Goal: Task Accomplishment & Management: Complete application form

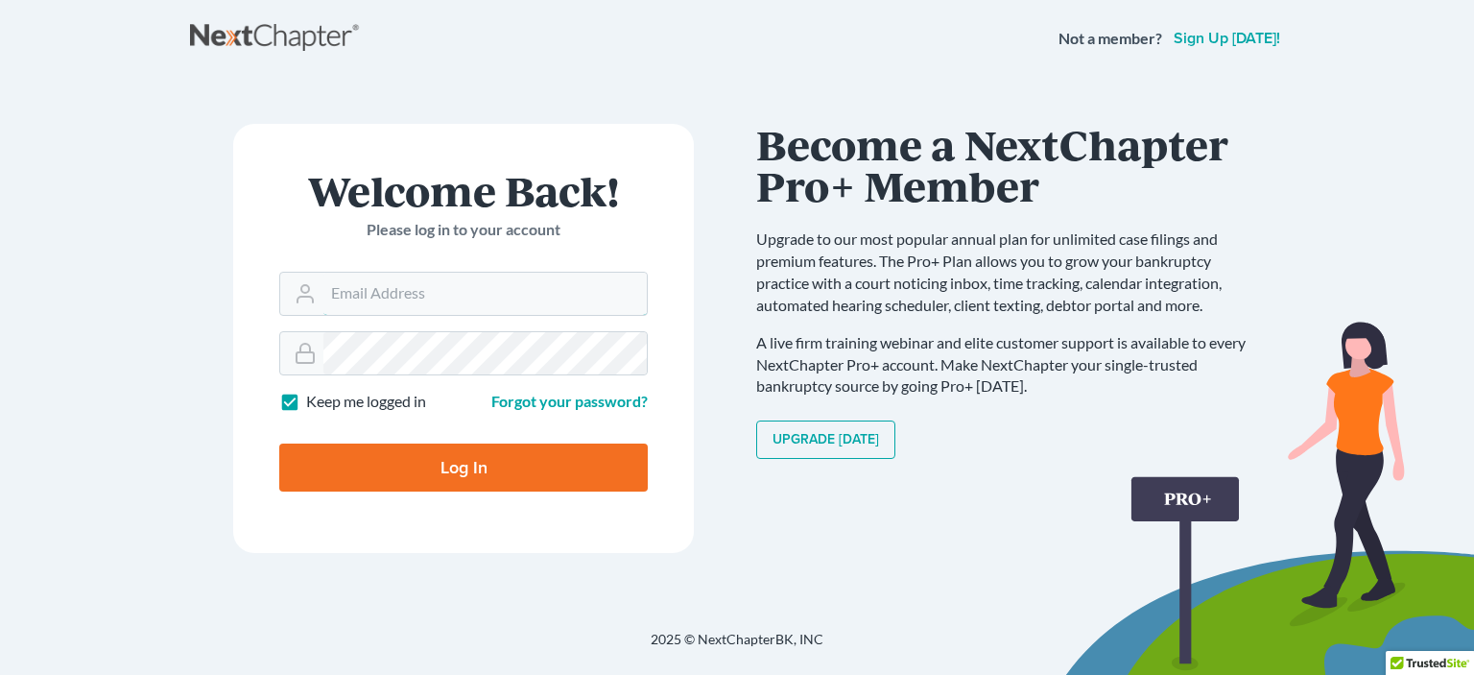
type input "[PERSON_NAME][EMAIL_ADDRESS][DOMAIN_NAME]"
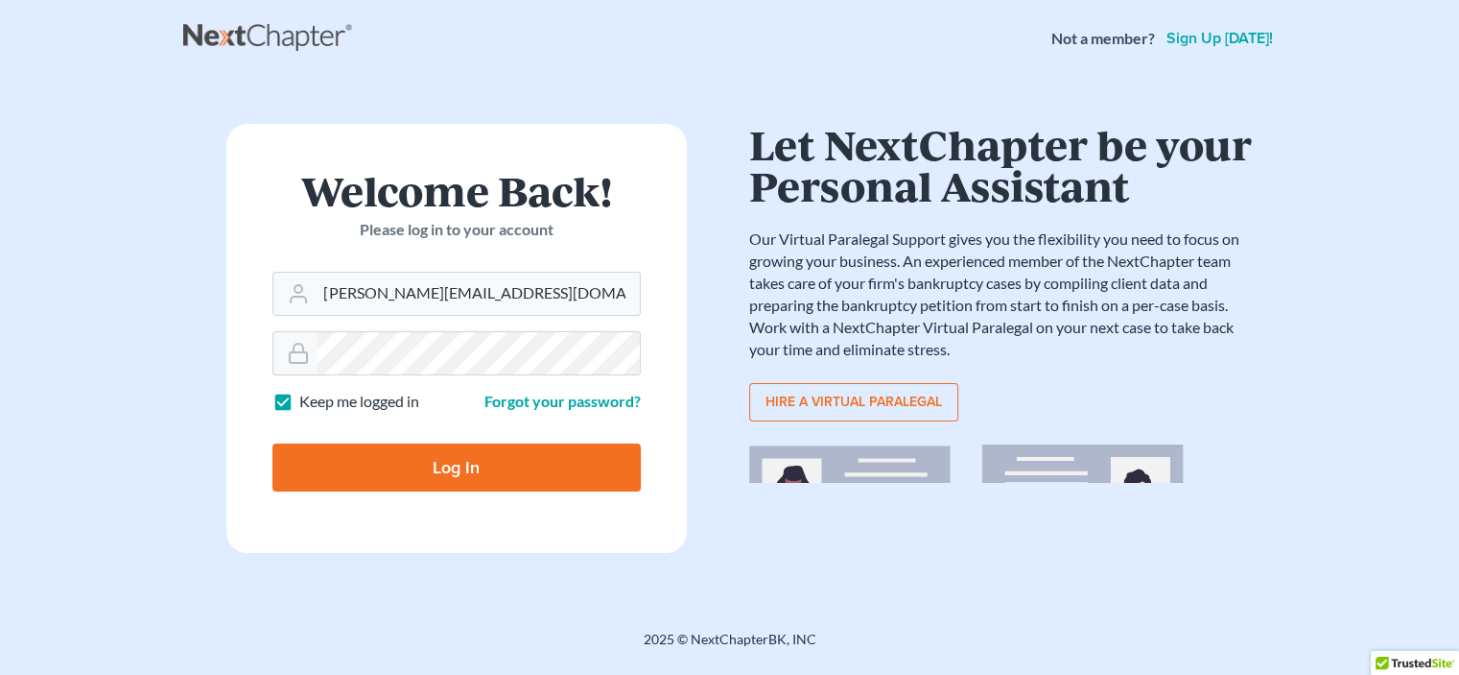
click at [508, 467] on input "Log In" at bounding box center [457, 467] width 368 height 48
type input "Thinking..."
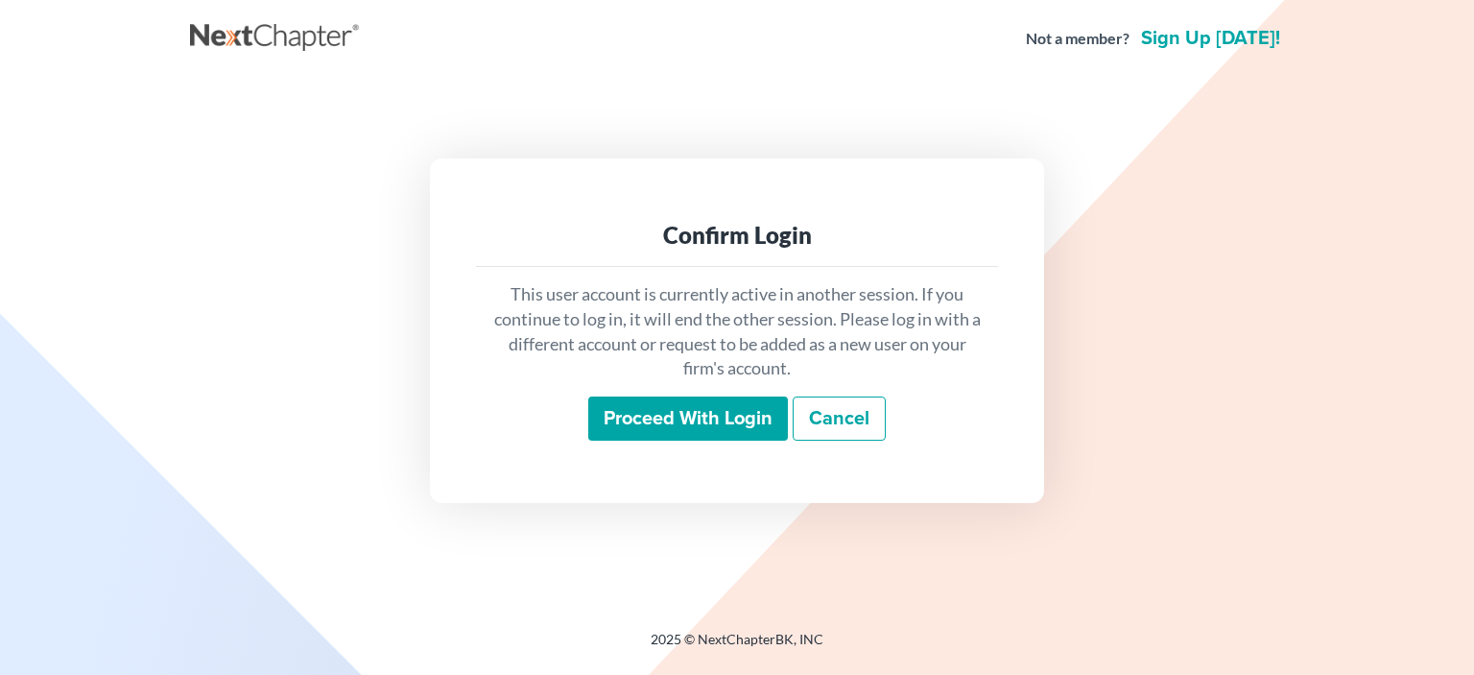
click at [722, 421] on input "Proceed with login" at bounding box center [688, 418] width 200 height 44
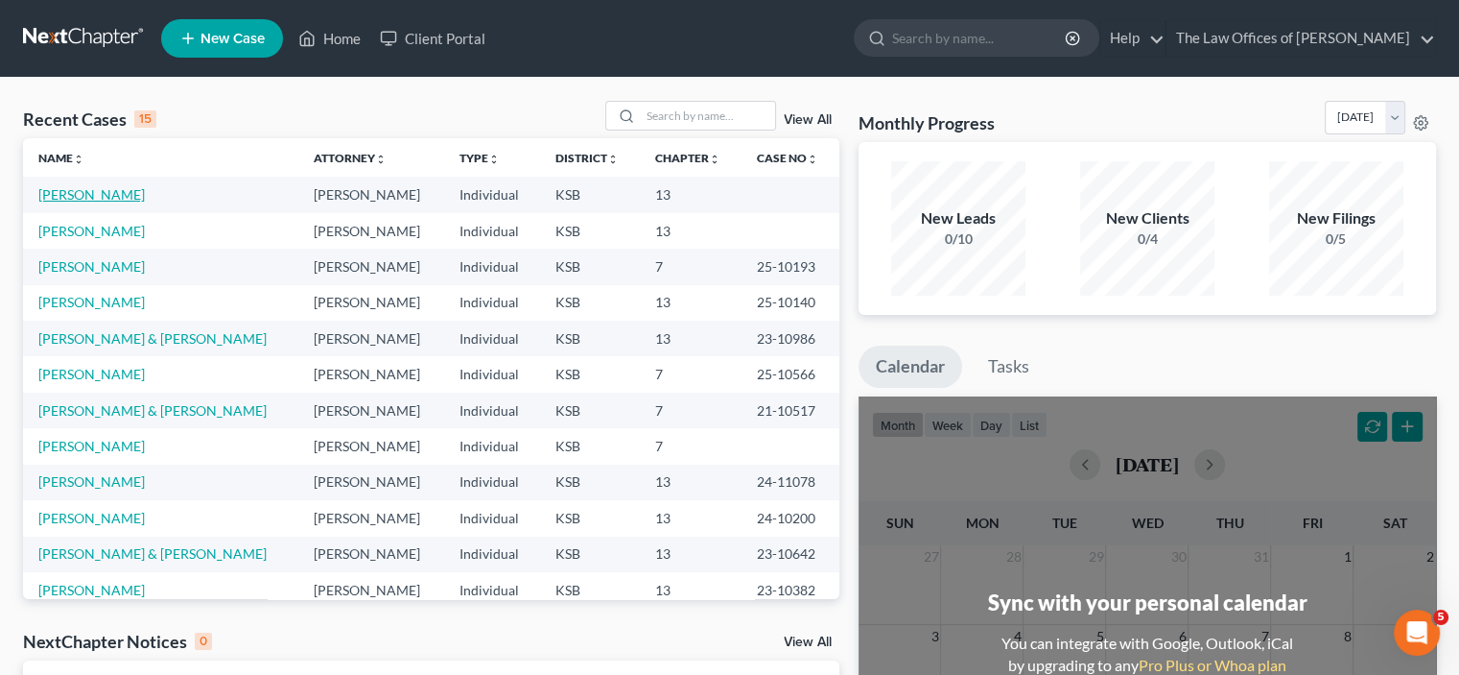
click at [61, 197] on link "Coleman, Teresa" at bounding box center [91, 194] width 107 height 16
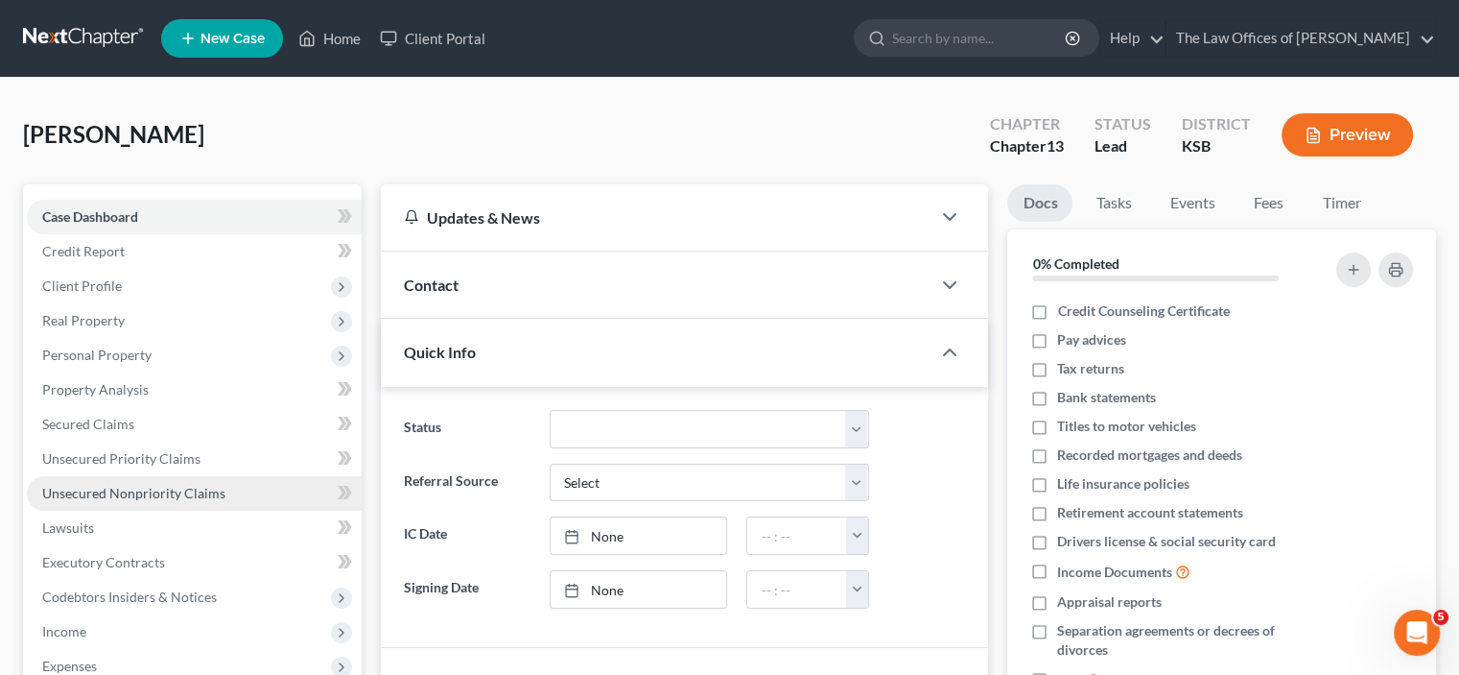
click at [171, 491] on span "Unsecured Nonpriority Claims" at bounding box center [133, 493] width 183 height 16
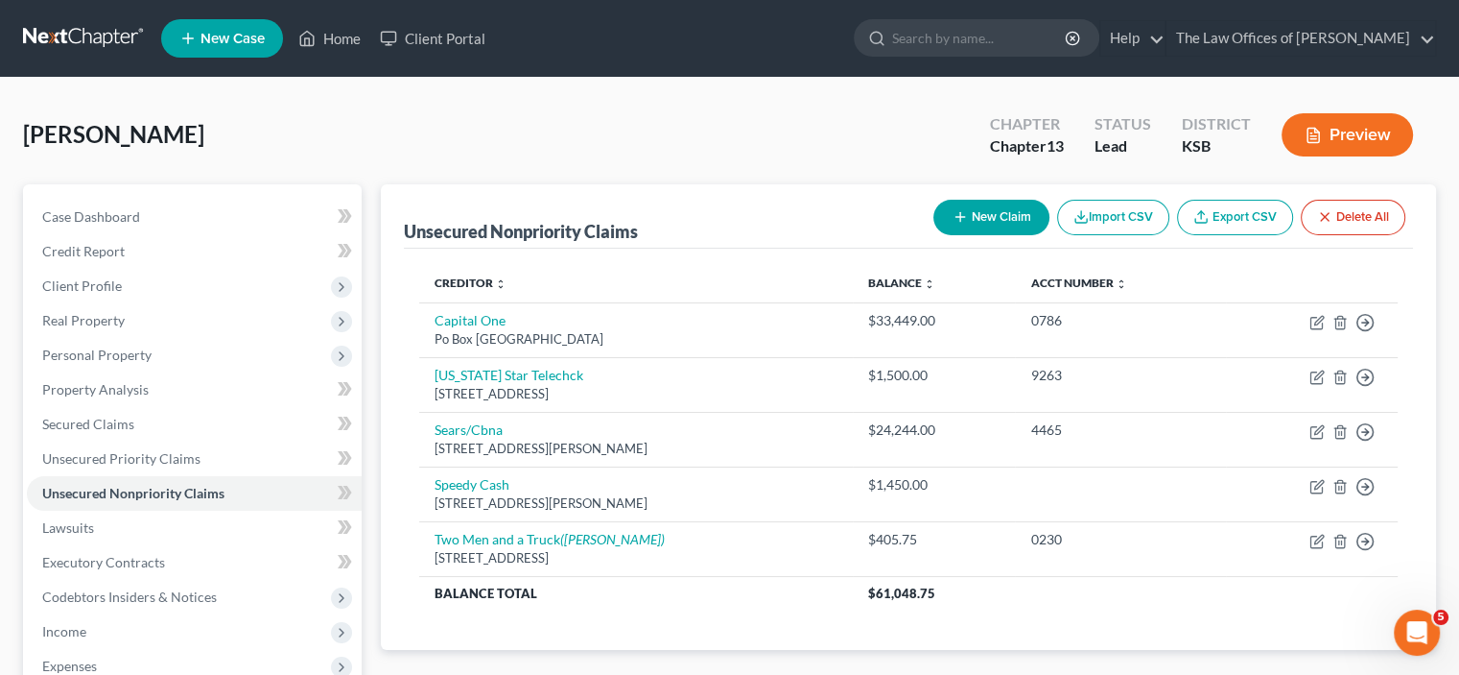
click at [961, 212] on icon "button" at bounding box center [960, 216] width 15 height 15
select select "0"
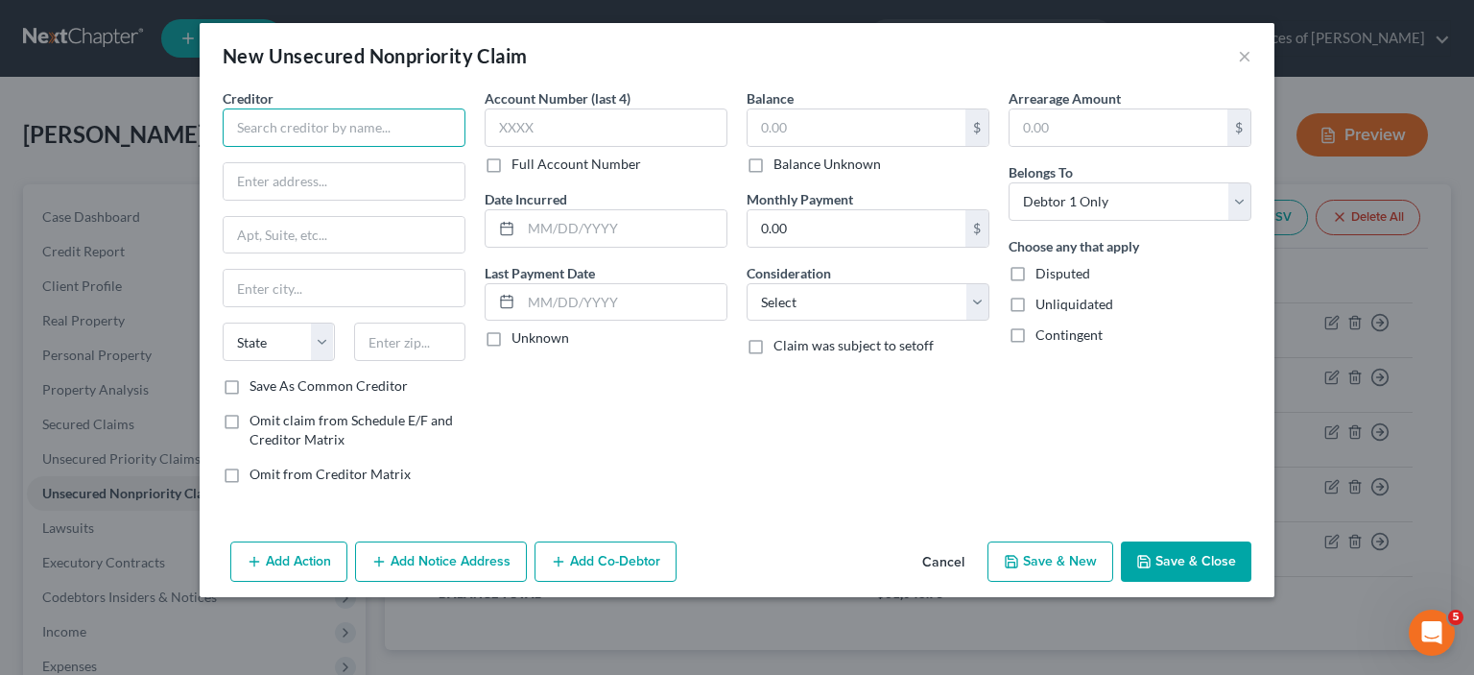
click at [357, 137] on input "text" at bounding box center [344, 127] width 243 height 38
type input "Citibank NA"
type input "701 E 60th Street"
type input "North Sioux Falls"
select select "43"
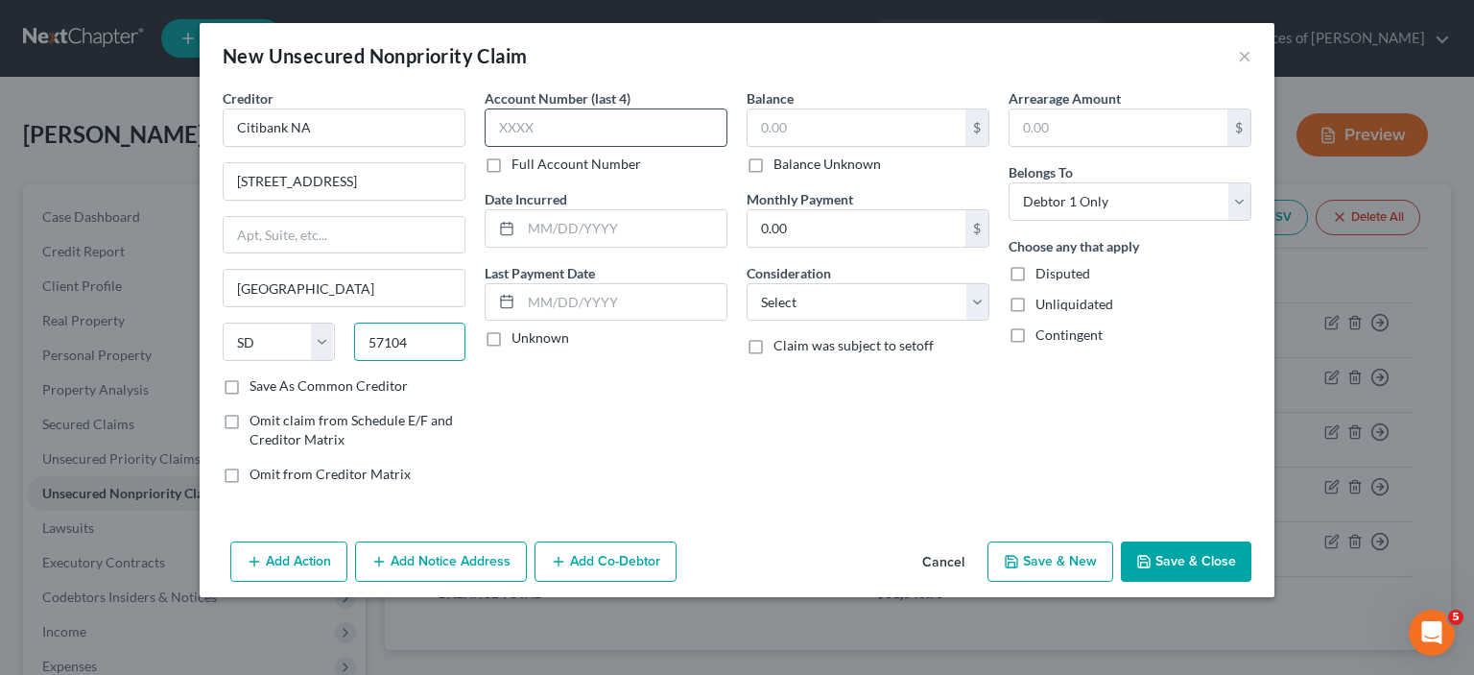
type input "57104"
click at [510, 128] on input "text" at bounding box center [606, 127] width 243 height 38
type input "Sioux Falls"
click at [793, 147] on div "$ Balance Unknown" at bounding box center [868, 140] width 243 height 65
click at [773, 166] on label "Balance Unknown" at bounding box center [826, 163] width 107 height 19
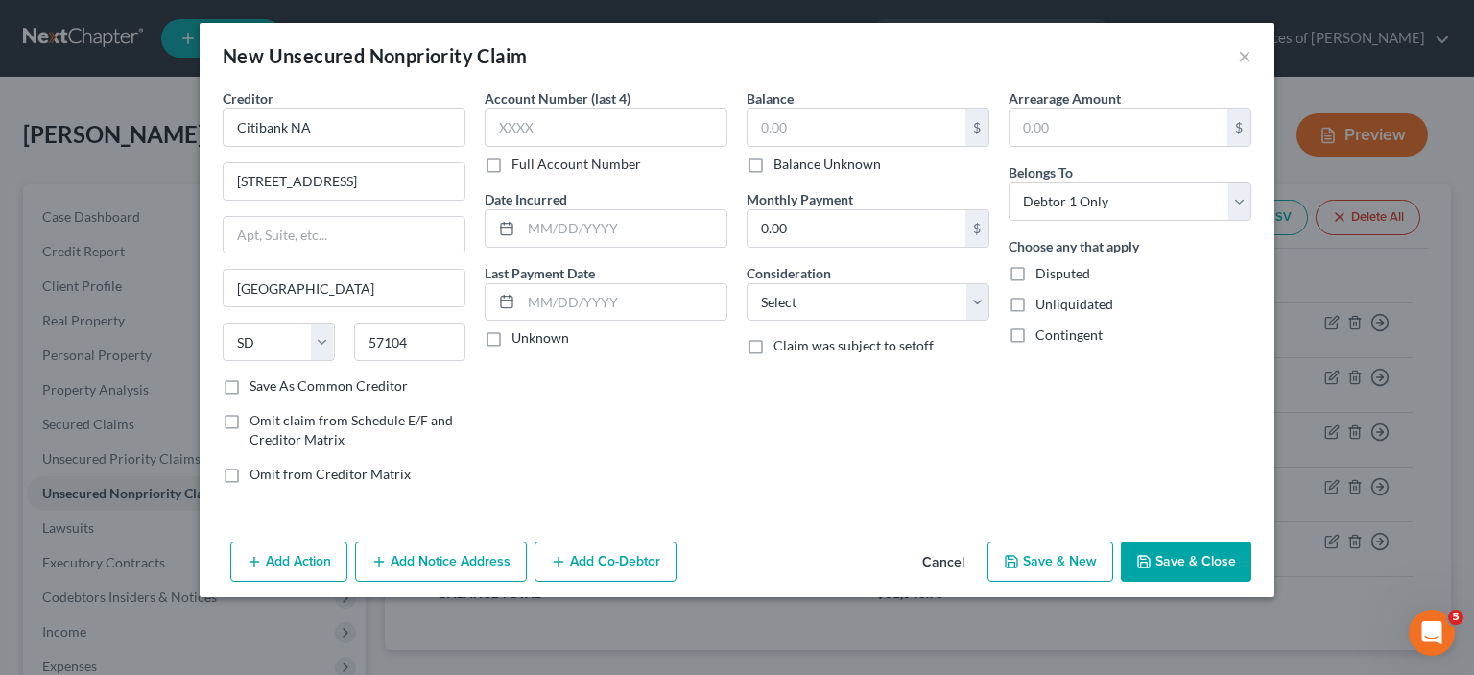
click at [781, 166] on input "Balance Unknown" at bounding box center [787, 160] width 12 height 12
checkbox input "true"
type input "0.00"
click at [480, 560] on button "Add Notice Address" at bounding box center [441, 561] width 172 height 40
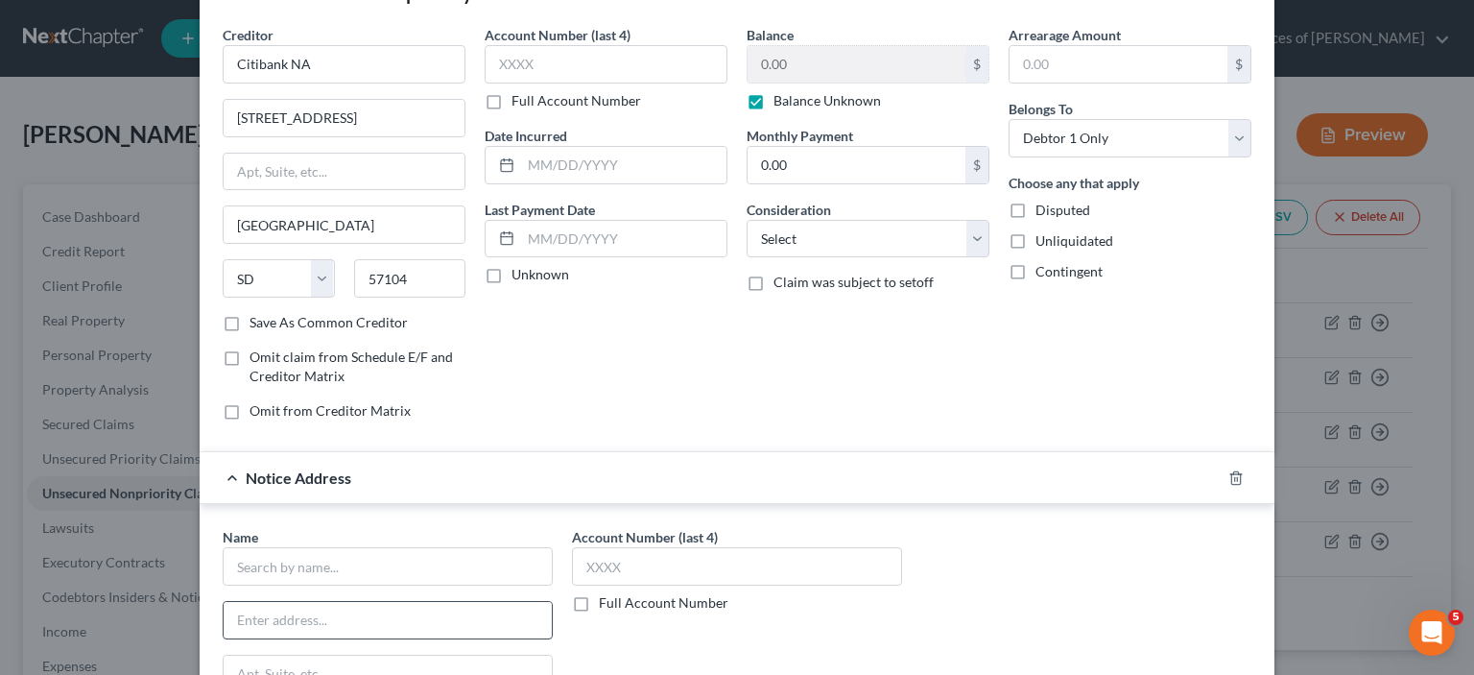
scroll to position [96, 0]
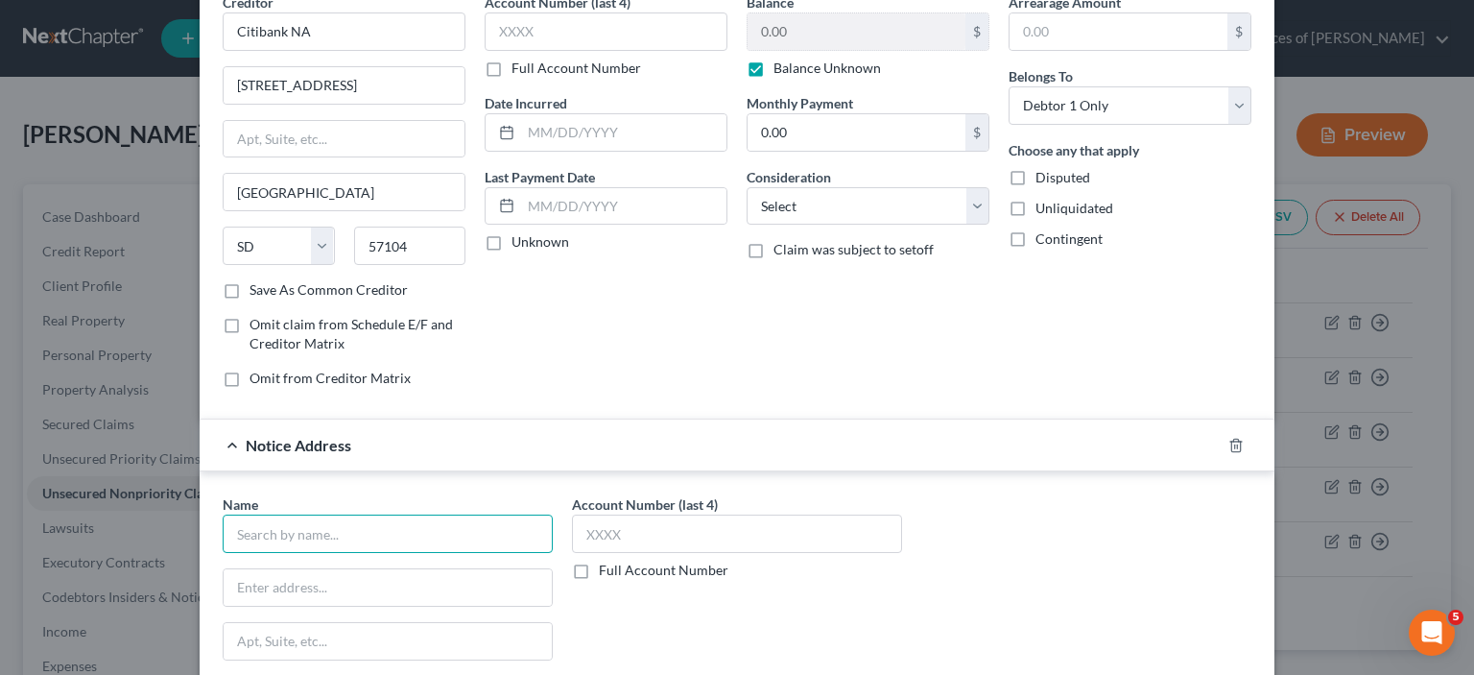
click at [357, 525] on input "text" at bounding box center [388, 533] width 330 height 38
type input "Blitt and Gaines PC"
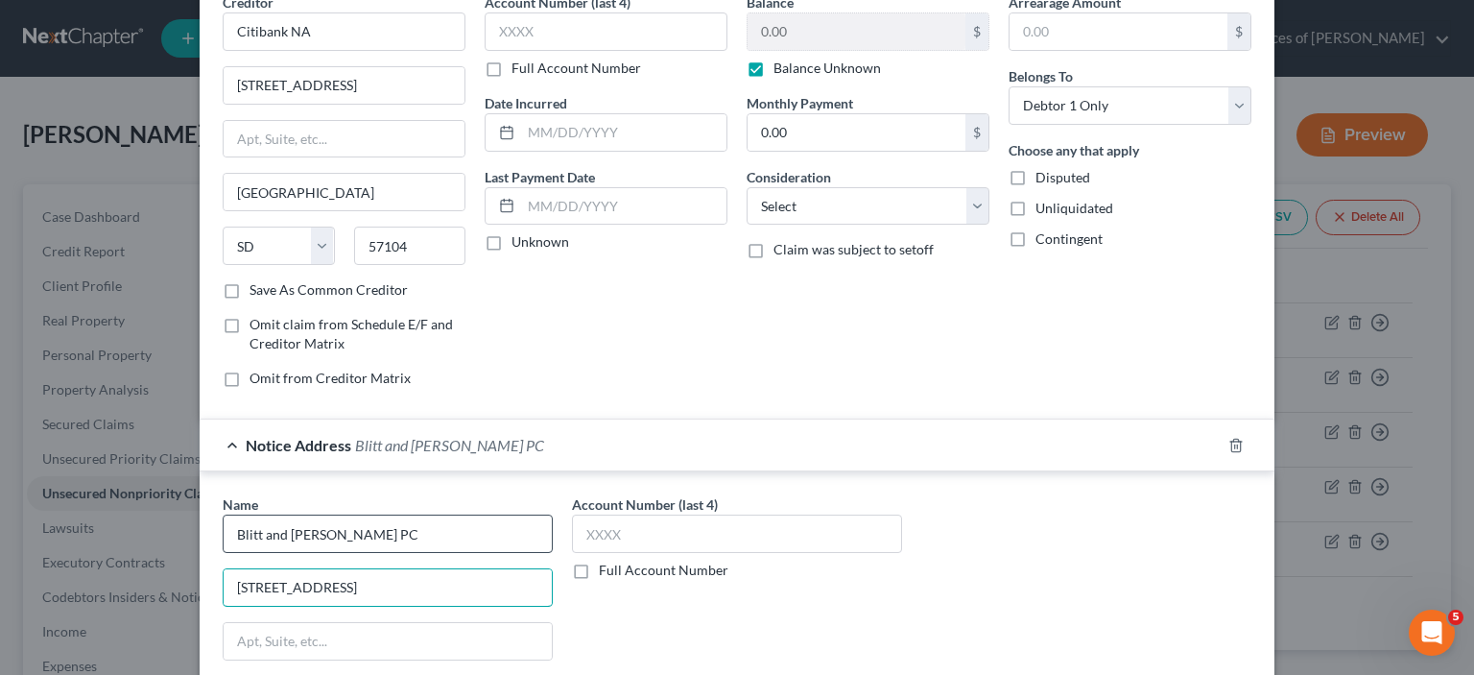
type input "6804 W 107th Street Ste 150"
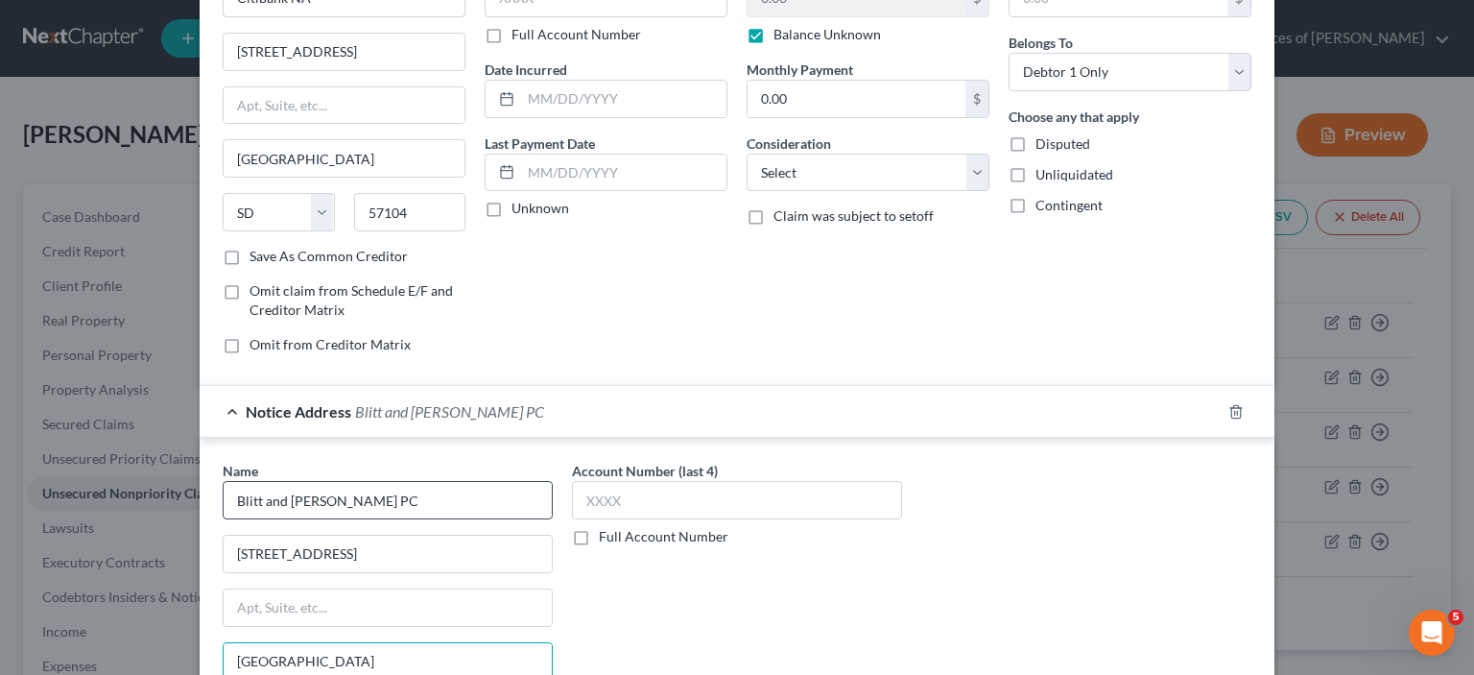
type input "Overland Park"
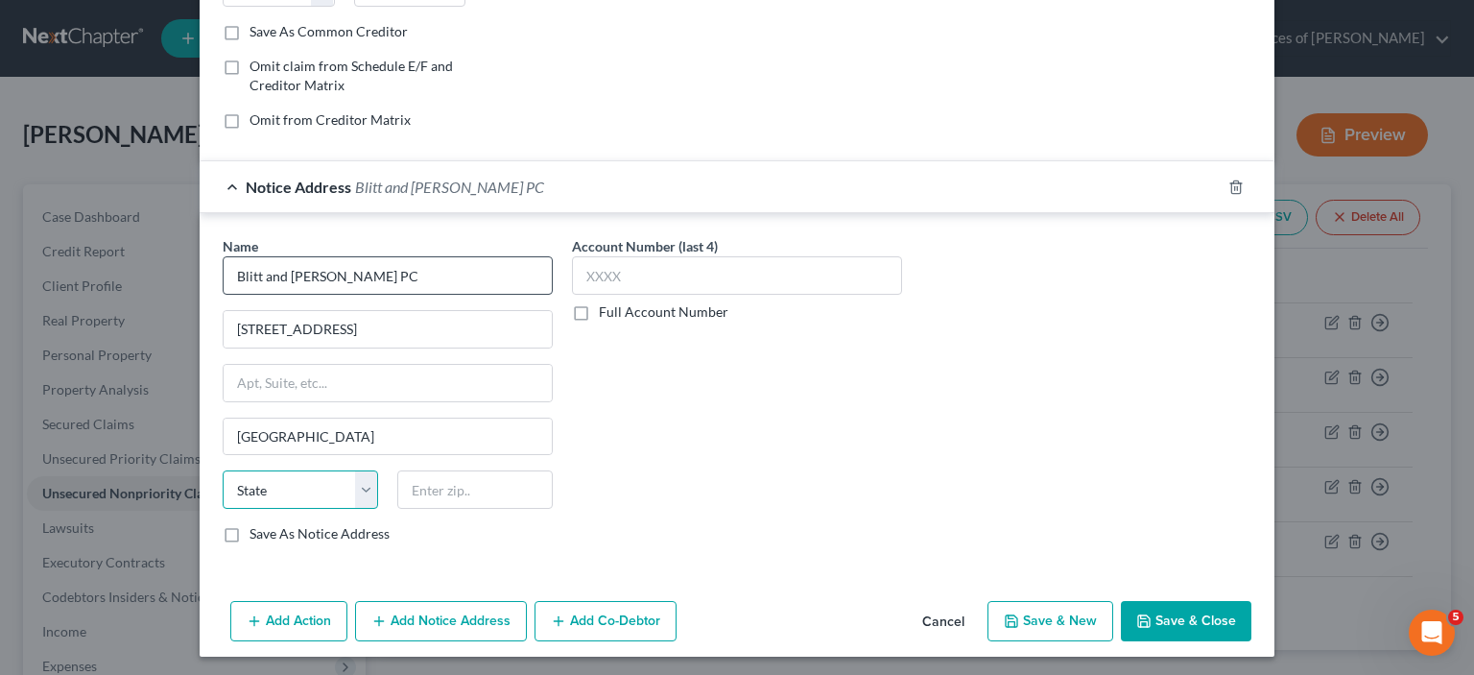
select select "17"
type input "66212"
click at [1186, 612] on button "Save & Close" at bounding box center [1186, 621] width 130 height 40
type input "Shawnee Mission"
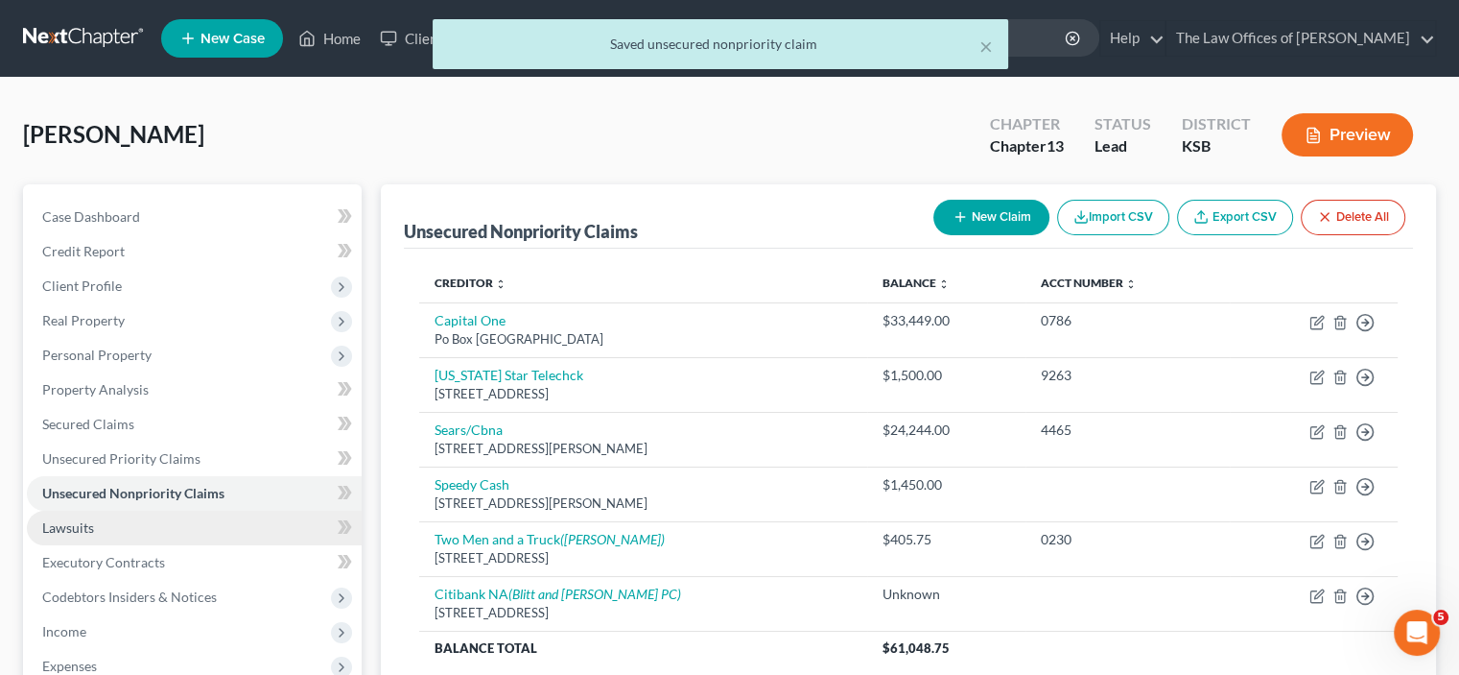
click at [59, 520] on span "Lawsuits" at bounding box center [68, 527] width 52 height 16
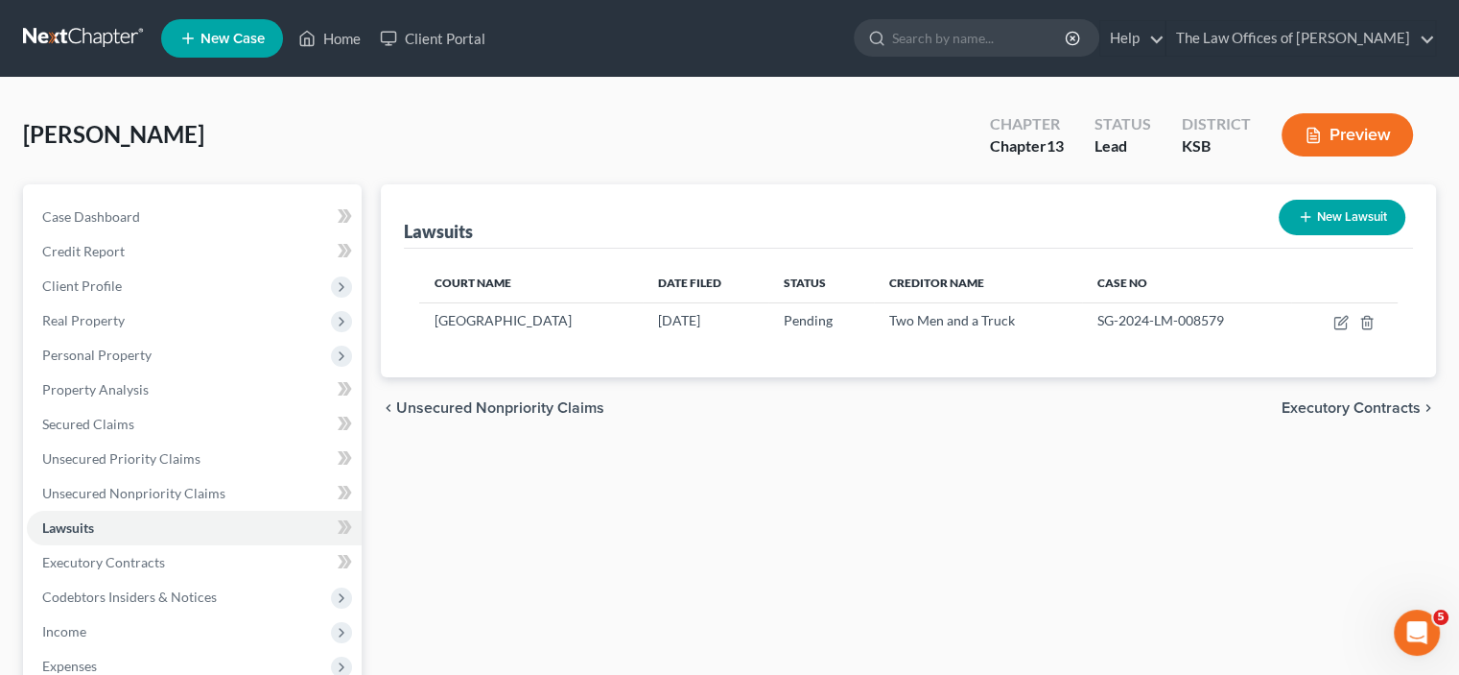
click at [1328, 229] on button "New Lawsuit" at bounding box center [1342, 218] width 127 height 36
select select "0"
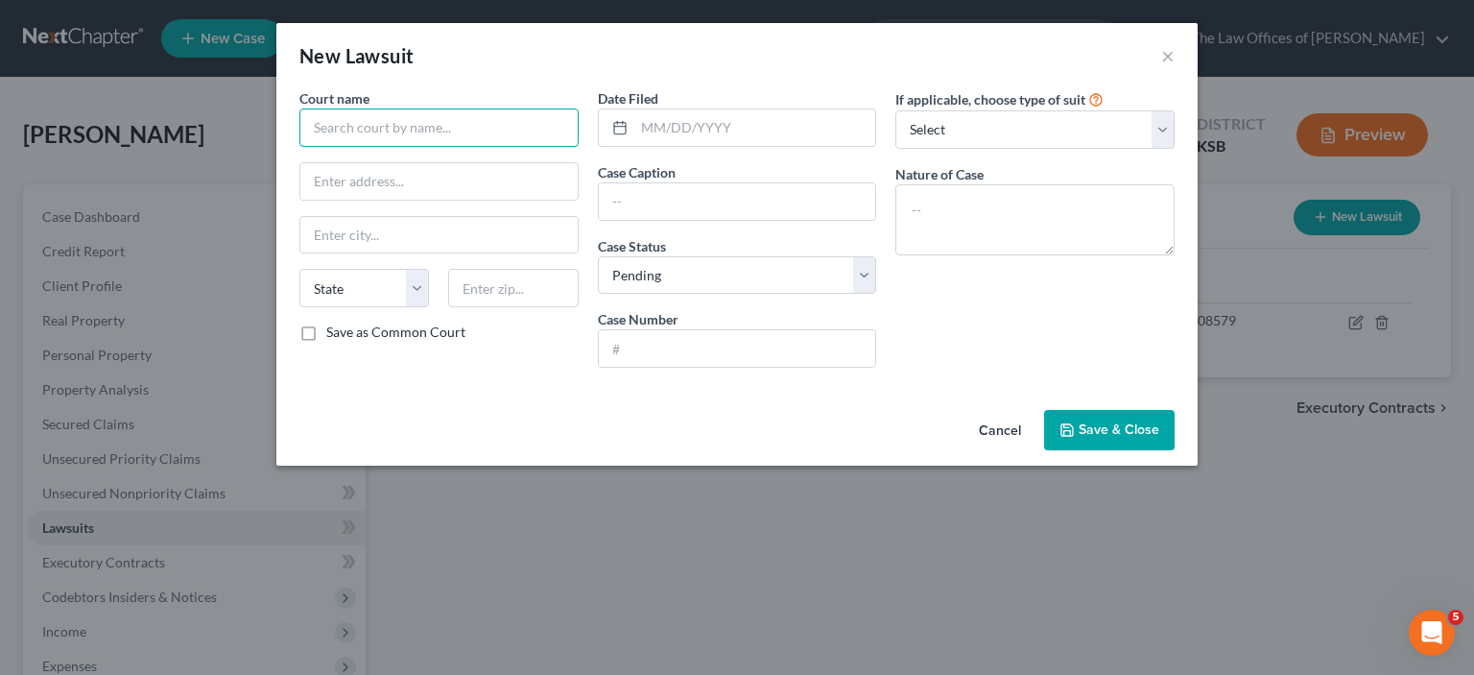
click at [380, 144] on input "text" at bounding box center [438, 127] width 279 height 38
type input "Sedgwick County District Court"
type input "525 N. Main"
type input "Wichita"
select select "17"
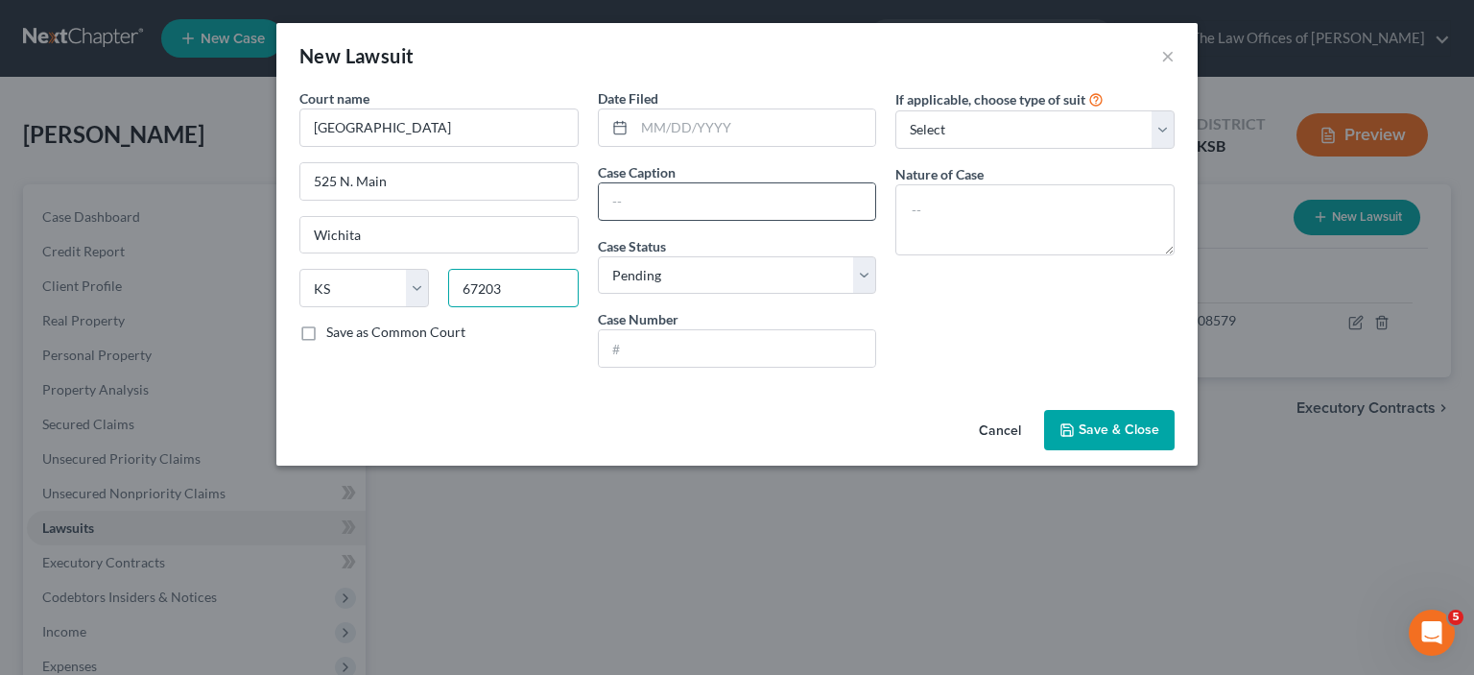
type input "67203"
click at [686, 213] on input "text" at bounding box center [737, 201] width 277 height 36
type input "Citibank NA vs. Teresa Coleman"
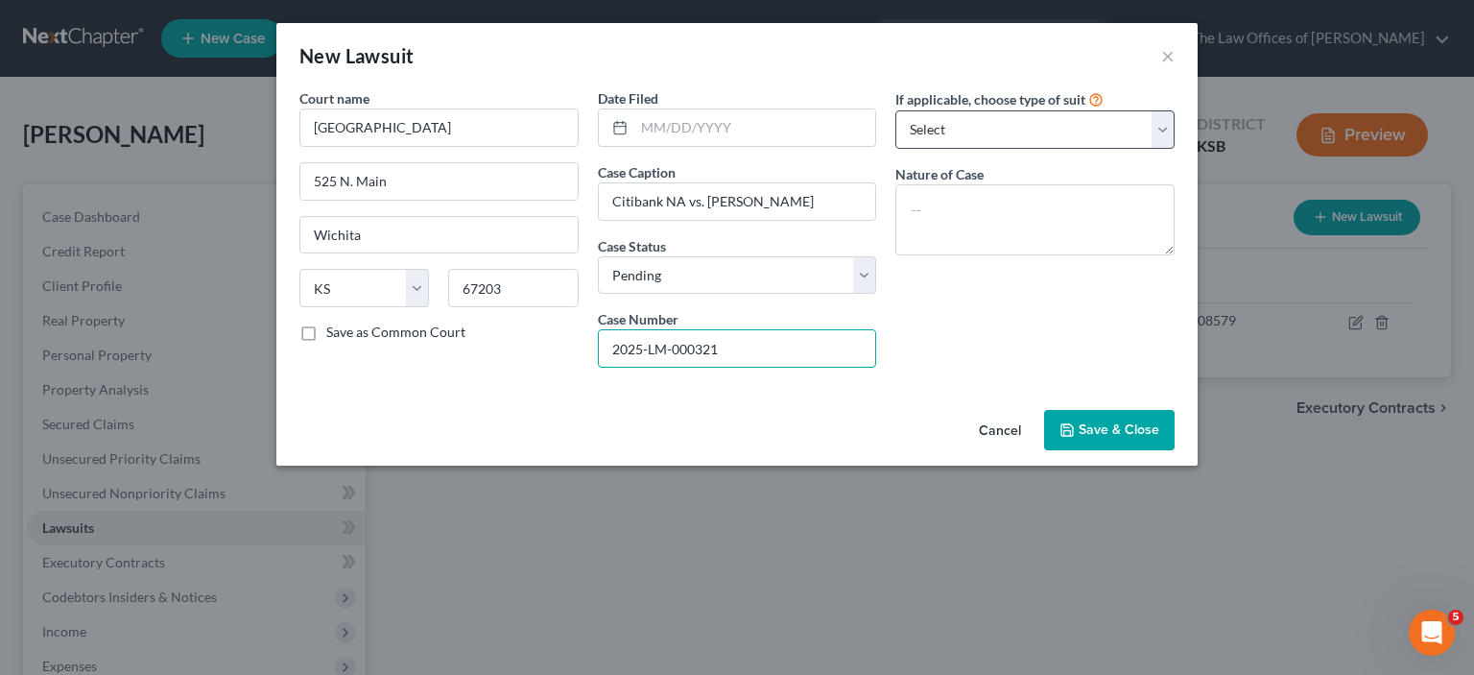
type input "2025-LM-000321"
click at [1034, 129] on select "Select Repossession Garnishment Foreclosure Attached, Seized, Or Levied Other" at bounding box center [1034, 129] width 279 height 38
click at [1112, 326] on div "If applicable, choose type of suit Select Repossession Garnishment Foreclosure …" at bounding box center [1035, 235] width 298 height 295
click at [1108, 427] on span "Save & Close" at bounding box center [1119, 429] width 81 height 16
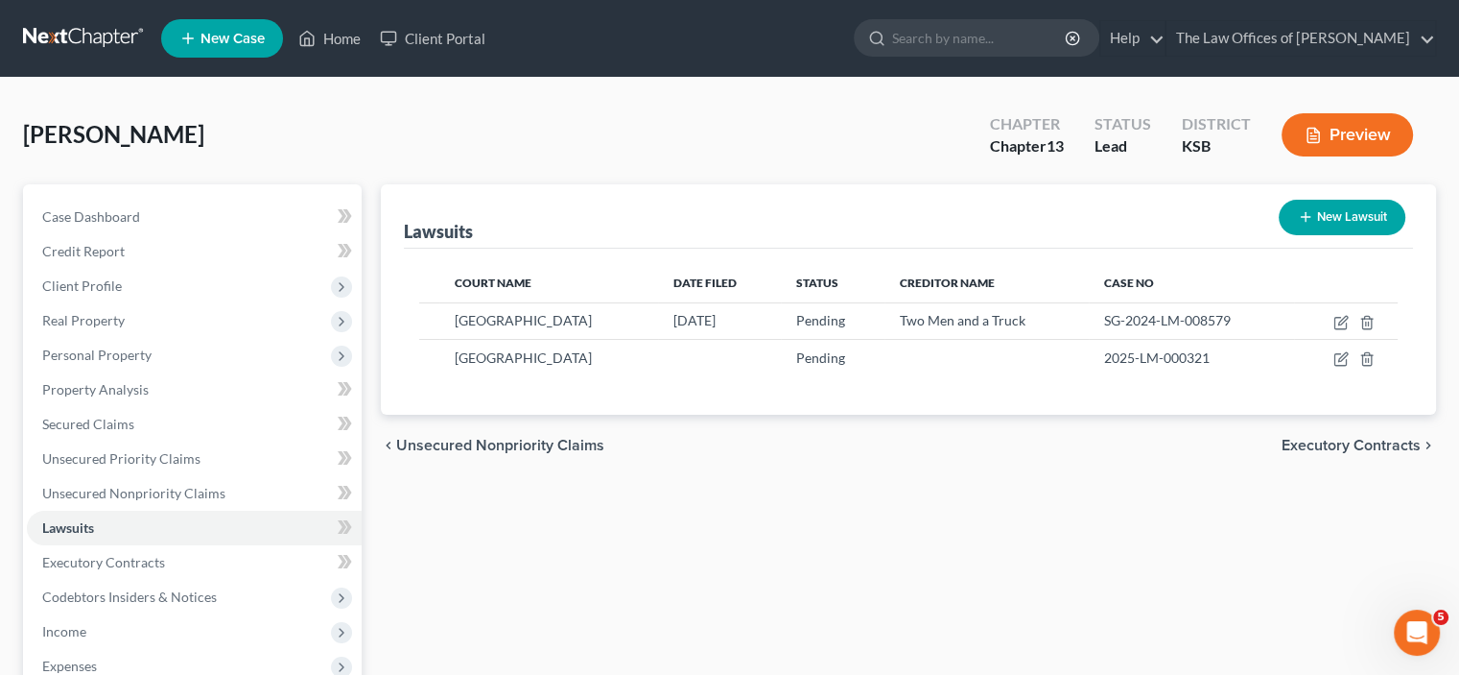
click at [1305, 202] on button "New Lawsuit" at bounding box center [1342, 218] width 127 height 36
select select "0"
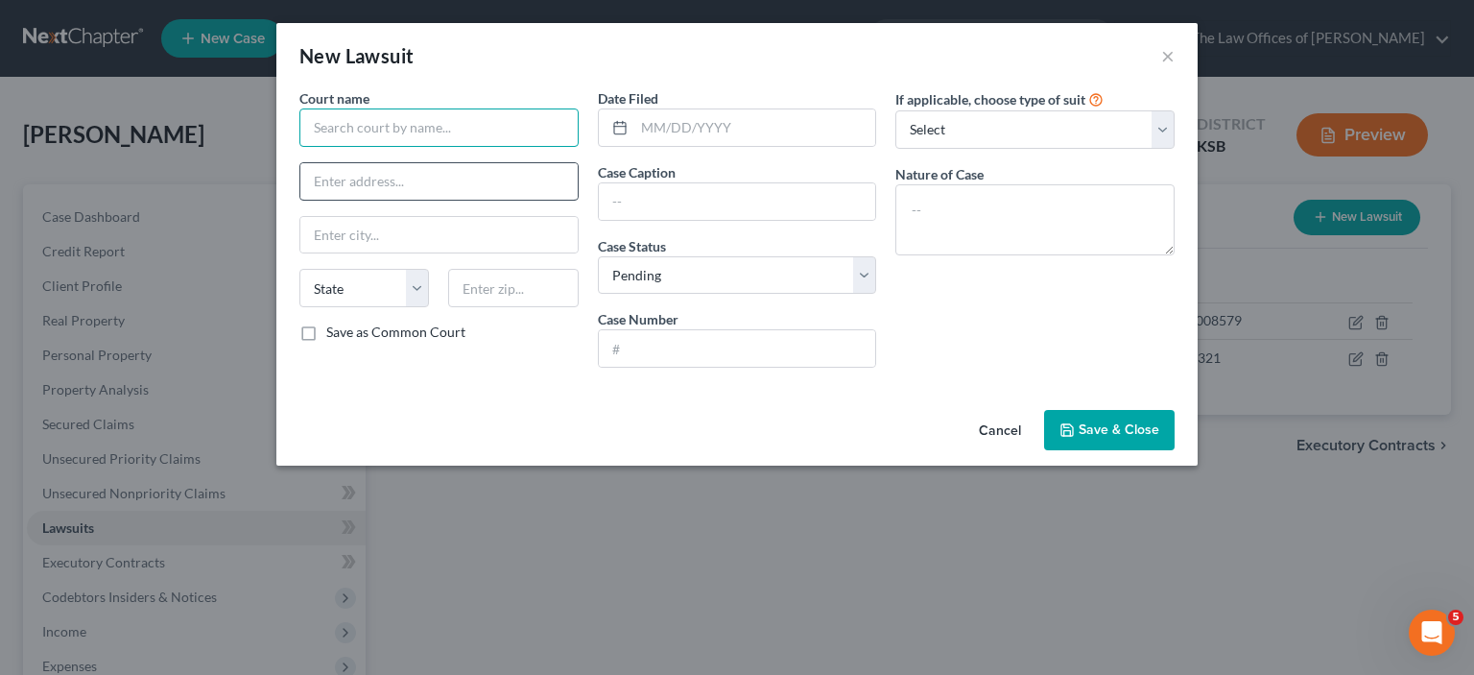
drag, startPoint x: 409, startPoint y: 144, endPoint x: 403, endPoint y: 162, distance: 19.1
click at [404, 160] on div "Court name * State AL AK AR AZ CA CO CT DE DC FL GA GU HI ID IL IN IA KS KY LA …" at bounding box center [439, 235] width 298 height 295
type input "Sedgwick County District Court"
type input "525 N Main"
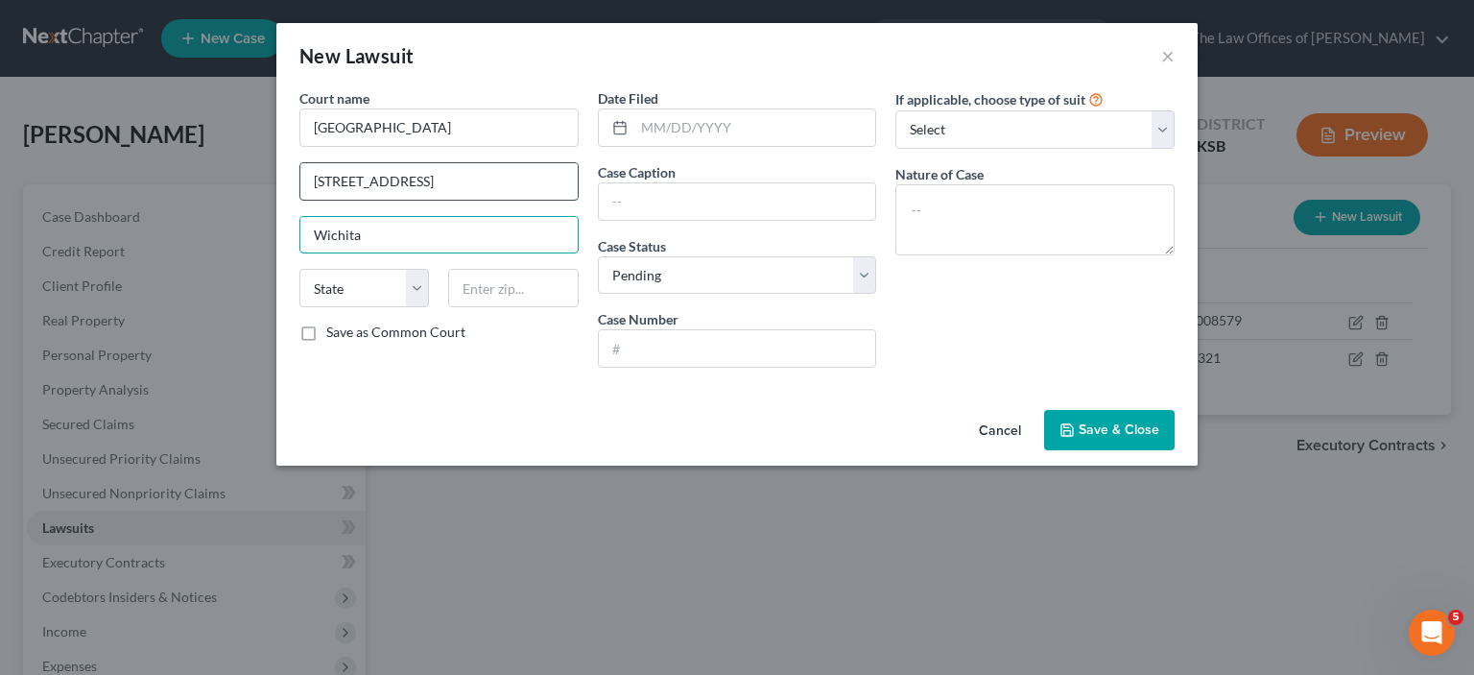
type input "Wichita"
select select "17"
type input "67203"
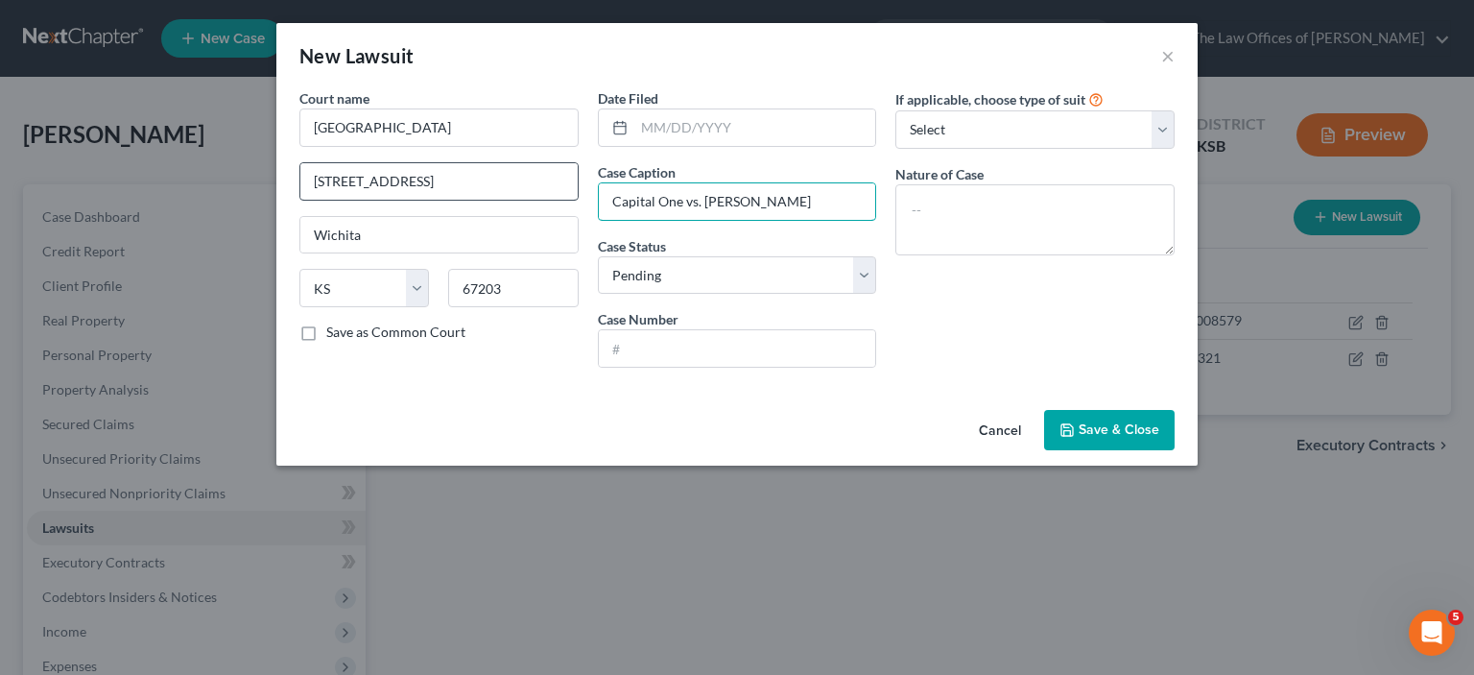
type input "Capital One vs. Teresa Coleman"
type input "2025-Lm 9970"
click at [1117, 432] on span "Save & Close" at bounding box center [1119, 429] width 81 height 16
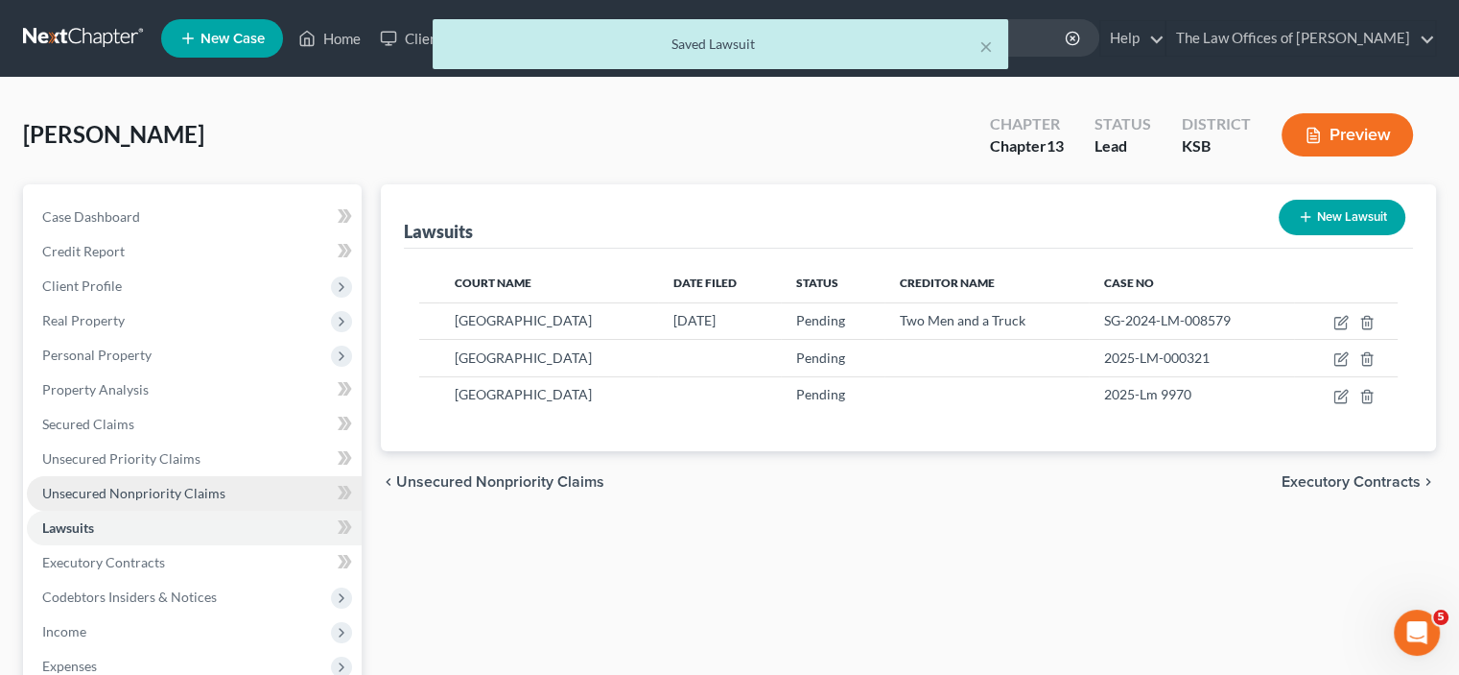
drag, startPoint x: 127, startPoint y: 484, endPoint x: 138, endPoint y: 482, distance: 11.7
click at [127, 485] on span "Unsecured Nonpriority Claims" at bounding box center [133, 493] width 183 height 16
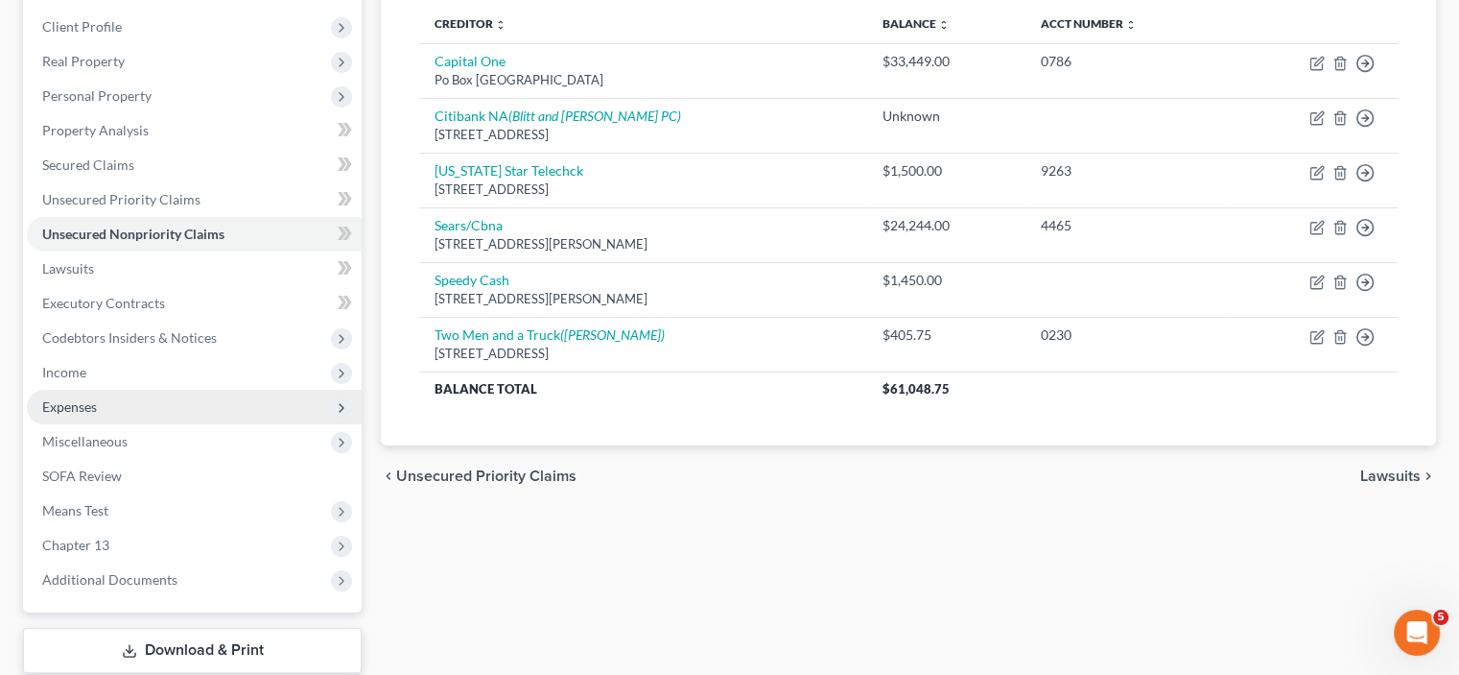
scroll to position [288, 0]
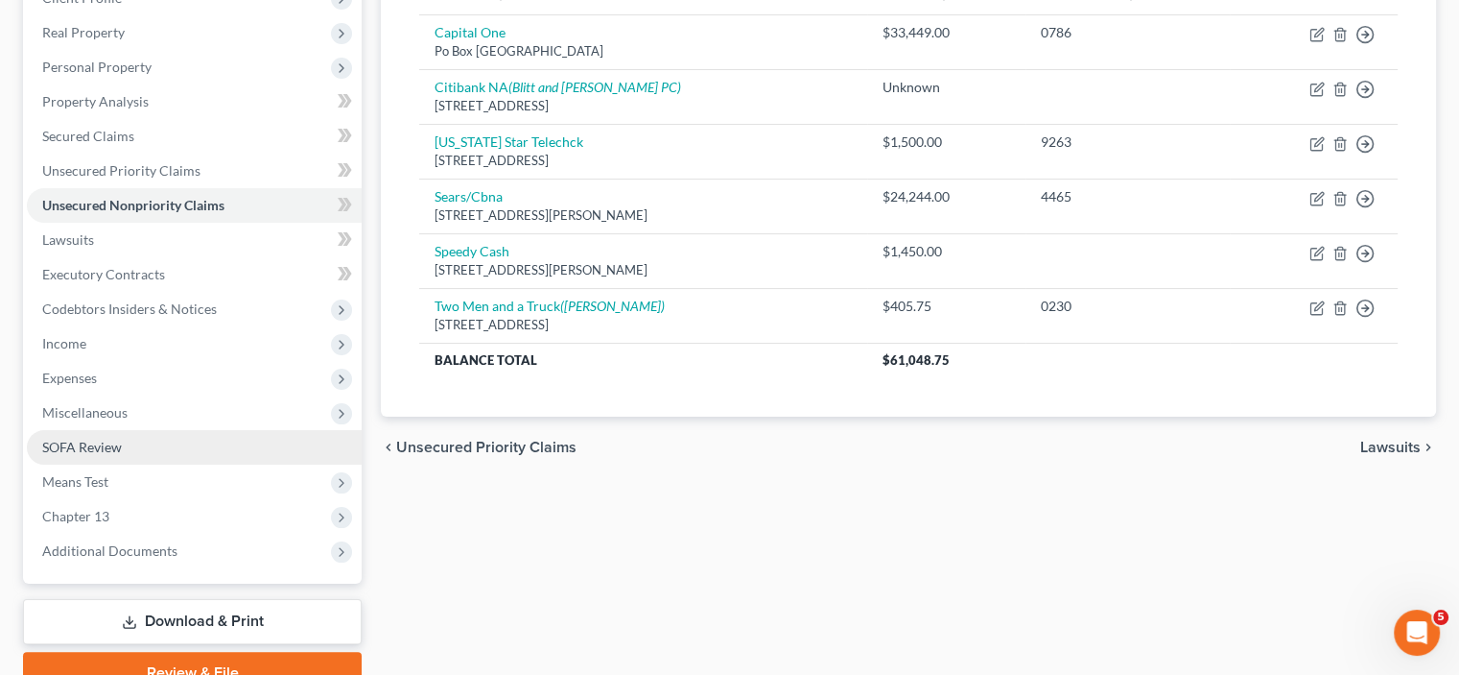
click at [166, 439] on link "SOFA Review" at bounding box center [194, 447] width 335 height 35
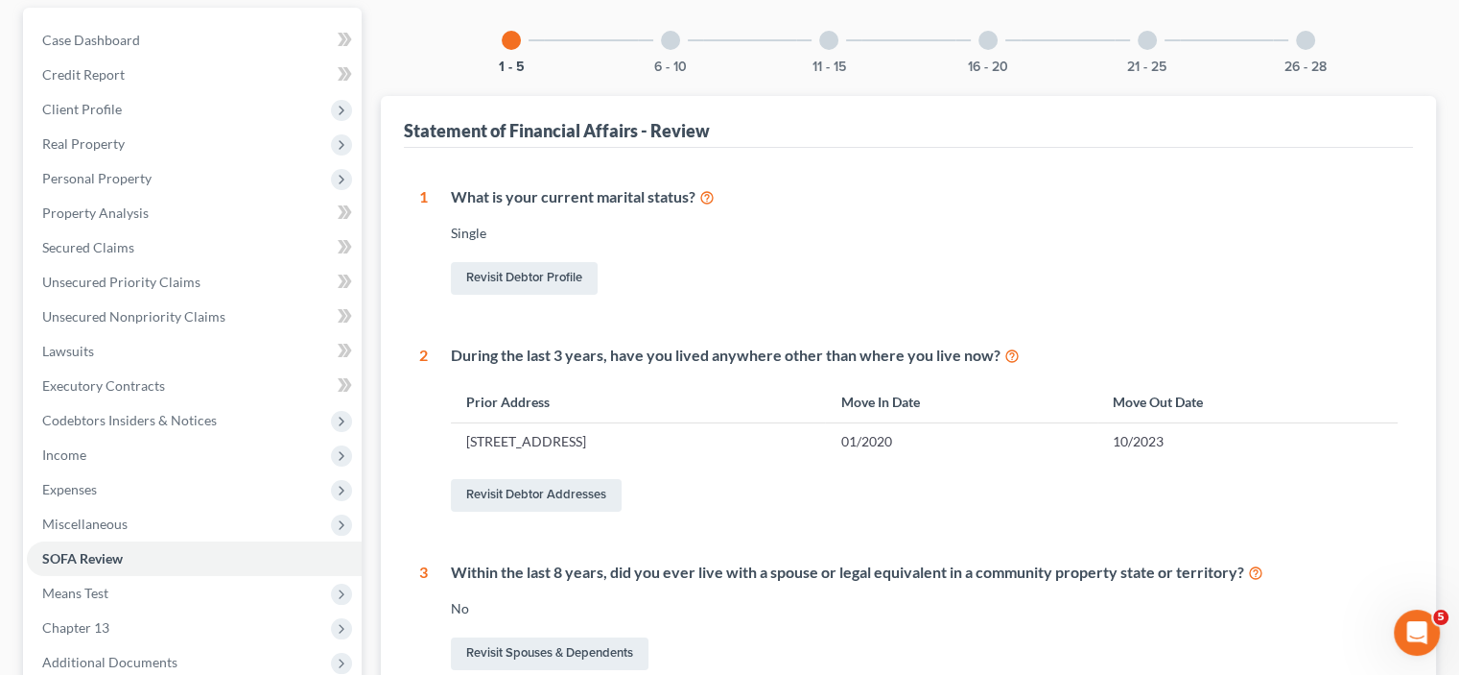
scroll to position [20, 0]
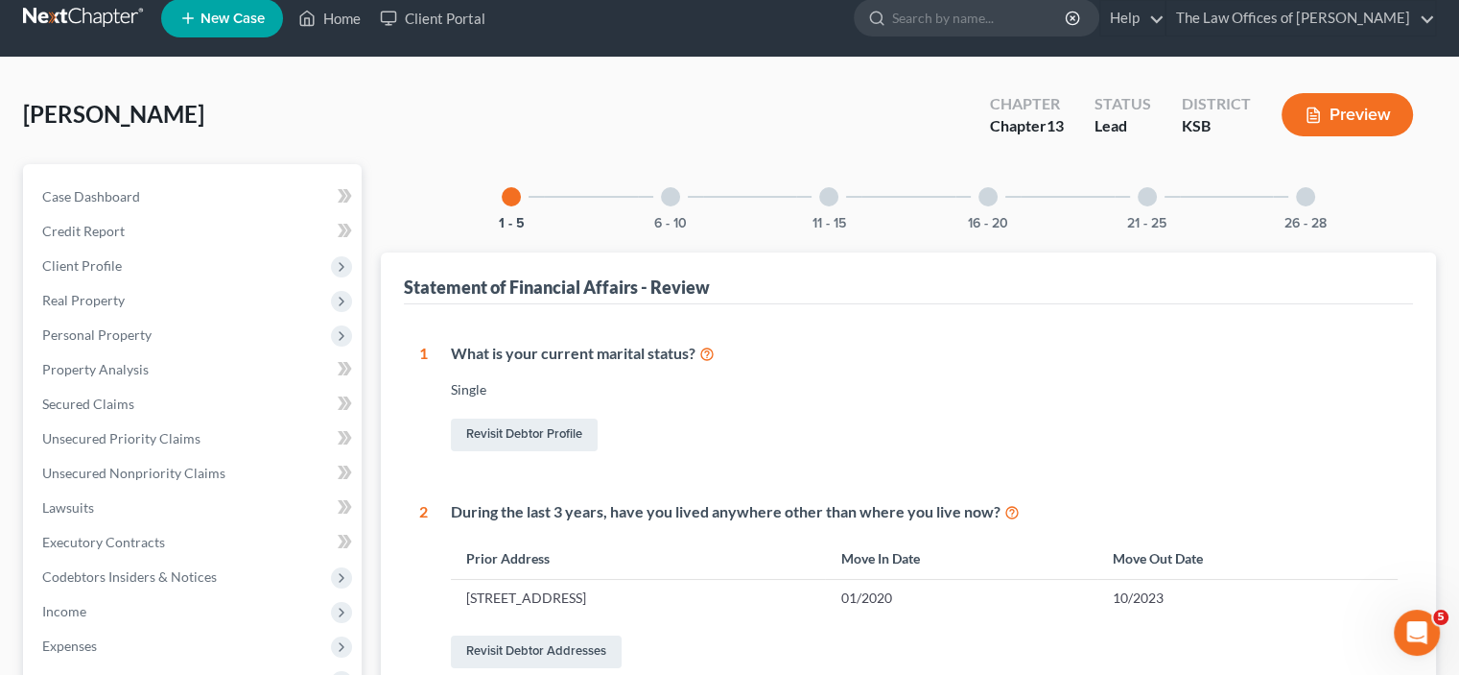
click at [673, 191] on div at bounding box center [670, 196] width 19 height 19
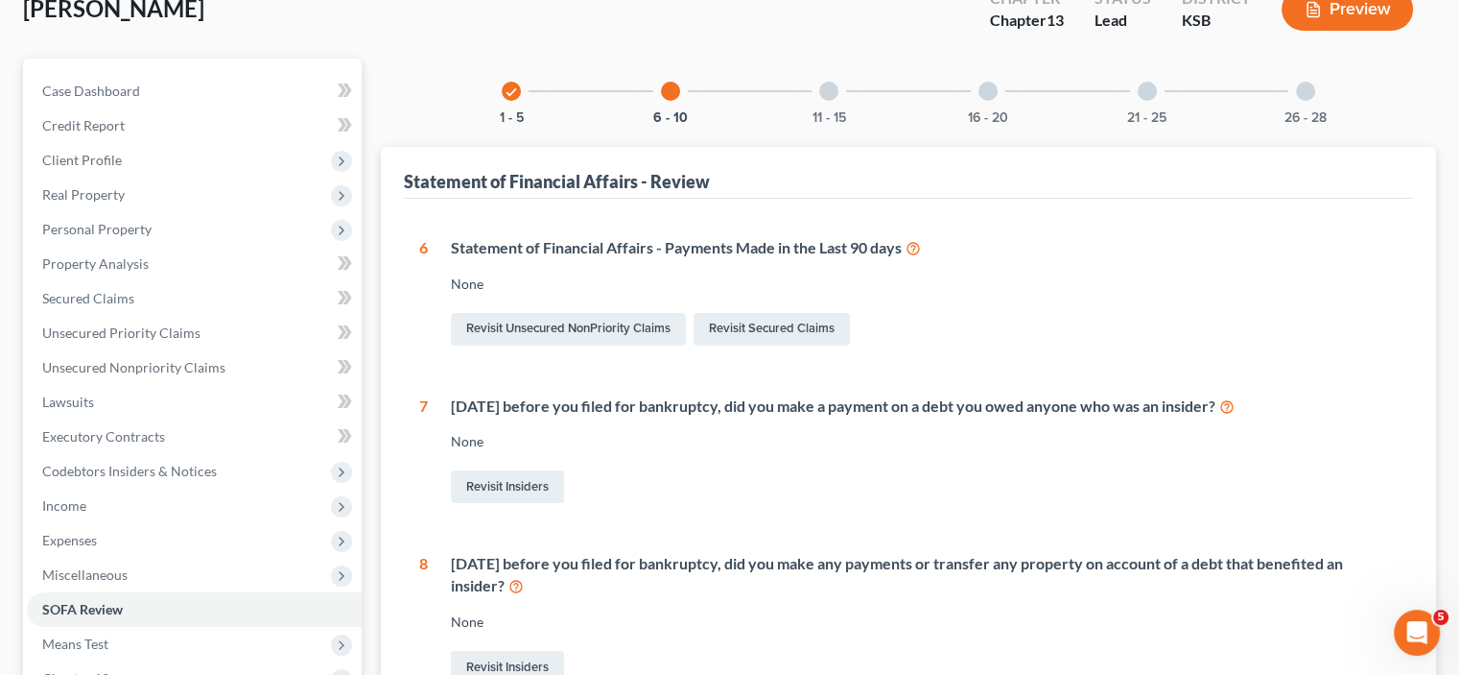
scroll to position [98, 0]
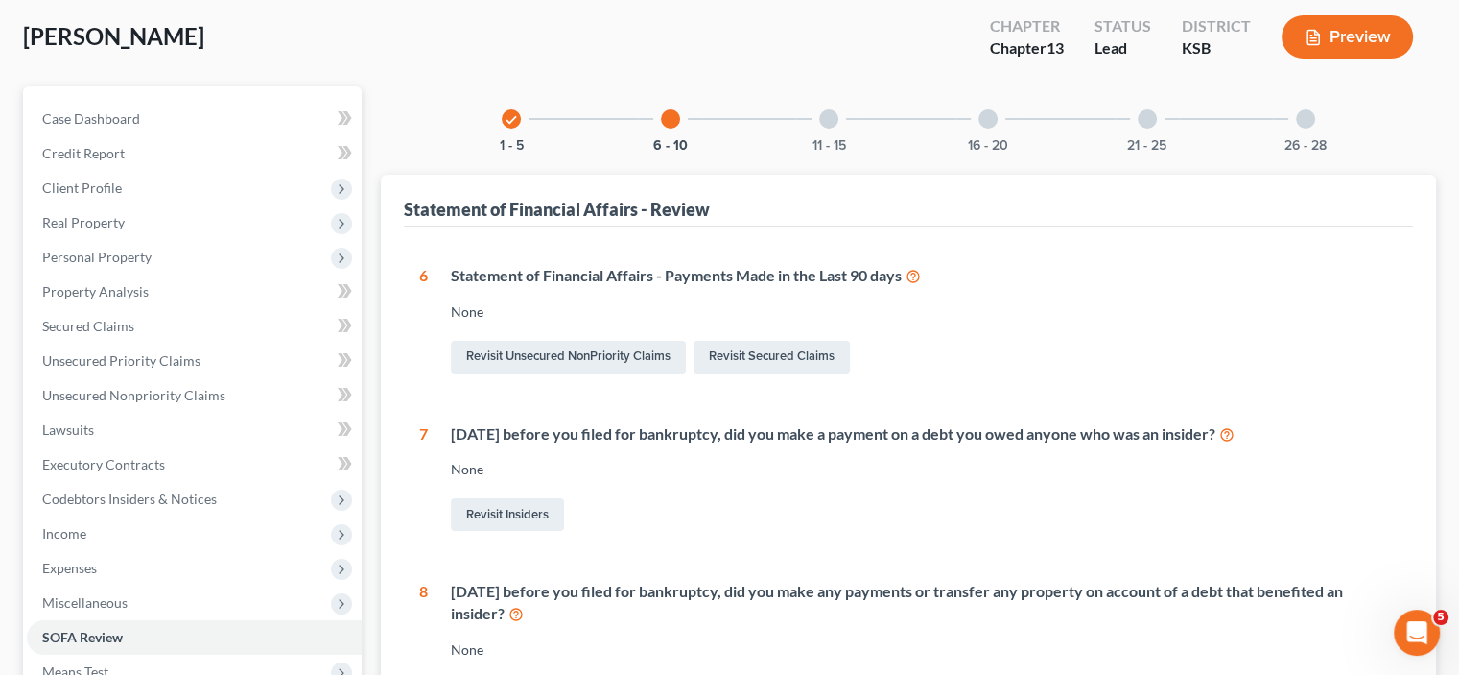
click at [837, 119] on div at bounding box center [828, 118] width 19 height 19
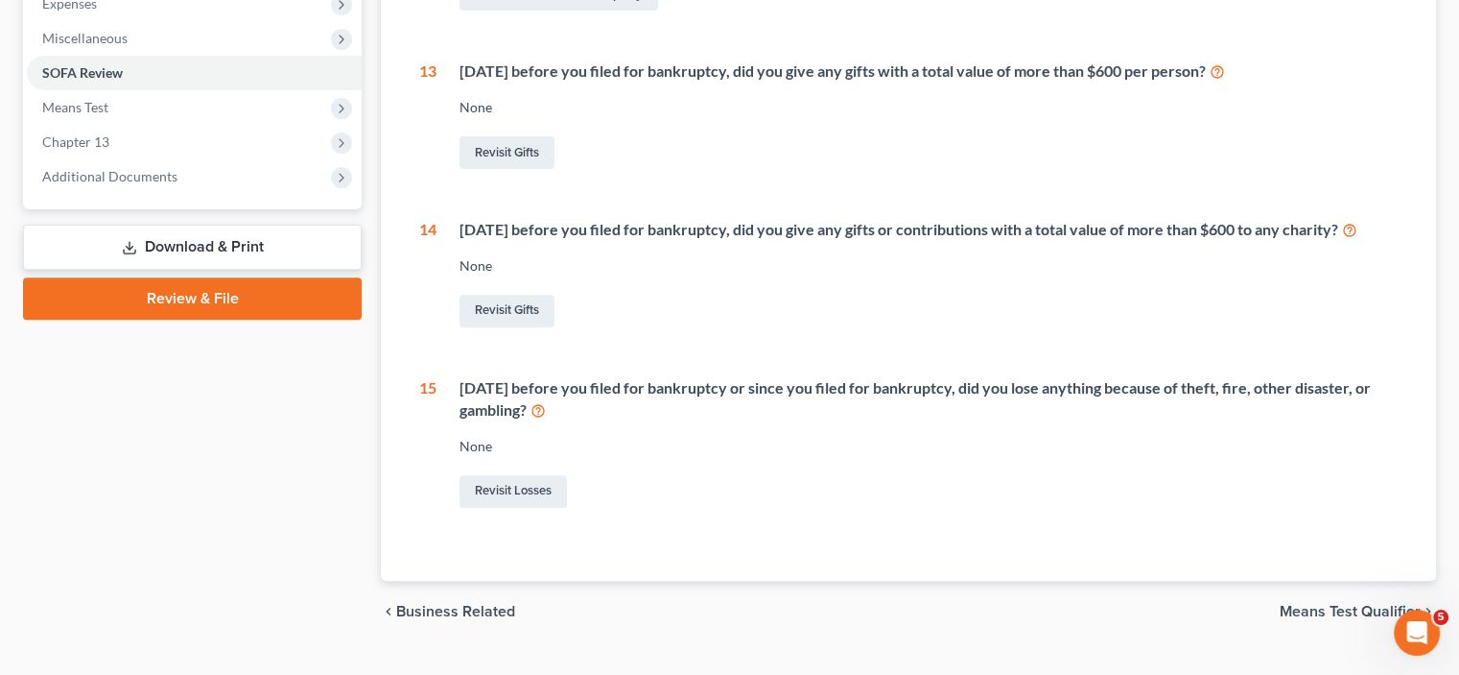
scroll to position [674, 0]
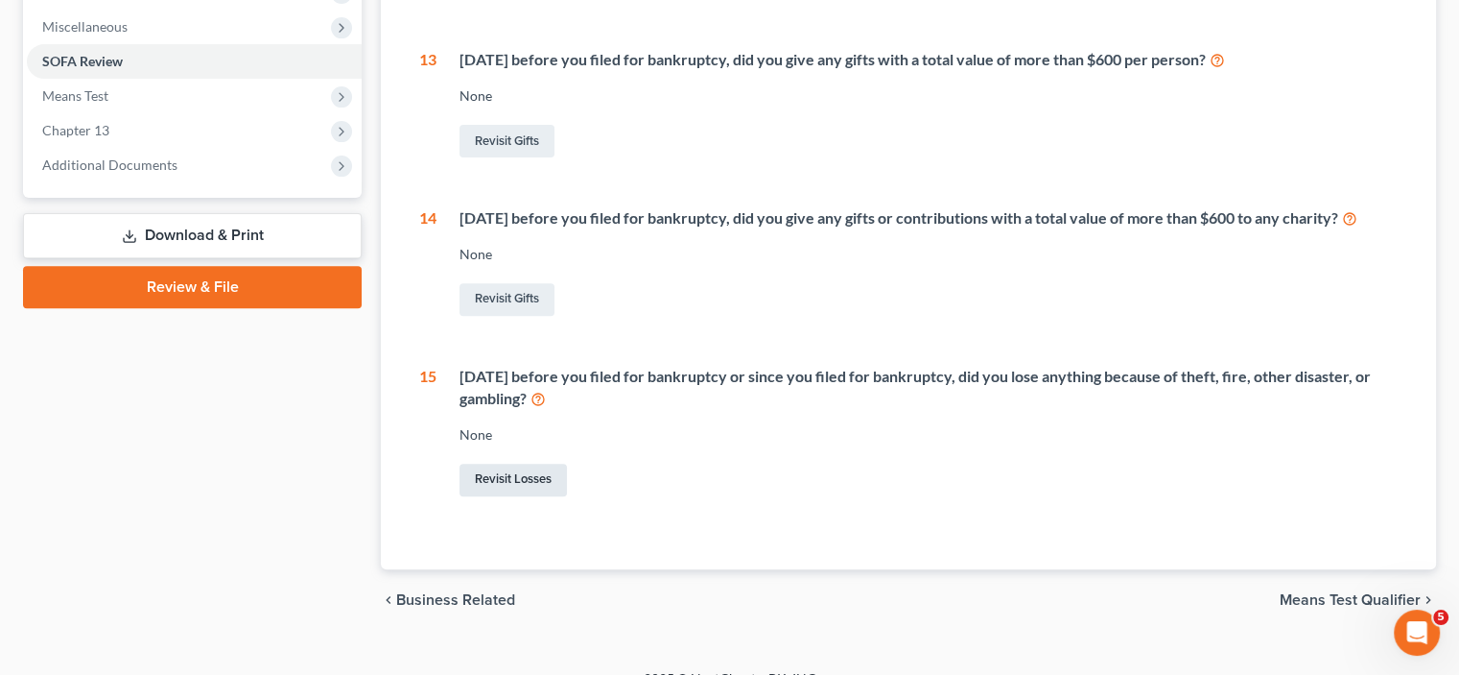
click at [509, 496] on link "Revisit Losses" at bounding box center [513, 479] width 107 height 33
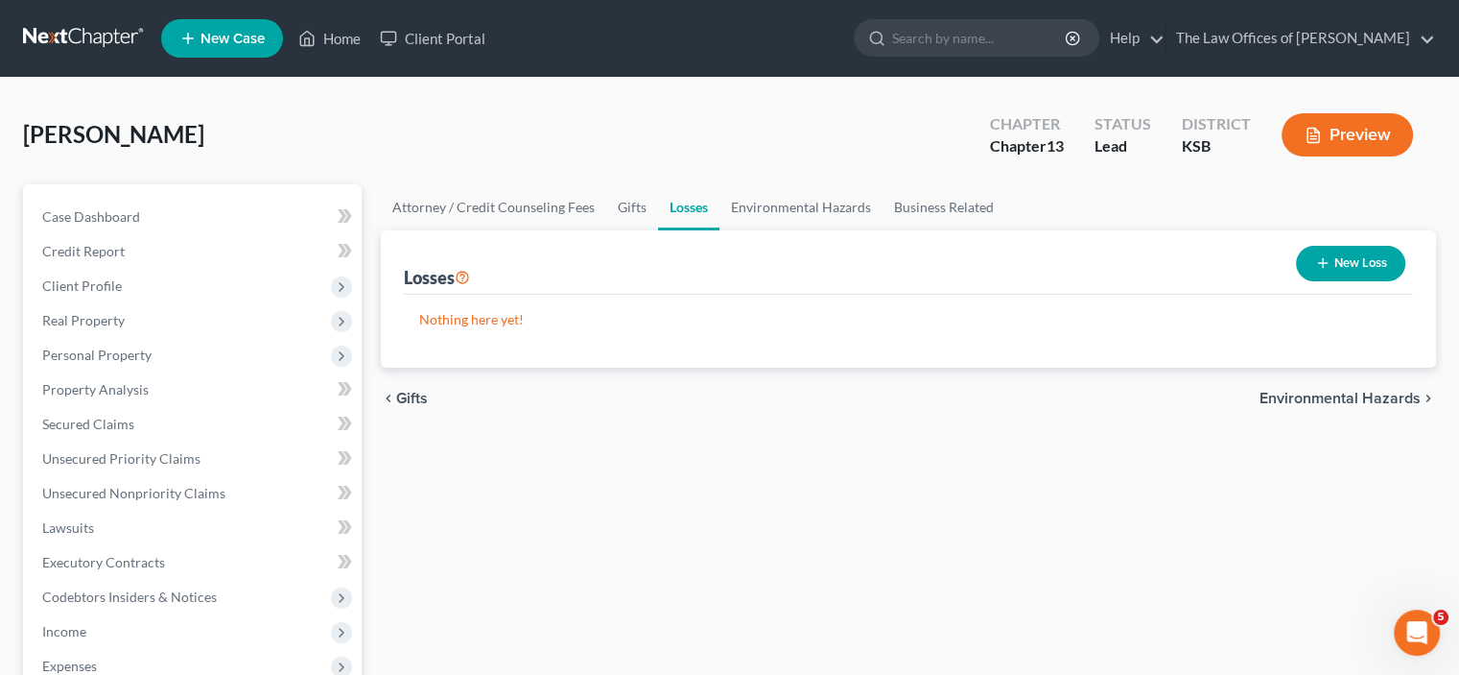
click at [1314, 271] on button "New Loss" at bounding box center [1350, 264] width 109 height 36
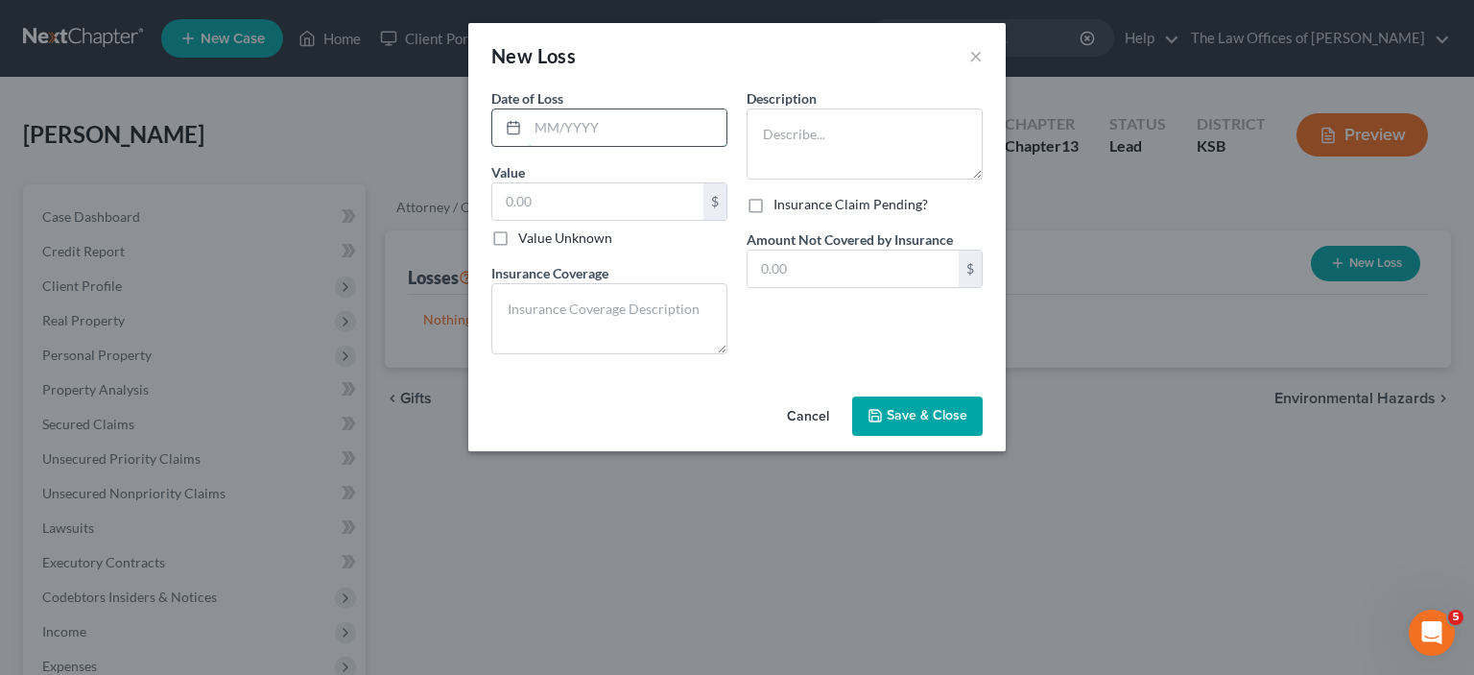
click at [664, 133] on input "text" at bounding box center [627, 127] width 199 height 36
type input "05/2025"
type input "3,826.45"
type textarea "none"
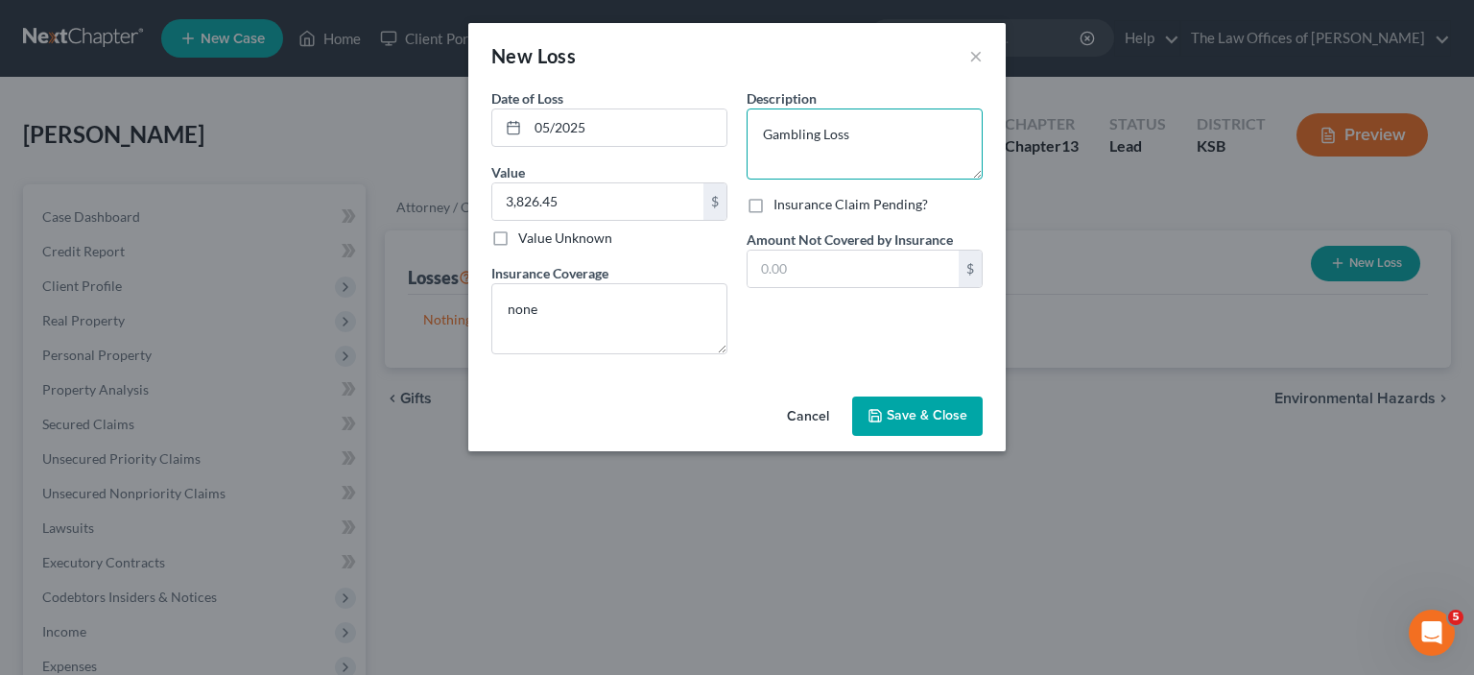
type textarea "Gambling Loss"
click at [931, 410] on span "Save & Close" at bounding box center [927, 416] width 81 height 16
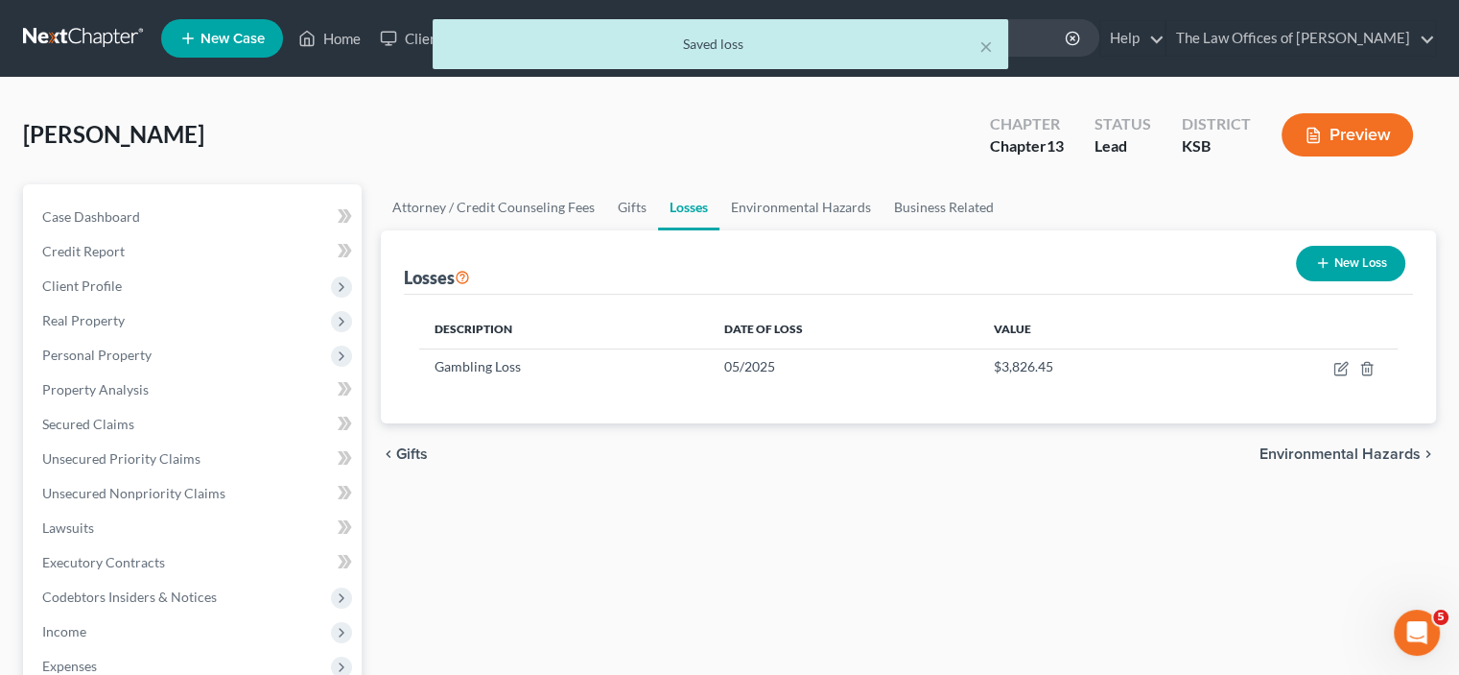
click at [1386, 267] on button "New Loss" at bounding box center [1350, 264] width 109 height 36
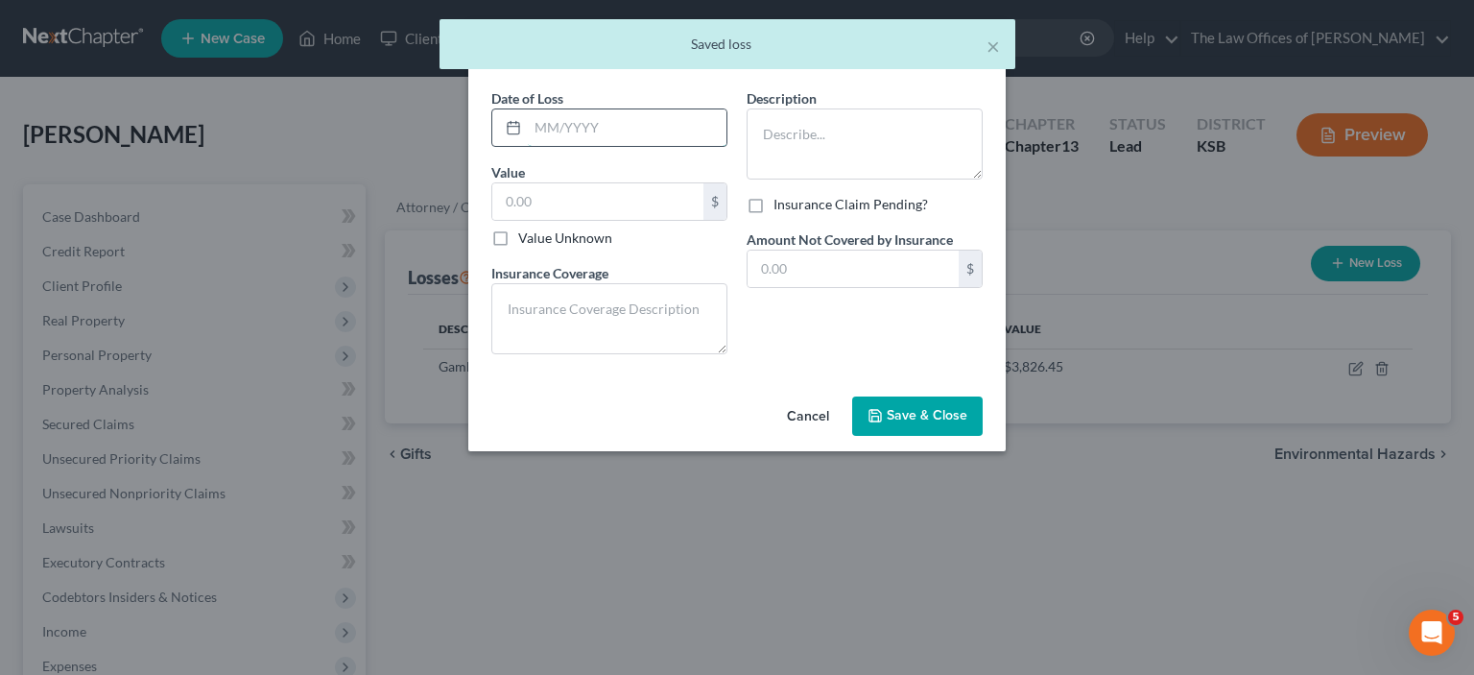
click at [537, 117] on input "text" at bounding box center [627, 127] width 199 height 36
type input "06/2025"
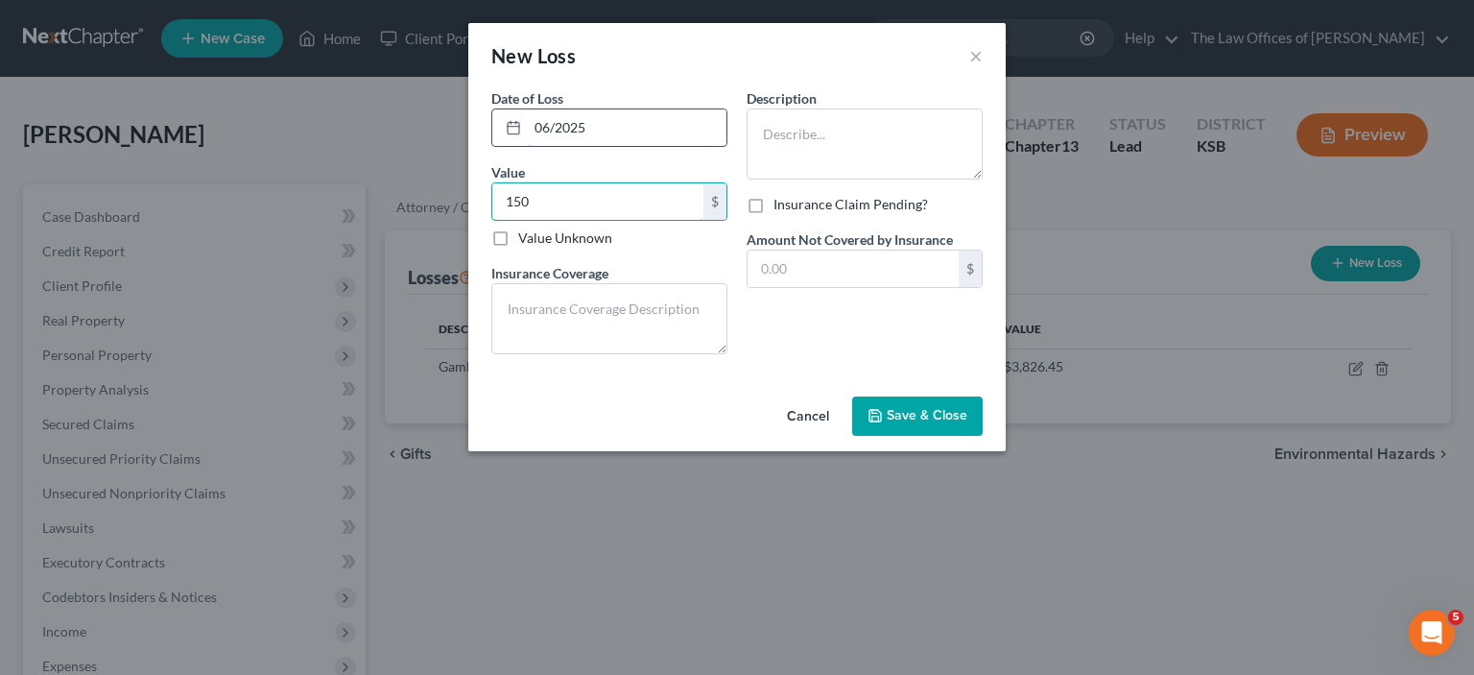
type input "150"
click at [546, 297] on textarea at bounding box center [609, 318] width 236 height 71
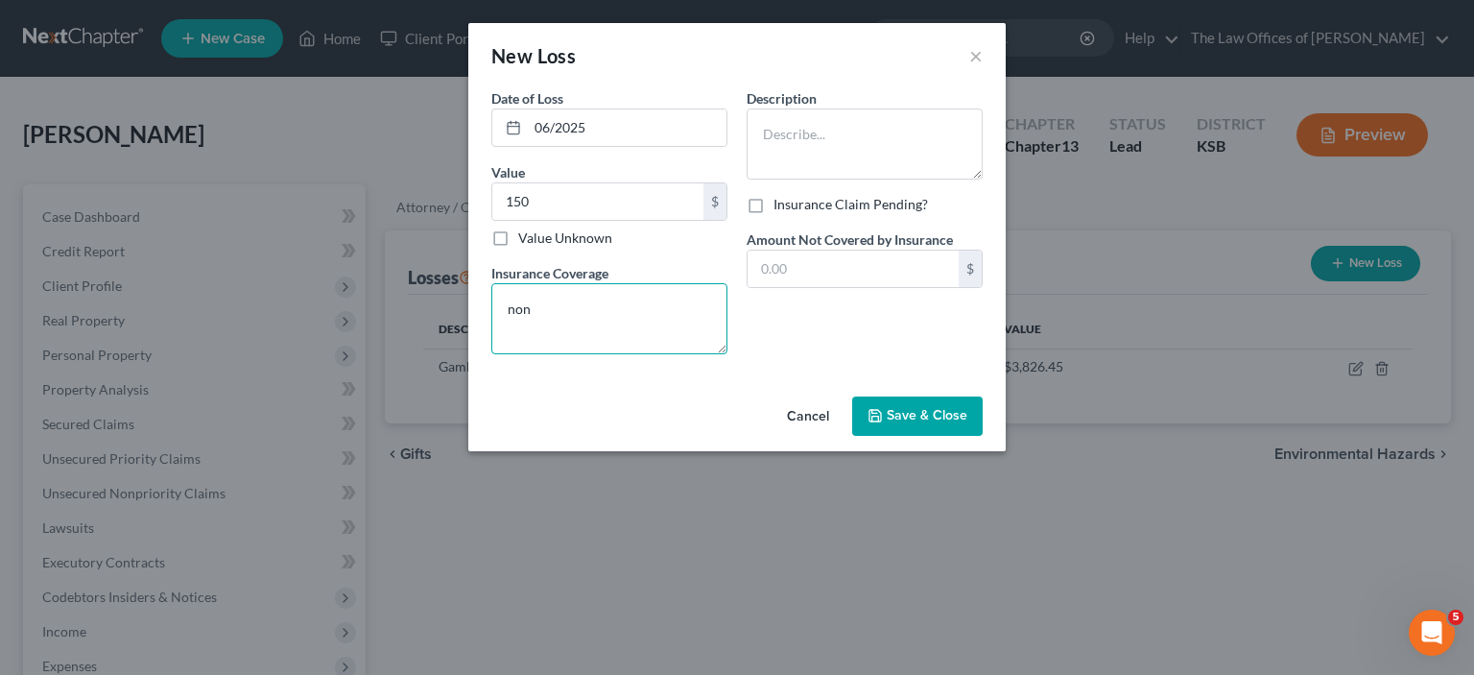
type textarea "non"
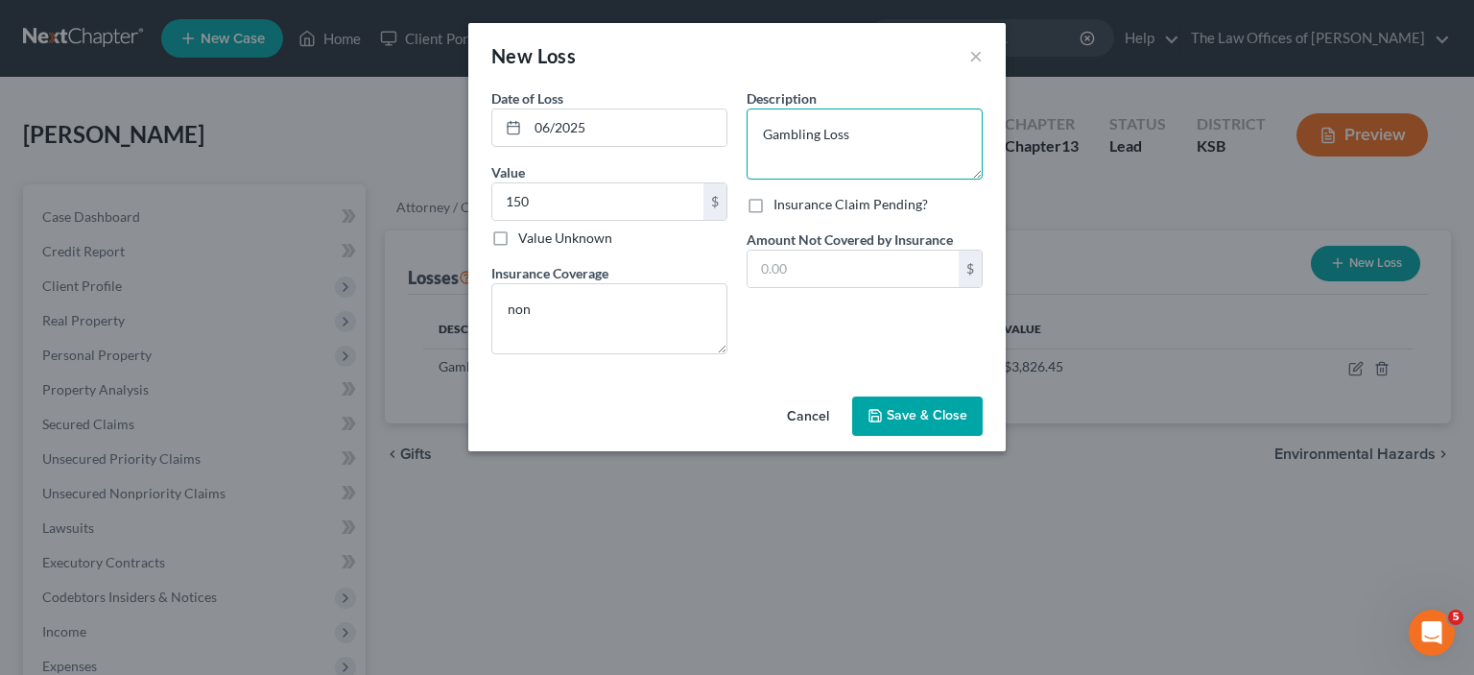
type textarea "Gambling Loss"
click at [969, 421] on button "Save & Close" at bounding box center [917, 416] width 130 height 40
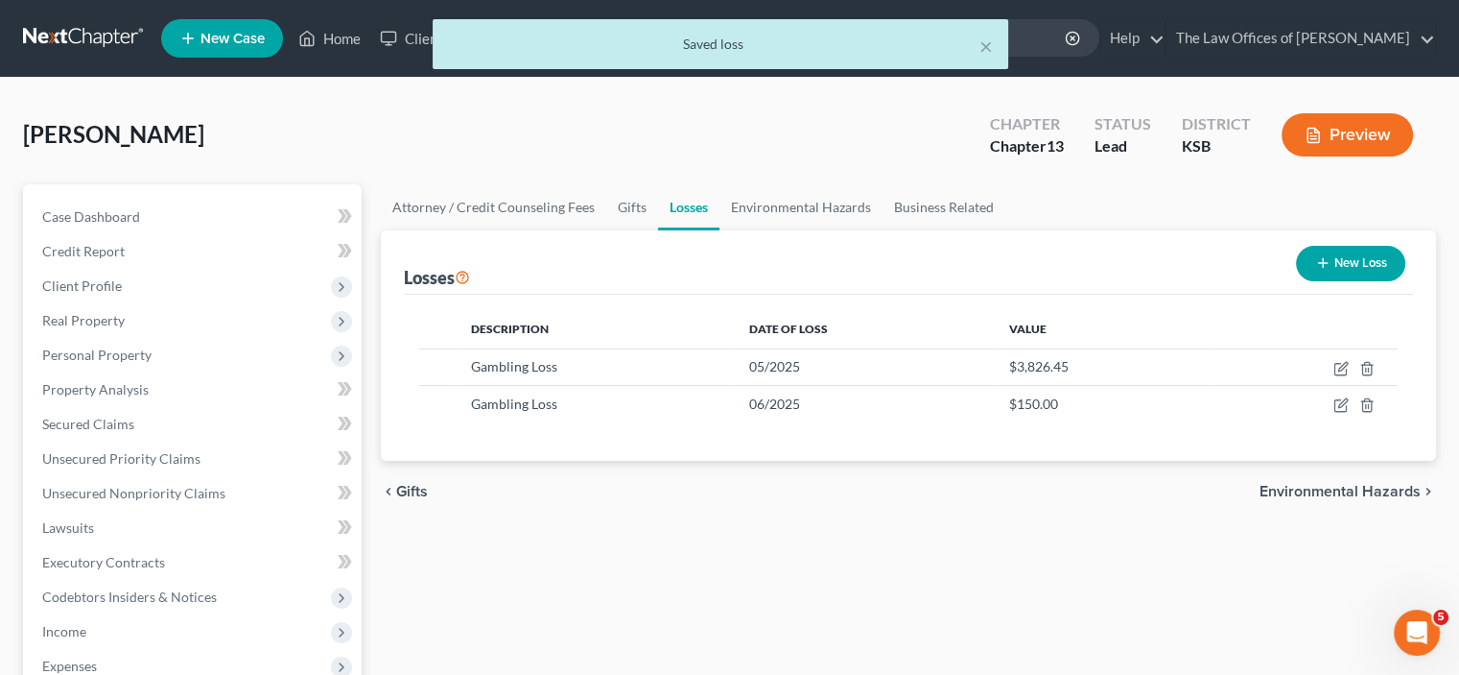
click at [1357, 267] on button "New Loss" at bounding box center [1350, 264] width 109 height 36
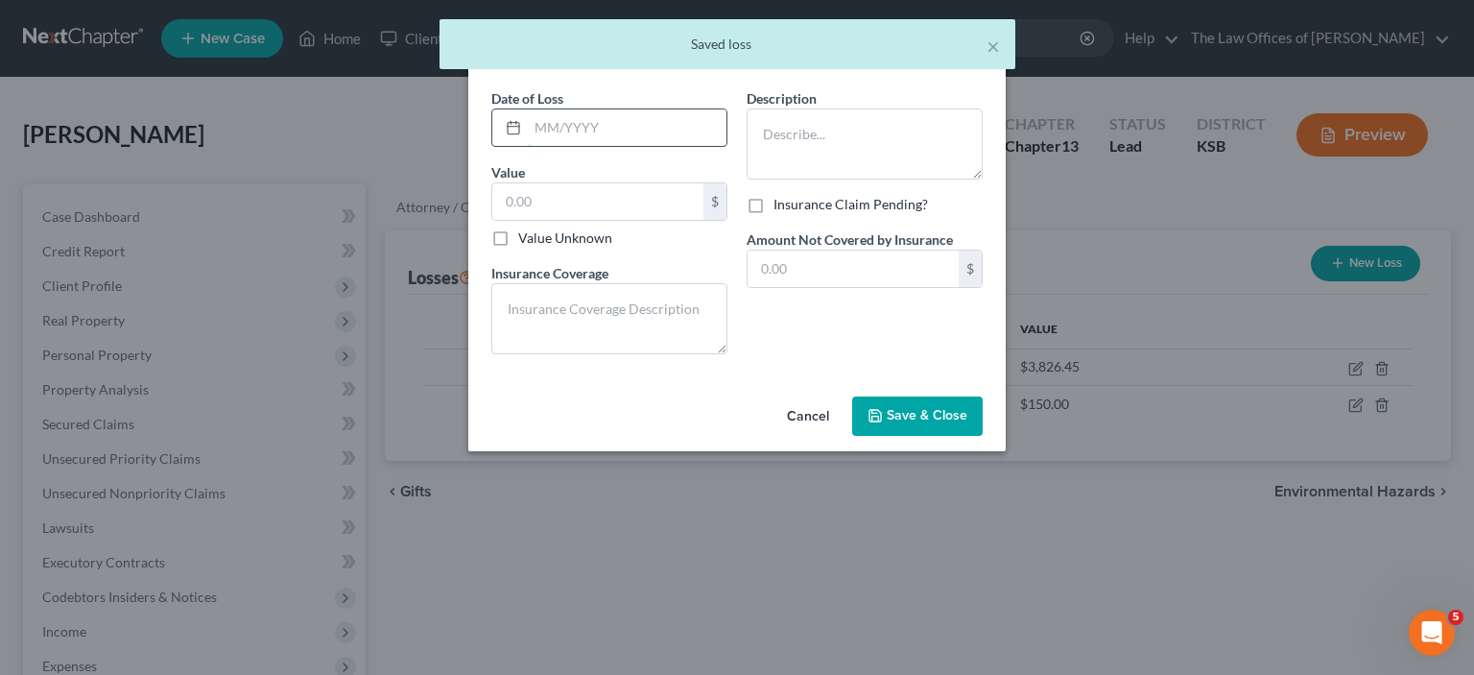
click at [541, 117] on input "text" at bounding box center [627, 127] width 199 height 36
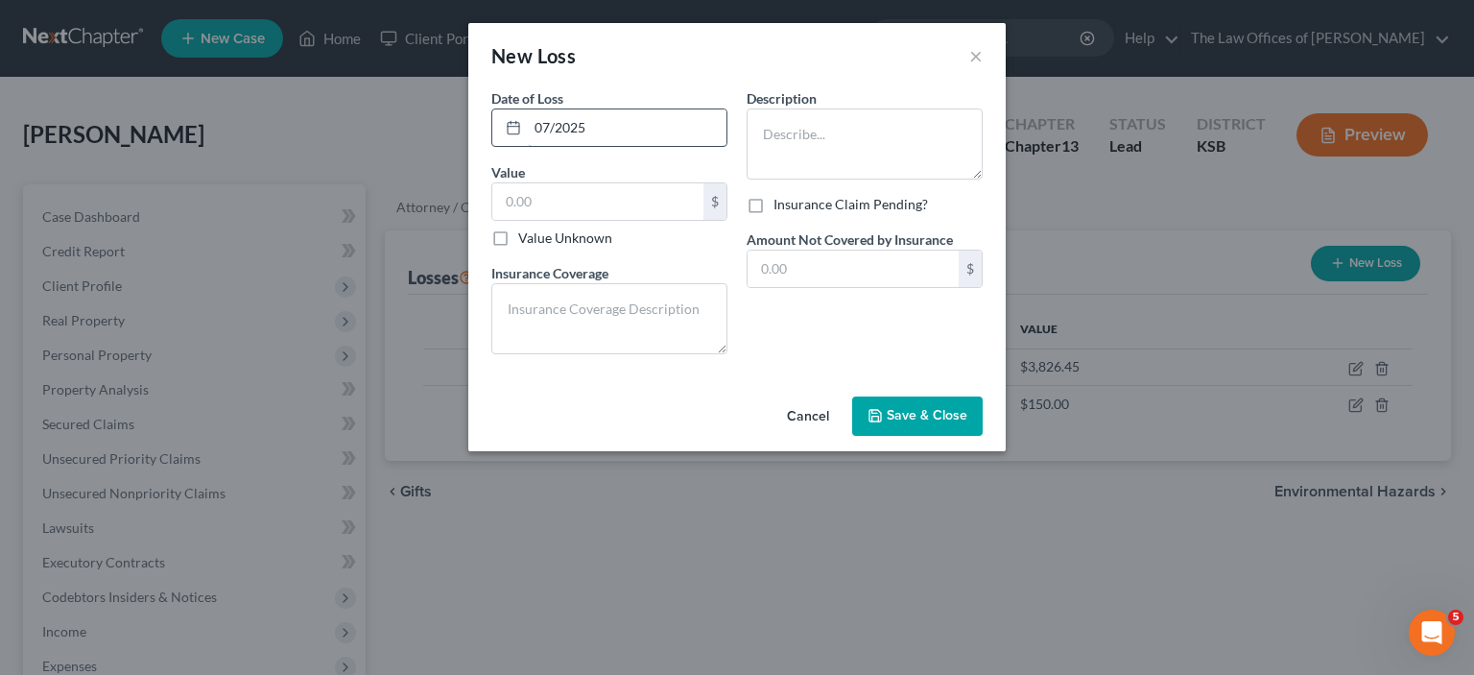
type input "07/2025"
type input "1,940.03"
type textarea "None"
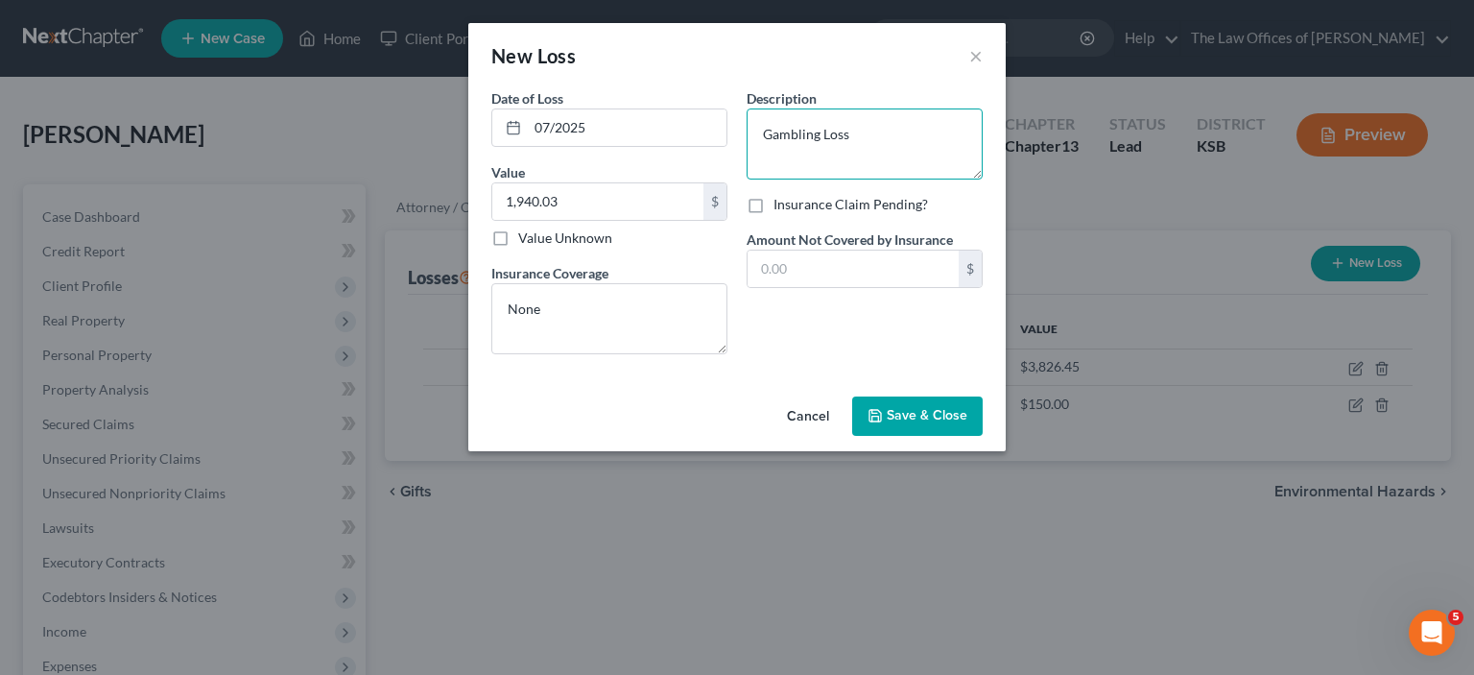
type textarea "Gambling Loss"
click at [913, 424] on button "Save & Close" at bounding box center [917, 416] width 130 height 40
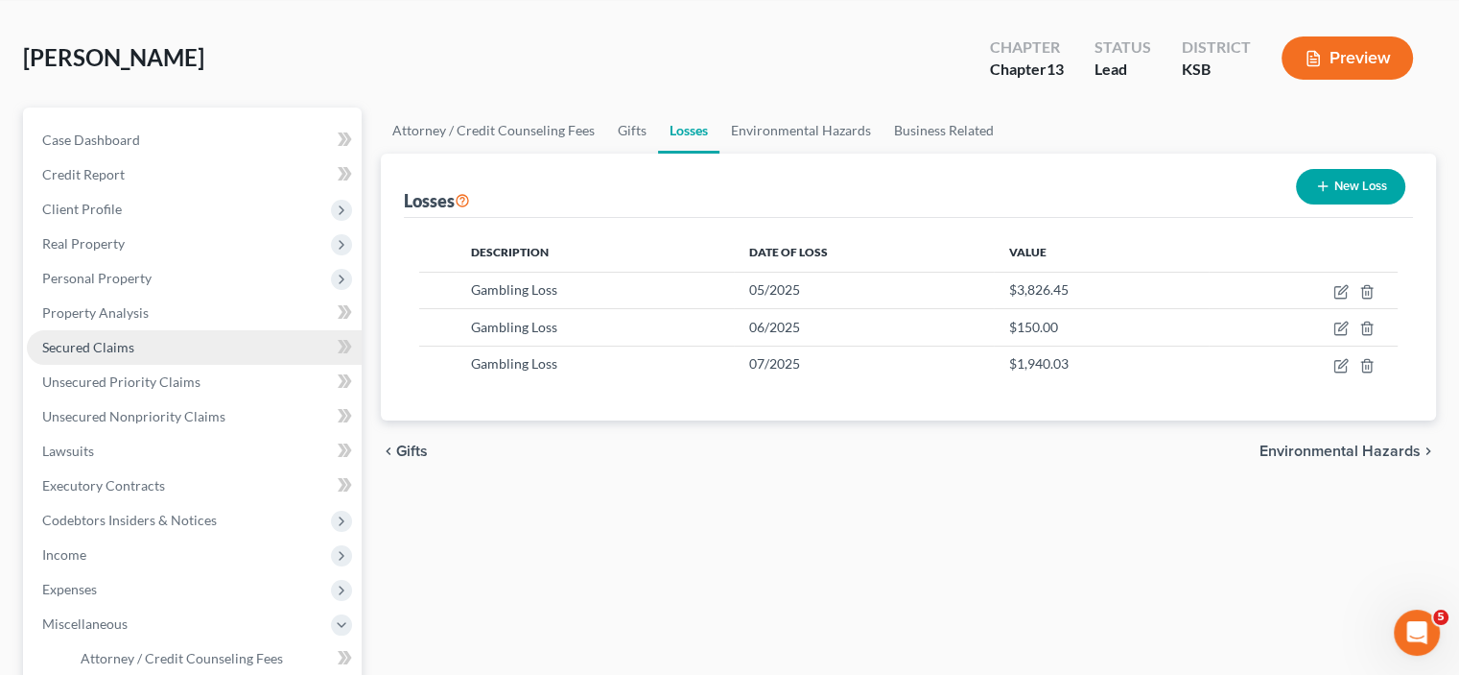
scroll to position [192, 0]
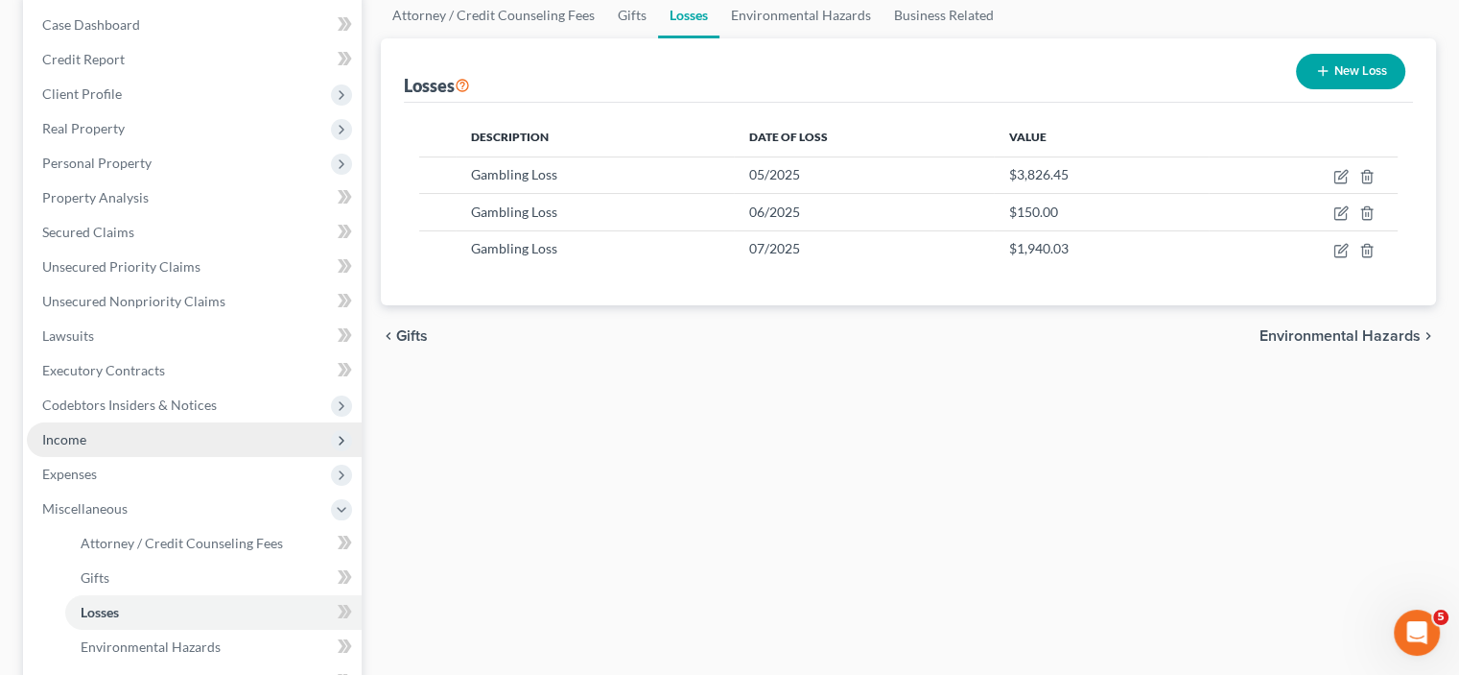
click at [120, 440] on span "Income" at bounding box center [194, 439] width 335 height 35
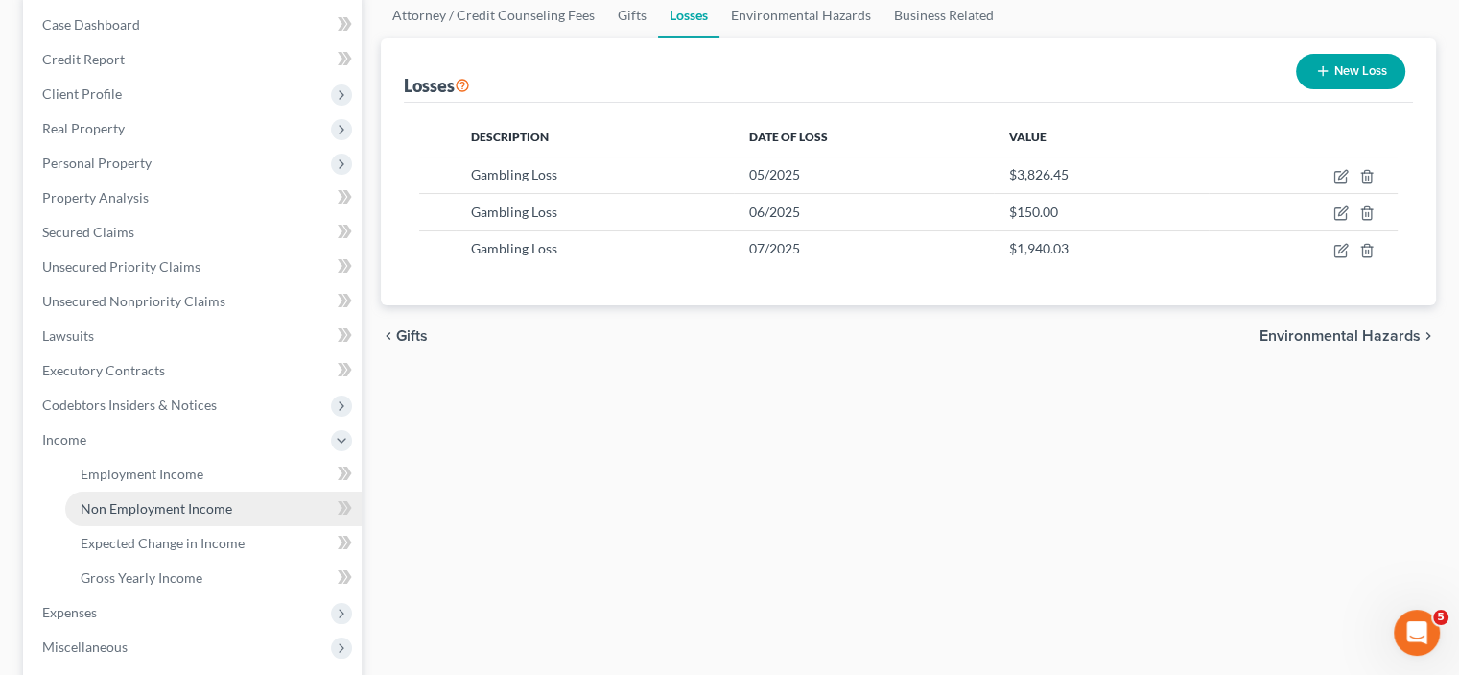
click at [196, 510] on span "Non Employment Income" at bounding box center [157, 508] width 152 height 16
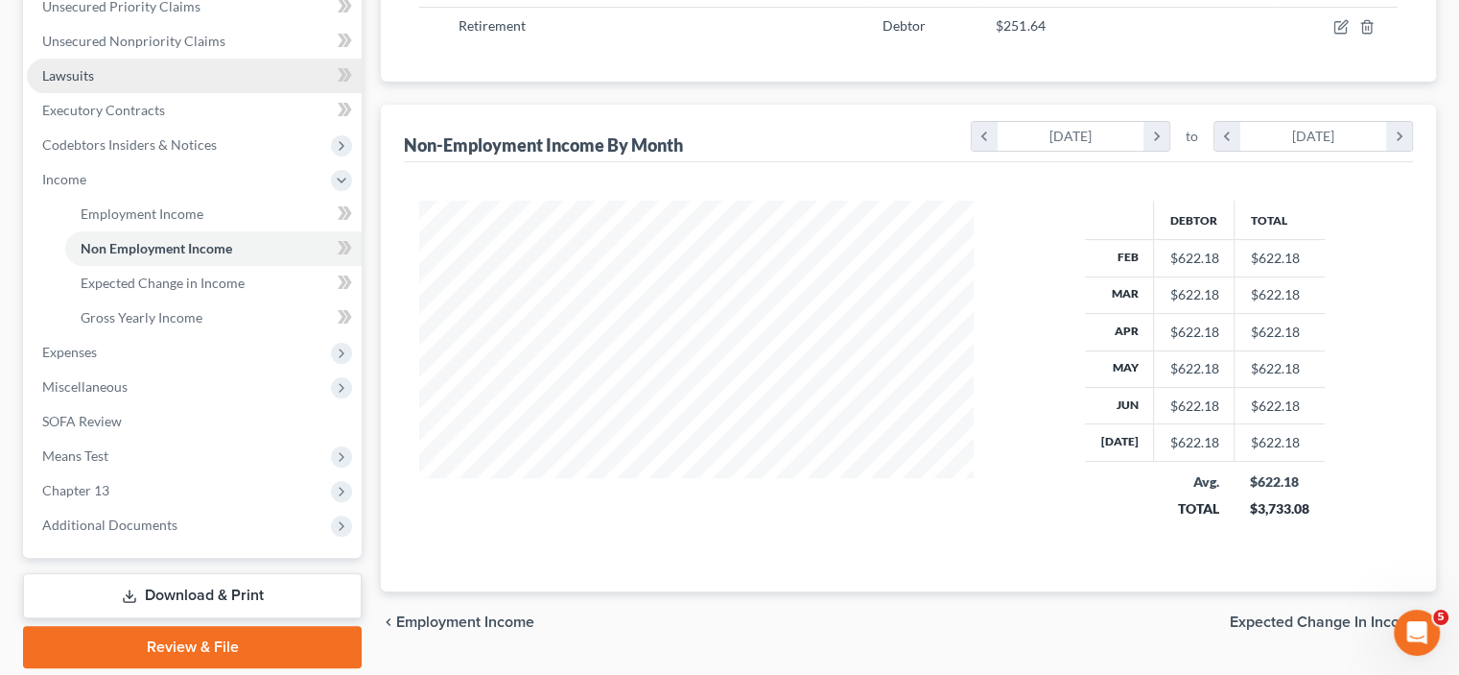
scroll to position [480, 0]
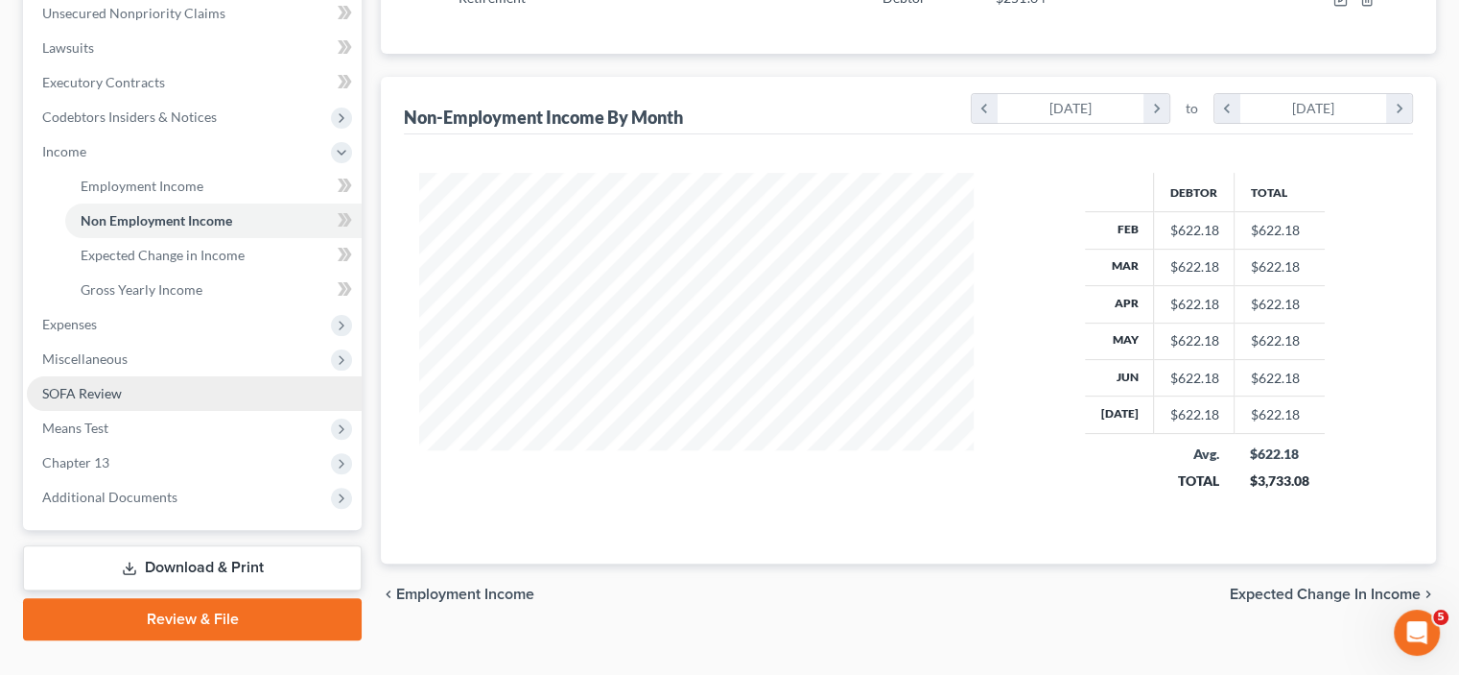
click at [136, 391] on link "SOFA Review" at bounding box center [194, 393] width 335 height 35
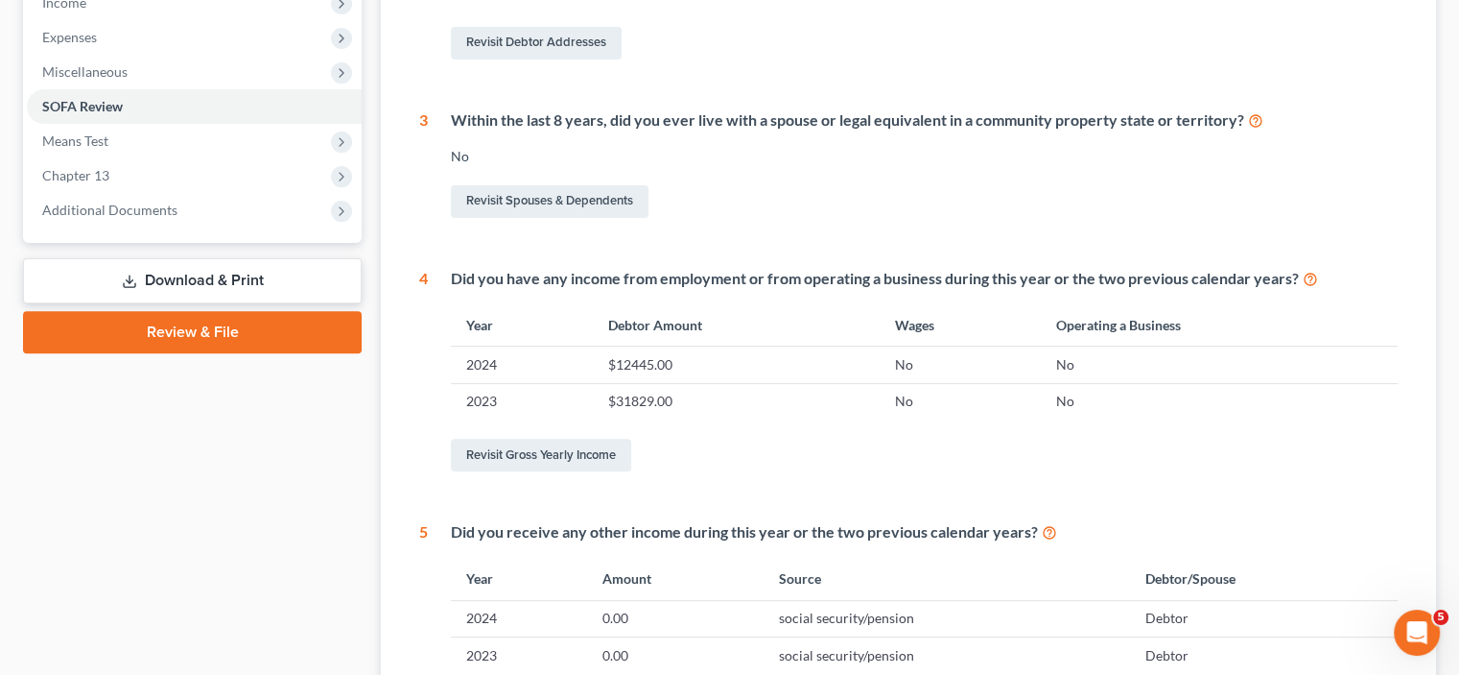
scroll to position [672, 0]
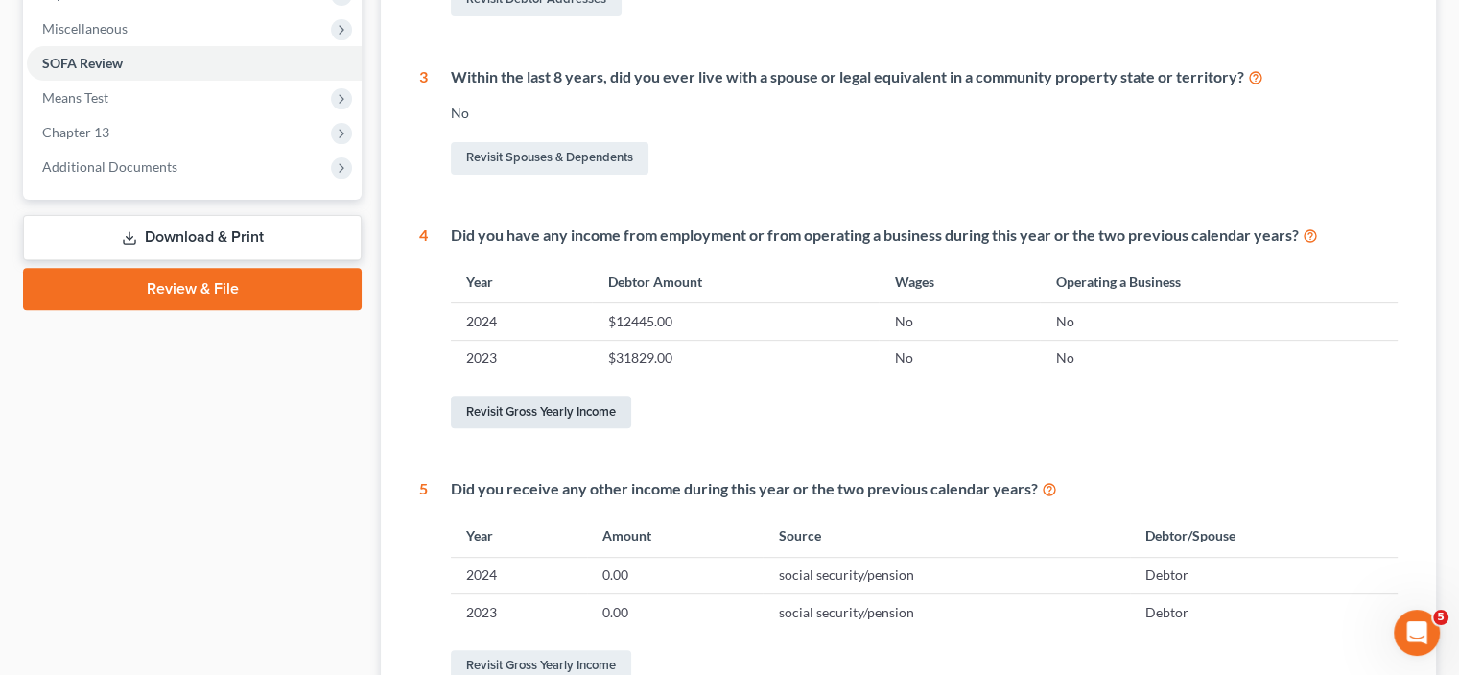
click at [610, 408] on link "Revisit Gross Yearly Income" at bounding box center [541, 411] width 180 height 33
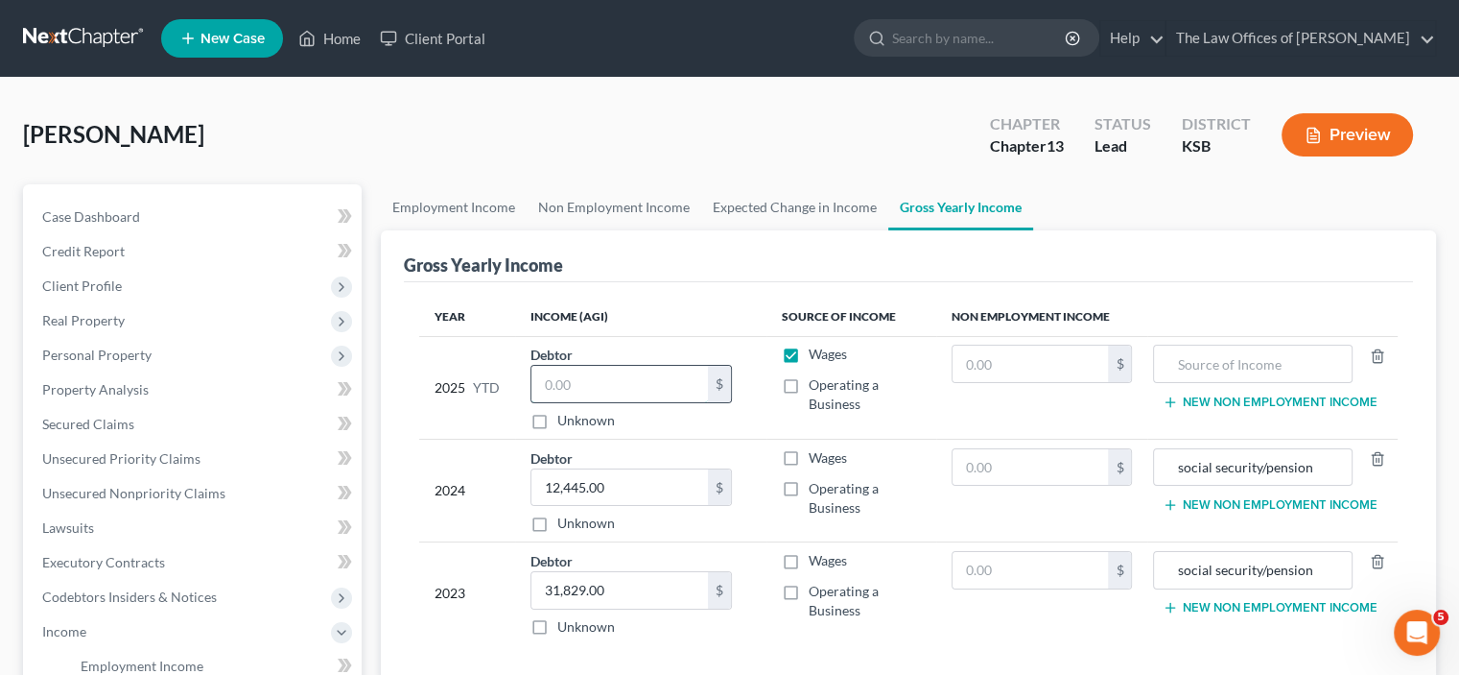
click at [609, 393] on input "text" at bounding box center [620, 384] width 177 height 36
click at [1030, 360] on input "text" at bounding box center [1031, 363] width 156 height 36
type input "14,483"
click at [980, 417] on td "14,483 $" at bounding box center [1043, 387] width 212 height 103
click at [1195, 355] on input "text" at bounding box center [1253, 363] width 178 height 36
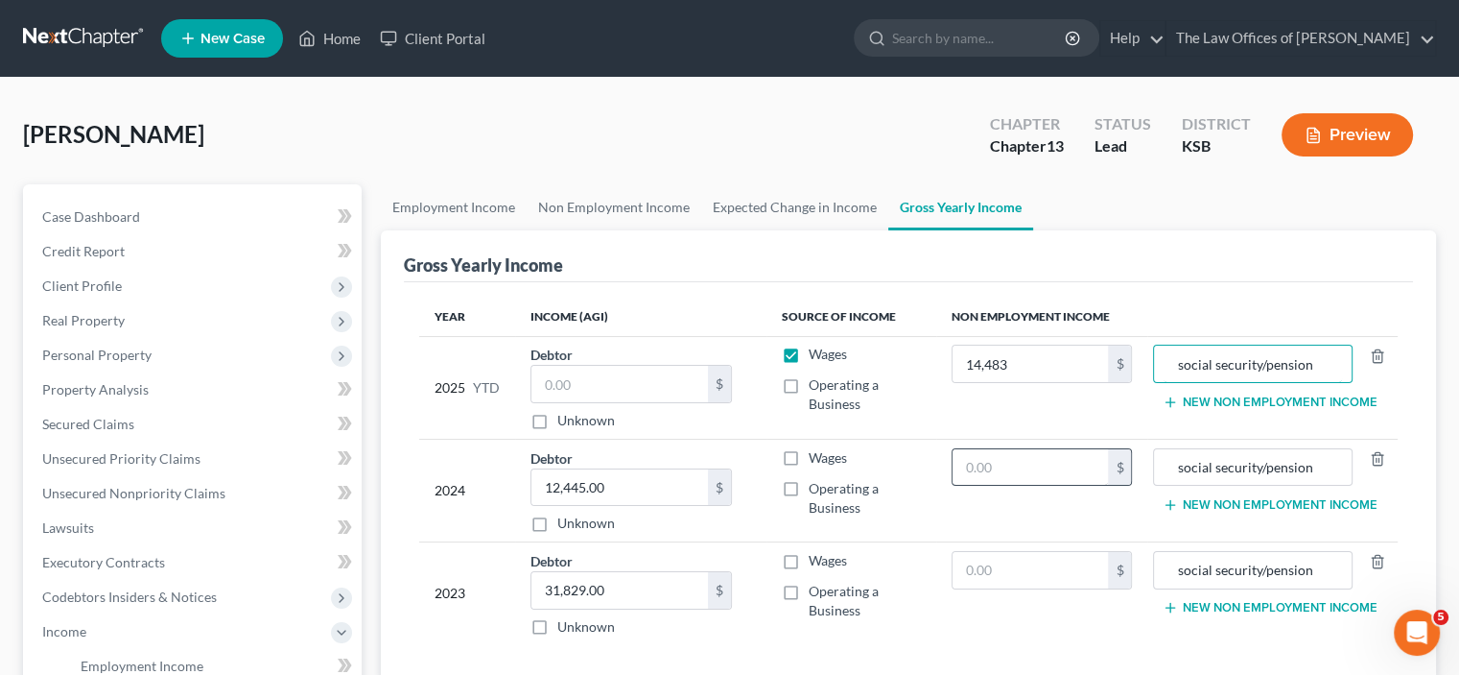
type input "social security/pension"
click at [1047, 463] on input "text" at bounding box center [1031, 467] width 156 height 36
click at [809, 352] on label "Wages" at bounding box center [828, 353] width 38 height 19
click at [817, 352] on input "Wages" at bounding box center [823, 350] width 12 height 12
checkbox input "false"
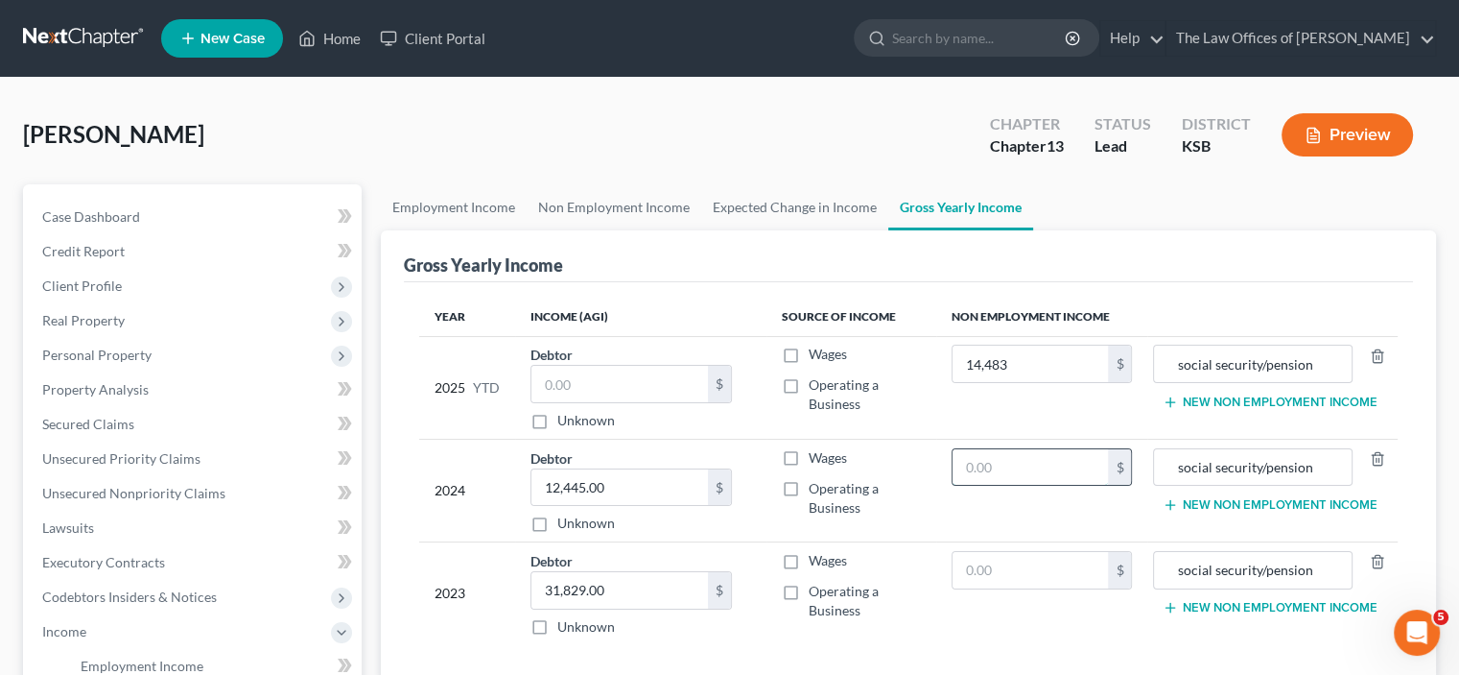
click at [995, 475] on input "text" at bounding box center [1031, 467] width 156 height 36
type input "12,445.00"
click at [974, 573] on input "text" at bounding box center [1031, 570] width 156 height 36
type input "31,829"
click at [820, 639] on td "Wages Operating a Business" at bounding box center [851, 593] width 169 height 103
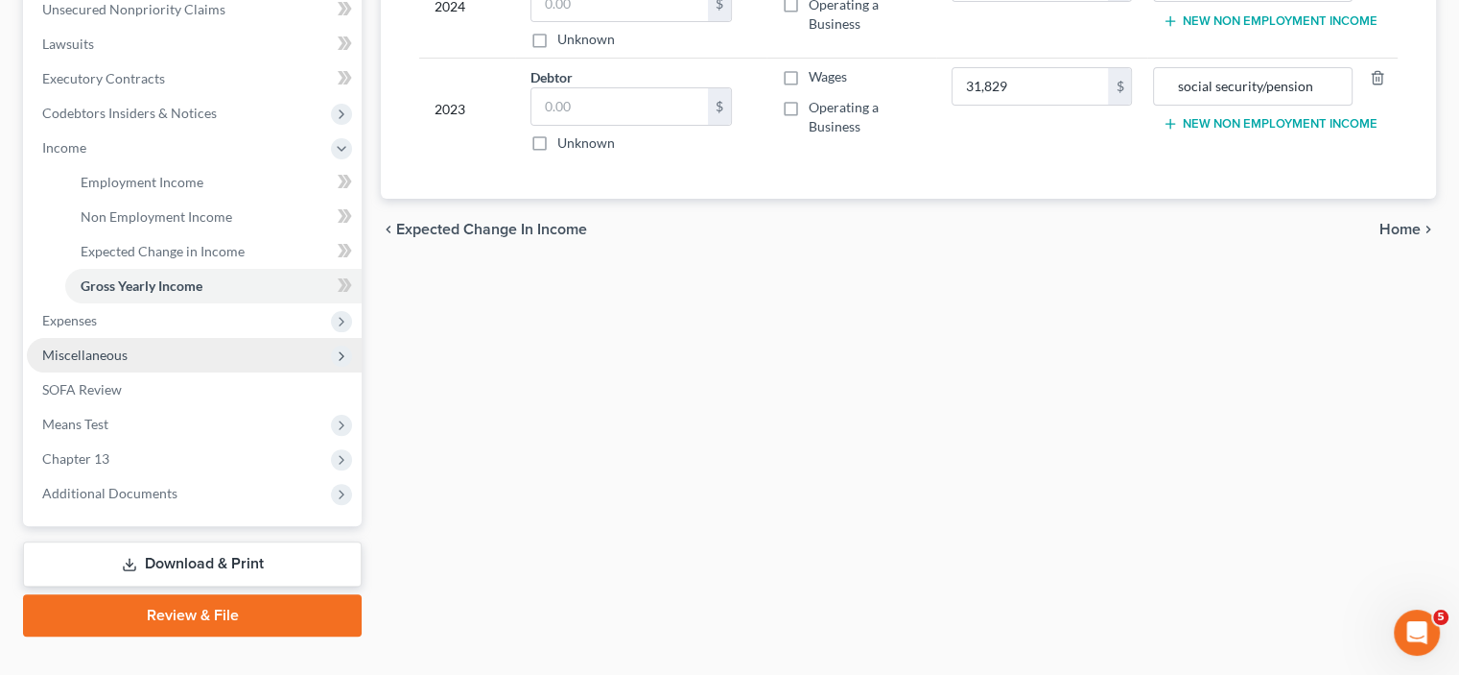
scroll to position [516, 0]
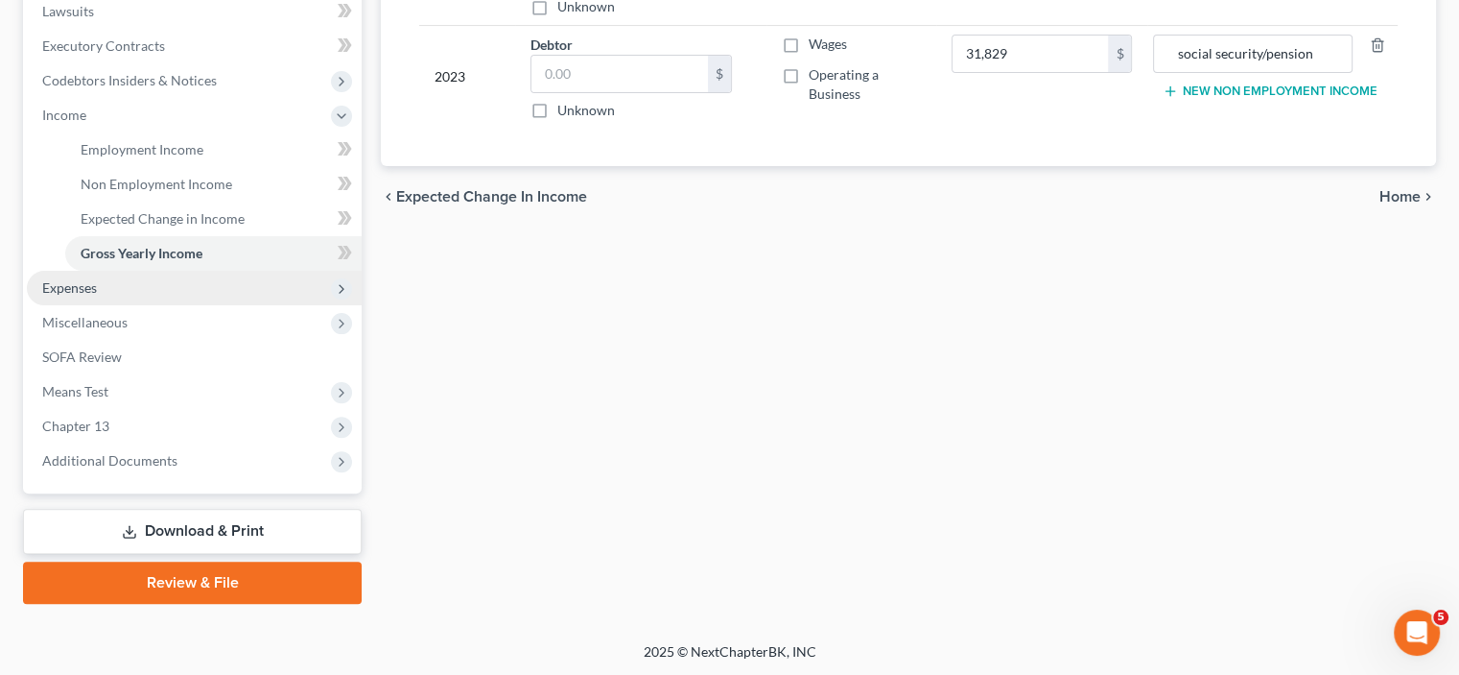
click at [212, 285] on span "Expenses" at bounding box center [194, 288] width 335 height 35
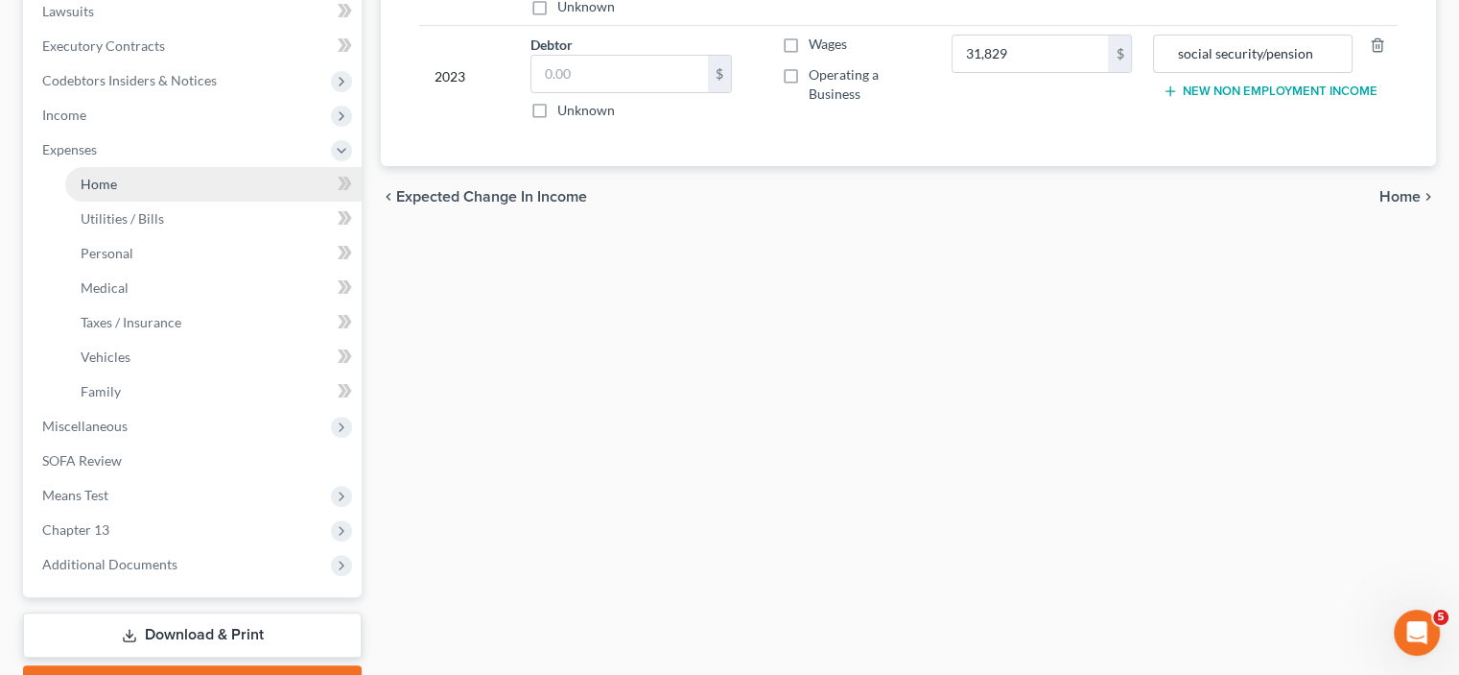
click at [263, 181] on link "Home" at bounding box center [213, 184] width 297 height 35
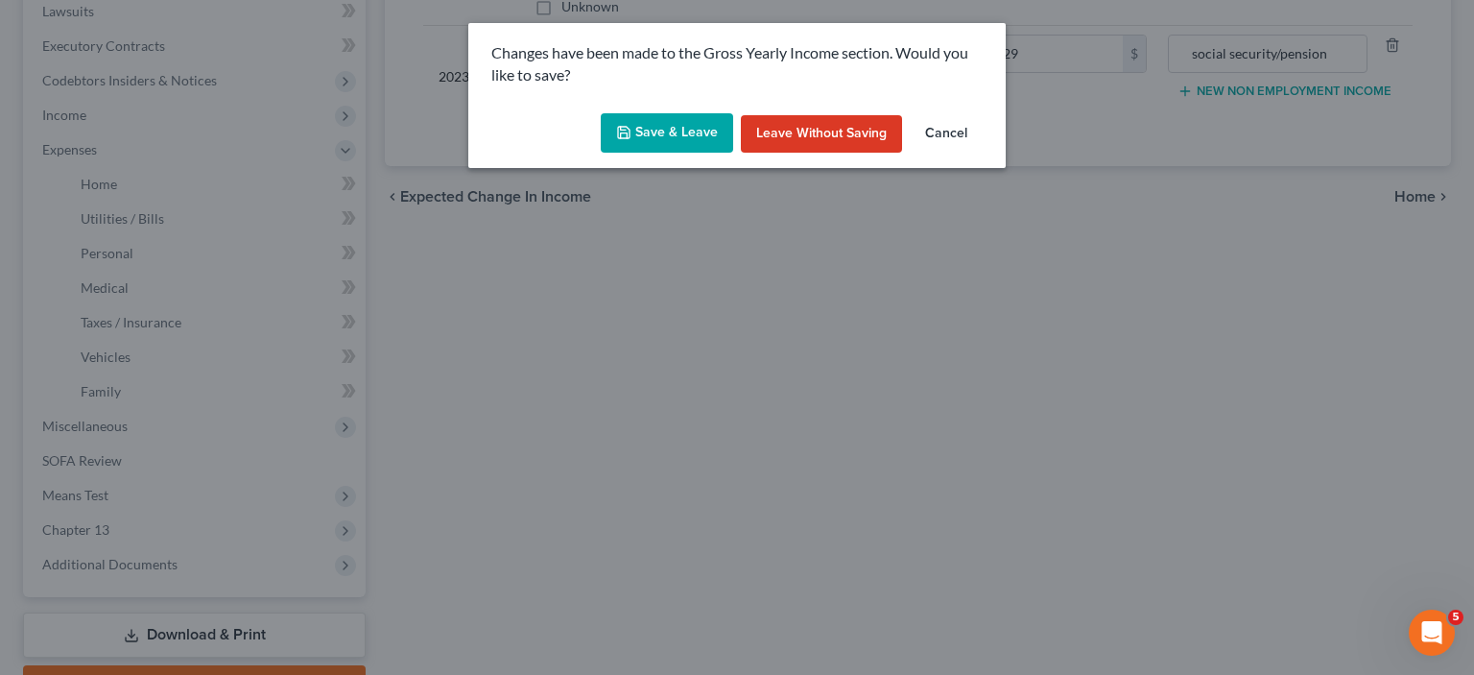
click at [658, 140] on button "Save & Leave" at bounding box center [667, 133] width 132 height 40
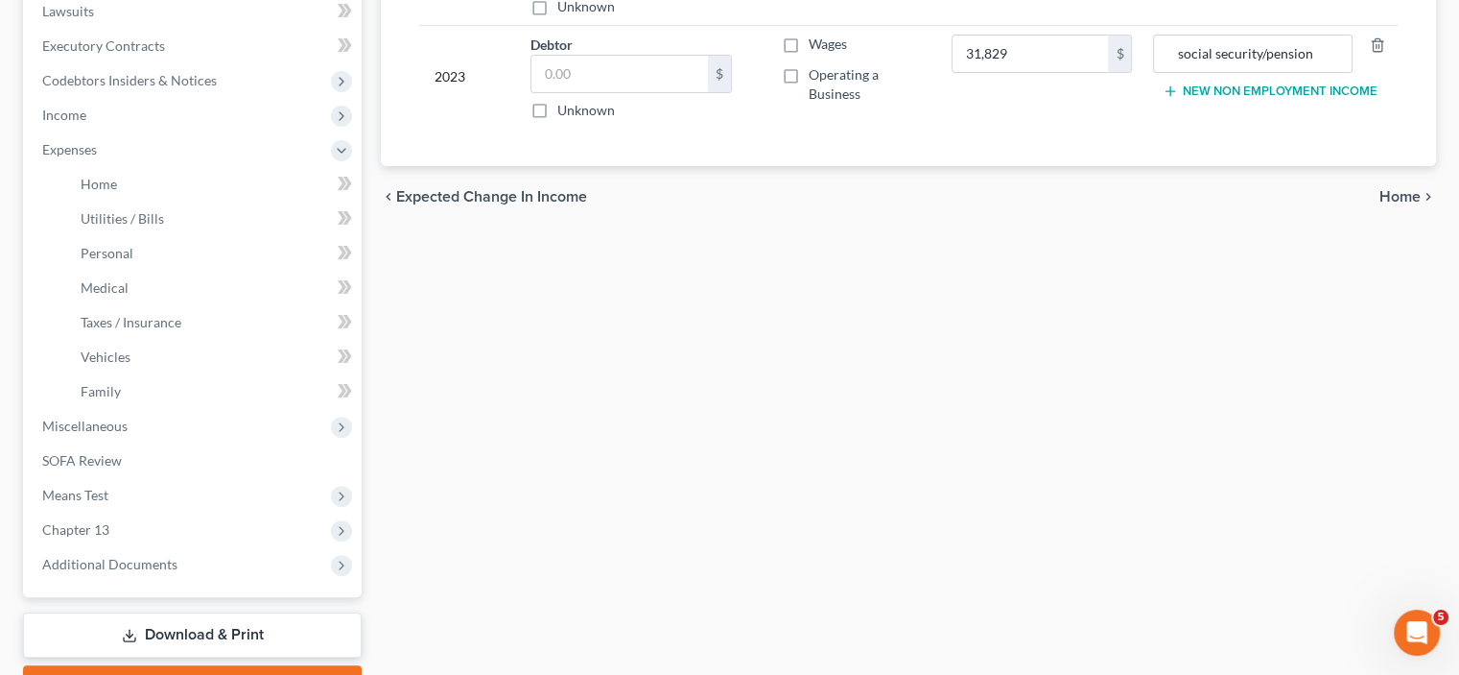
type input "31,829.00"
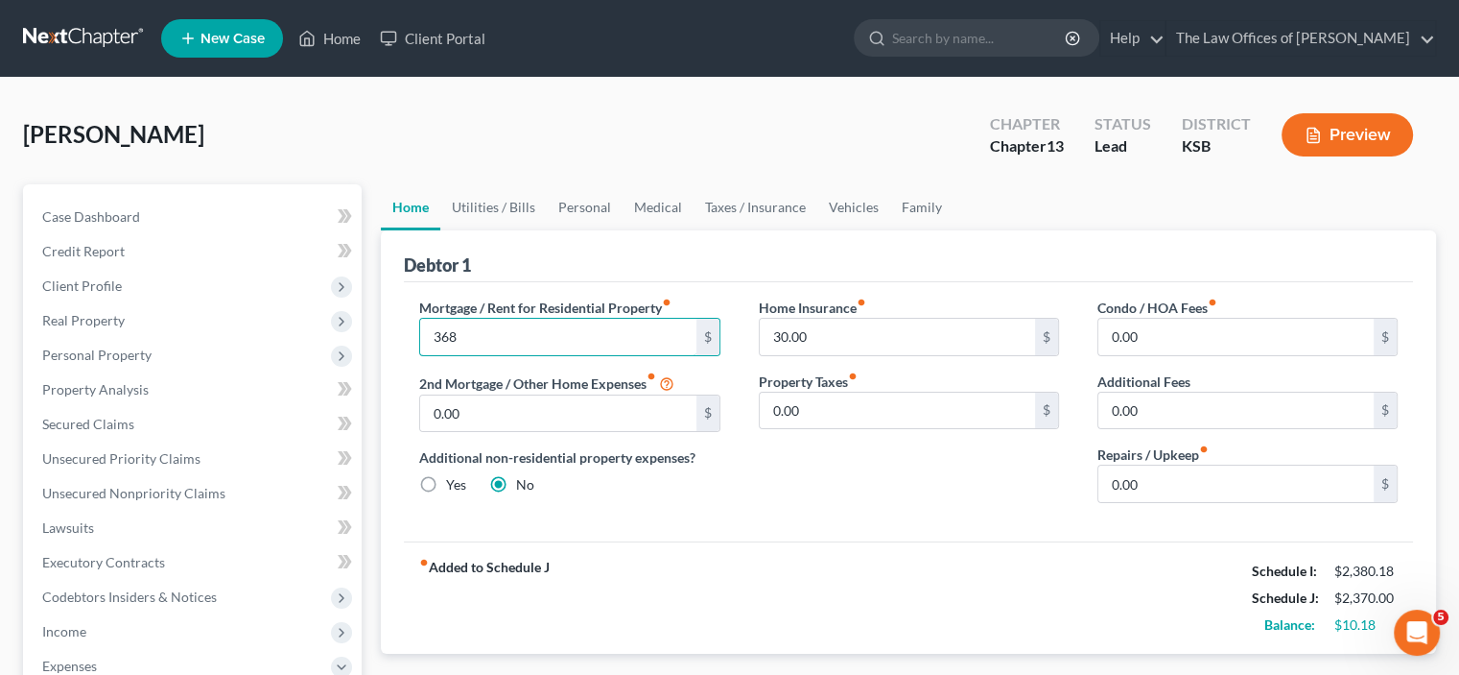
type input "368"
click at [504, 385] on label "2nd Mortgage / Other Home Expenses fiber_manual_record" at bounding box center [546, 382] width 255 height 23
click at [705, 206] on link "Taxes / Insurance" at bounding box center [756, 207] width 124 height 46
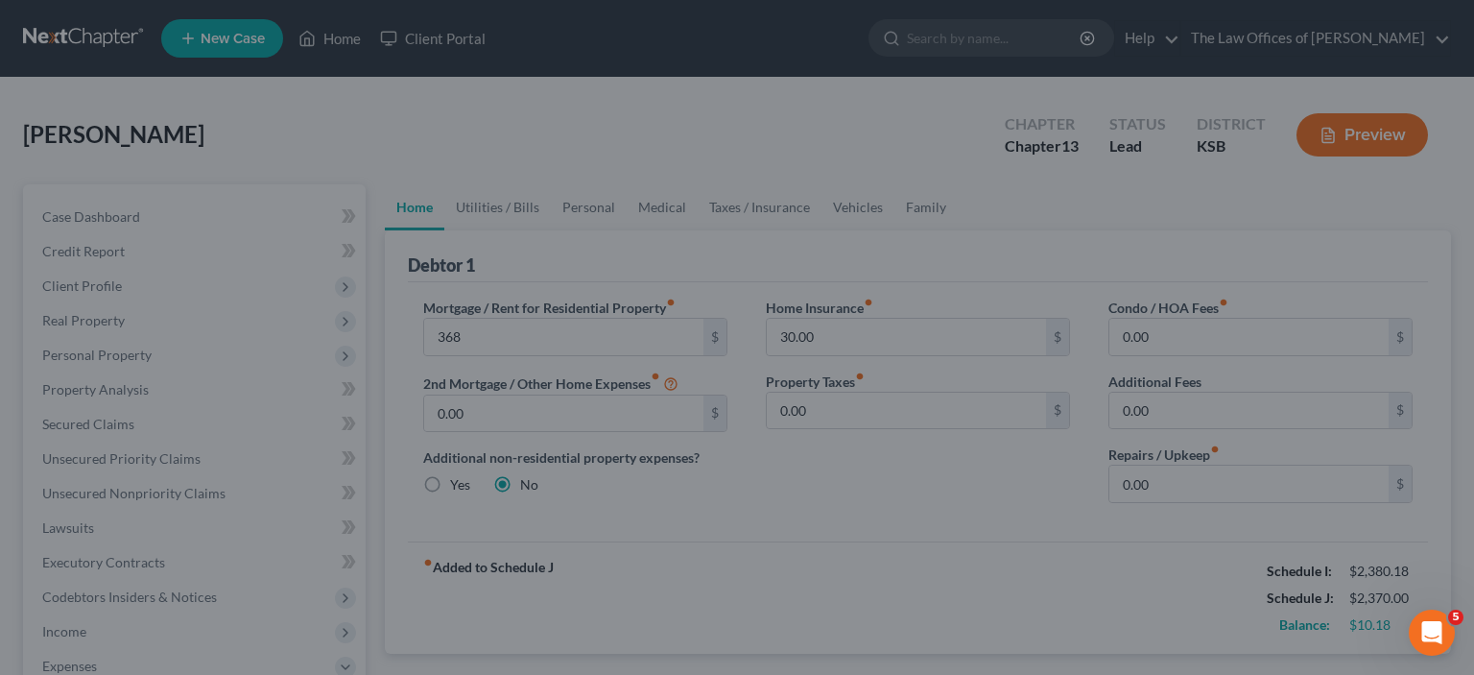
click at [747, 203] on div at bounding box center [737, 337] width 1474 height 675
click at [699, 290] on div at bounding box center [737, 337] width 1474 height 675
click at [554, 329] on div at bounding box center [737, 337] width 1474 height 675
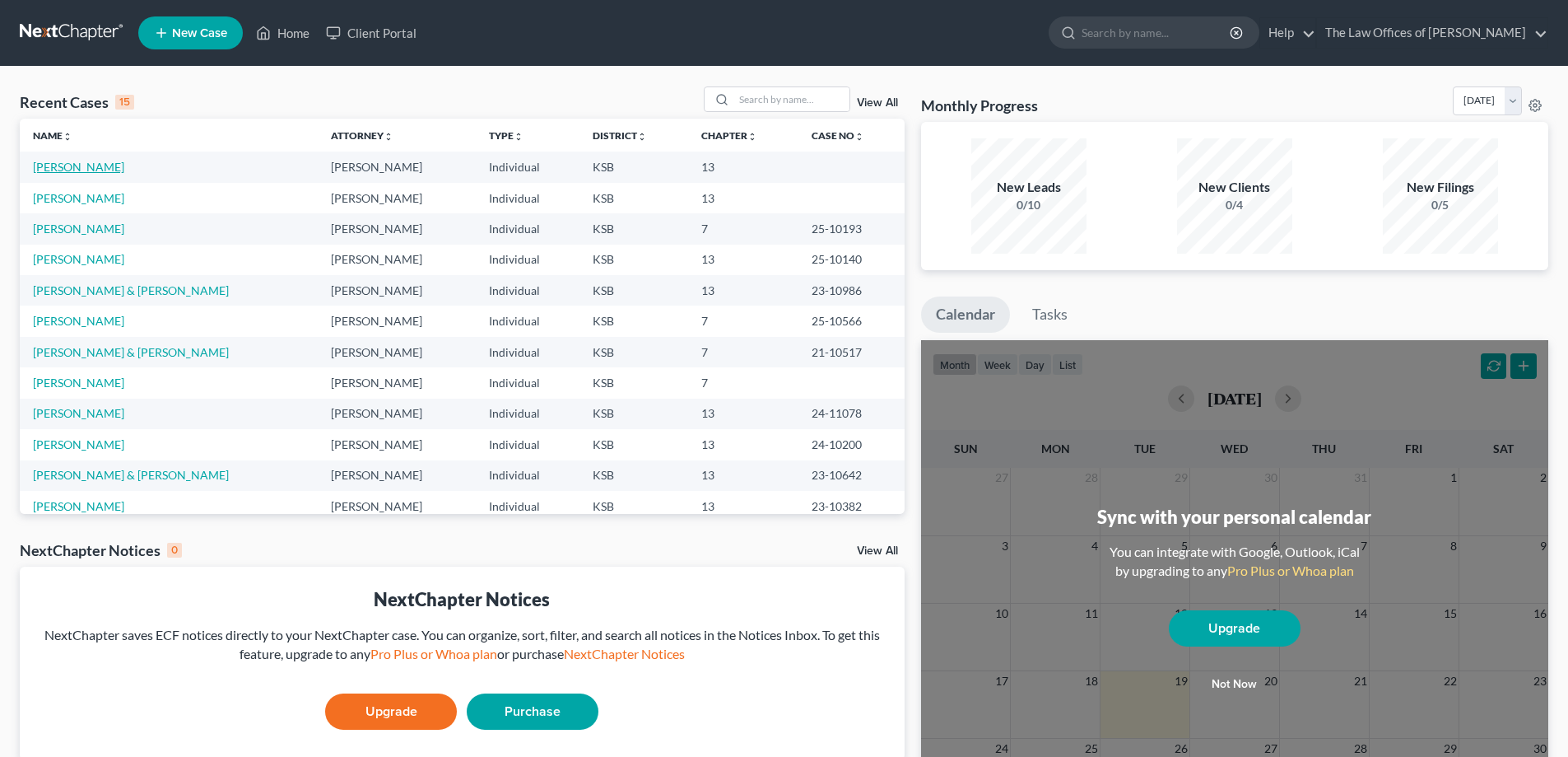
click at [71, 170] on link "[PERSON_NAME]" at bounding box center [78, 167] width 92 height 14
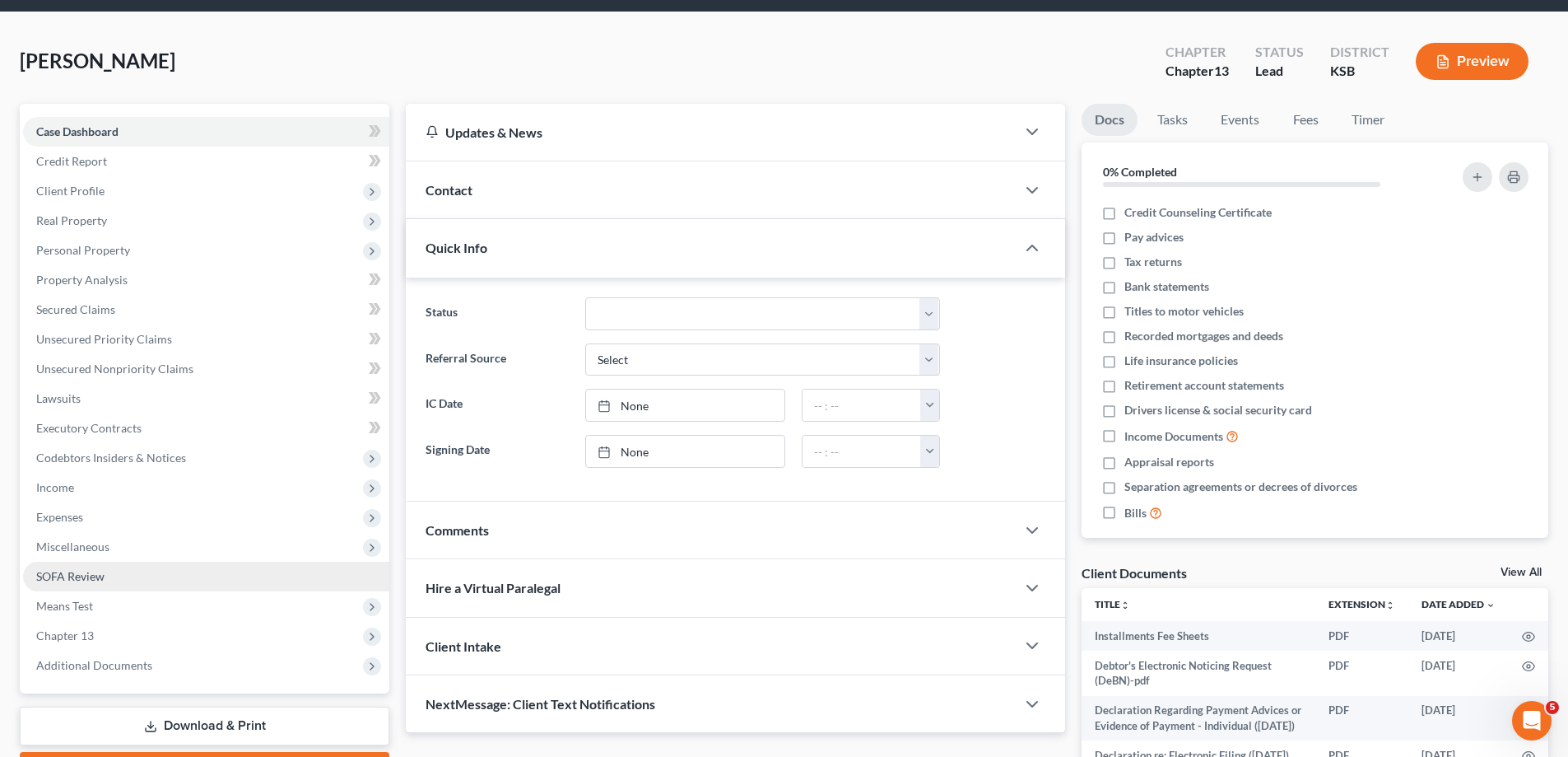
scroll to position [82, 0]
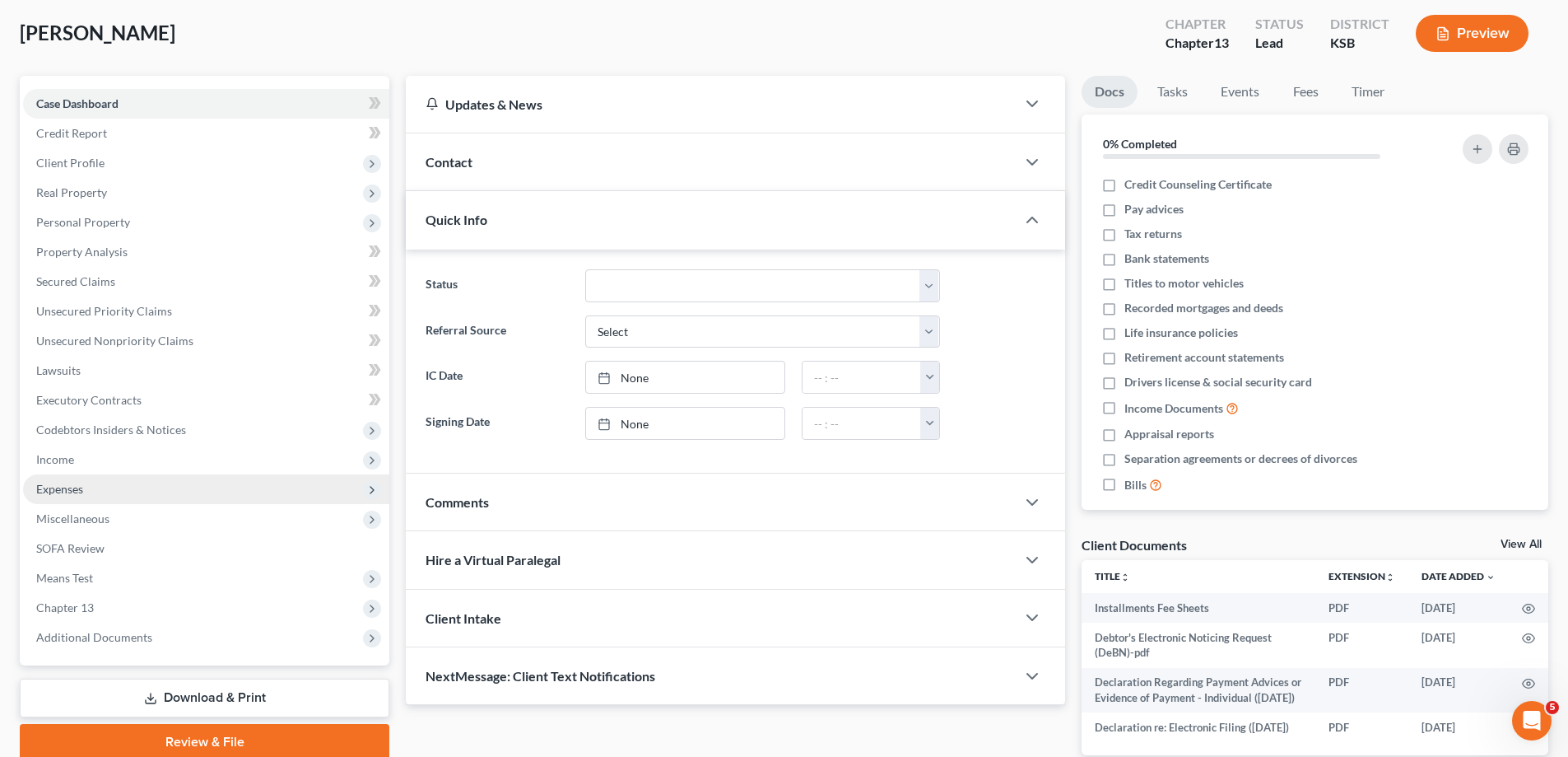
click at [100, 499] on span "Expenses" at bounding box center [206, 489] width 366 height 30
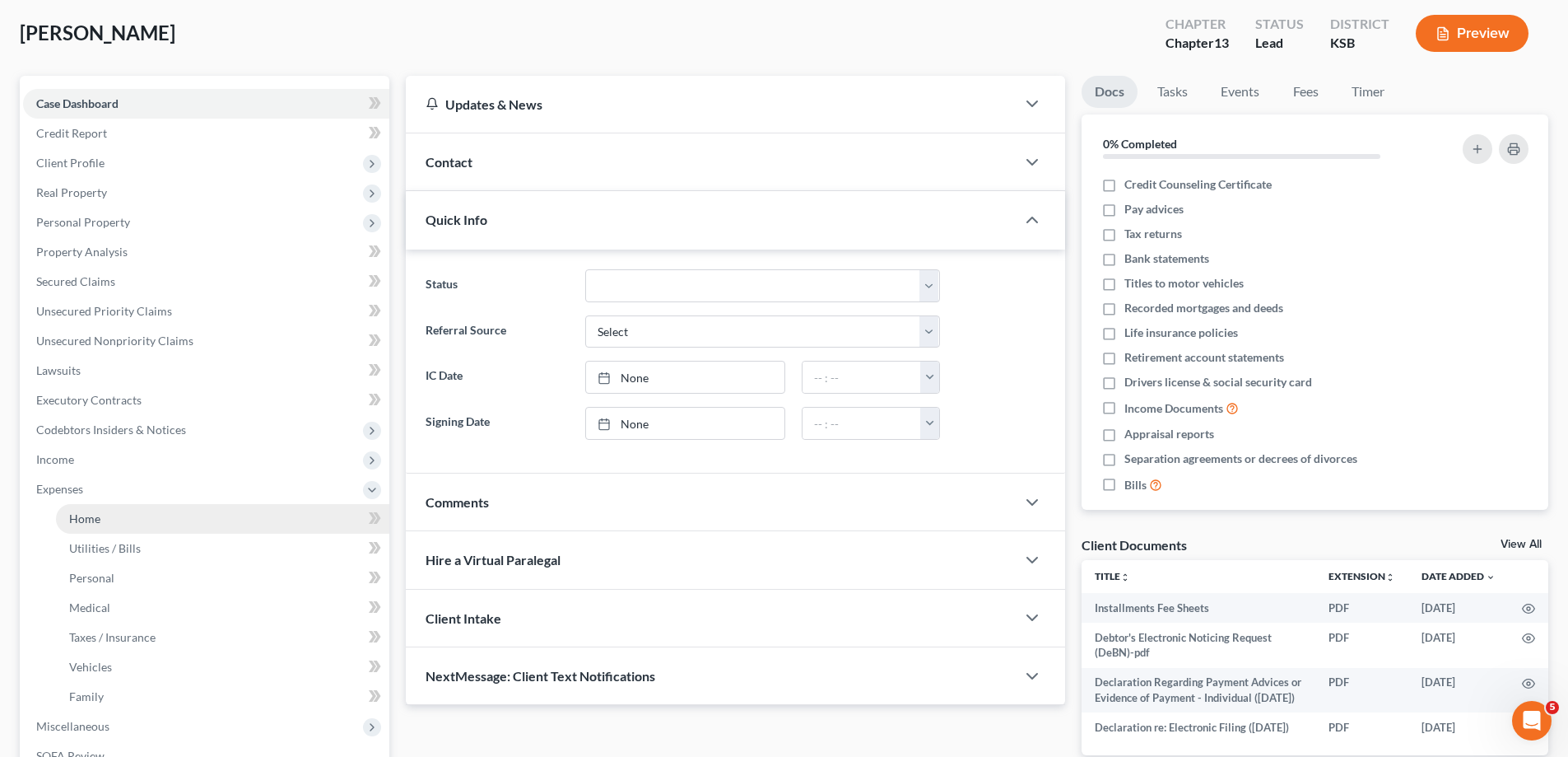
click at [116, 516] on link "Home" at bounding box center [222, 518] width 334 height 30
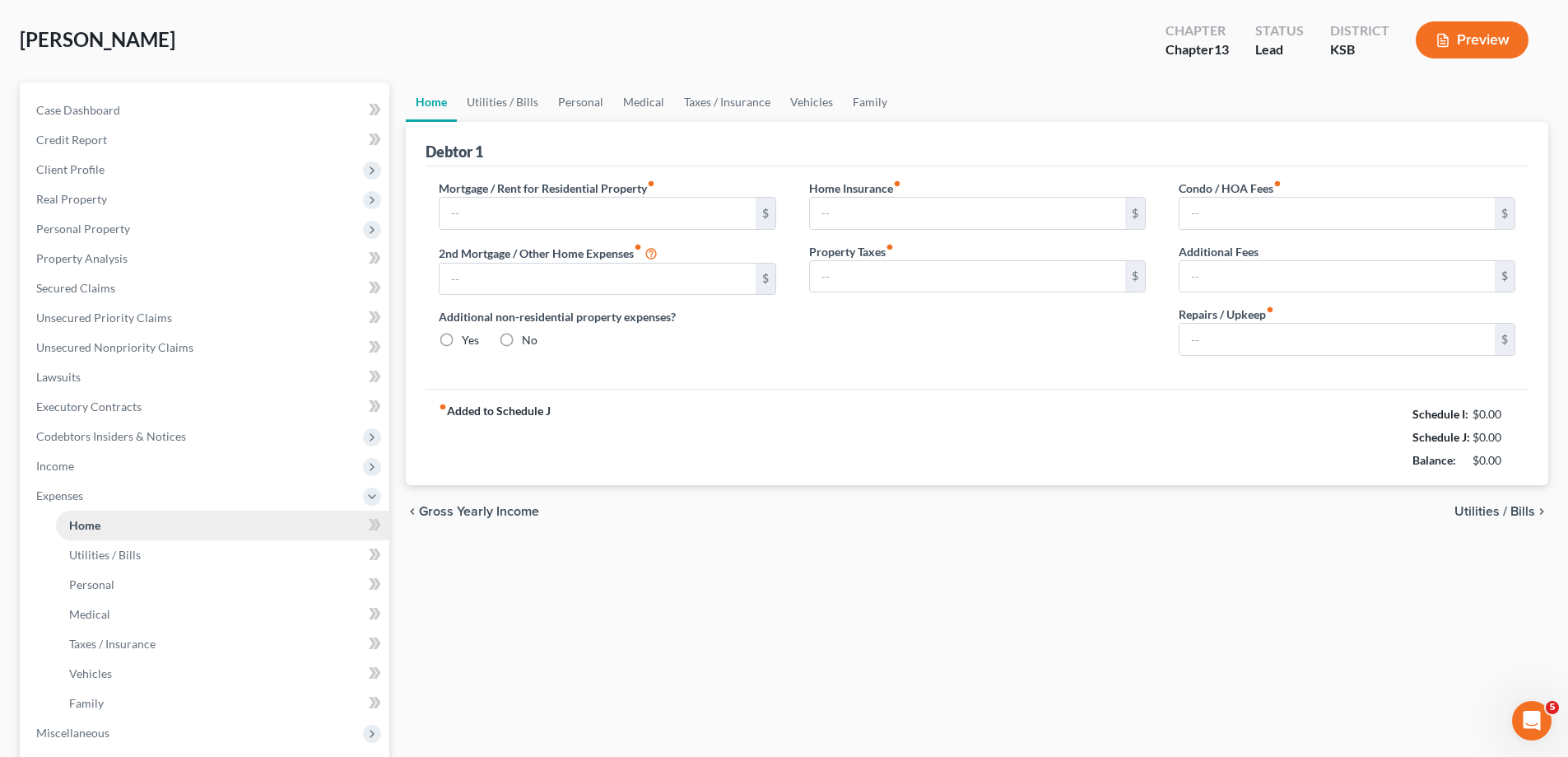
scroll to position [15, 0]
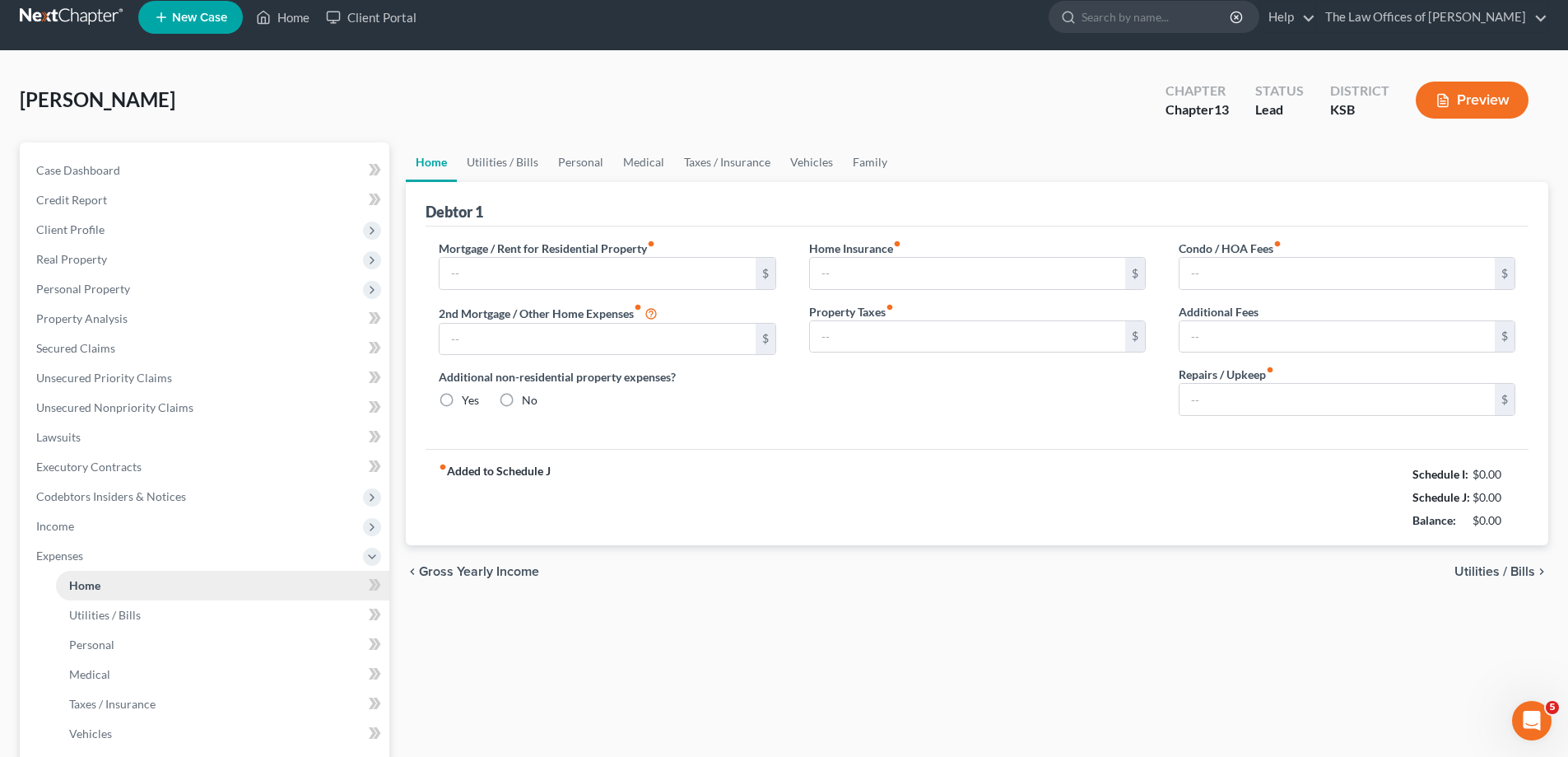
type input "340.00"
type input "0.00"
radio input "true"
type input "30.00"
type input "0.00"
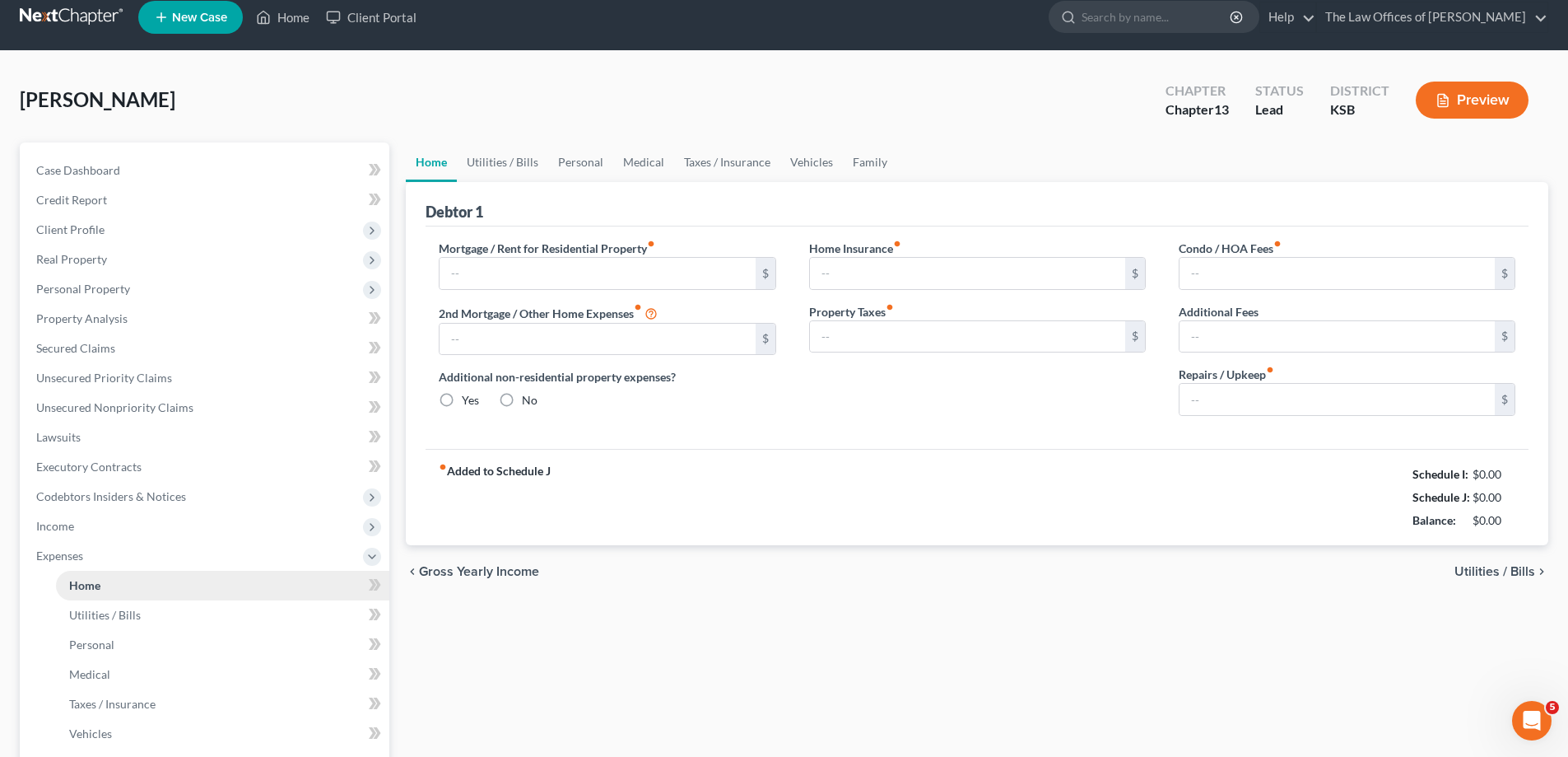
type input "0.00"
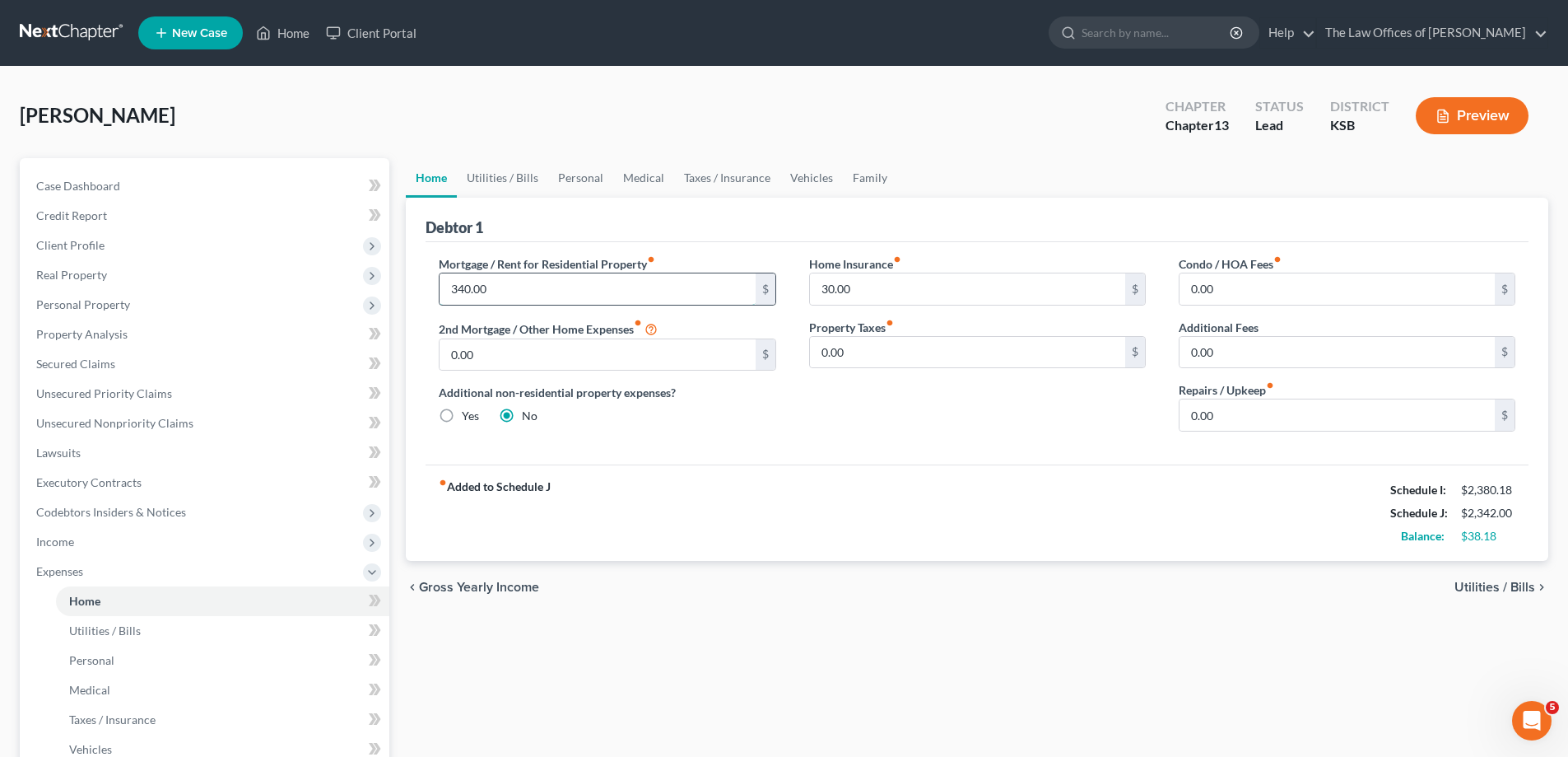
click at [494, 291] on input "340.00" at bounding box center [597, 289] width 316 height 31
type input "368"
click at [500, 327] on label "2nd Mortgage / Other Home Expenses fiber_manual_record" at bounding box center [547, 328] width 219 height 20
click at [698, 176] on link "Taxes / Insurance" at bounding box center [727, 178] width 106 height 39
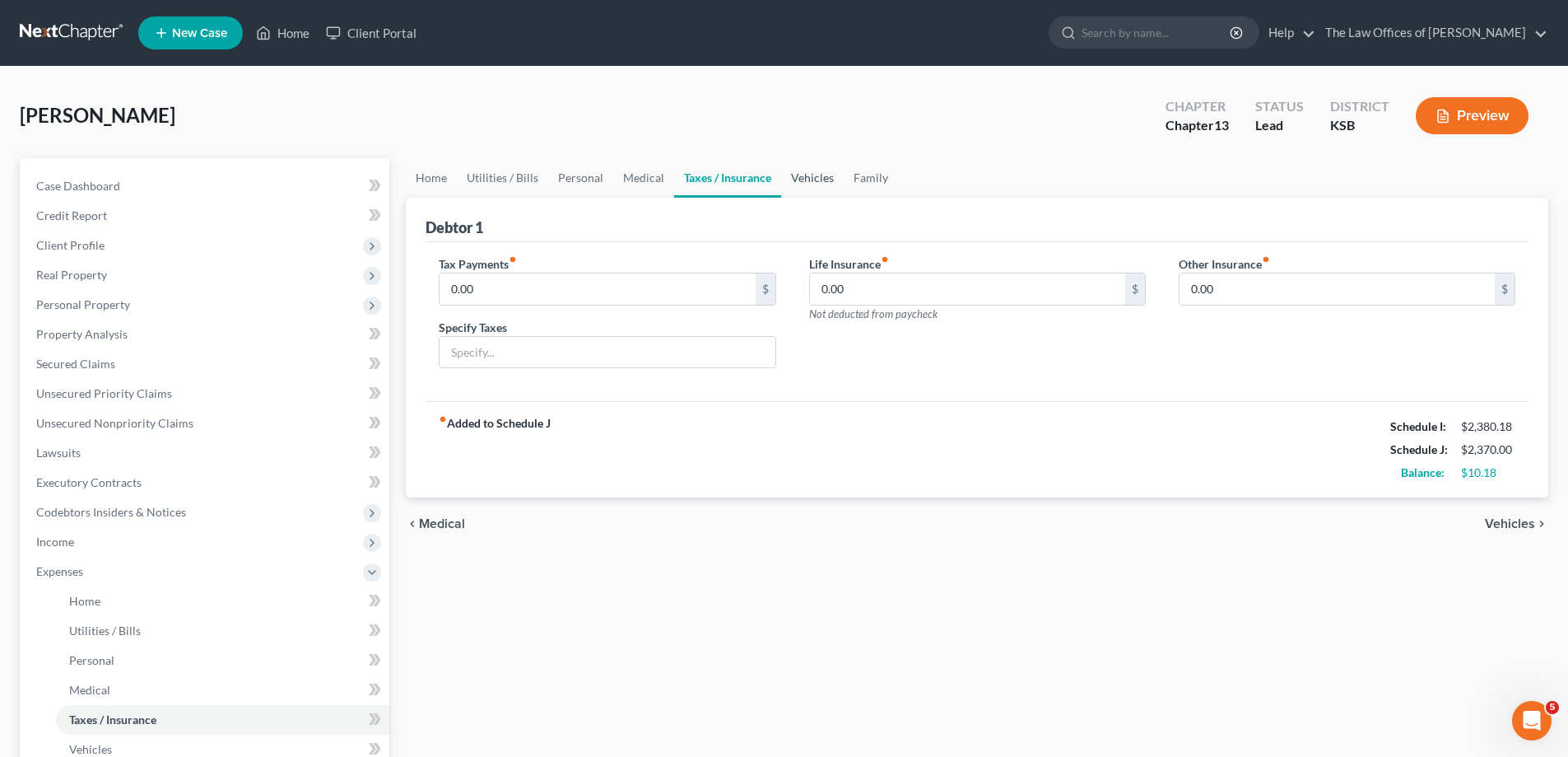
click at [806, 180] on link "Vehicles" at bounding box center [812, 178] width 63 height 39
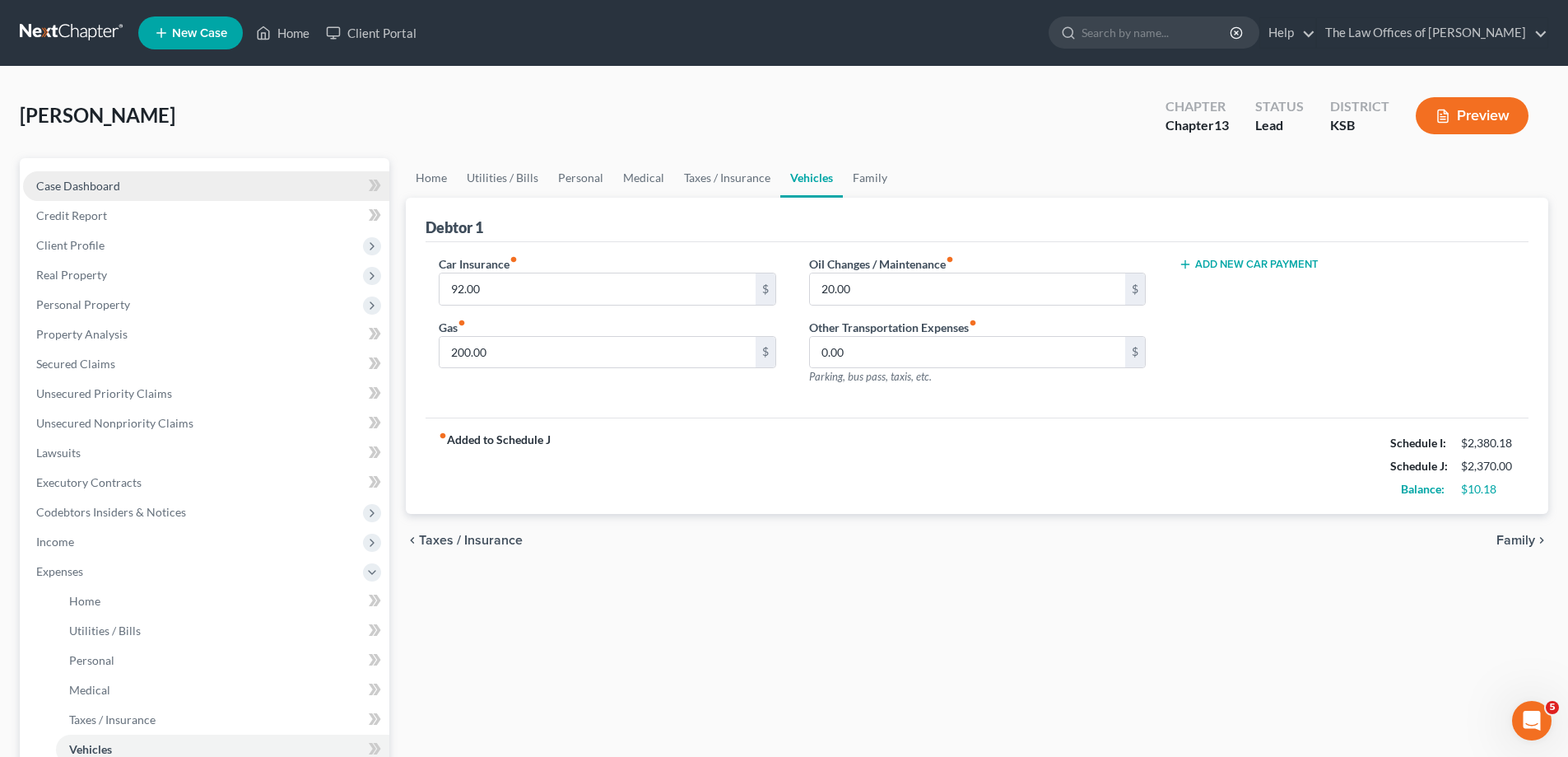
click at [118, 193] on link "Case Dashboard" at bounding box center [206, 186] width 366 height 30
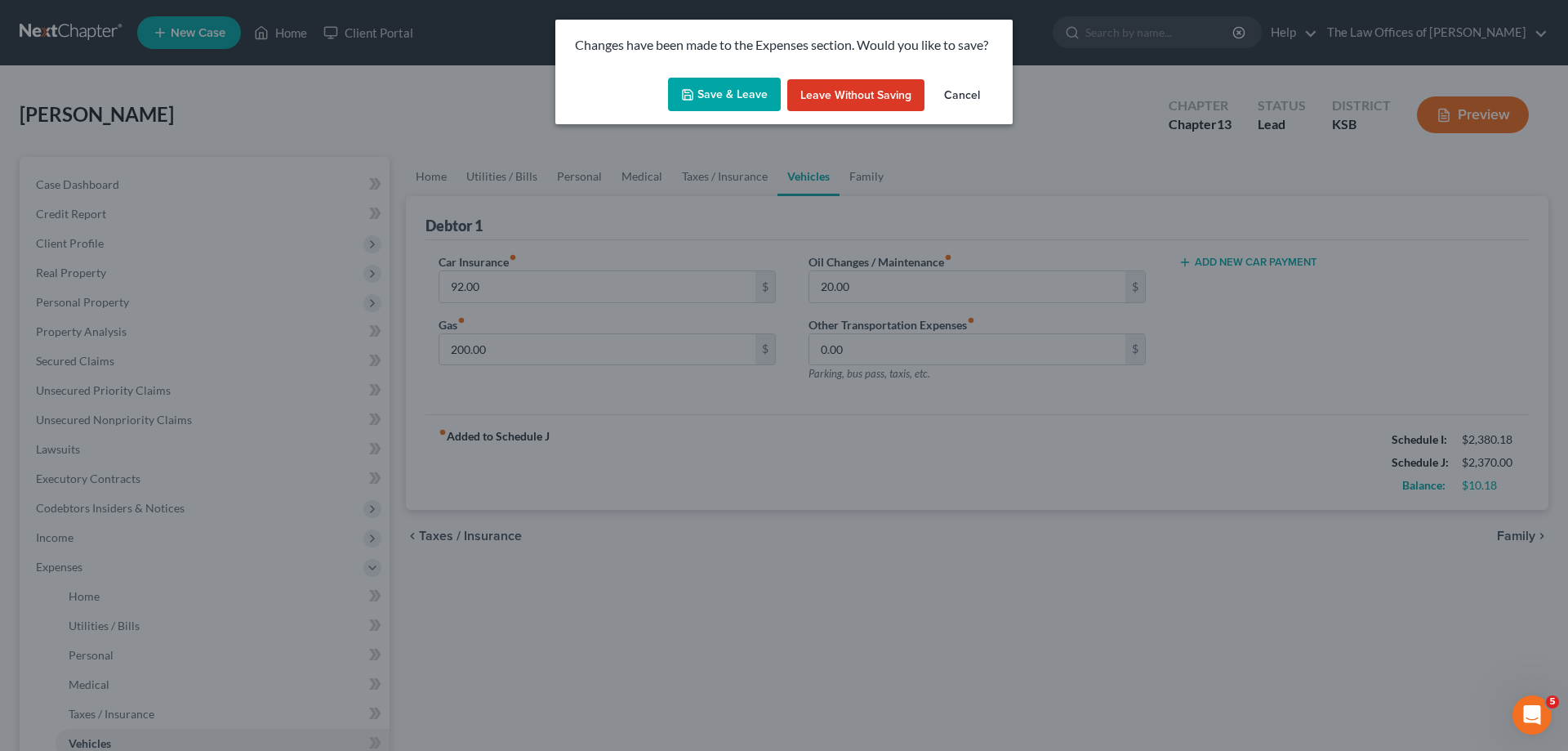
click at [741, 97] on button "Save & Leave" at bounding box center [724, 95] width 112 height 34
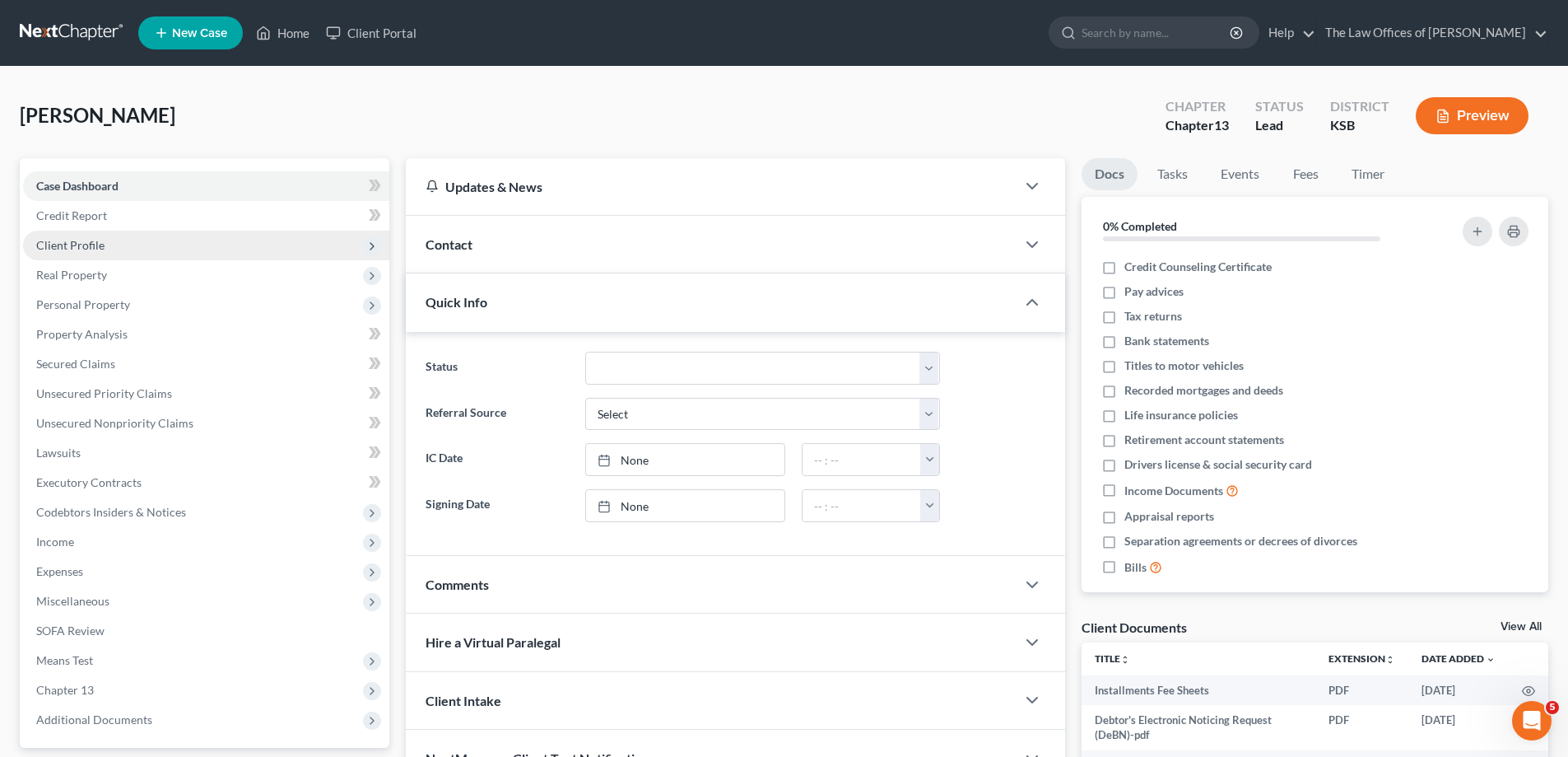
click at [112, 237] on span "Client Profile" at bounding box center [206, 245] width 366 height 30
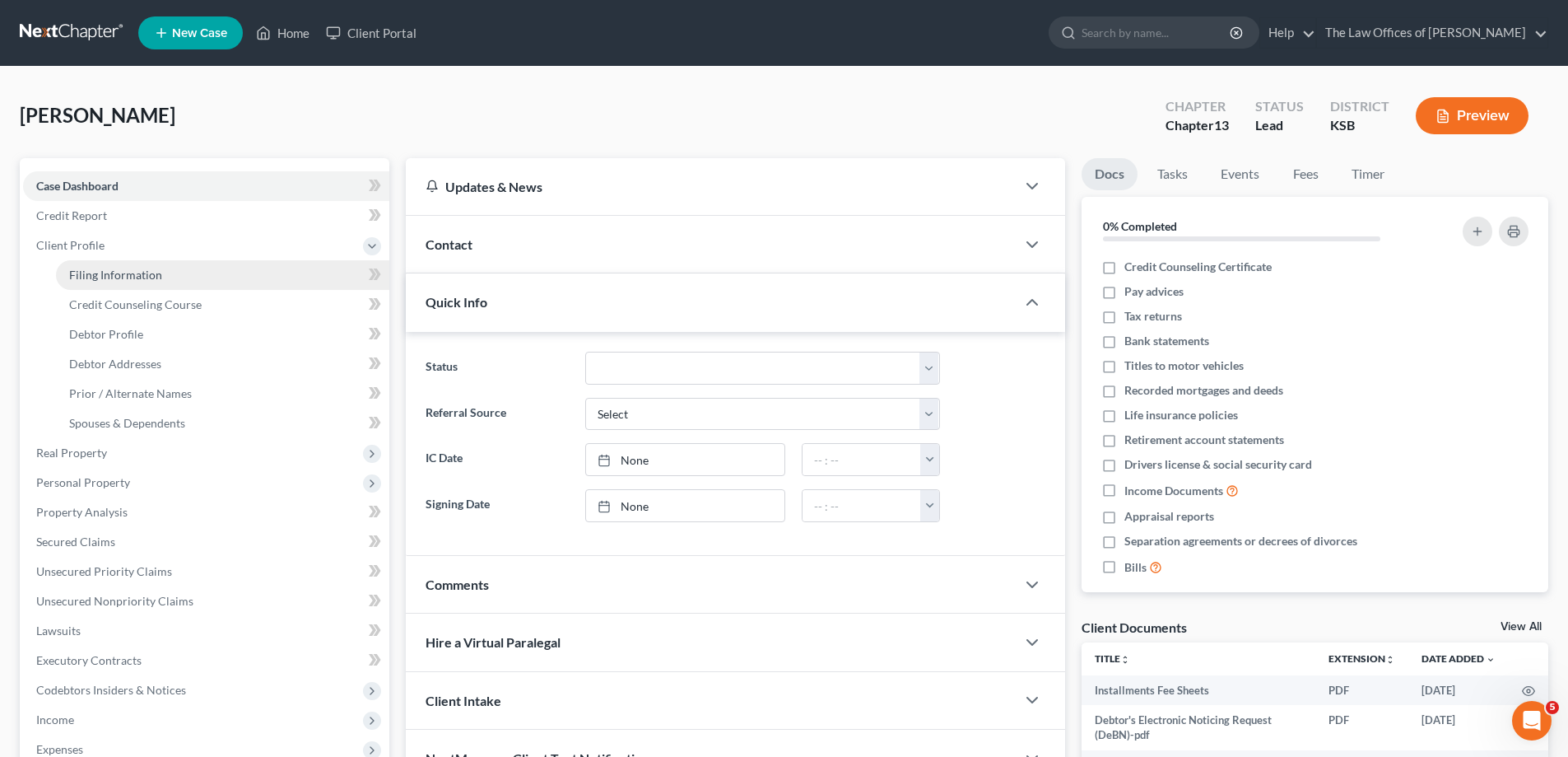
click at [124, 287] on link "Filing Information" at bounding box center [222, 275] width 334 height 30
select select "1"
select select "0"
select select "3"
select select "17"
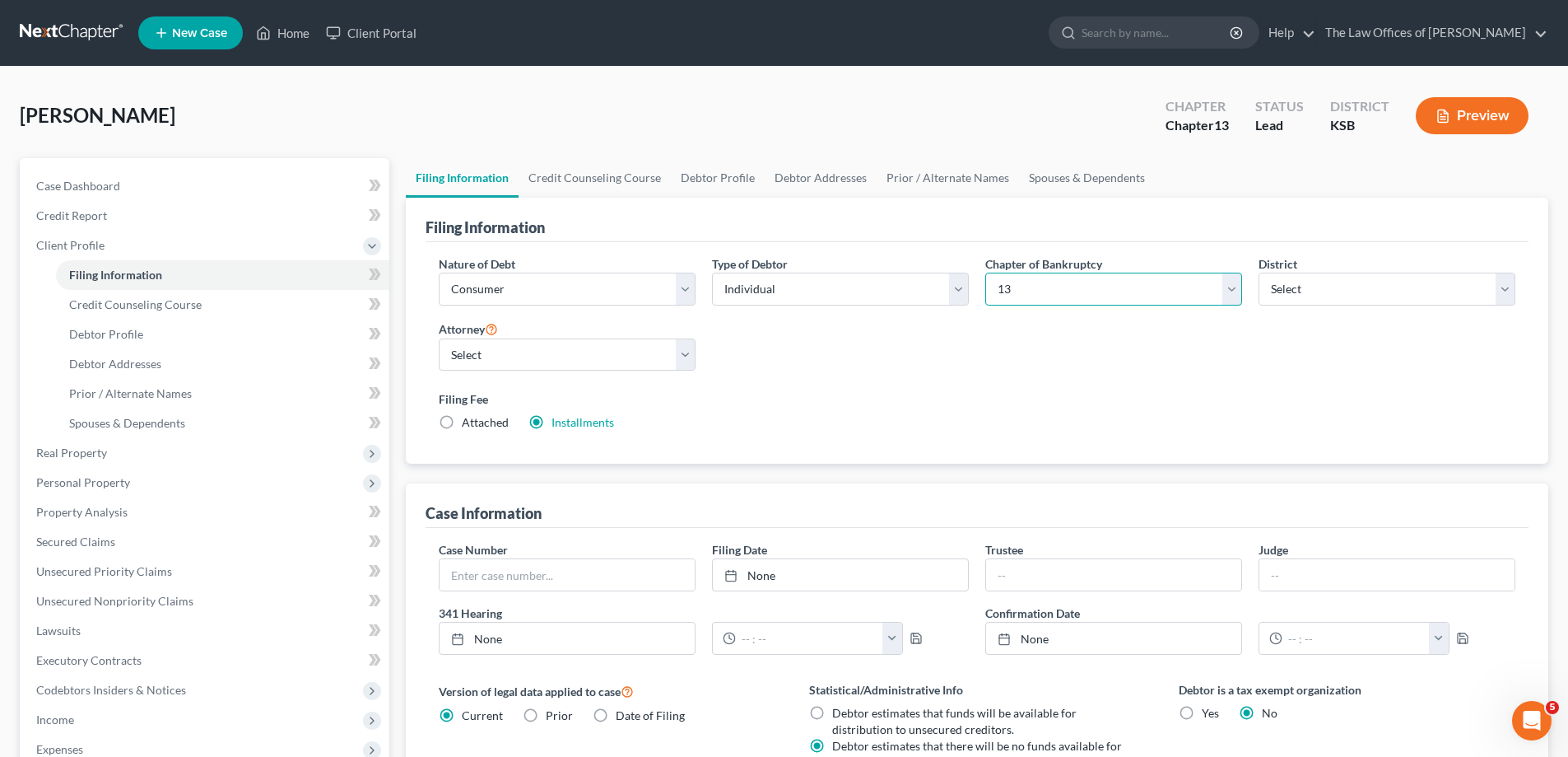
click at [1116, 295] on select "Select 7 11 12 13" at bounding box center [1113, 289] width 256 height 33
select select "0"
click at [986, 273] on select "Select 7 11 12 13" at bounding box center [1113, 289] width 256 height 33
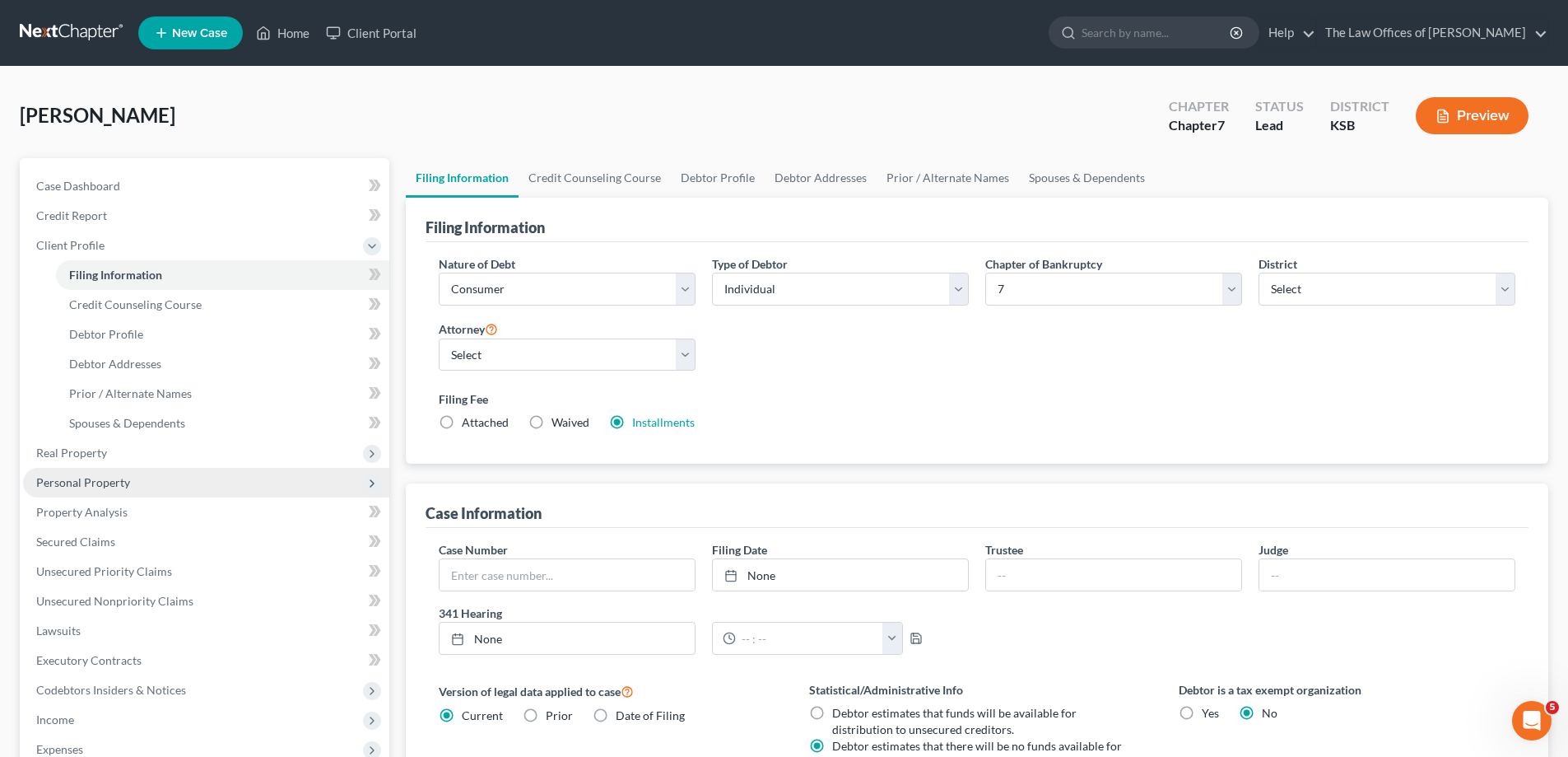
click at [145, 473] on span "Personal Property" at bounding box center [206, 482] width 366 height 30
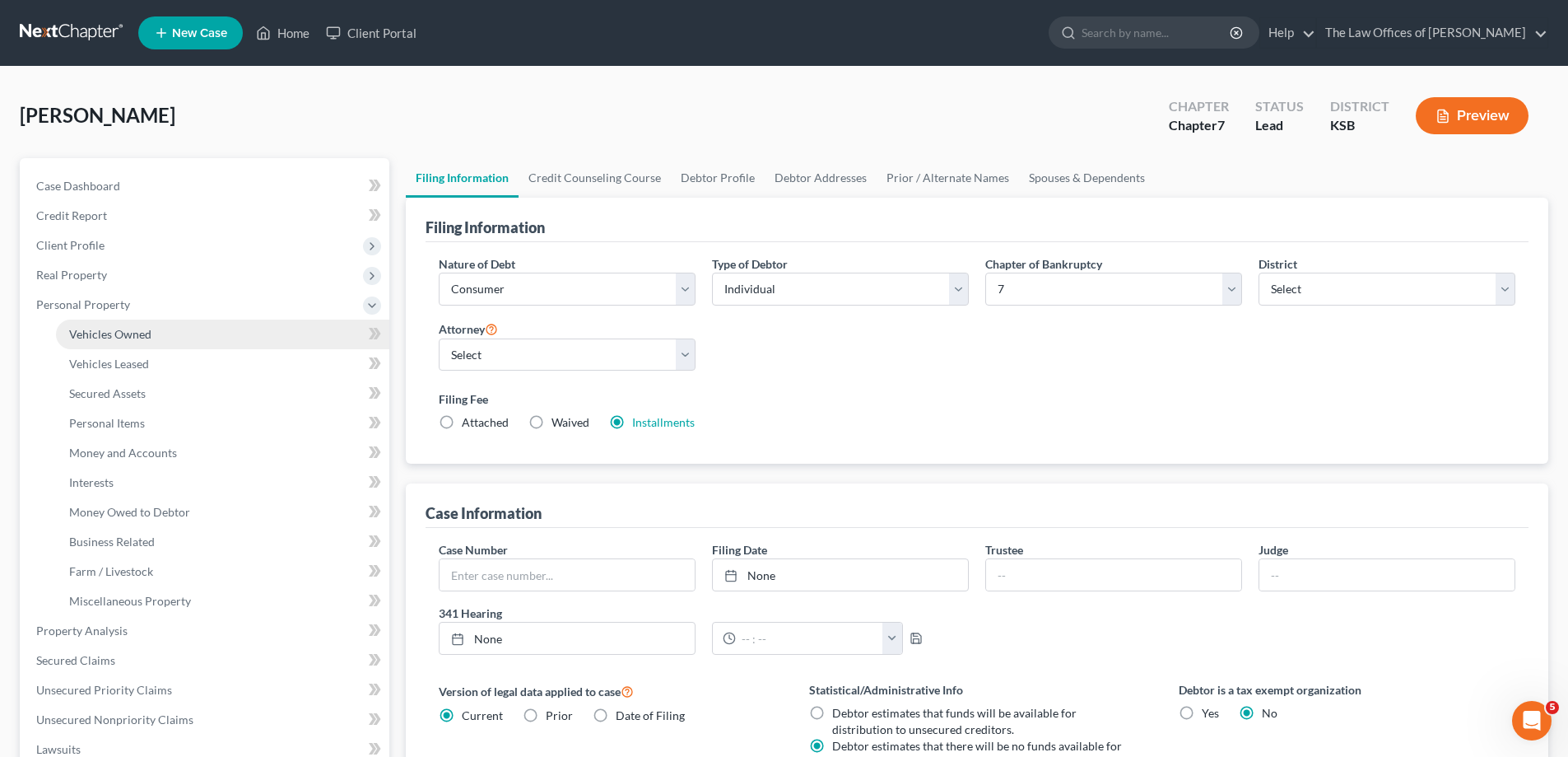
click at [169, 333] on link "Vehicles Owned" at bounding box center [222, 334] width 334 height 30
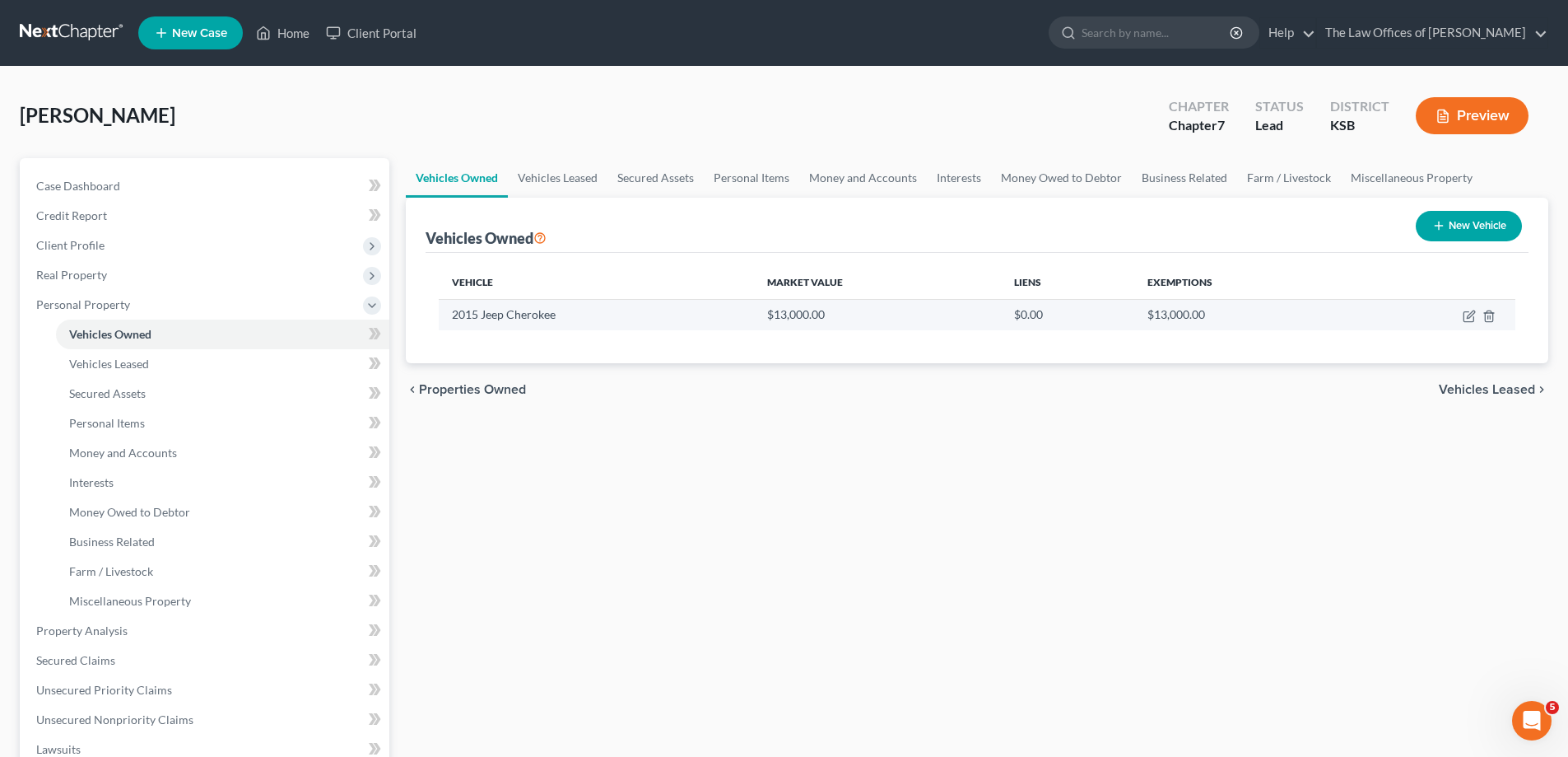
click at [1460, 318] on td at bounding box center [1435, 314] width 160 height 31
click at [488, 325] on td "2015 Jeep Cherokee" at bounding box center [596, 314] width 316 height 31
click at [1470, 319] on icon "button" at bounding box center [1468, 316] width 13 height 13
select select "0"
select select "11"
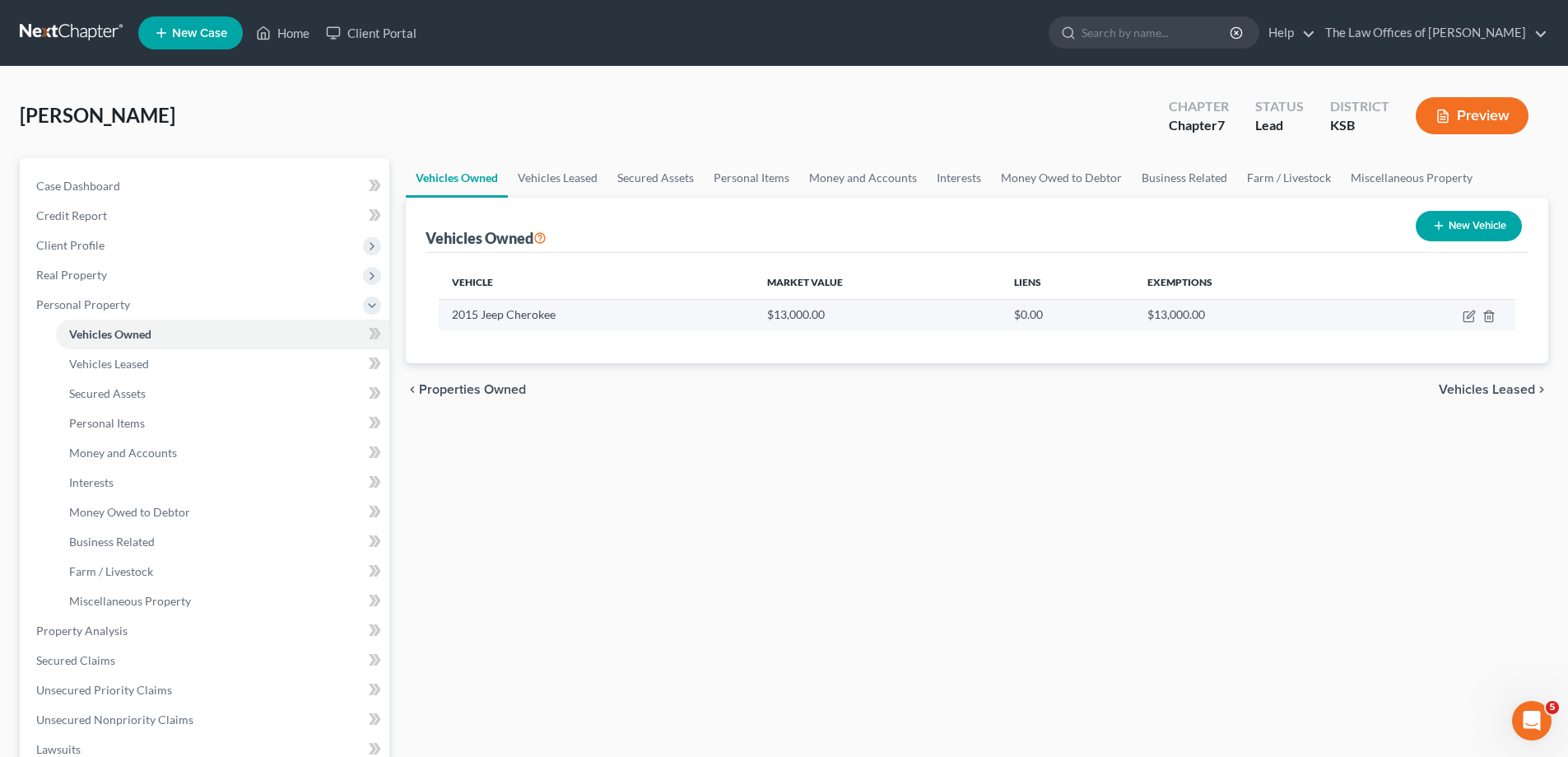
select select "2"
select select "0"
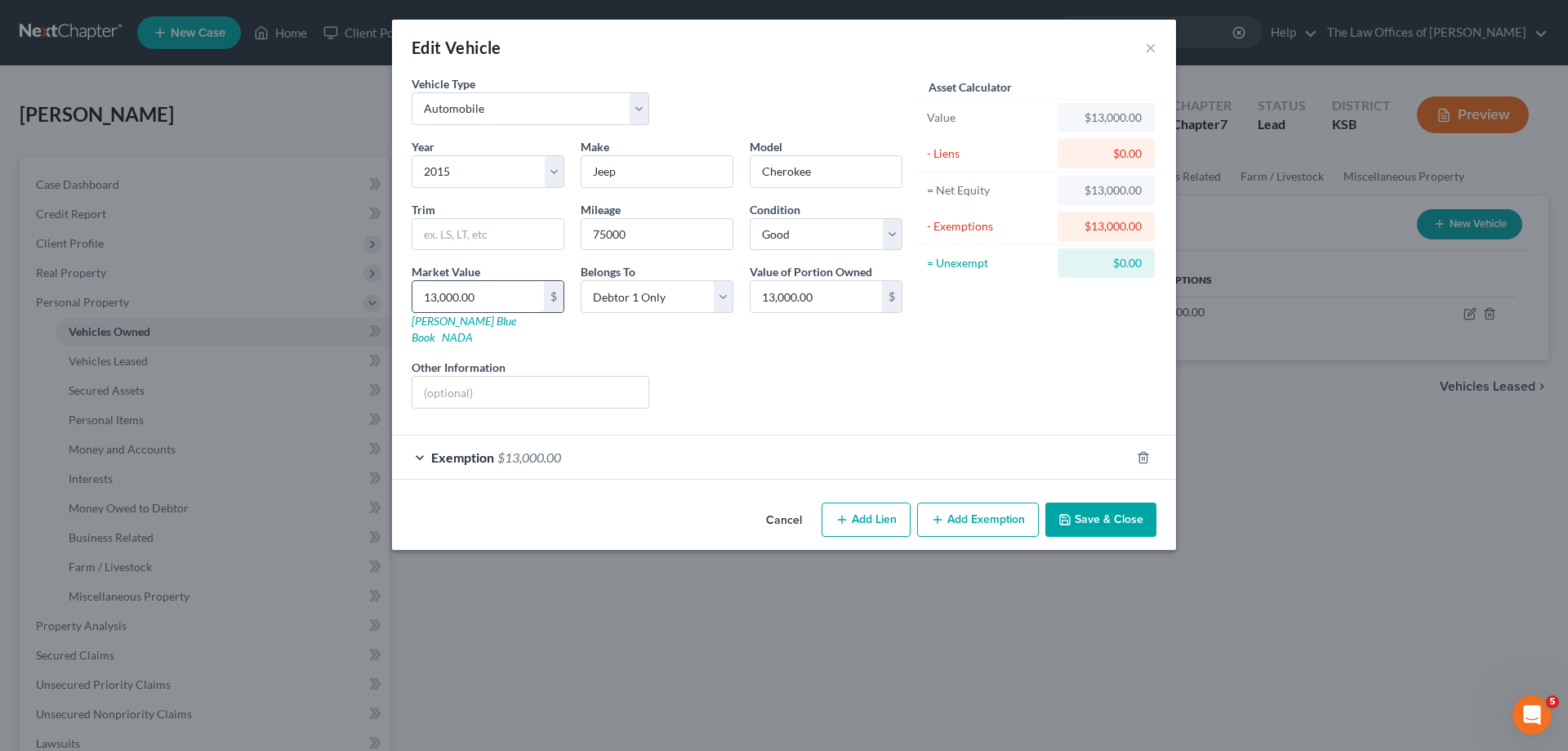
type input "5"
type input "5.00"
type input "50"
type input "50.00"
type input "500"
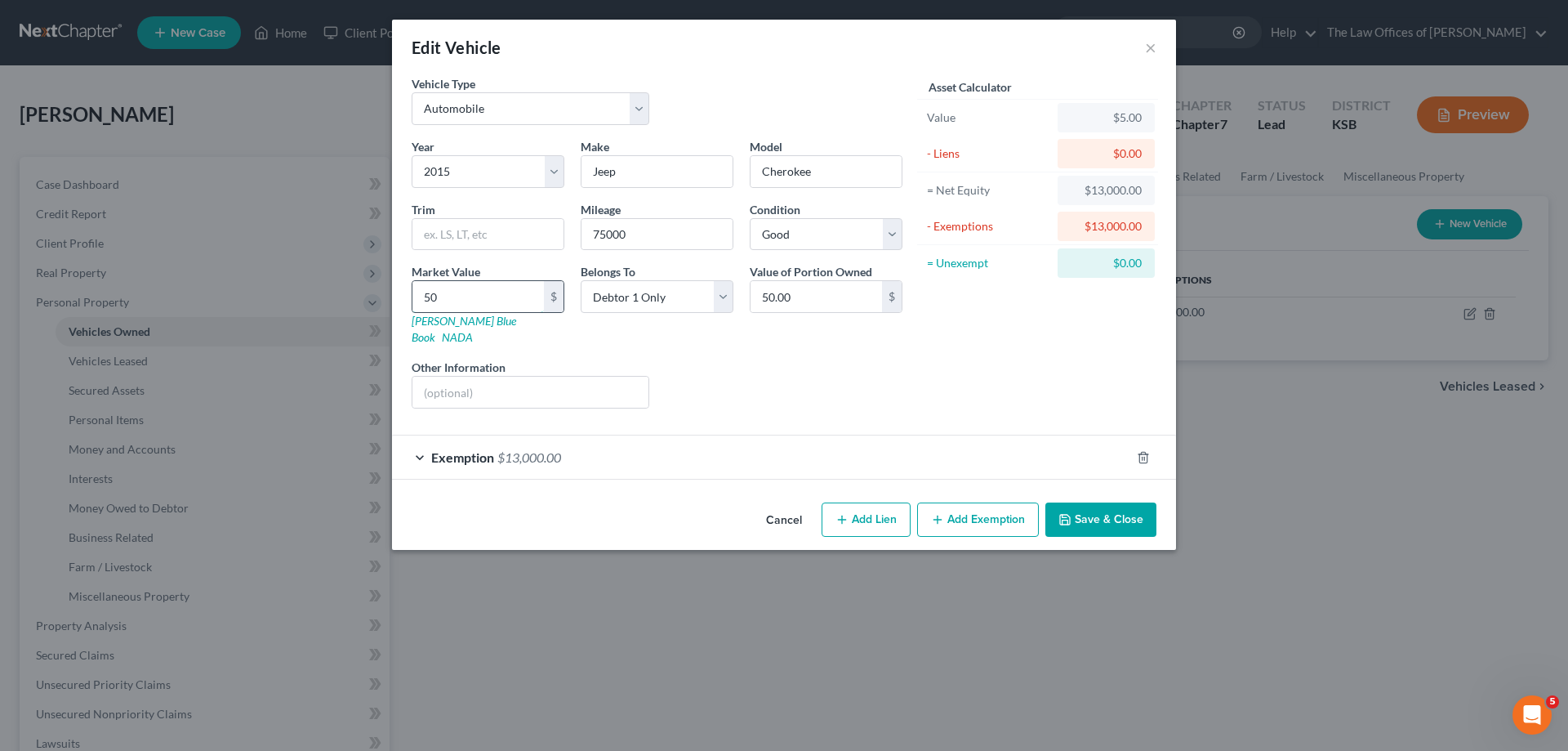
type input "500.00"
type input "5000"
type input "5,000.00"
type input "5,000"
click at [684, 238] on input "75000" at bounding box center [657, 234] width 152 height 31
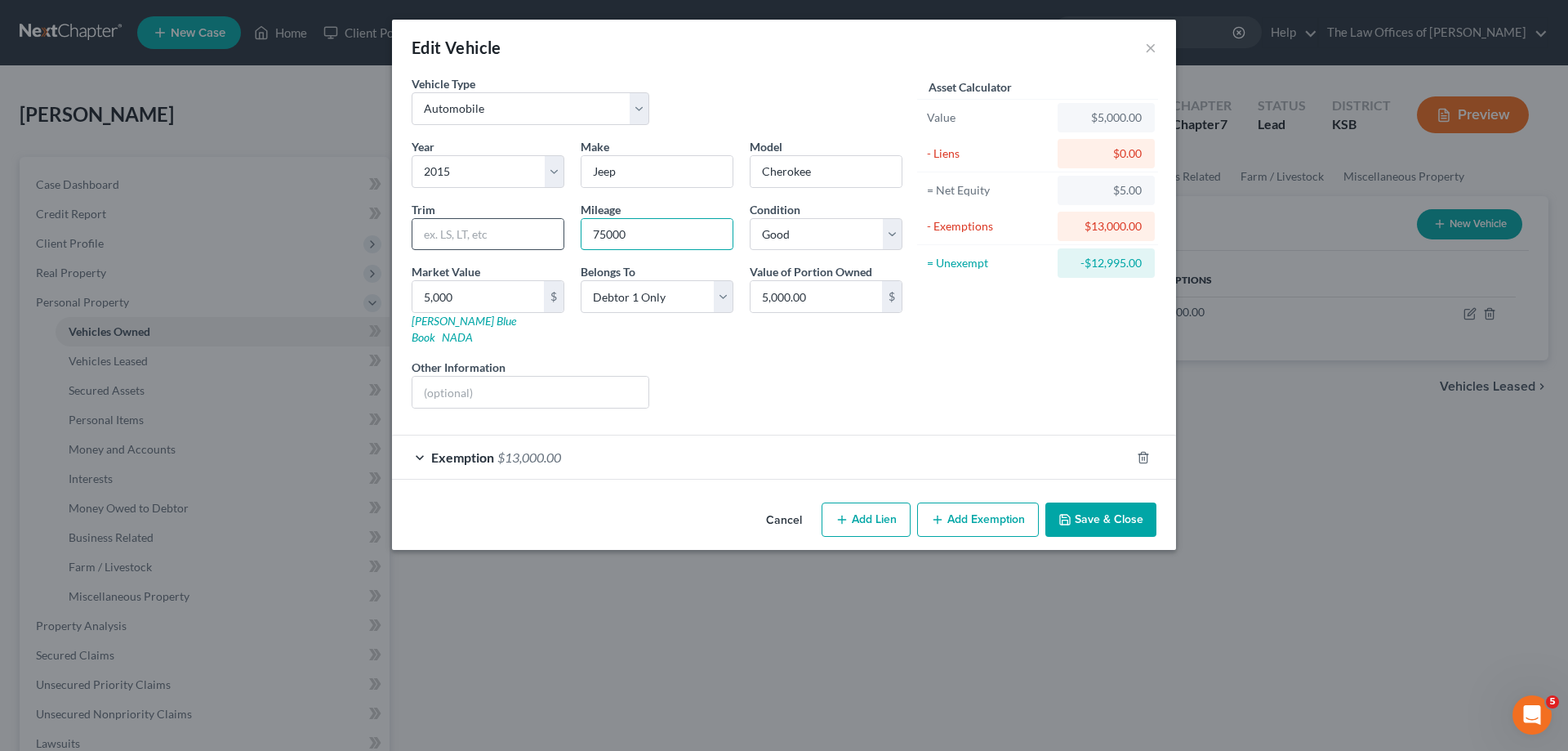
drag, startPoint x: 683, startPoint y: 238, endPoint x: 535, endPoint y: 223, distance: 148.8
click at [535, 223] on div "Year Select 2026 2025 2024 2023 2022 2021 2020 2019 2018 2017 2016 2015 2014 20…" at bounding box center [657, 279] width 507 height 284
type input "169000"
click at [545, 238] on input "text" at bounding box center [489, 234] width 152 height 31
click at [1091, 502] on button "Save & Close" at bounding box center [1101, 519] width 111 height 34
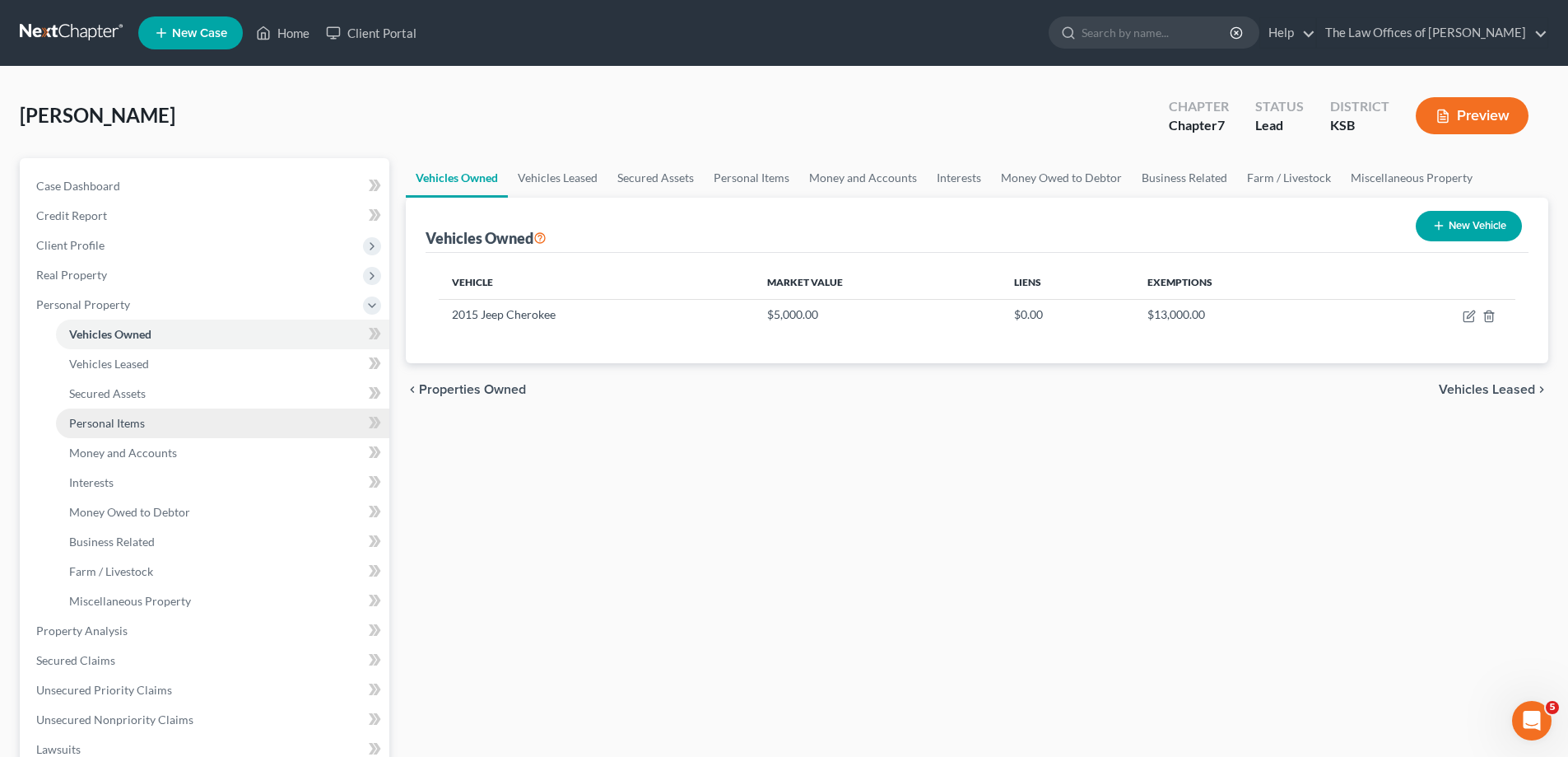
click at [104, 417] on span "Personal Items" at bounding box center [107, 423] width 75 height 14
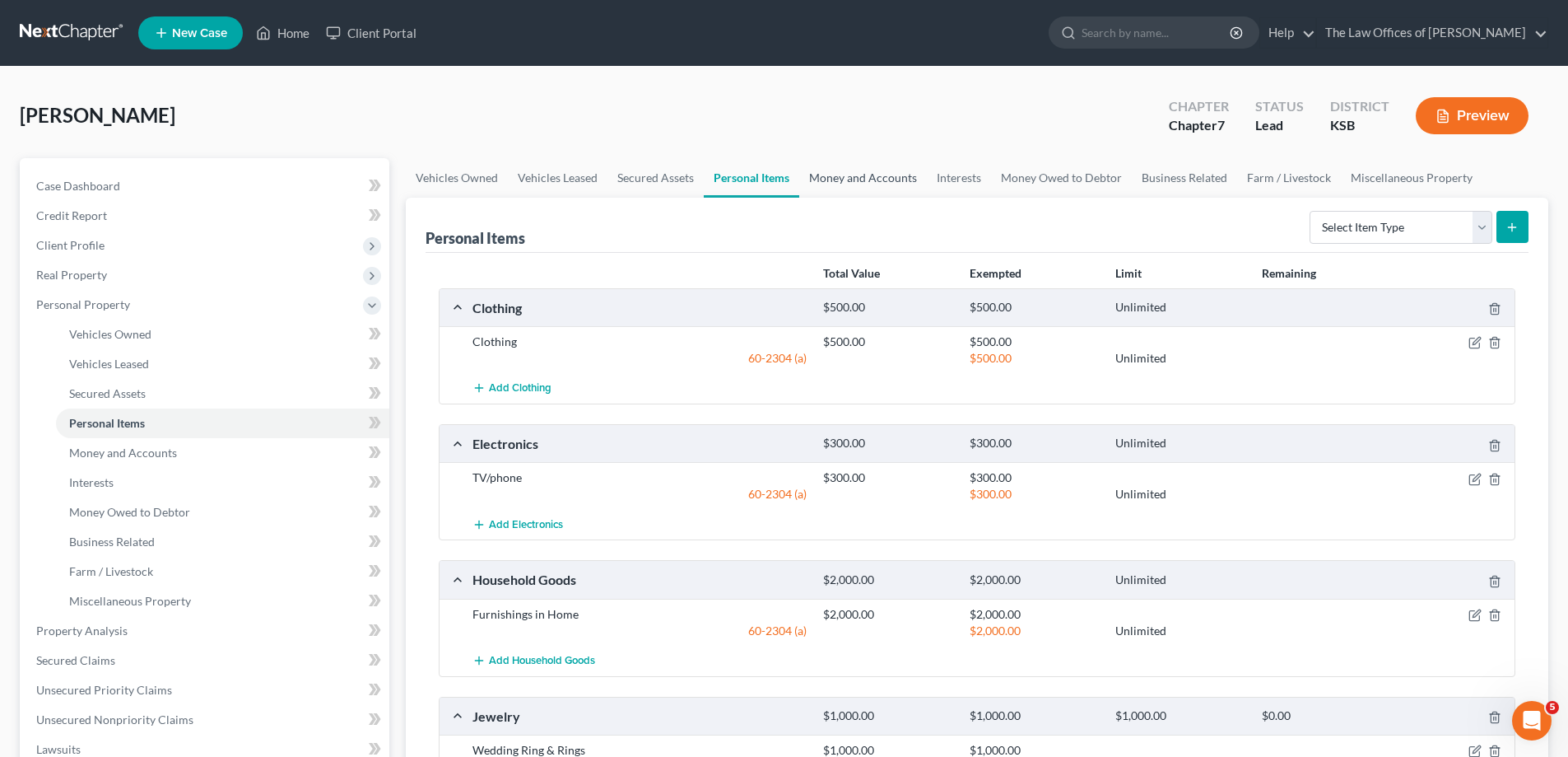
click at [874, 180] on link "Money and Accounts" at bounding box center [863, 178] width 128 height 39
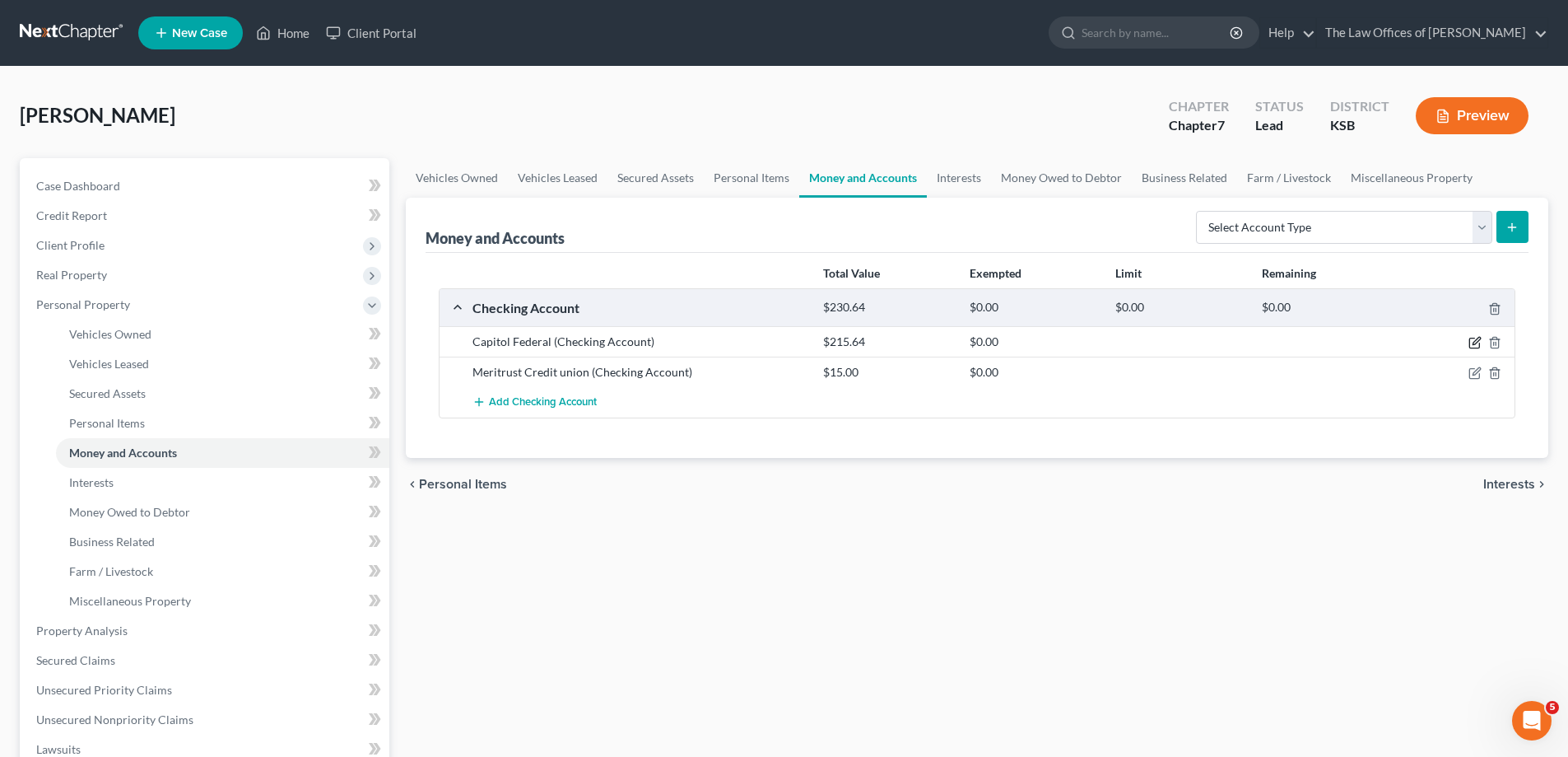
click at [1471, 342] on icon "button" at bounding box center [1475, 342] width 13 height 13
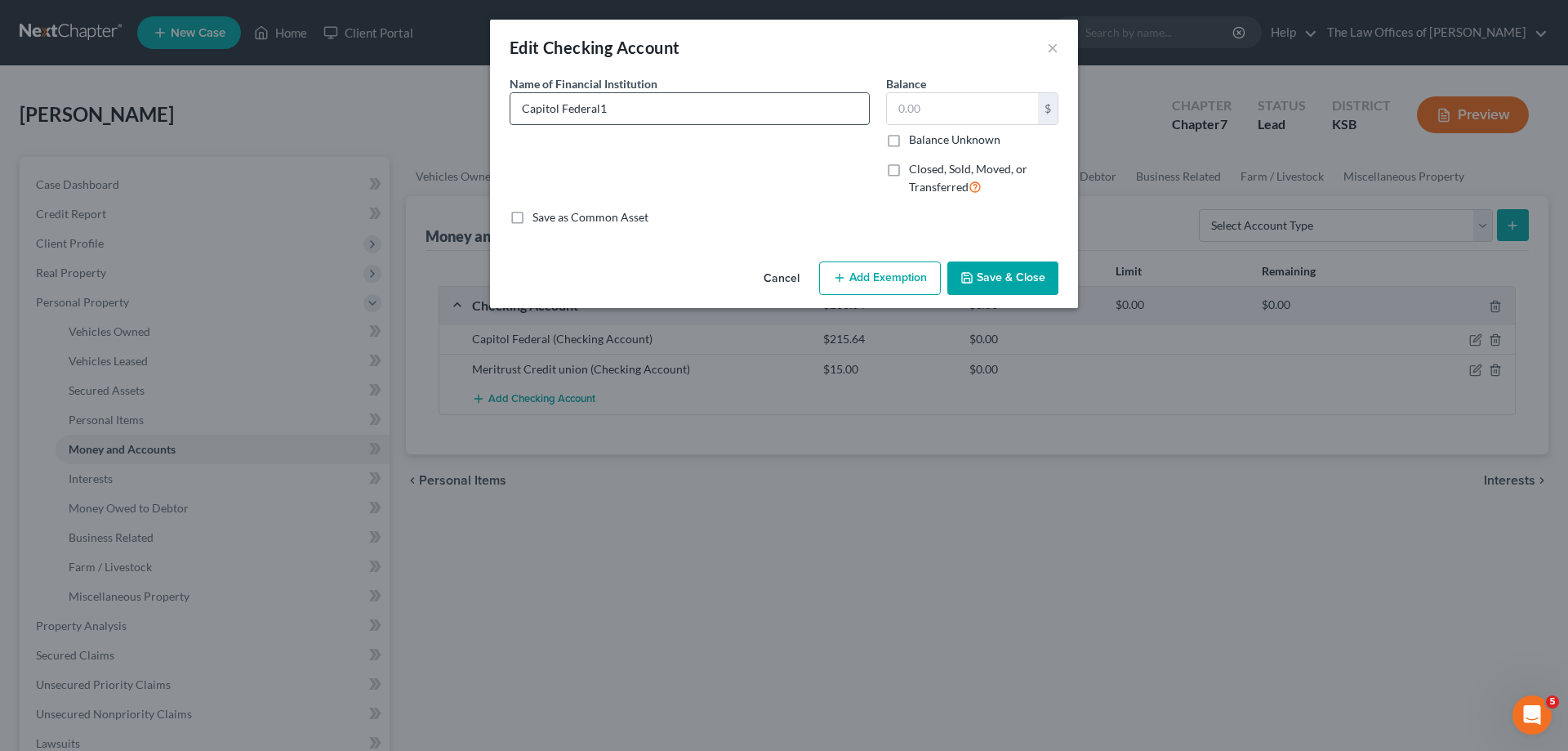
type input "Capitol Federal"
click at [911, 106] on input "text" at bounding box center [963, 108] width 152 height 31
type input "13.96"
click at [1009, 274] on button "Save & Close" at bounding box center [1003, 278] width 111 height 34
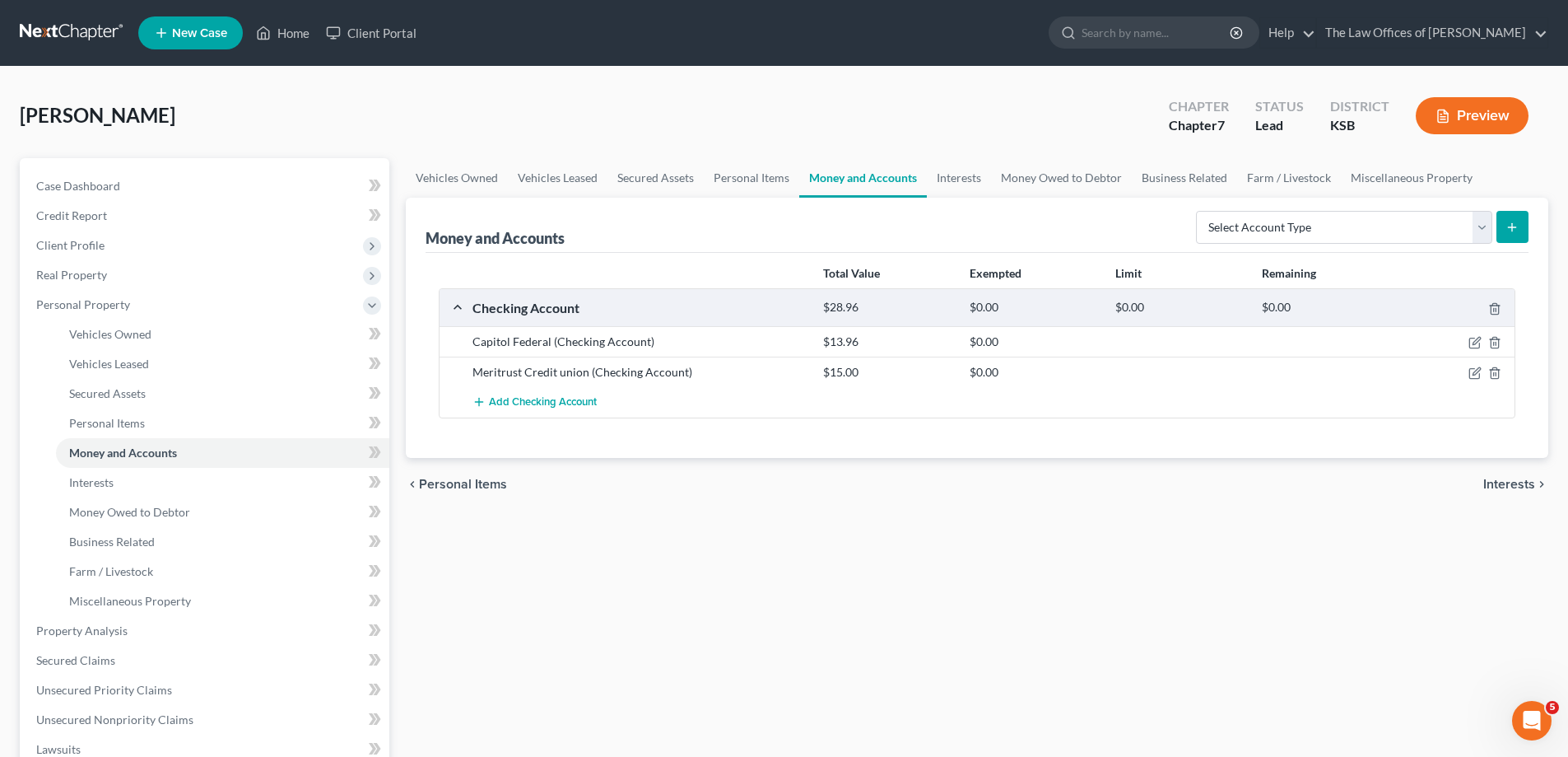
click at [834, 377] on div "$15.00" at bounding box center [888, 372] width 146 height 16
click at [1475, 373] on icon "button" at bounding box center [1475, 372] width 13 height 13
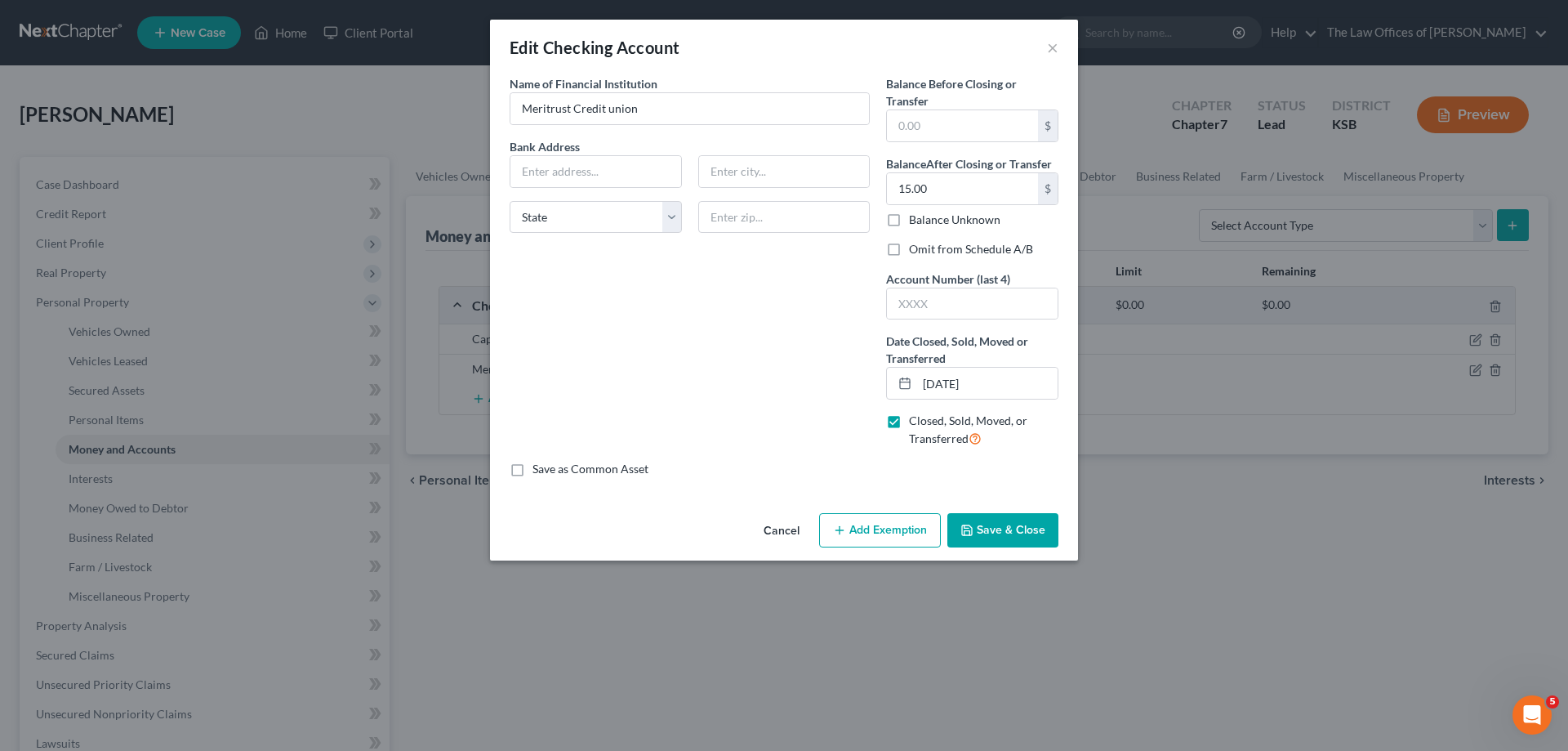
click at [1020, 525] on button "Save & Close" at bounding box center [1003, 530] width 111 height 34
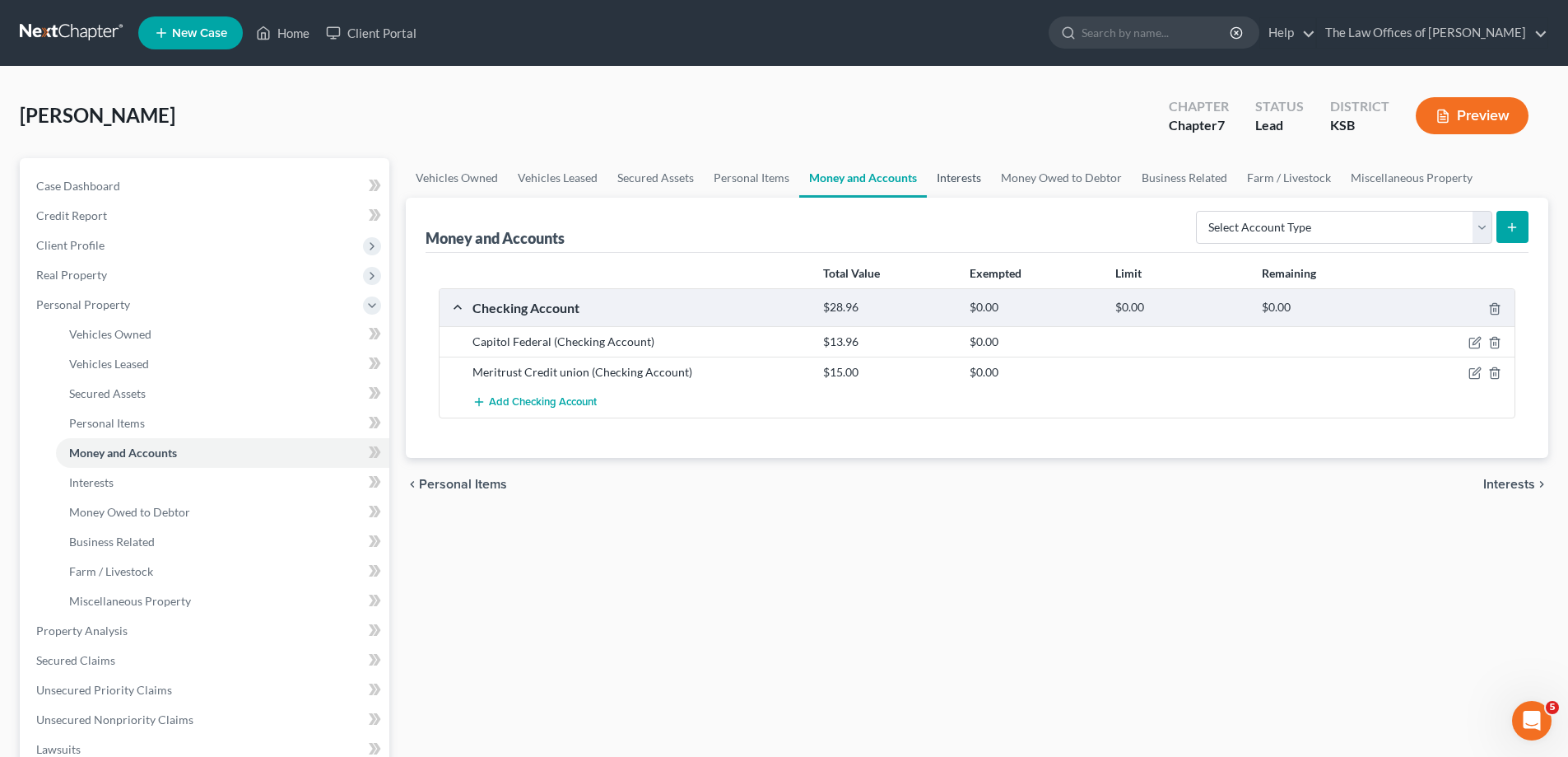
click at [958, 179] on link "Interests" at bounding box center [958, 178] width 64 height 39
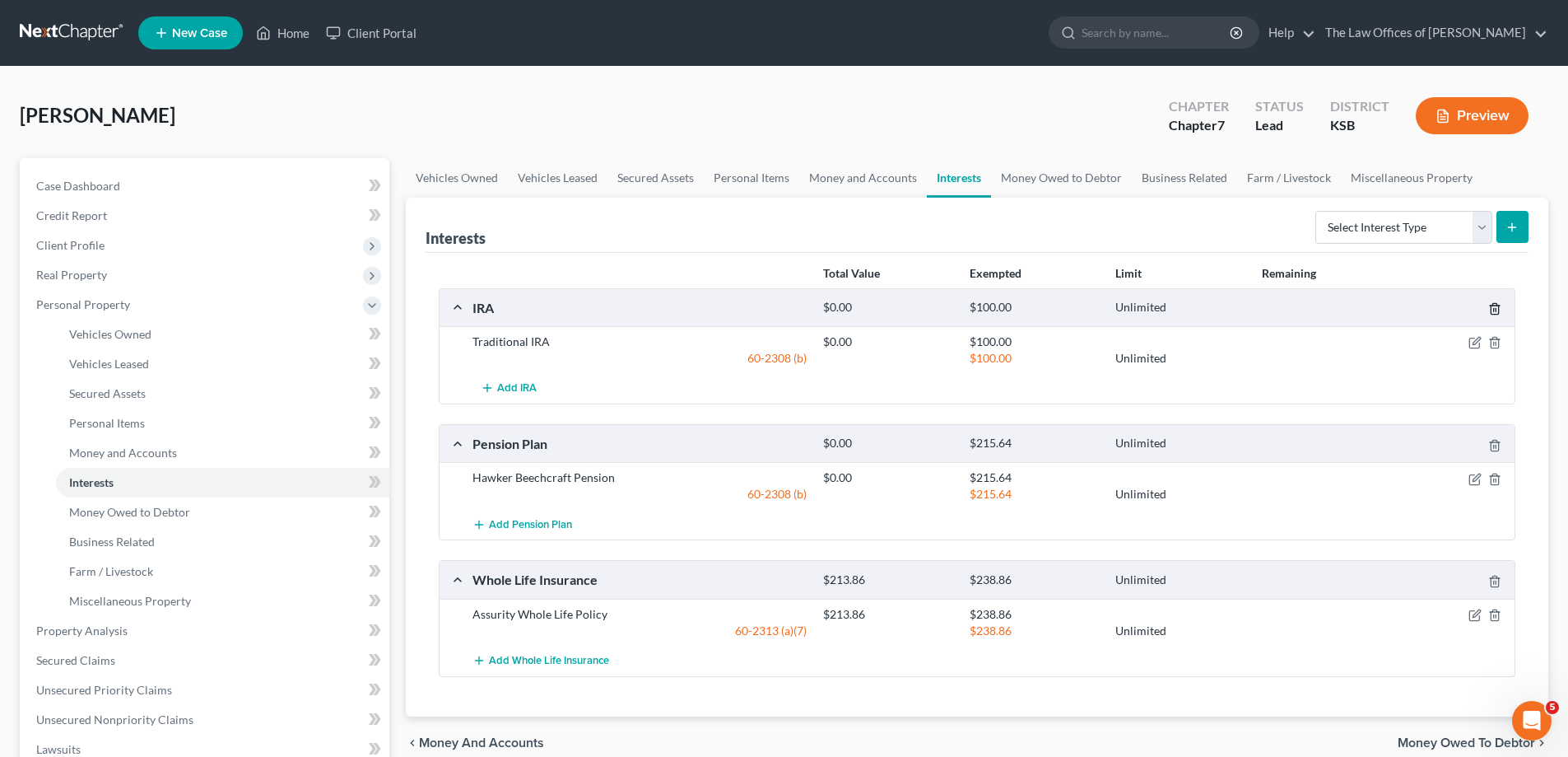
click at [1492, 306] on polyline "button" at bounding box center [1495, 306] width 10 height 0
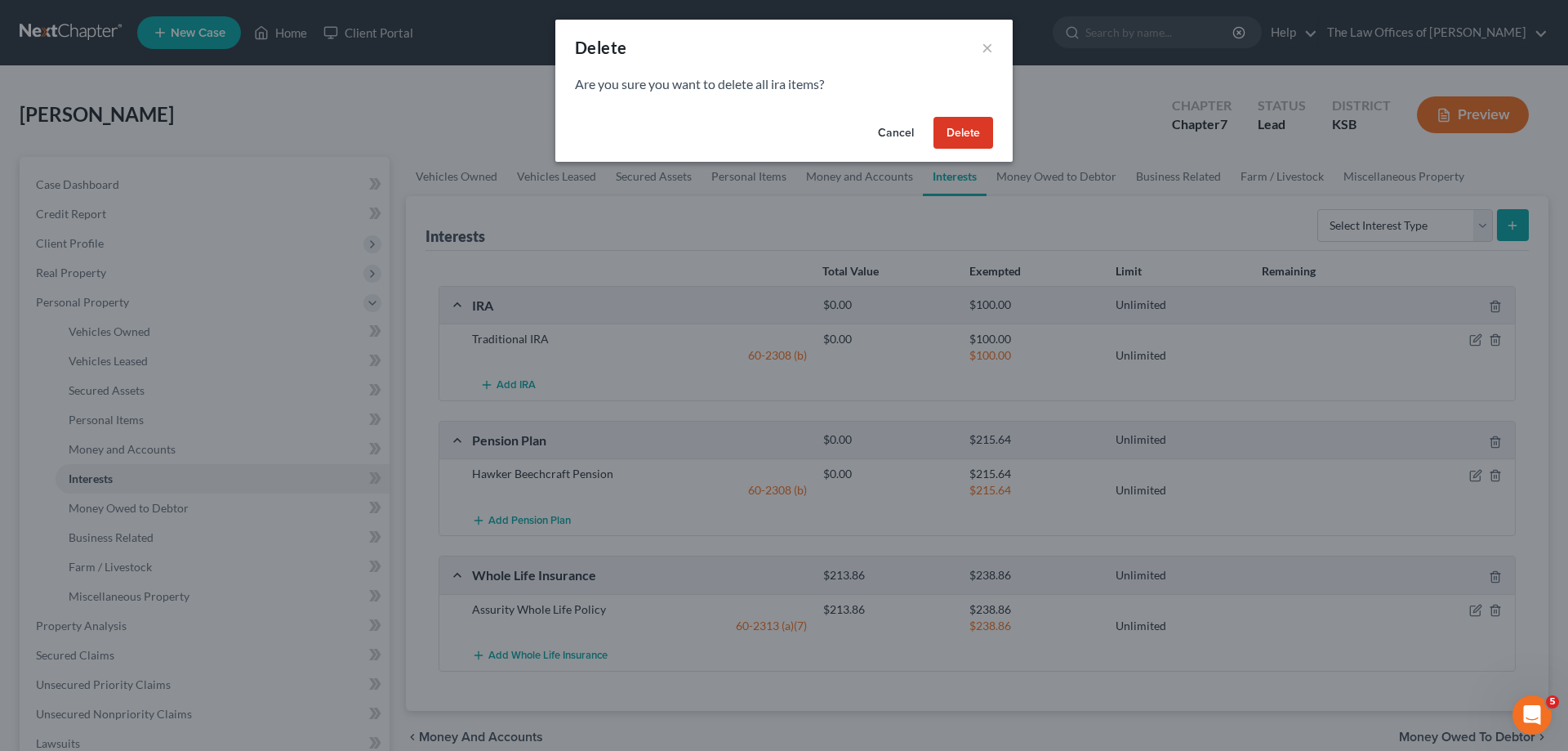
click at [960, 127] on button "Delete" at bounding box center [964, 133] width 60 height 32
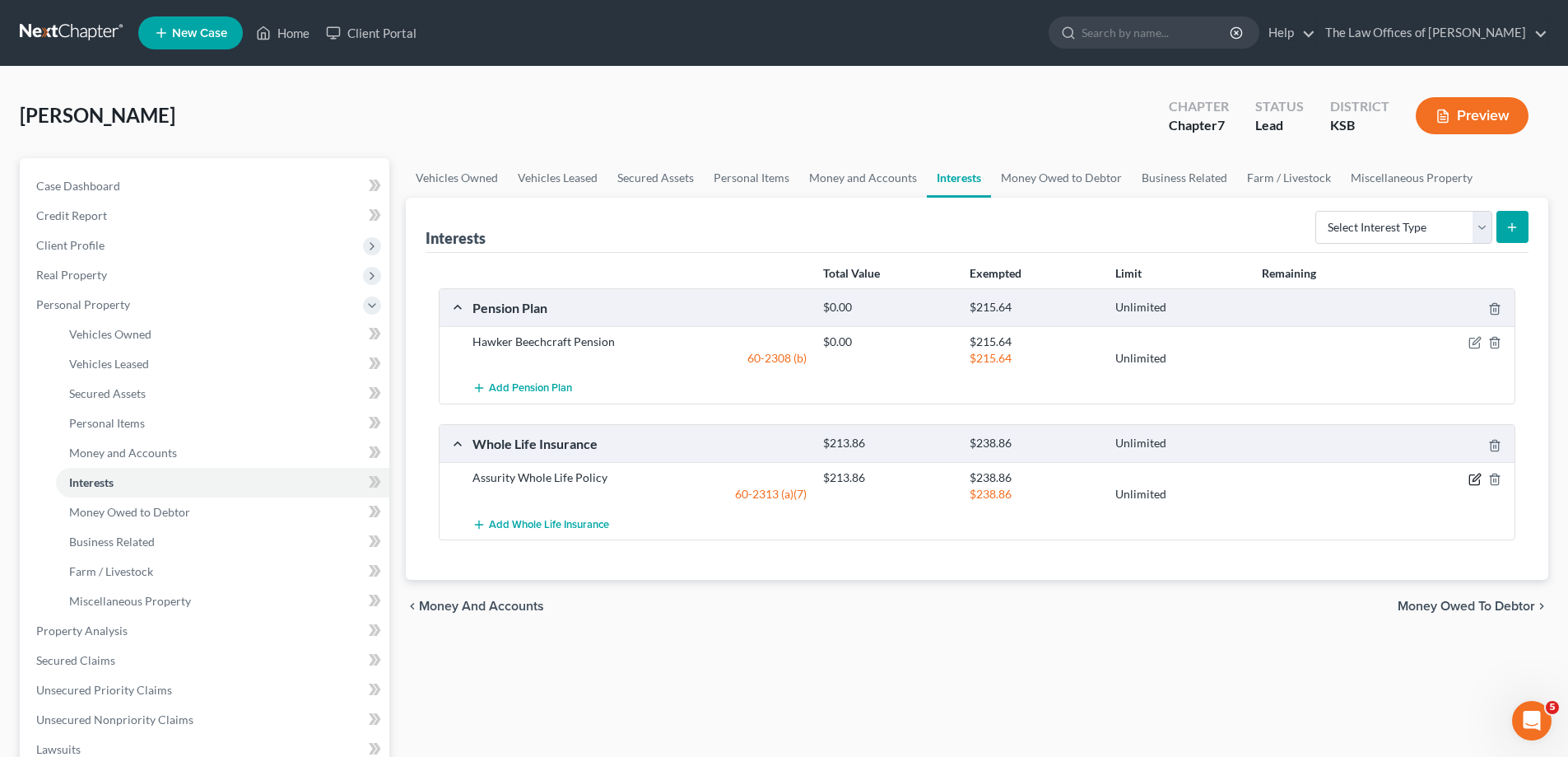
click at [1469, 473] on icon "button" at bounding box center [1475, 479] width 13 height 13
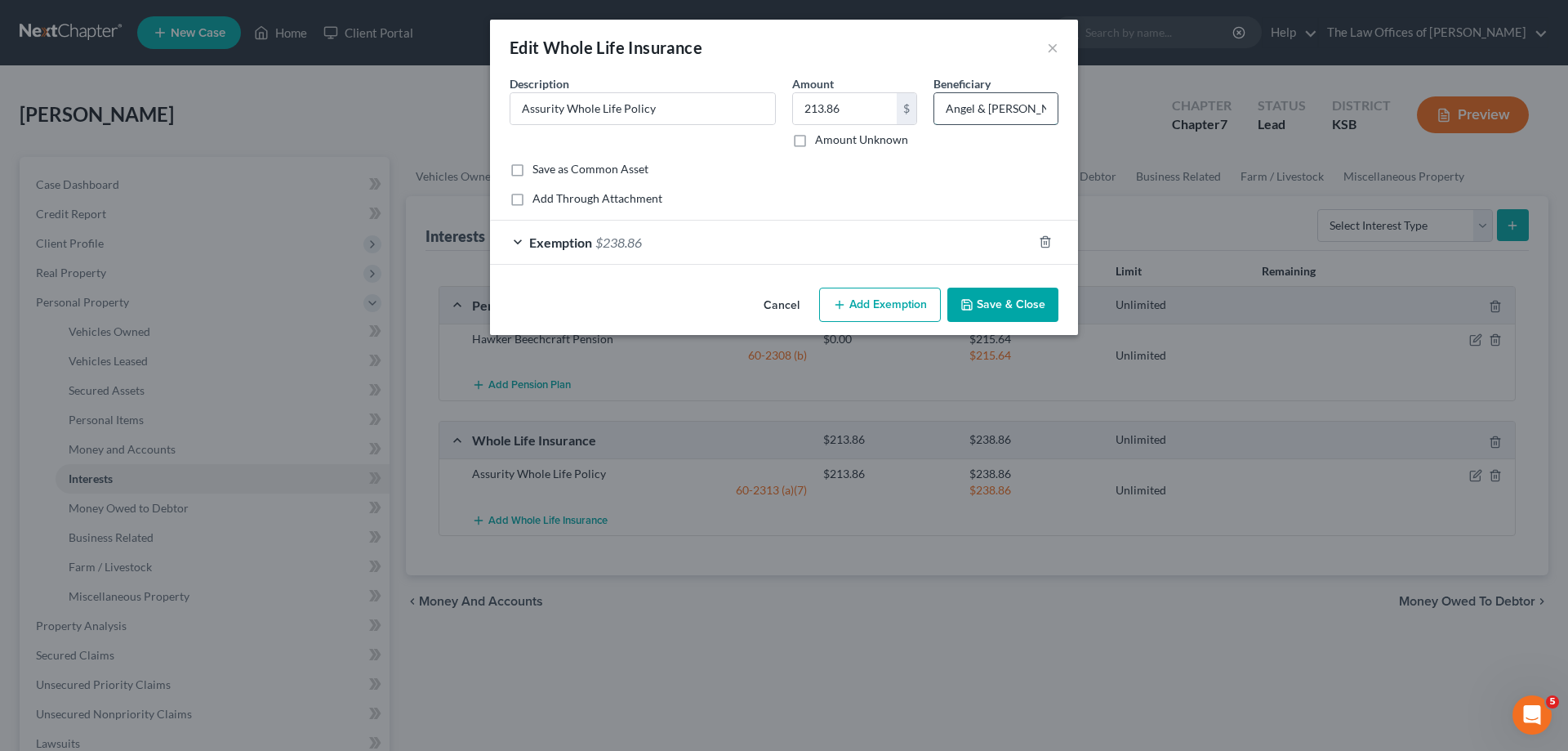
scroll to position [0, 10]
drag, startPoint x: 939, startPoint y: 104, endPoint x: 1093, endPoint y: 118, distance: 154.6
click at [1093, 118] on div "Edit Whole Life Insurance × An exemption set must first be selected from the Fi…" at bounding box center [784, 376] width 1568 height 751
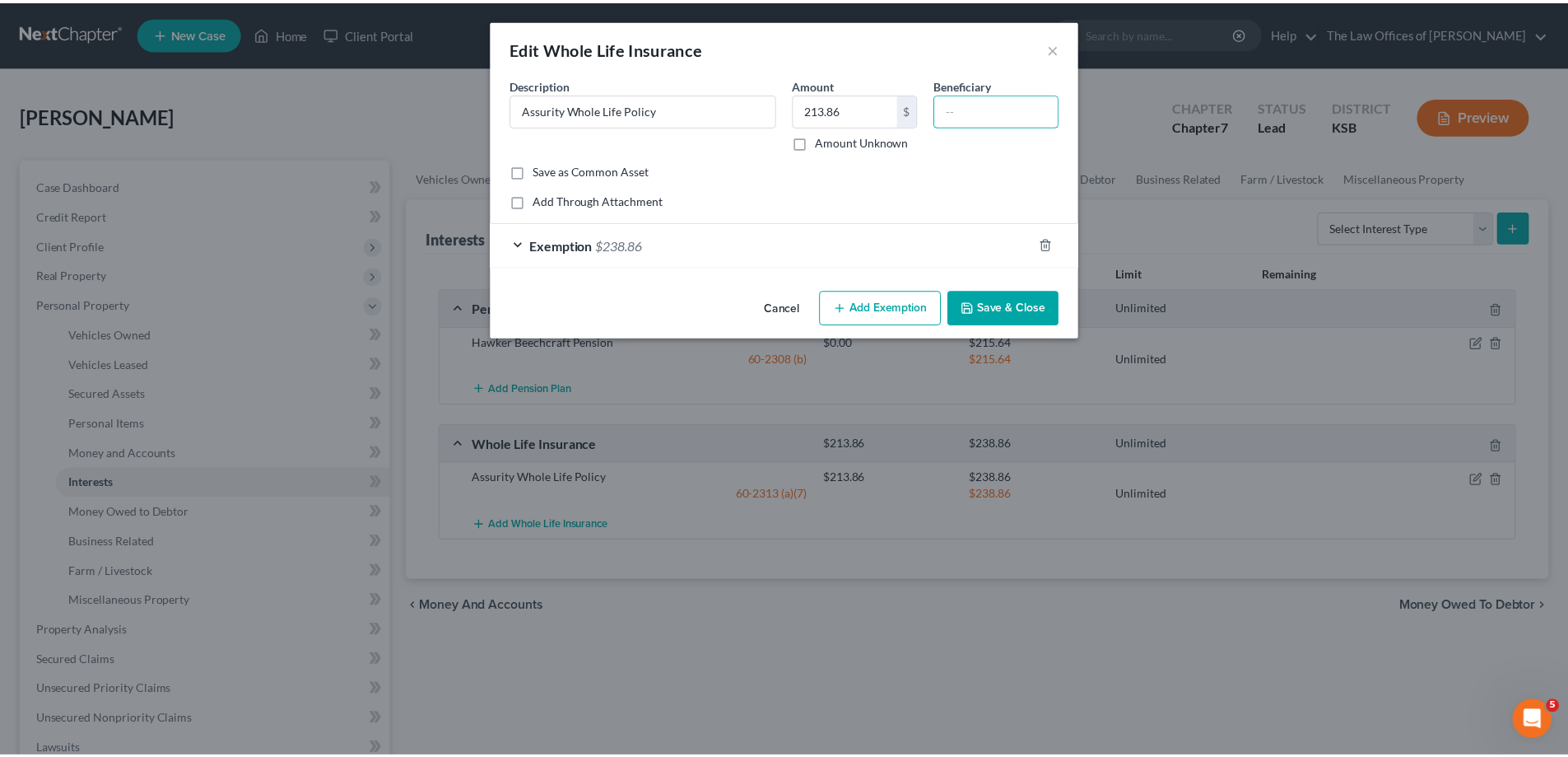
scroll to position [0, 0]
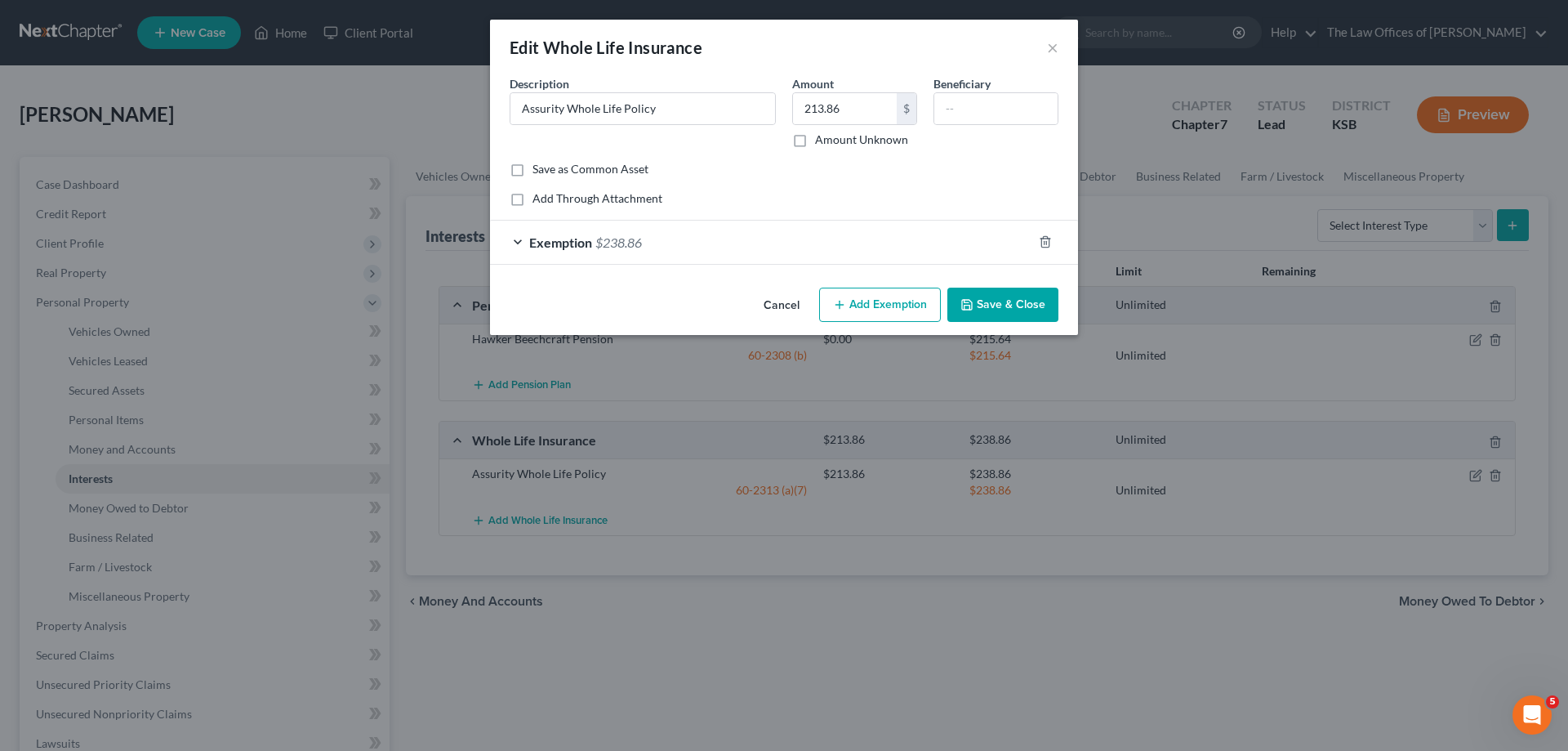
click at [1029, 310] on button "Save & Close" at bounding box center [1003, 305] width 111 height 34
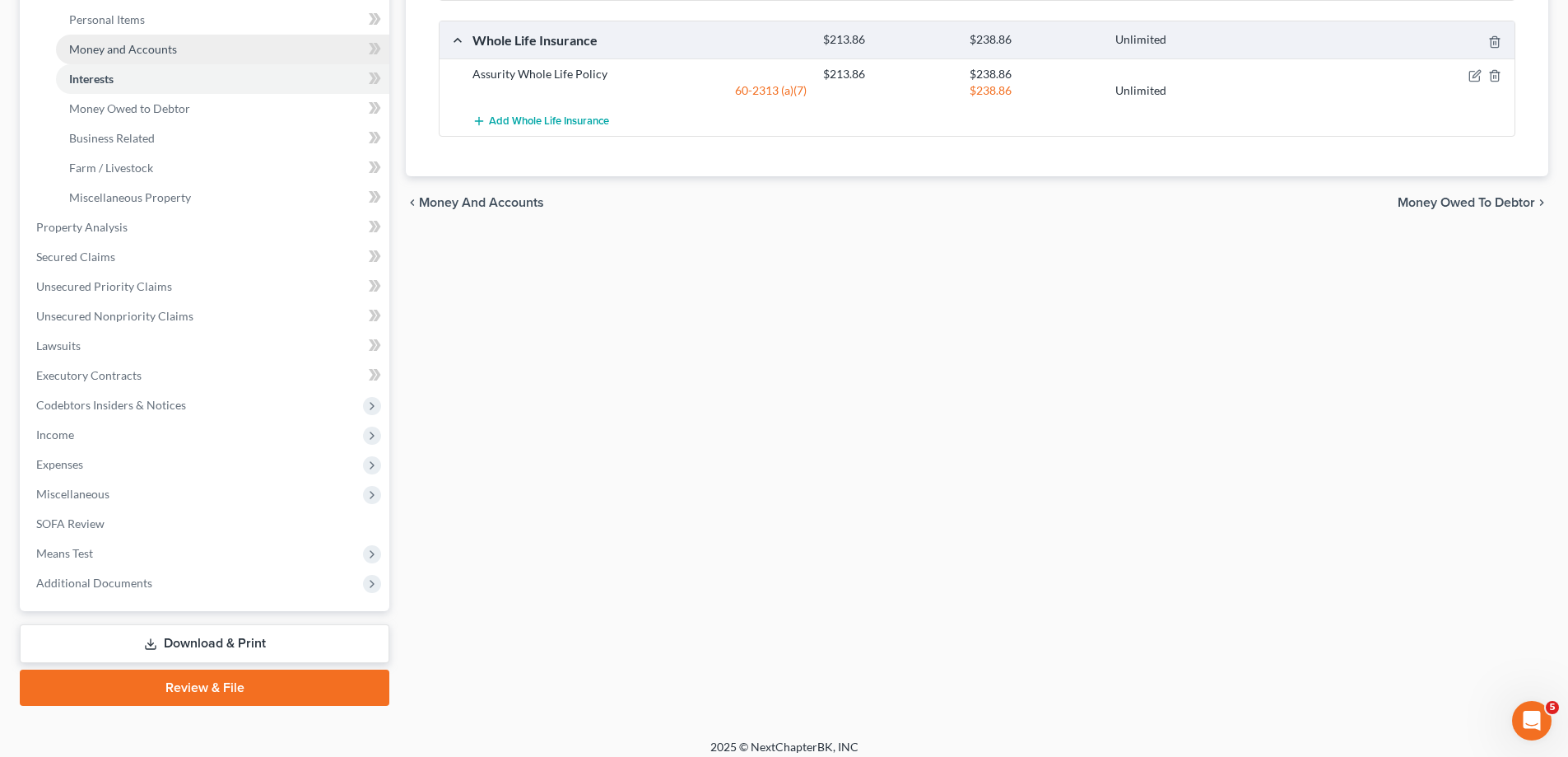
scroll to position [415, 0]
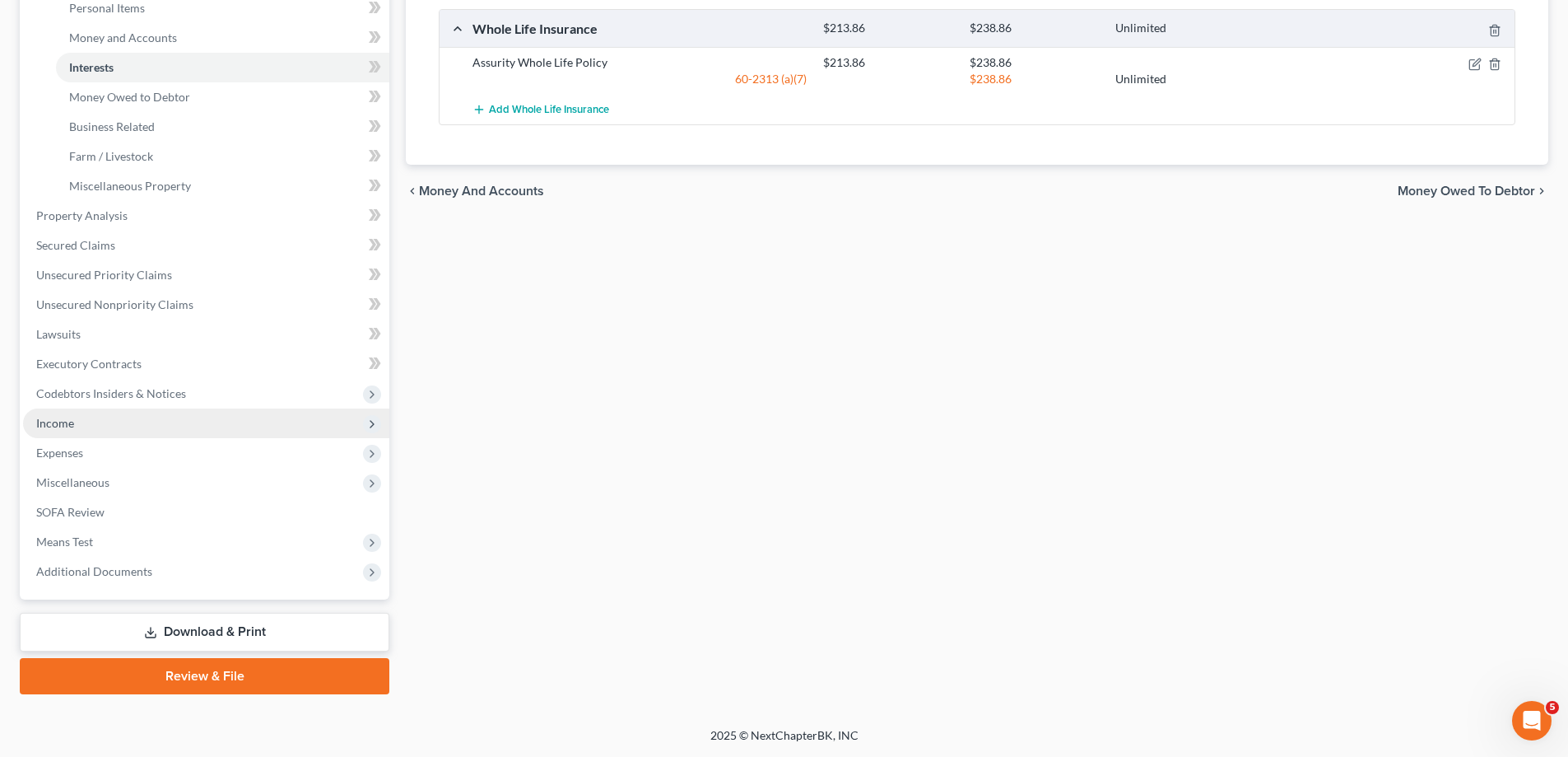
click at [71, 429] on span "Income" at bounding box center [55, 423] width 38 height 14
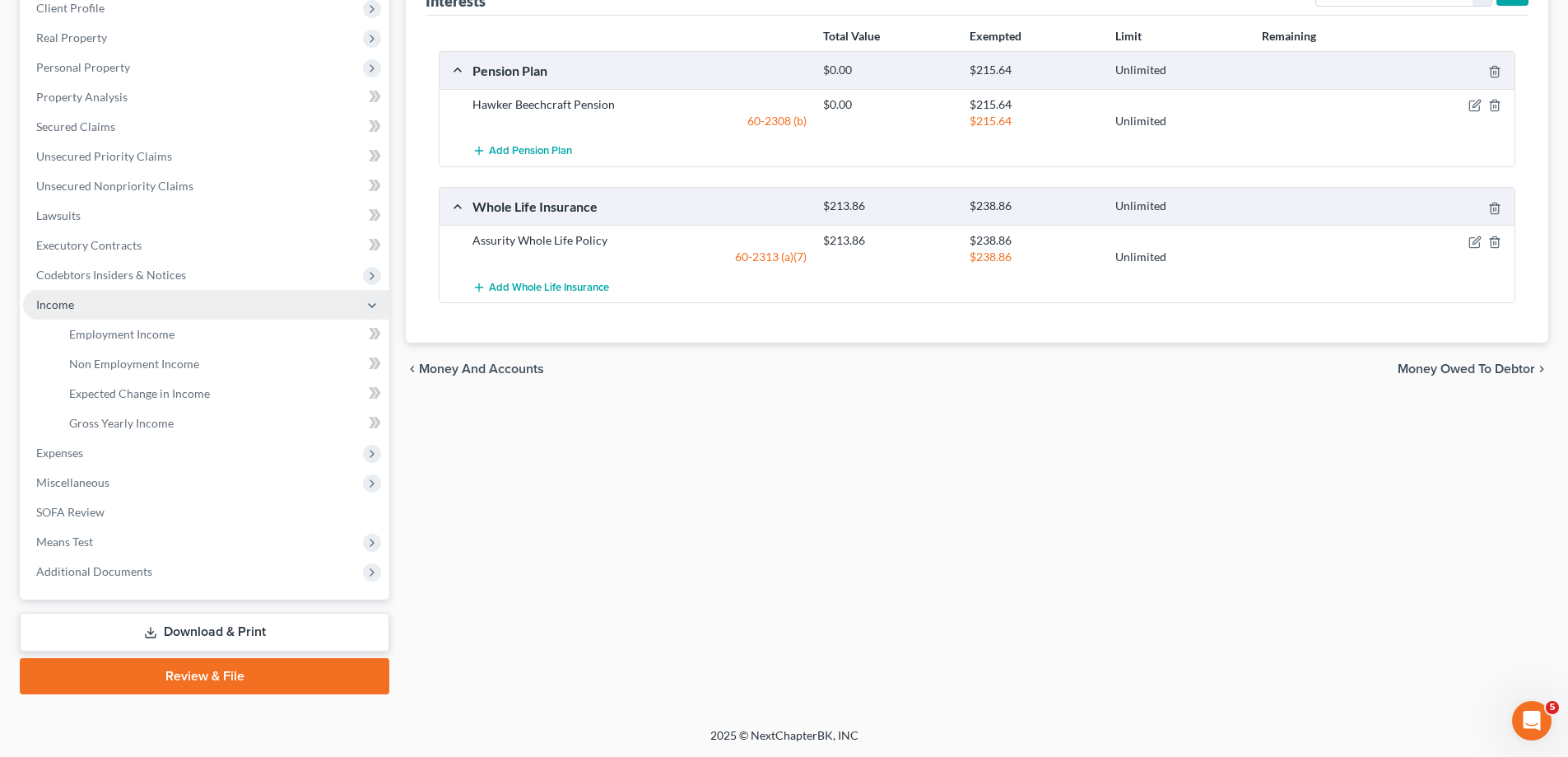
scroll to position [237, 0]
click at [147, 358] on span "Non Employment Income" at bounding box center [135, 363] width 130 height 14
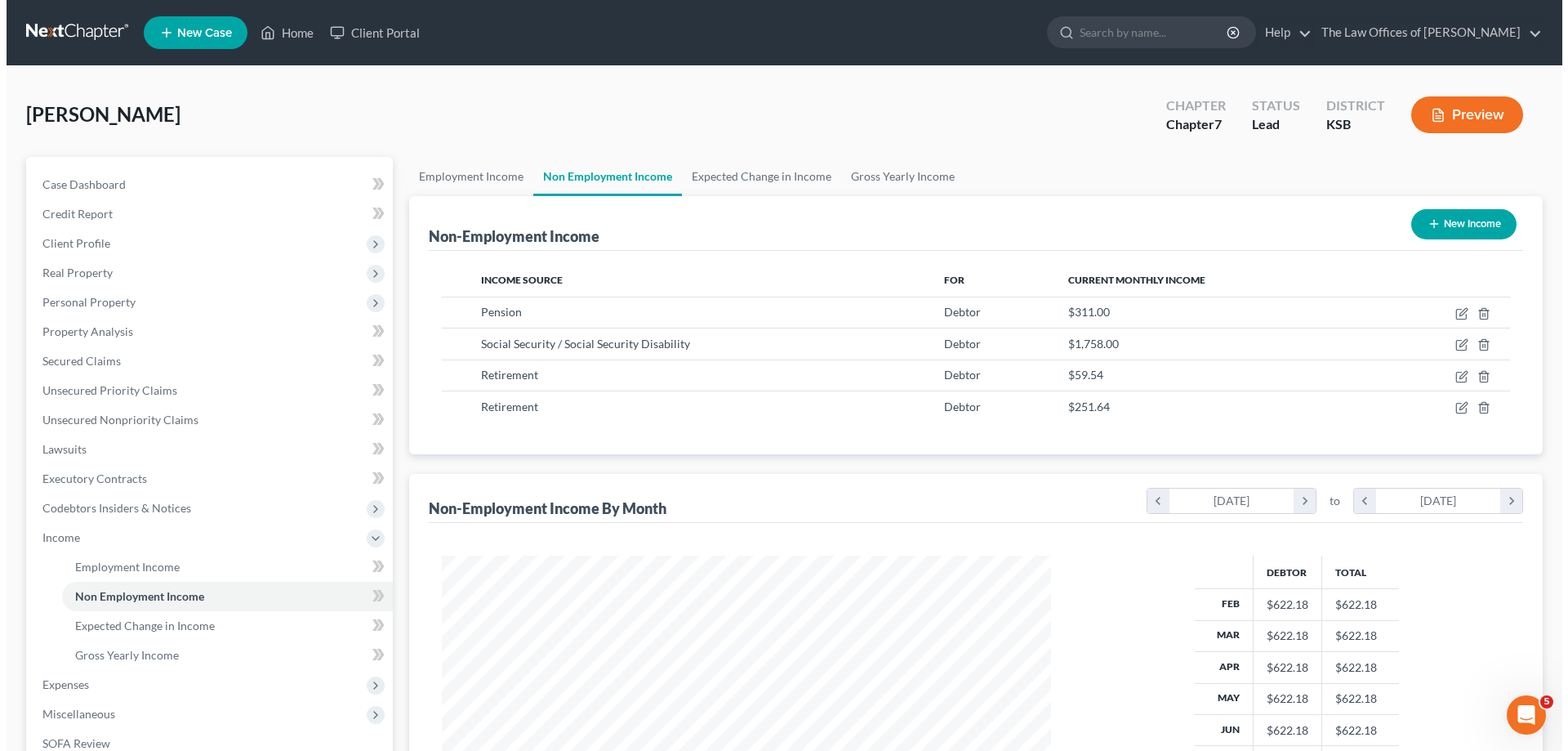
scroll to position [305, 642]
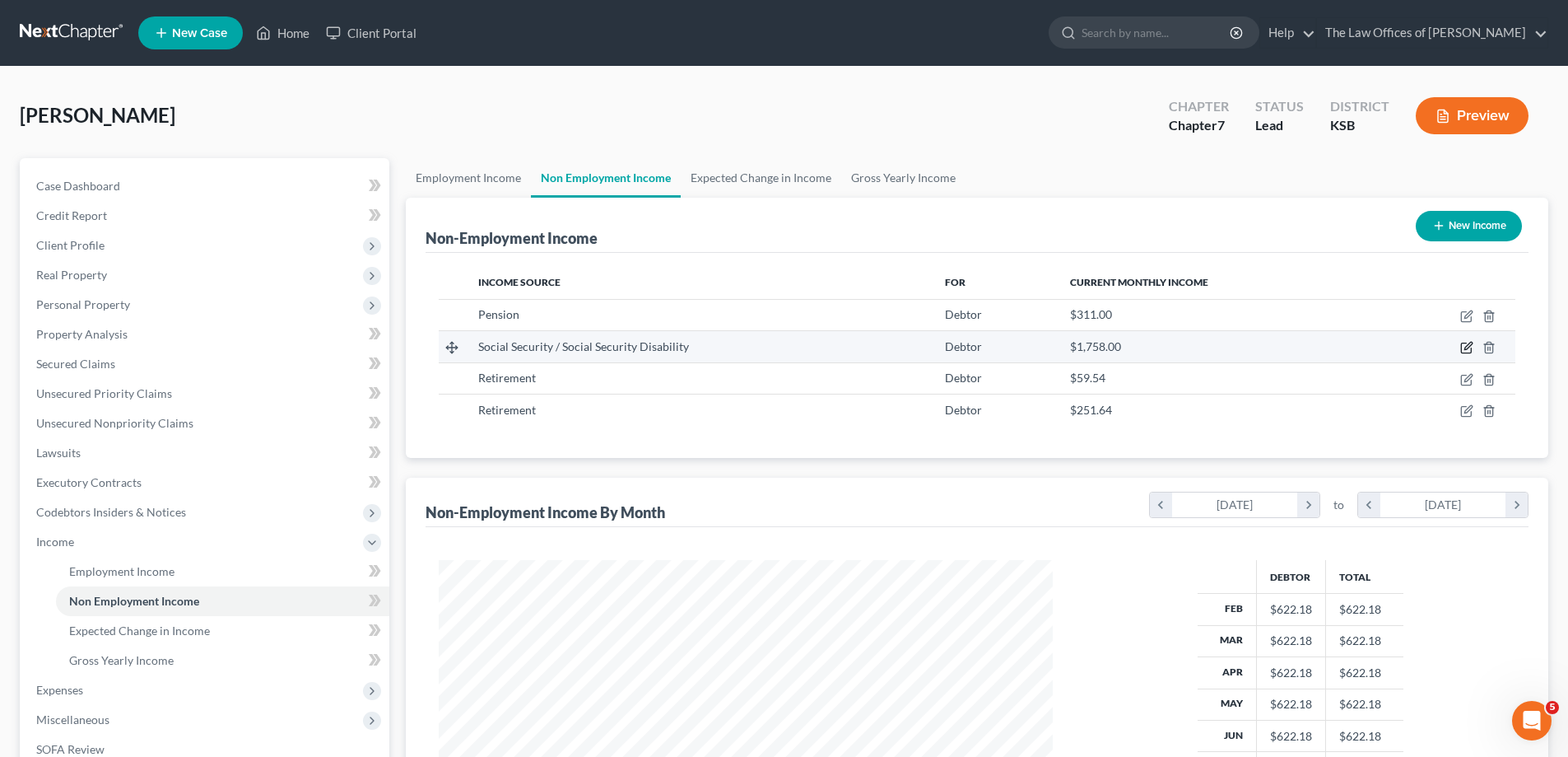
click at [1461, 343] on icon "button" at bounding box center [1466, 347] width 13 height 13
select select "4"
select select "0"
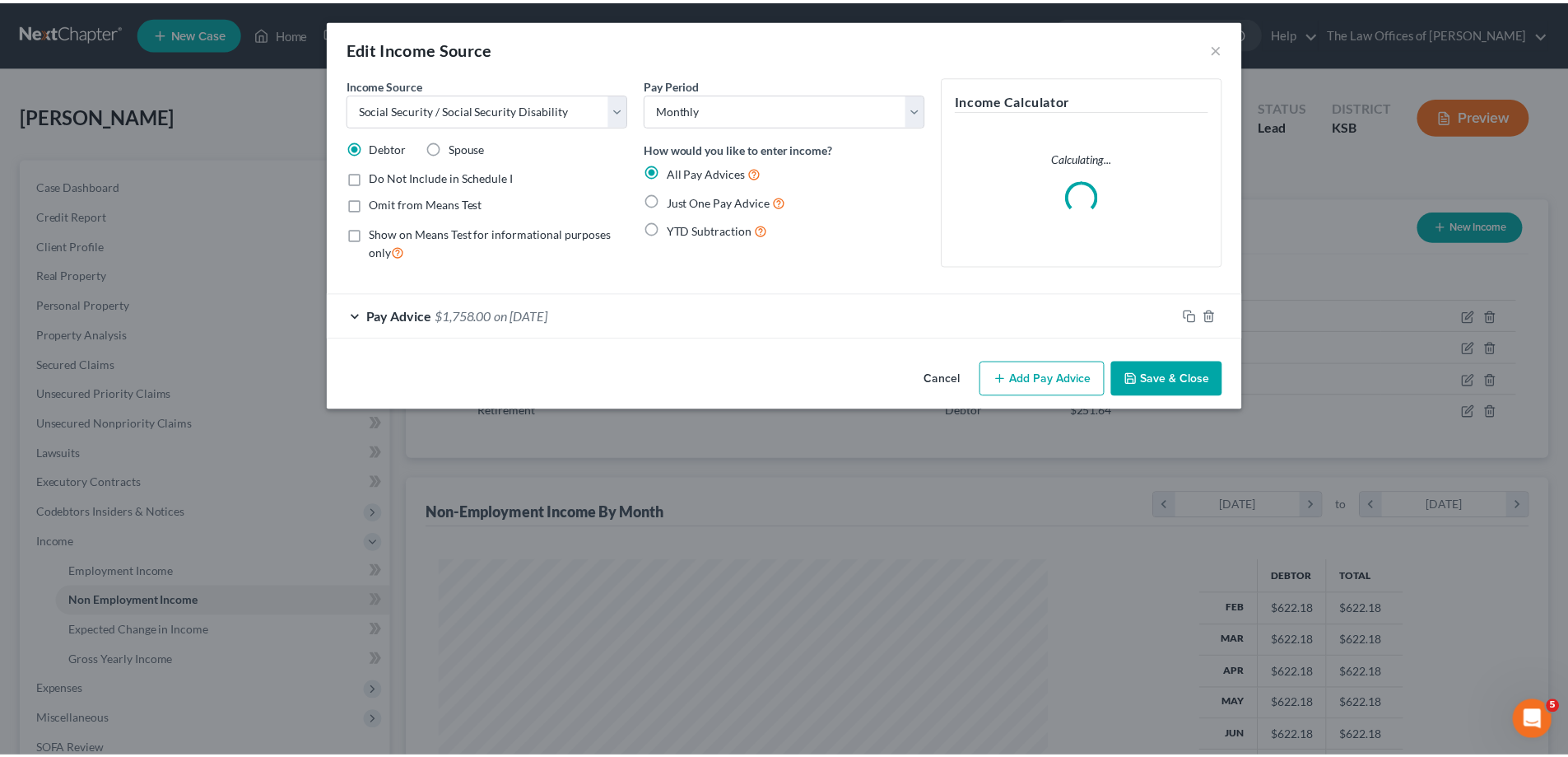
scroll to position [310, 653]
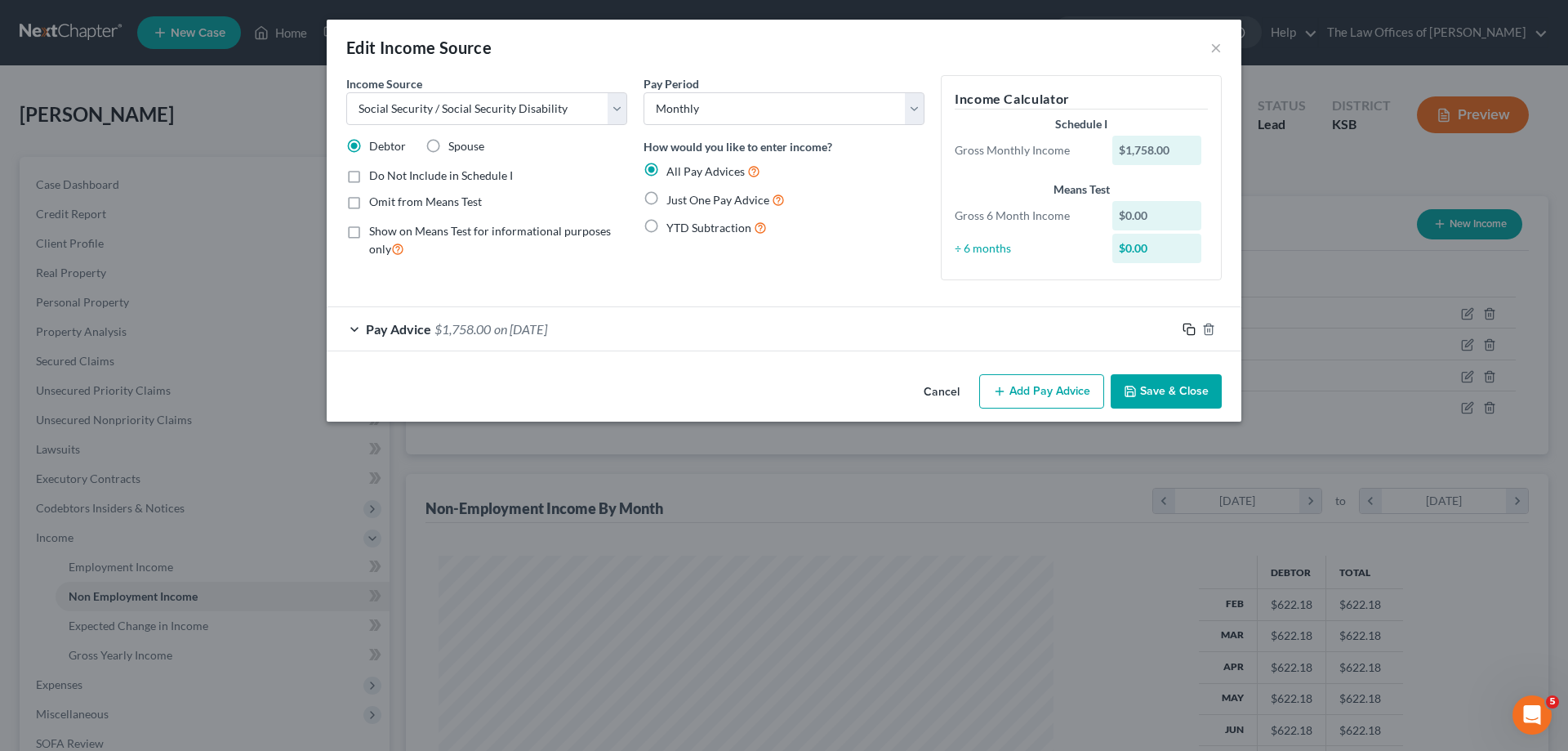
click at [1187, 331] on icon "button" at bounding box center [1188, 329] width 13 height 13
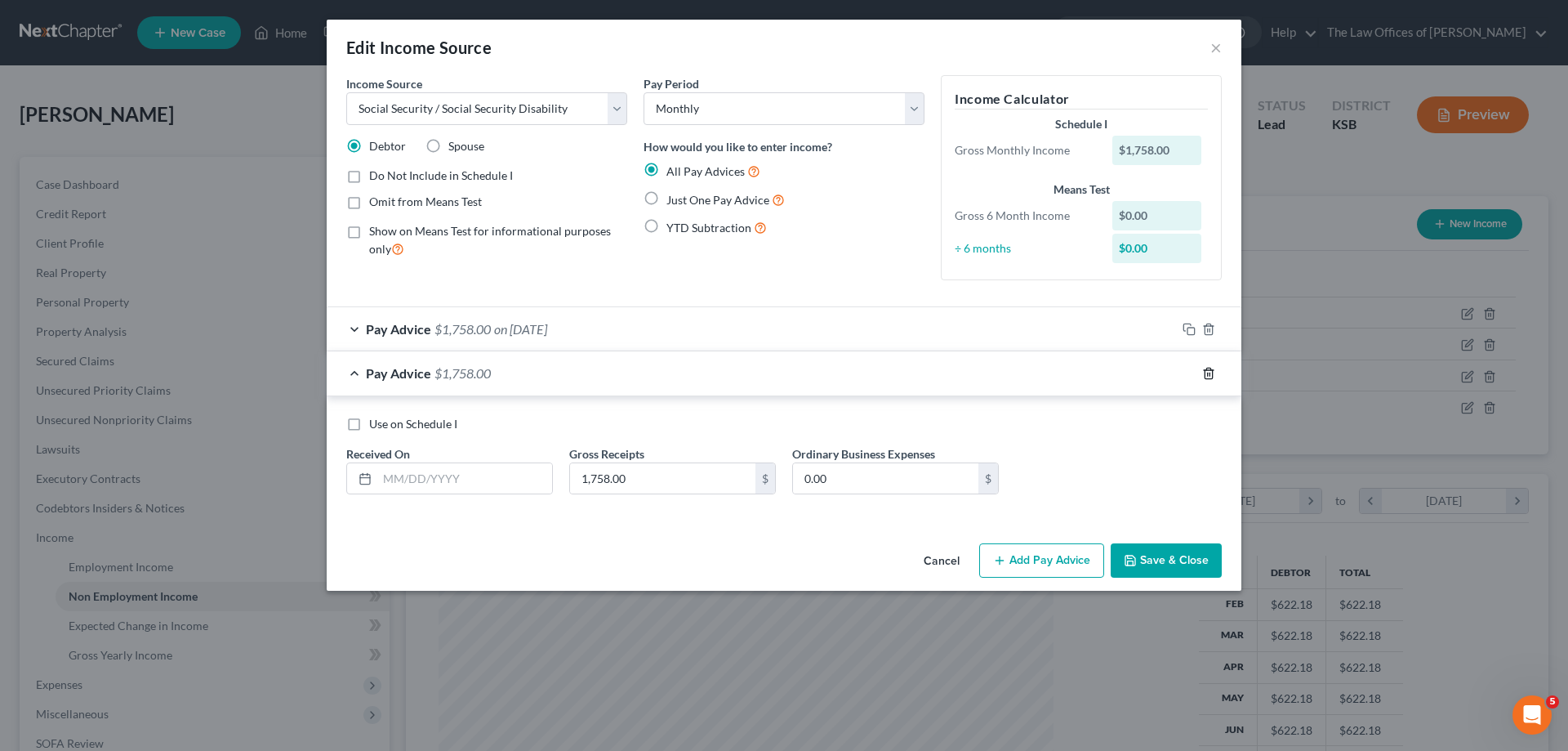
click at [1204, 372] on icon "button" at bounding box center [1208, 373] width 13 height 13
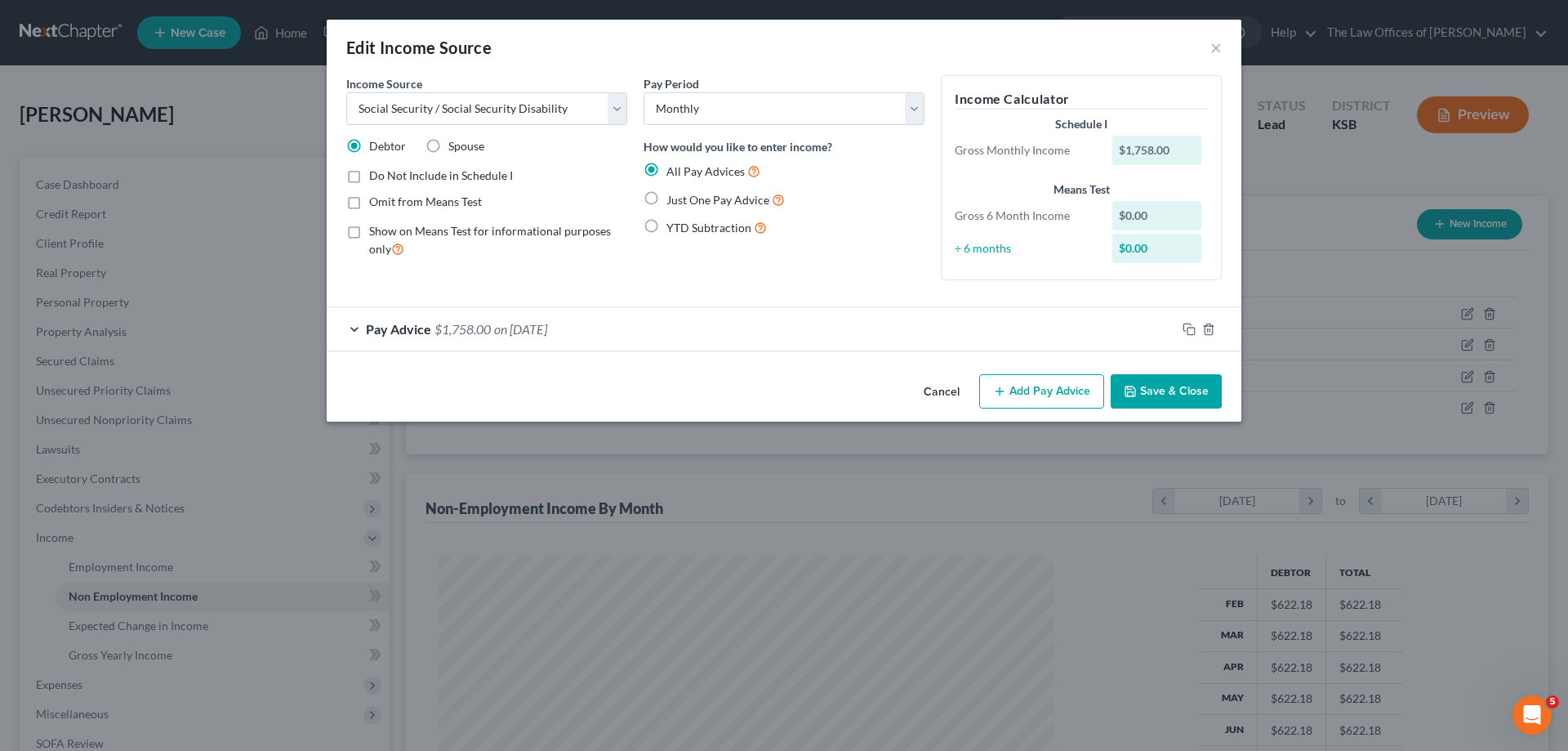
click at [379, 332] on span "Pay Advice" at bounding box center [398, 329] width 66 height 15
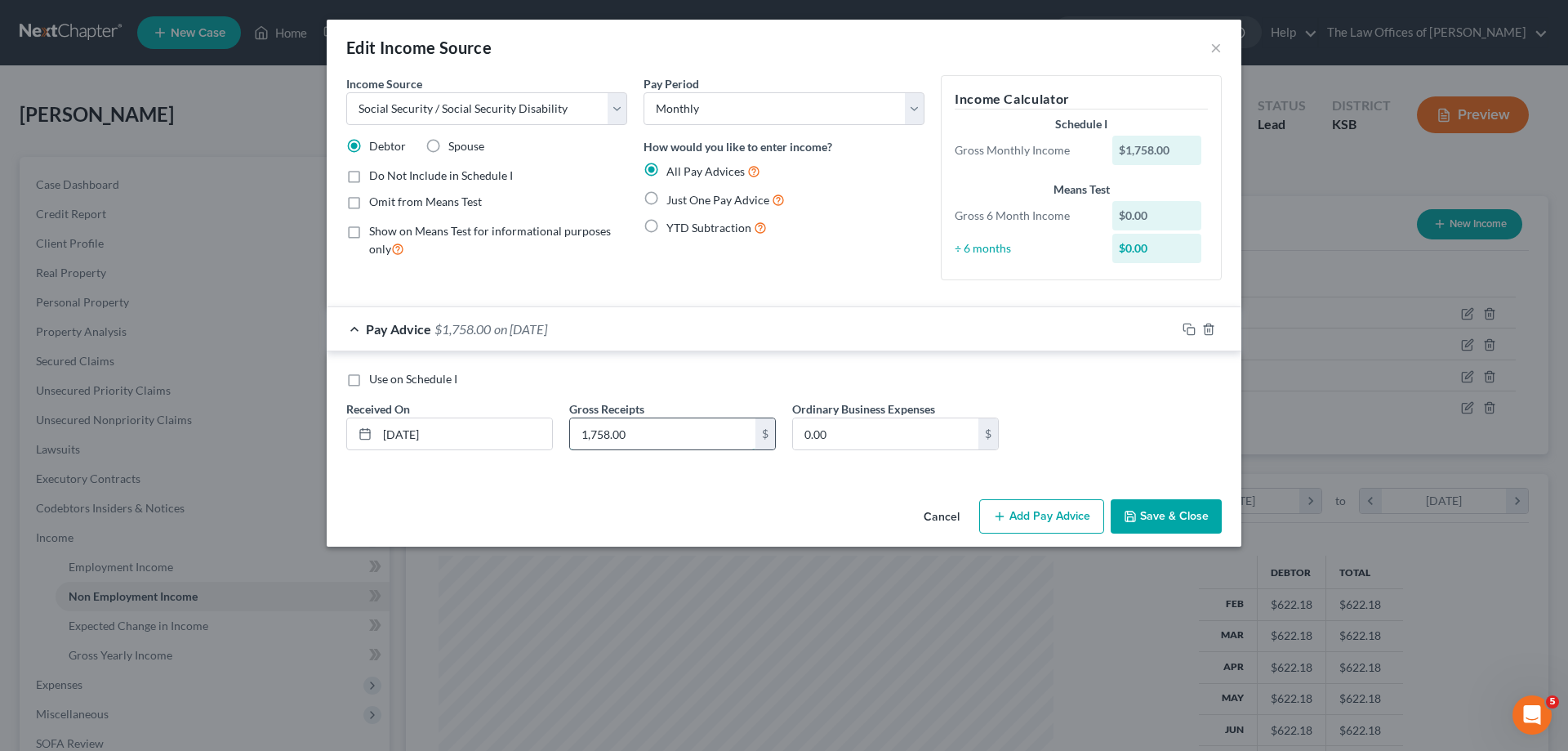
click at [635, 440] on input "1,758.00" at bounding box center [663, 433] width 186 height 31
type input "9"
type input "1,986.90"
click at [1185, 512] on button "Save & Close" at bounding box center [1166, 516] width 111 height 34
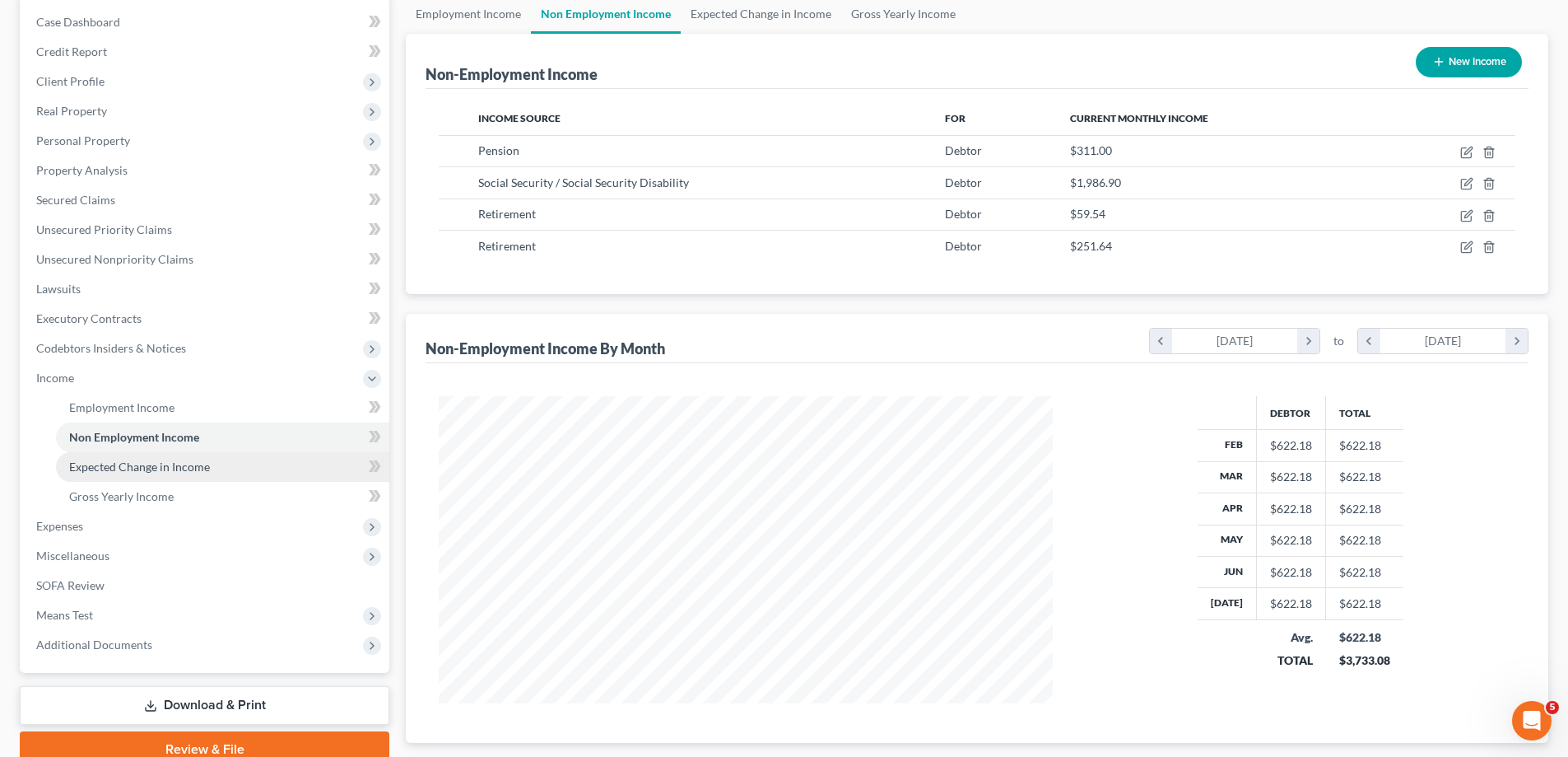
scroll to position [165, 0]
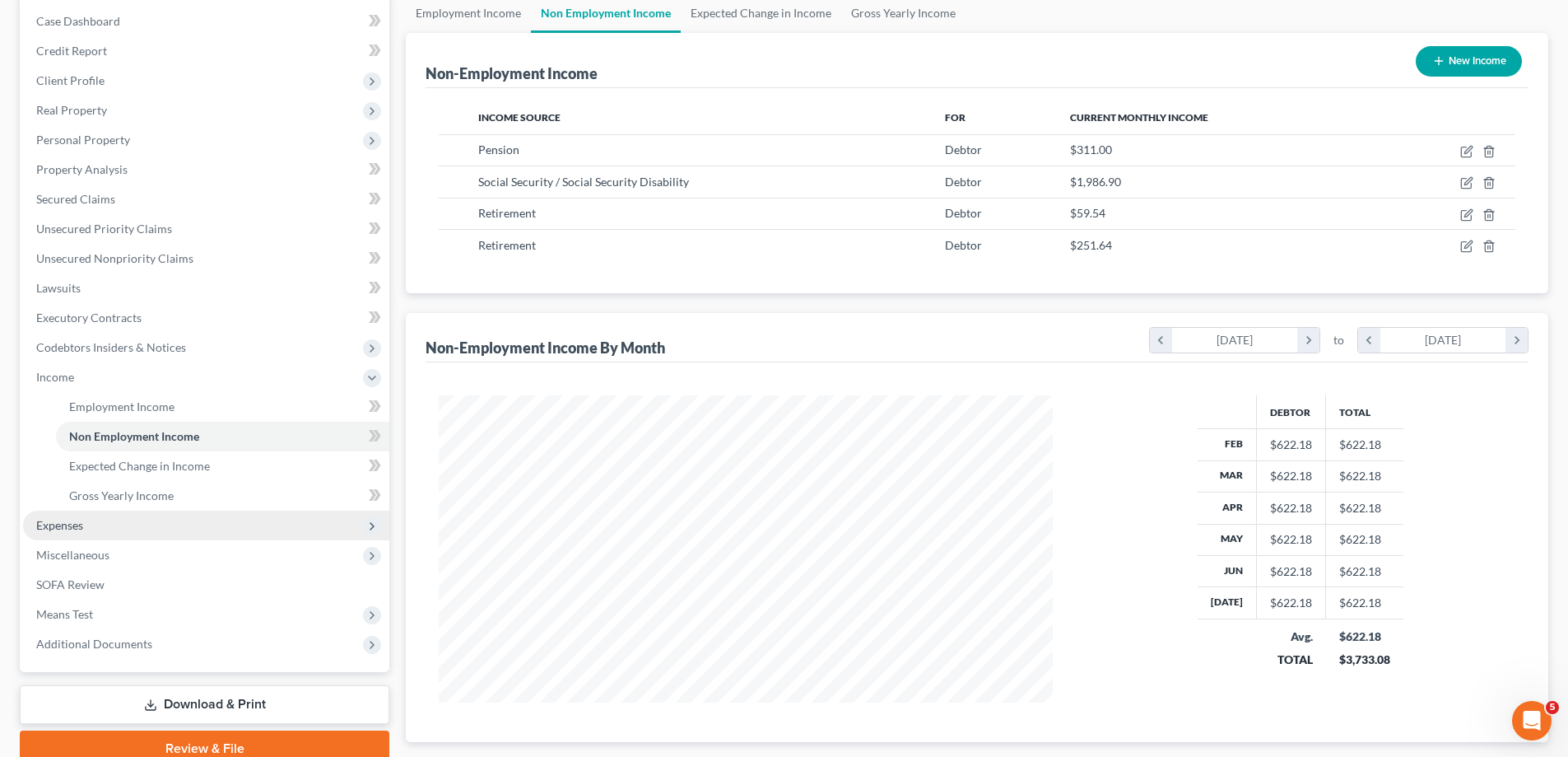
click at [167, 521] on span "Expenses" at bounding box center [206, 525] width 366 height 30
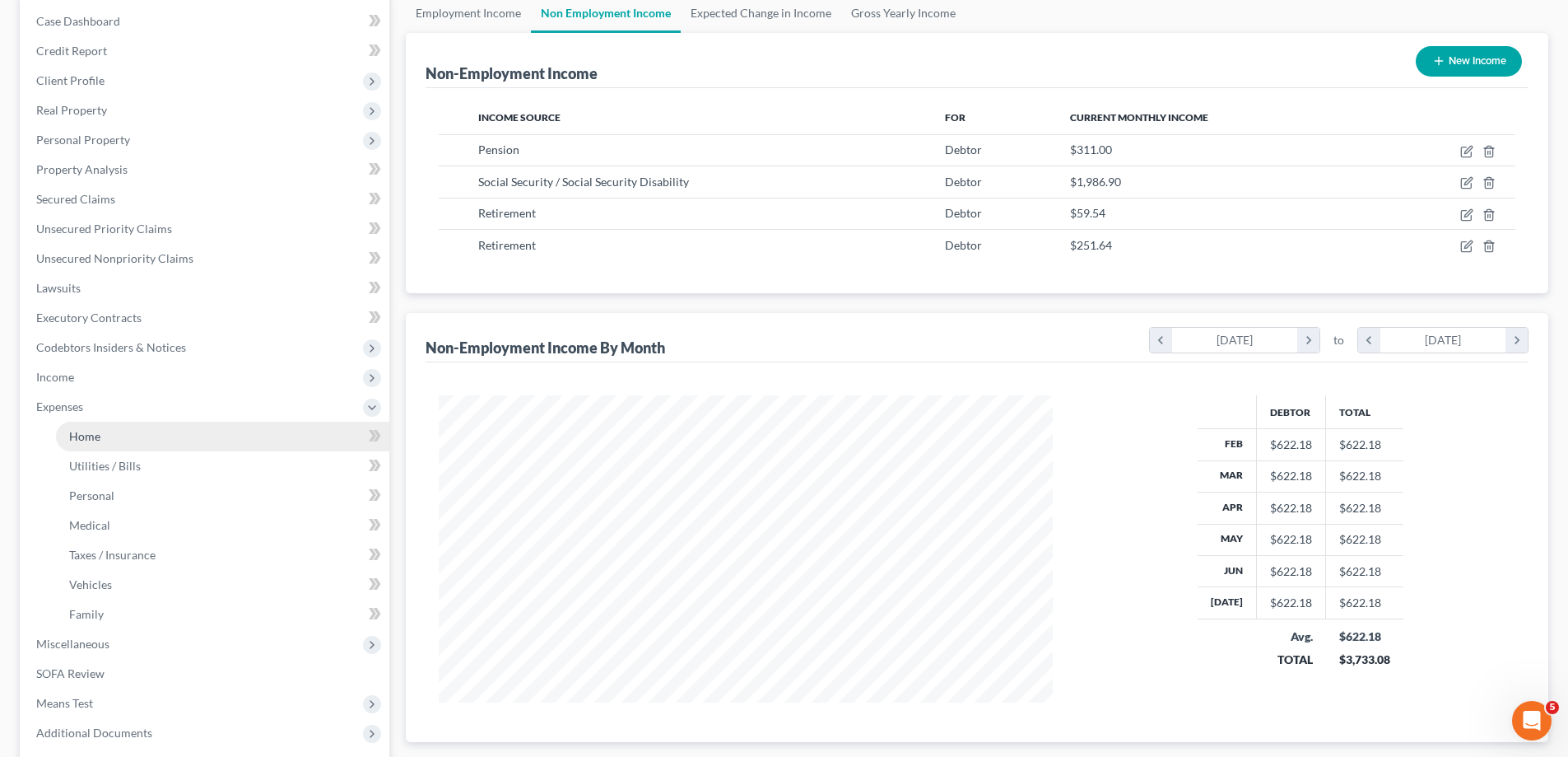
click at [135, 429] on link "Home" at bounding box center [222, 436] width 334 height 30
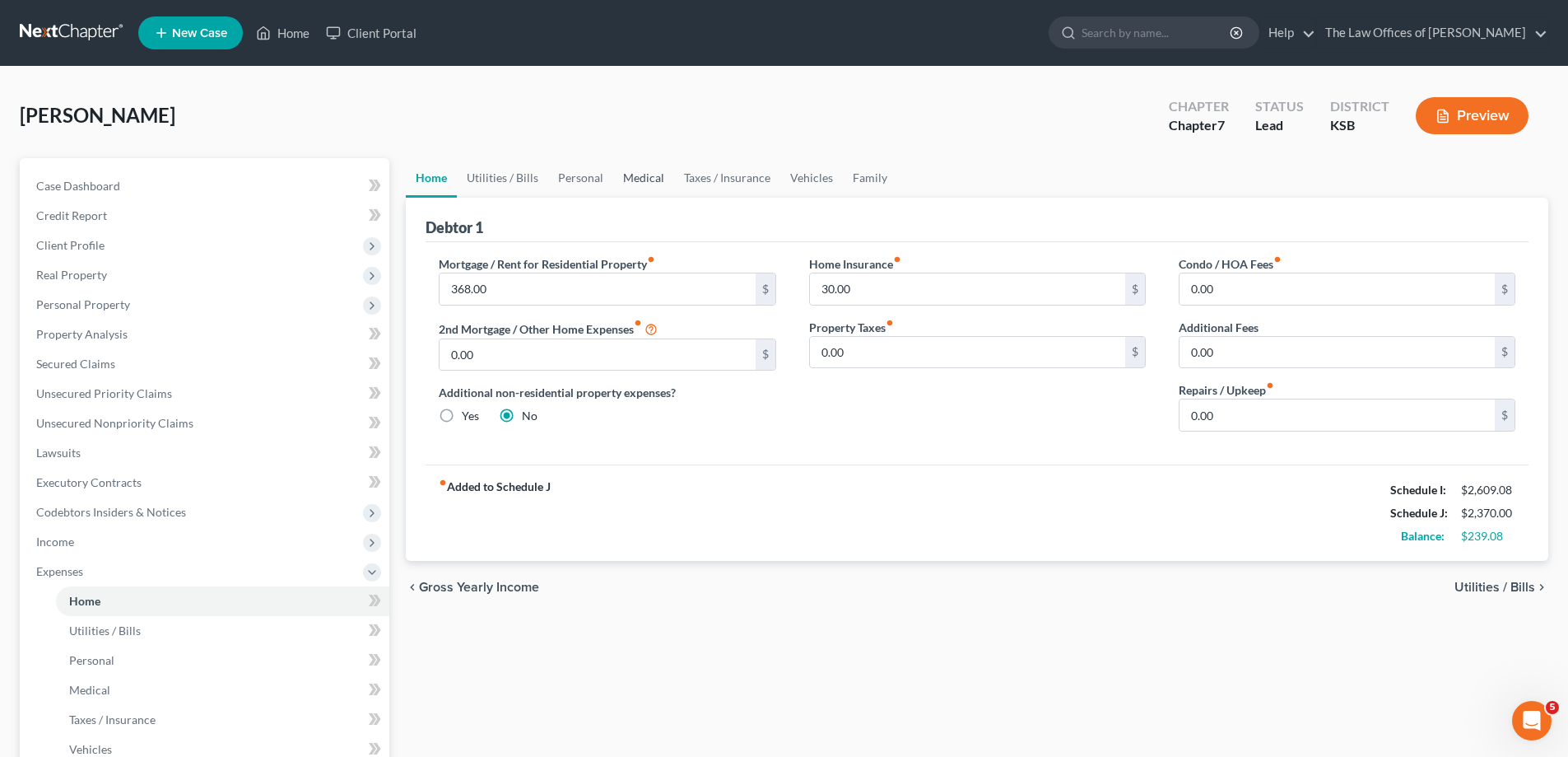
click at [643, 179] on link "Medical" at bounding box center [643, 178] width 61 height 39
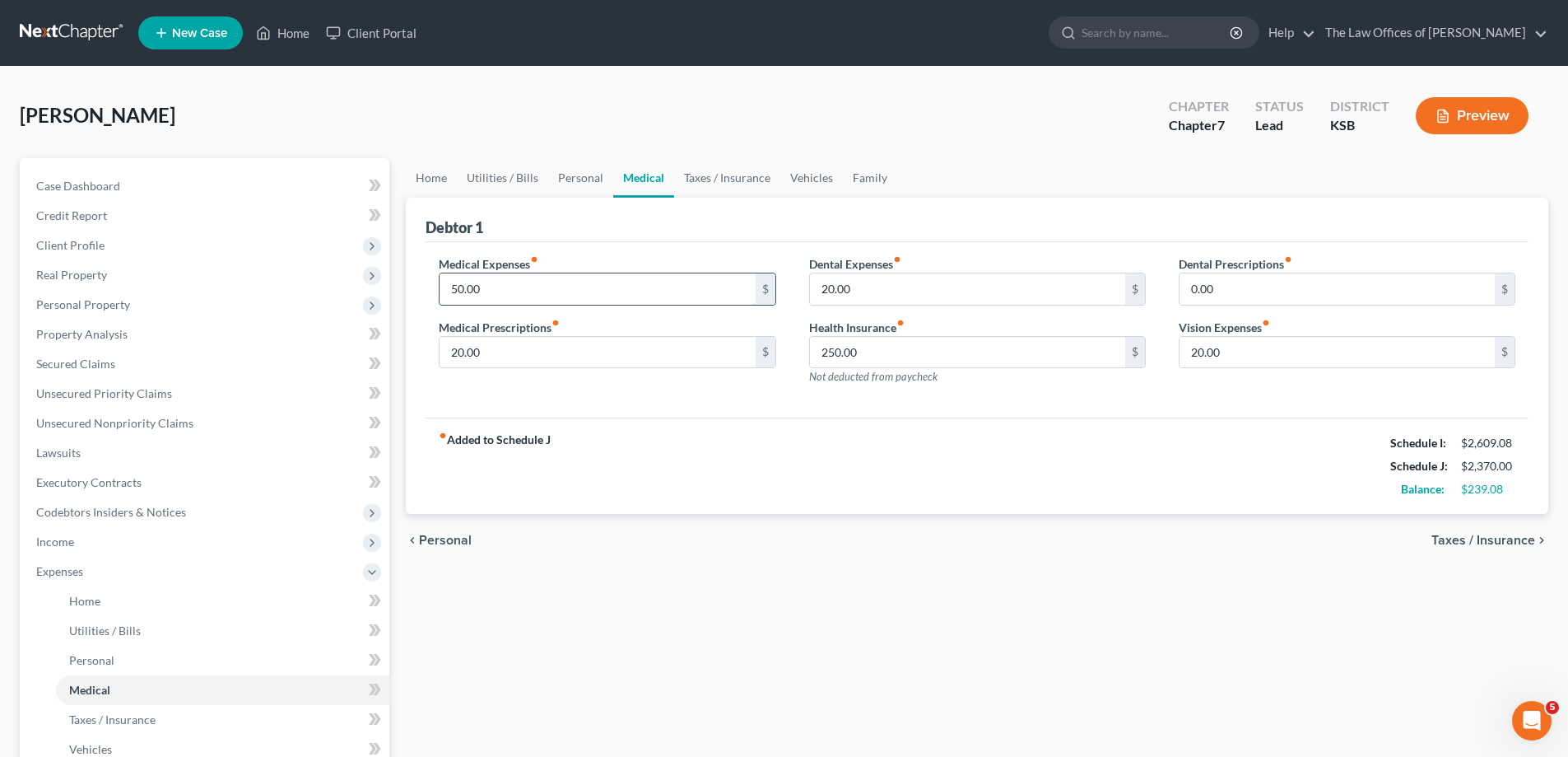
click at [521, 279] on input "50.00" at bounding box center [597, 289] width 316 height 31
type input "100"
click at [622, 407] on div "Medical Expenses fiber_manual_record 100 $ Medical Prescriptions fiber_manual_r…" at bounding box center [977, 330] width 1103 height 176
click at [584, 173] on link "Personal" at bounding box center [581, 178] width 65 height 39
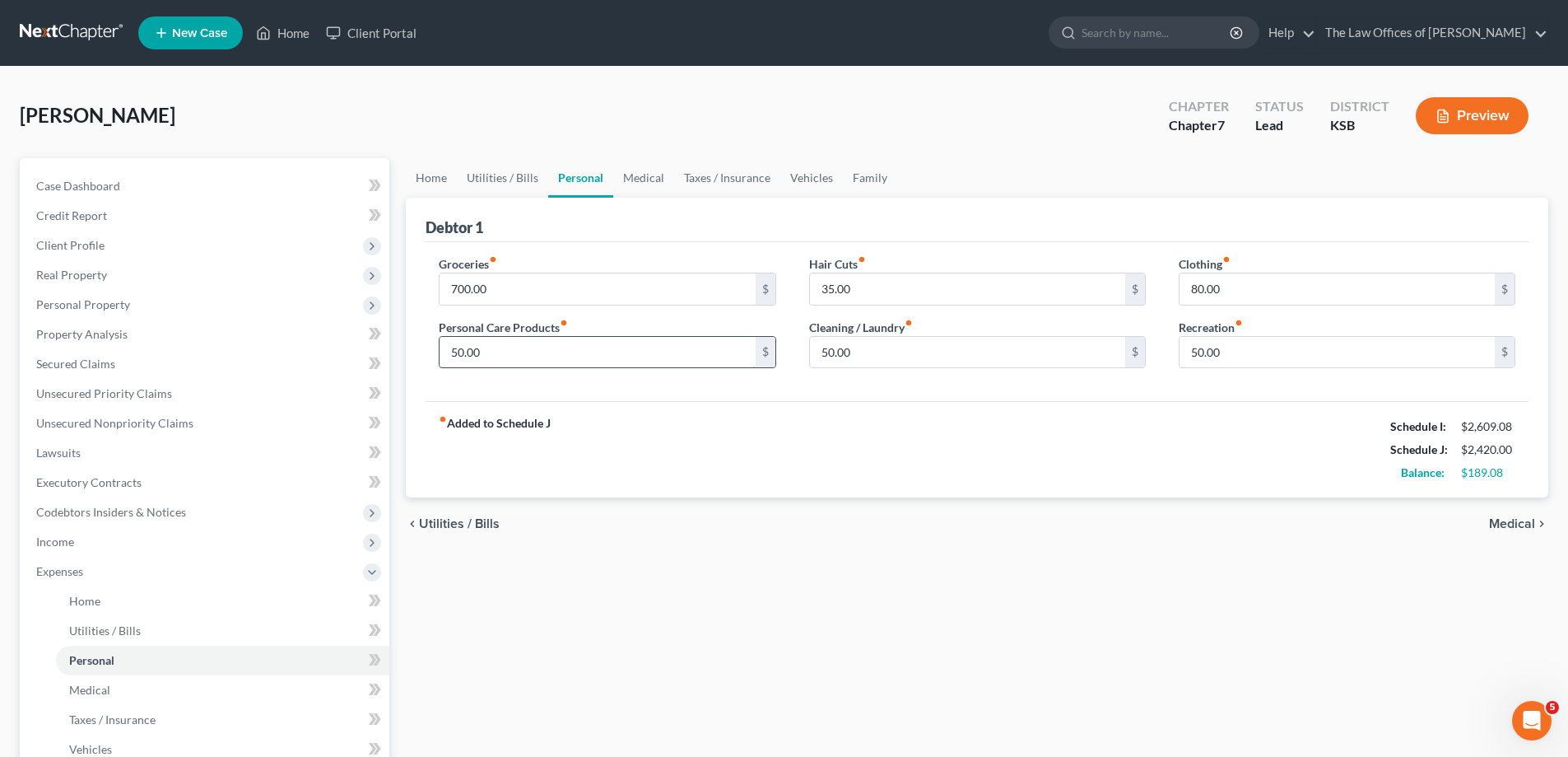
click at [501, 361] on input "50.00" at bounding box center [597, 352] width 316 height 31
click at [501, 185] on link "Utilities / Bills" at bounding box center [503, 178] width 92 height 39
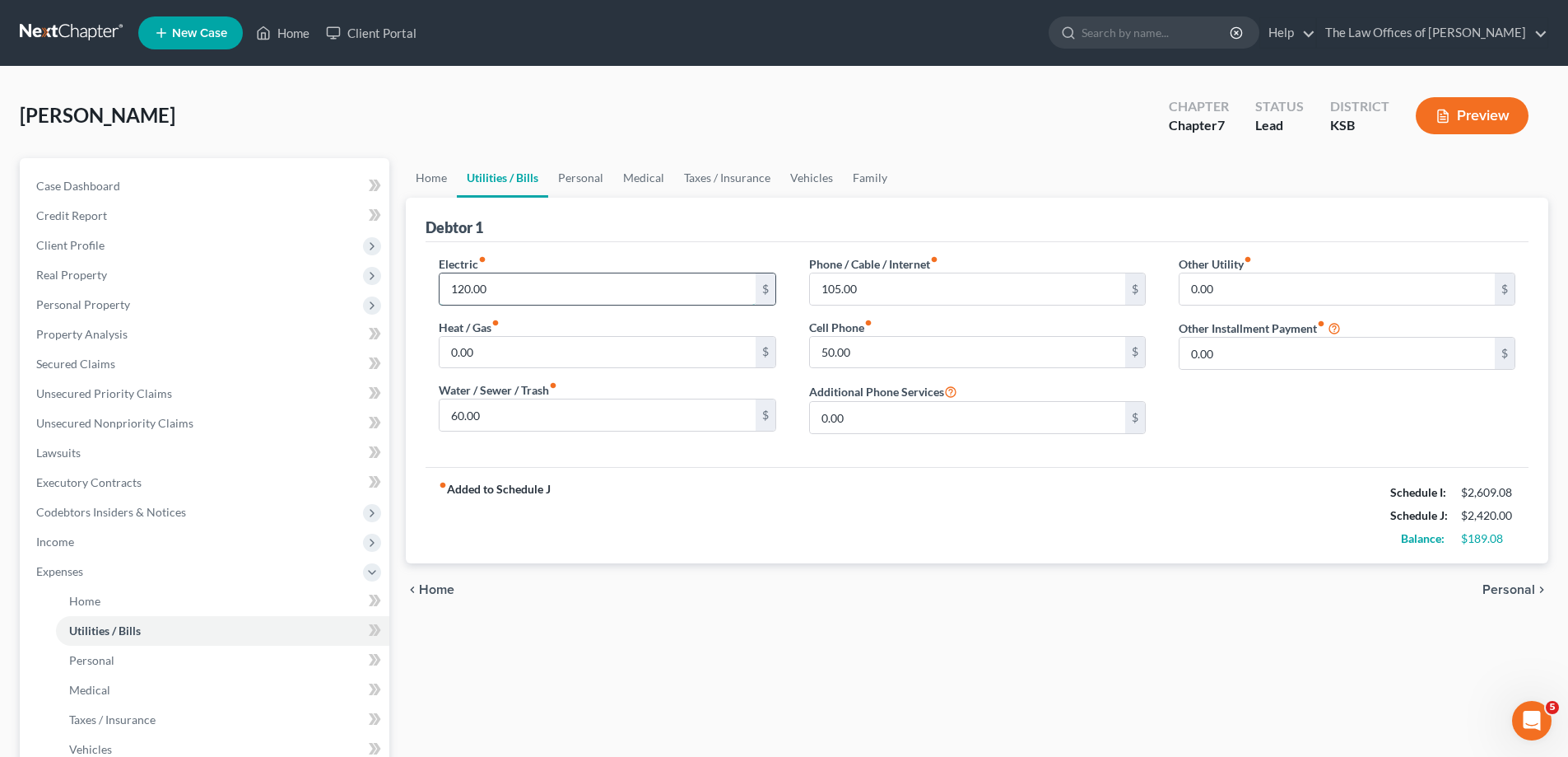
click at [616, 295] on input "120.00" at bounding box center [597, 289] width 316 height 31
type input "175"
click at [688, 311] on div "Electric fiber_manual_record 175 $ Heat / Gas fiber_manual_record 0.00 $ Water …" at bounding box center [606, 351] width 370 height 192
click at [441, 184] on link "Home" at bounding box center [431, 178] width 51 height 39
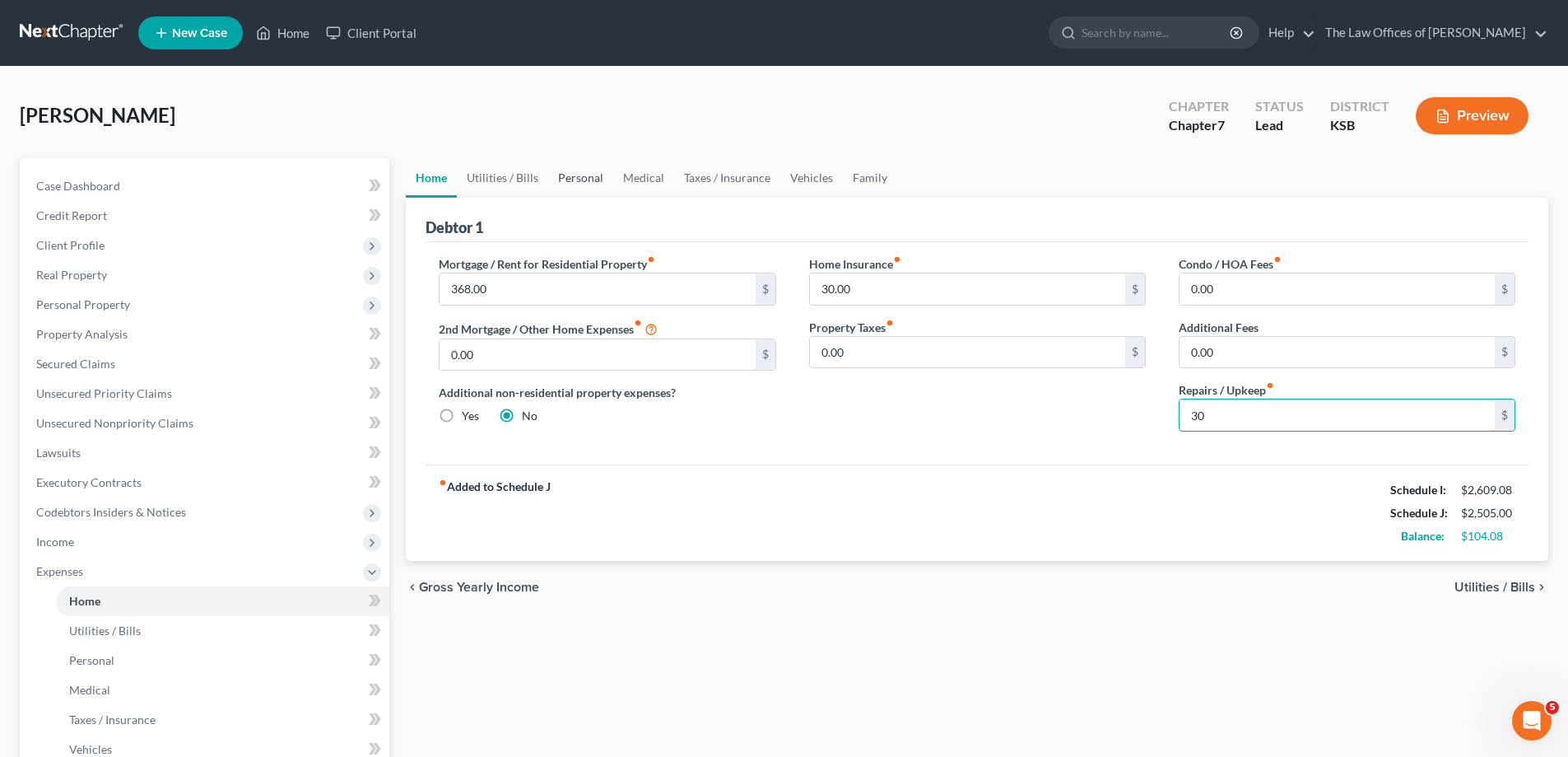
type input "30"
drag, startPoint x: 579, startPoint y: 174, endPoint x: 591, endPoint y: 179, distance: 13.0
click at [579, 174] on link "Personal" at bounding box center [581, 178] width 65 height 39
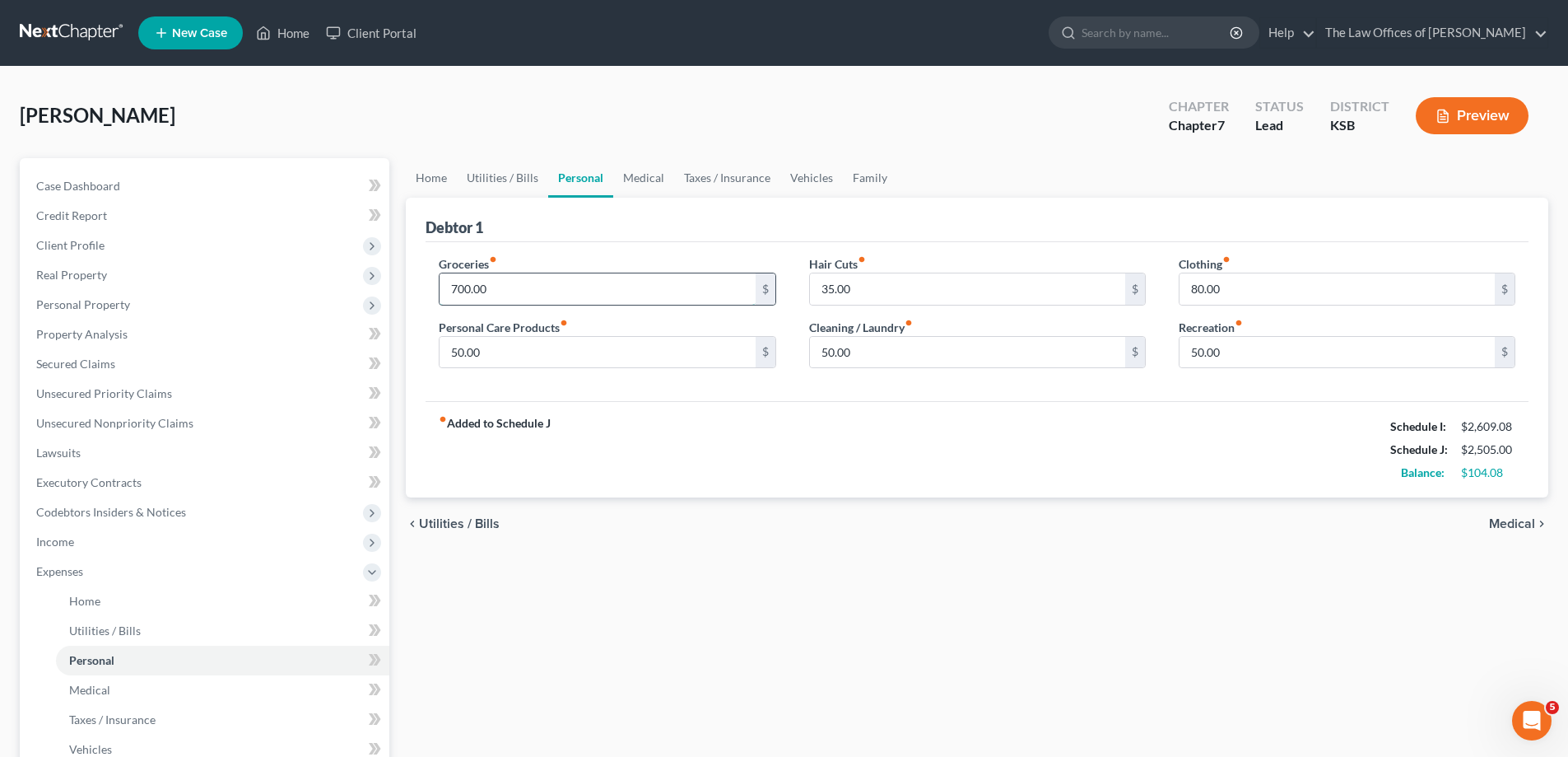
click at [564, 287] on input "700.00" at bounding box center [597, 289] width 316 height 31
type input "750"
click at [526, 354] on input "50.00" at bounding box center [597, 352] width 316 height 31
click at [661, 347] on input "80" at bounding box center [597, 352] width 316 height 31
type input "80"
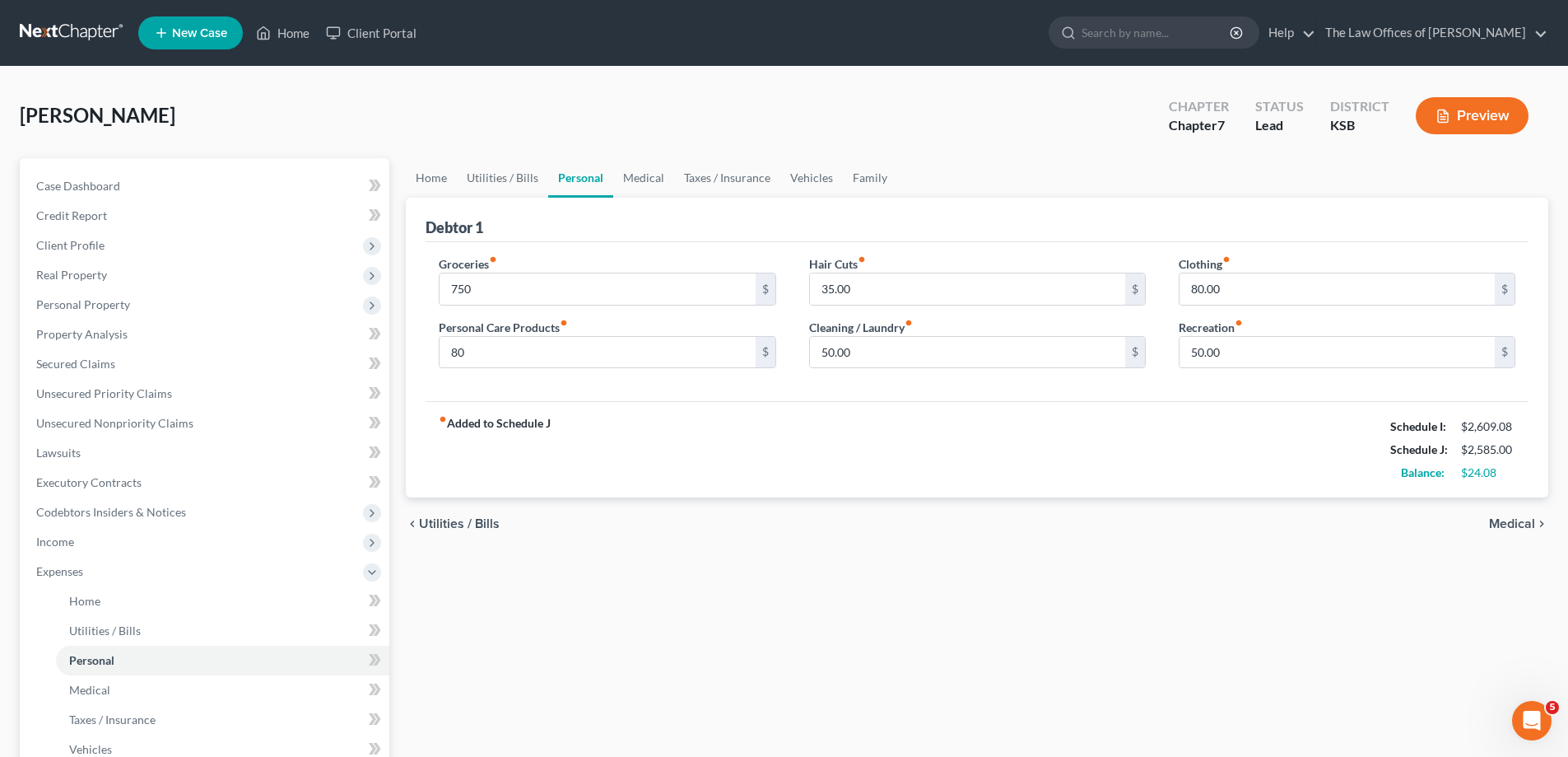
click at [740, 371] on div "Groceries fiber_manual_record 750 $ Personal Care Products fiber_manual_record …" at bounding box center [606, 318] width 370 height 127
click at [886, 410] on div "fiber_manual_record Added to Schedule J Schedule I: $2,609.08 Schedule J: $2,58…" at bounding box center [977, 449] width 1103 height 96
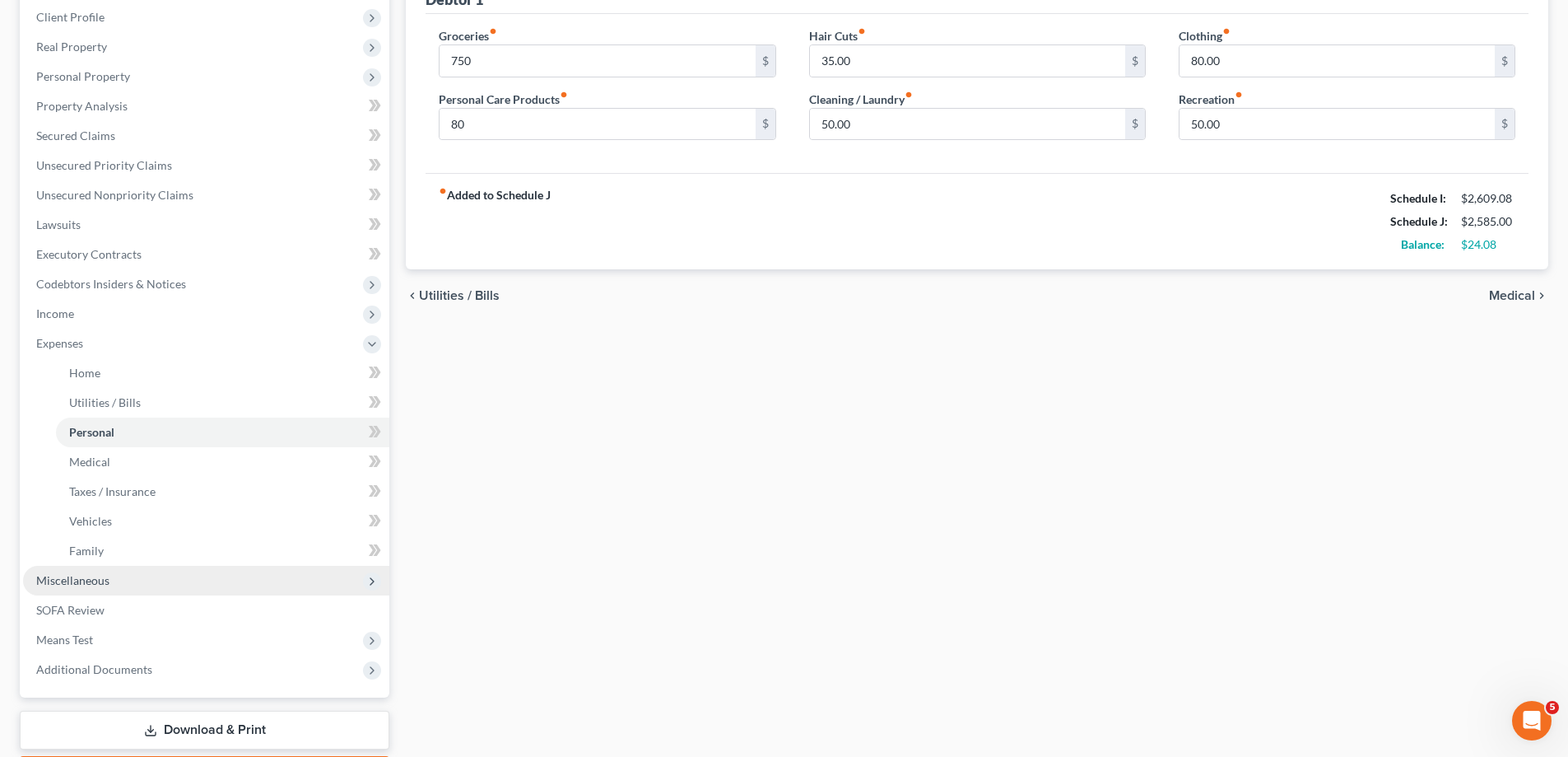
scroll to position [247, 0]
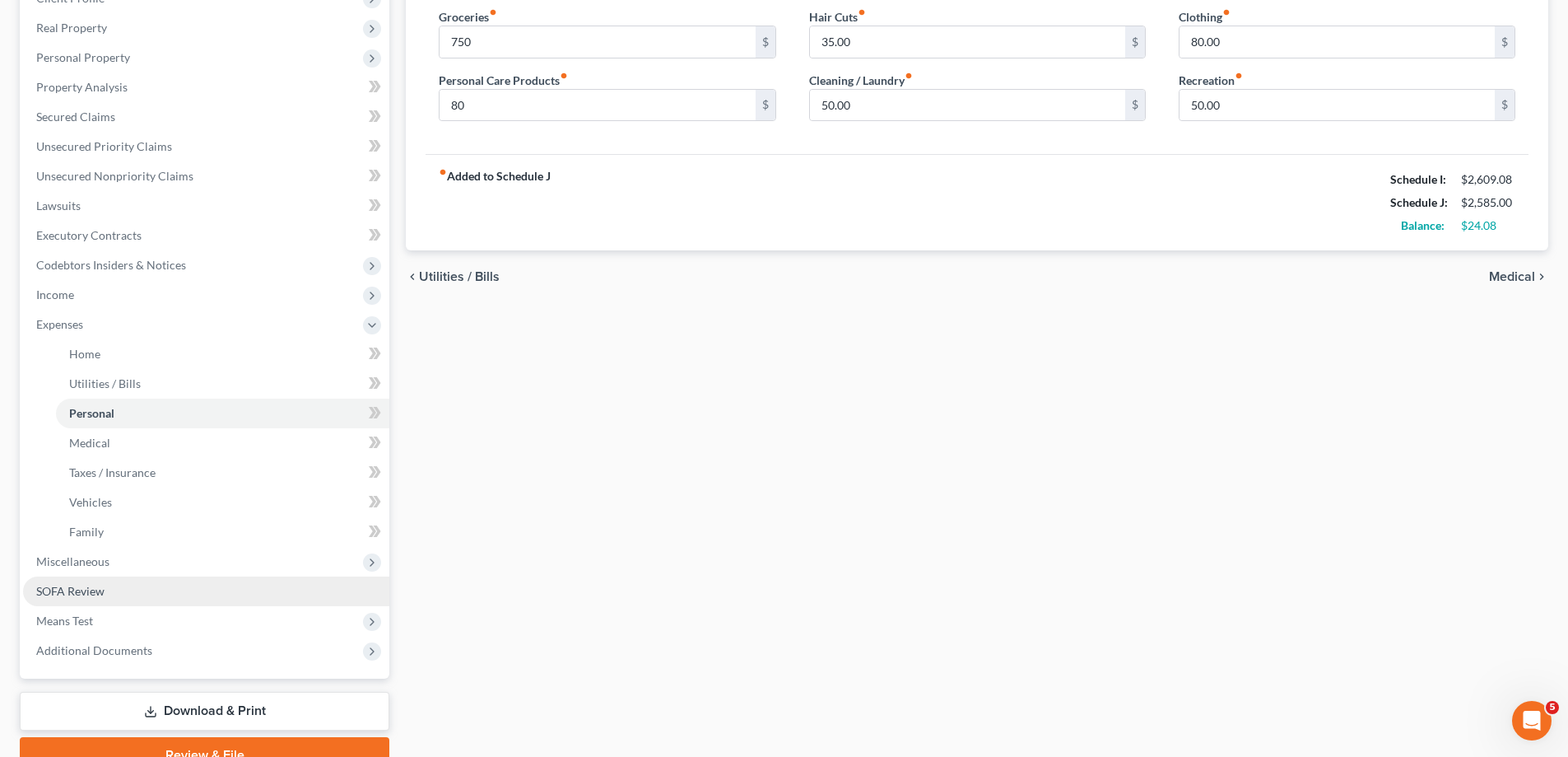
click at [81, 589] on span "SOFA Review" at bounding box center [70, 590] width 69 height 14
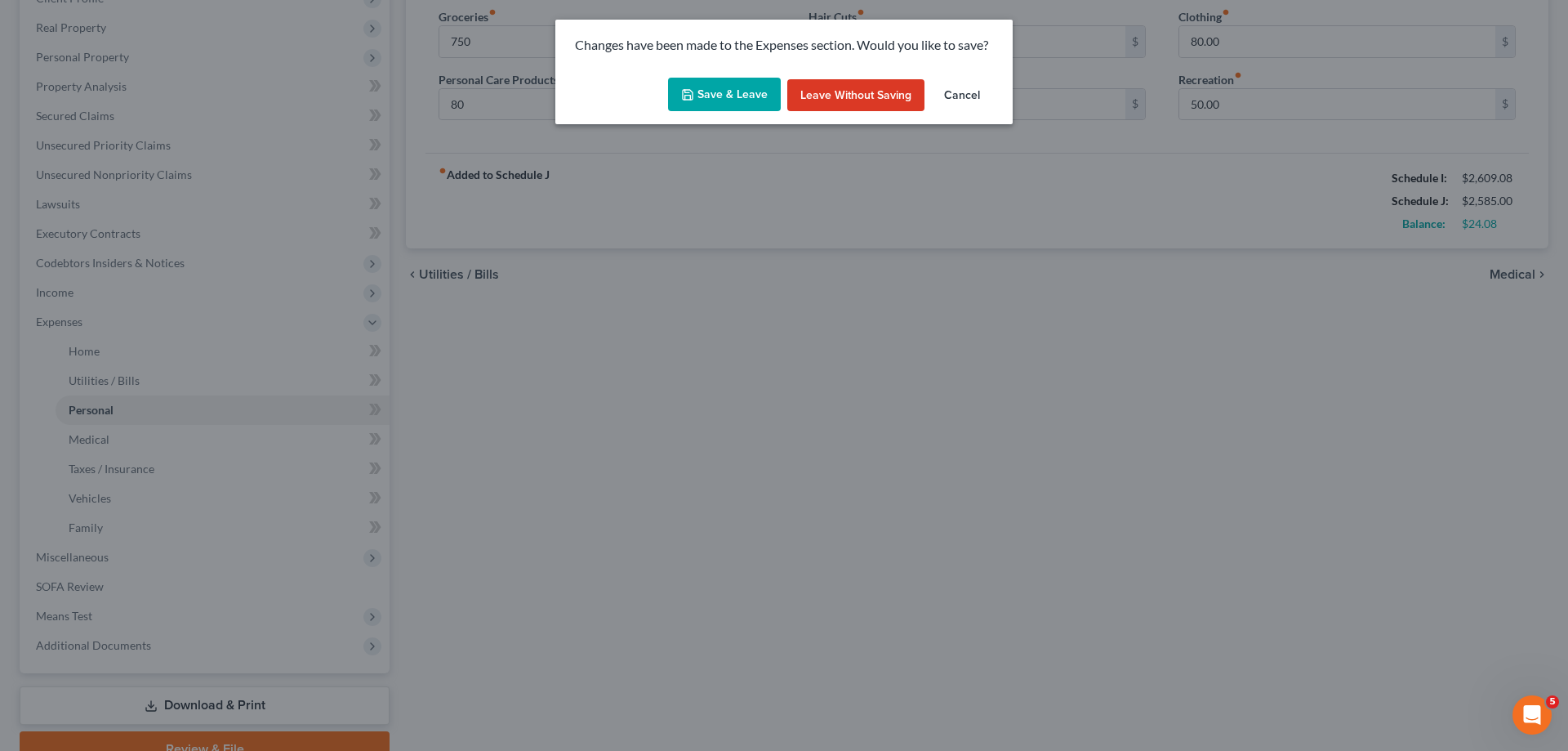
click at [765, 91] on button "Save & Leave" at bounding box center [724, 95] width 112 height 34
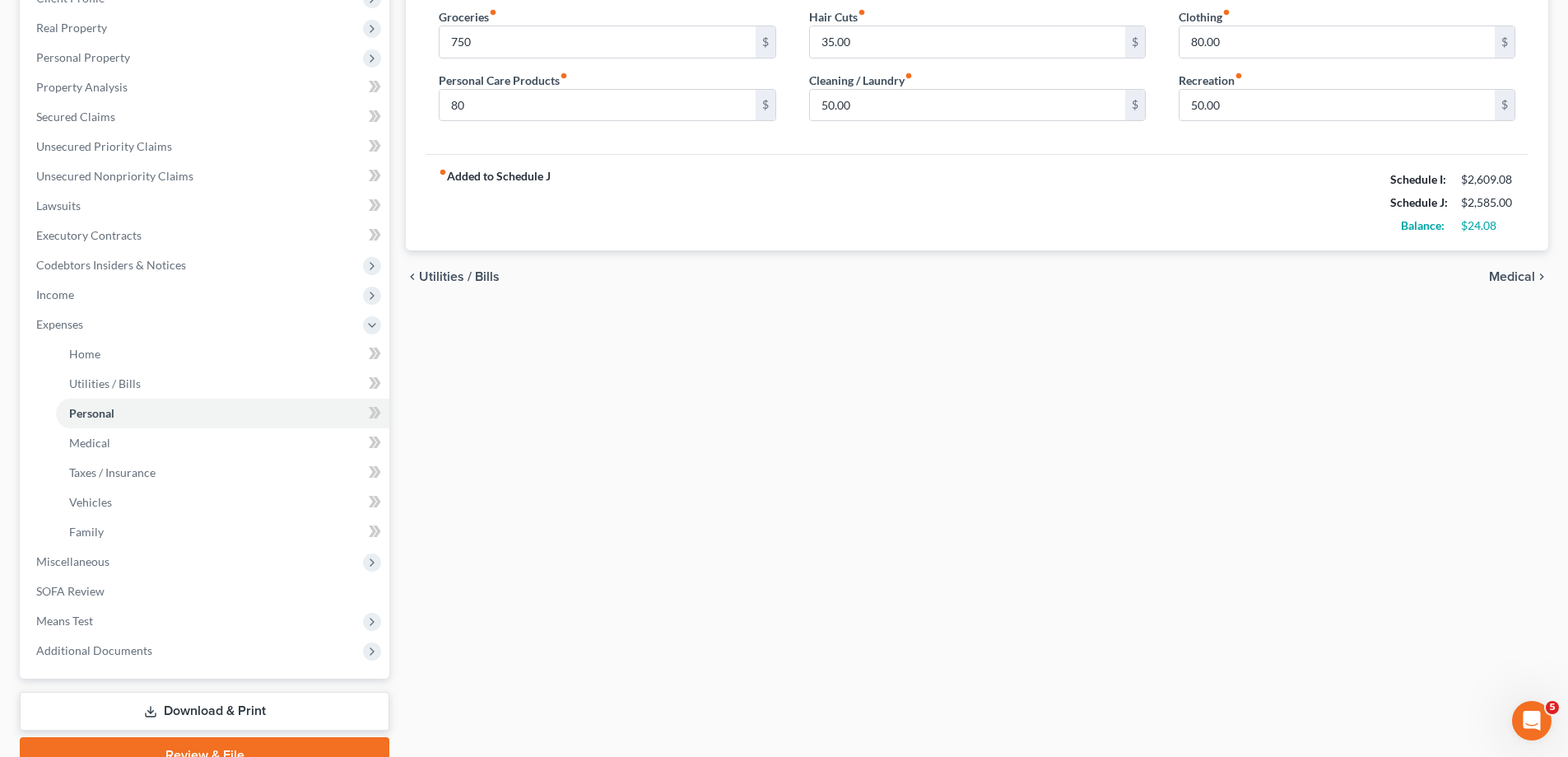
type input "750.00"
type input "80.00"
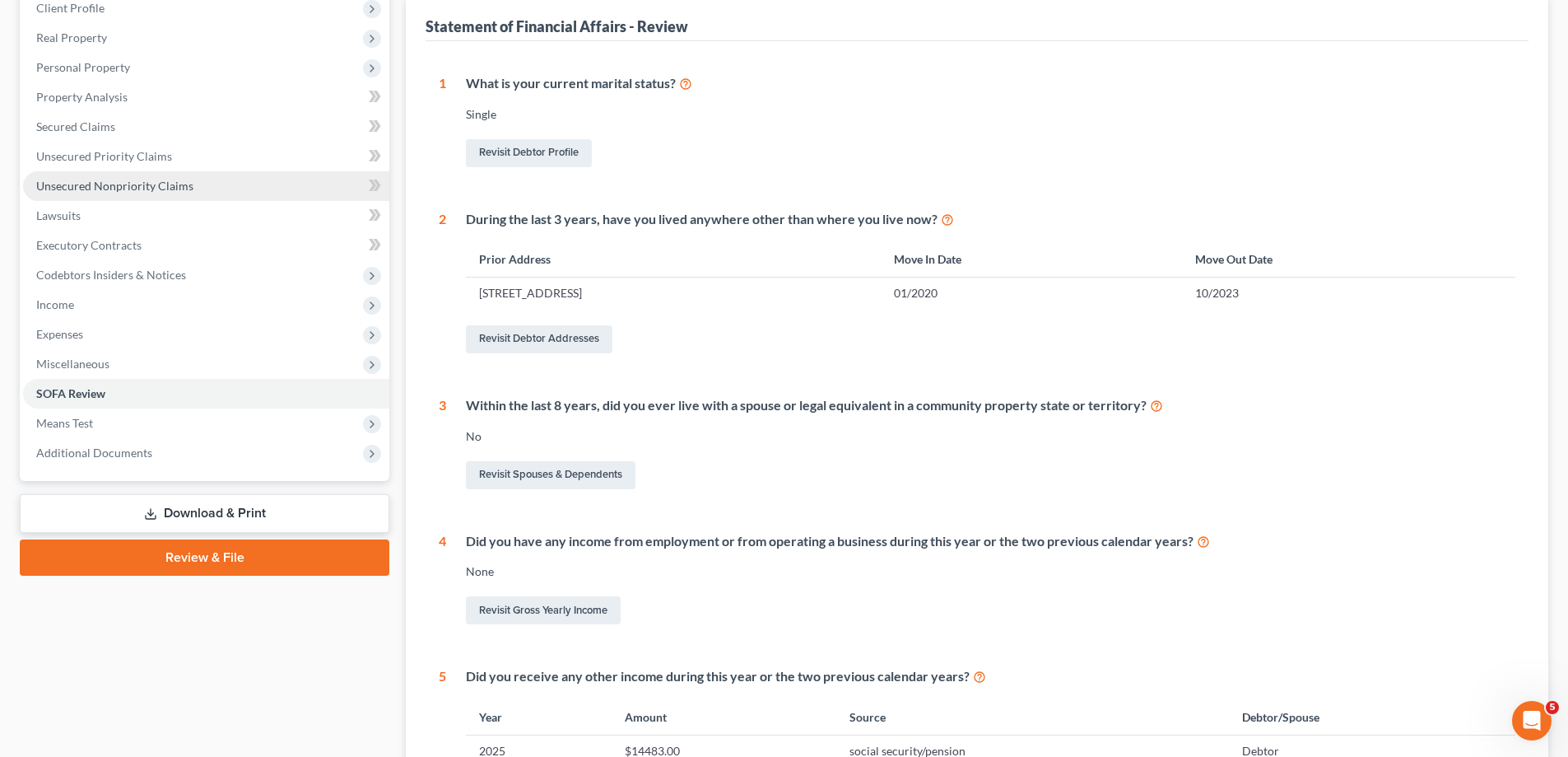
scroll to position [247, 0]
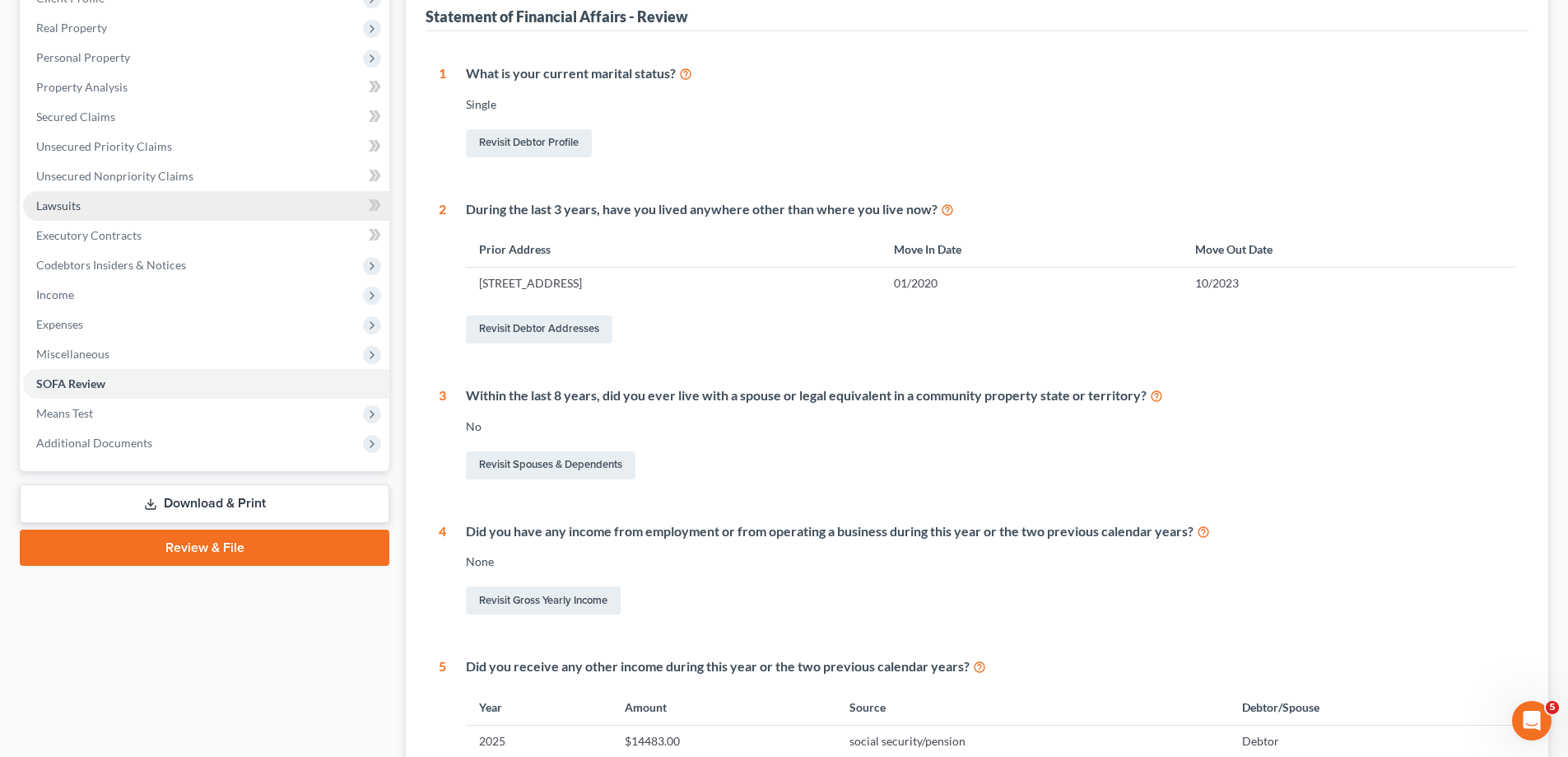
click at [118, 207] on link "Lawsuits" at bounding box center [206, 206] width 366 height 30
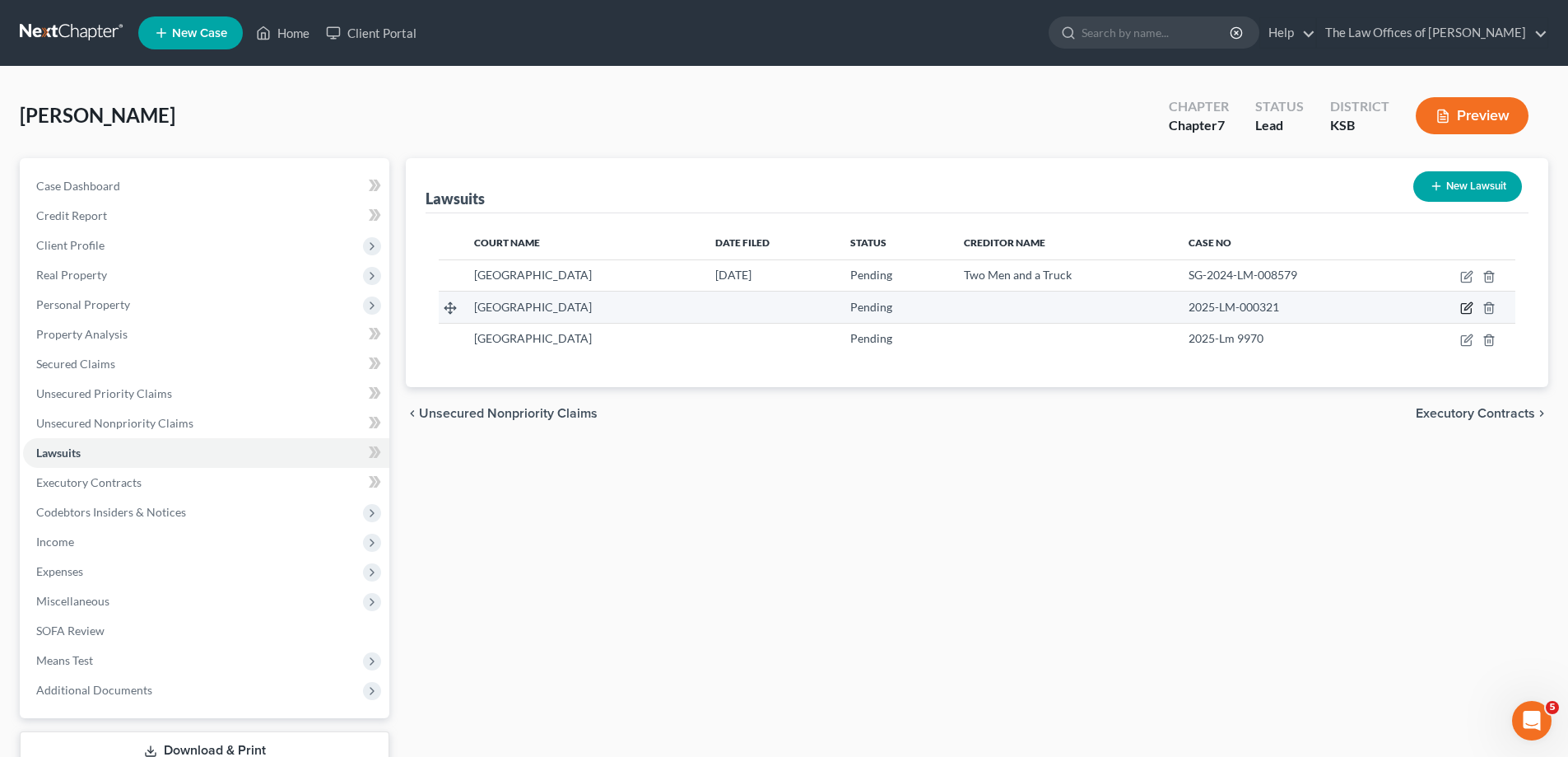
click at [1461, 307] on icon "button" at bounding box center [1466, 309] width 10 height 10
select select "17"
select select "0"
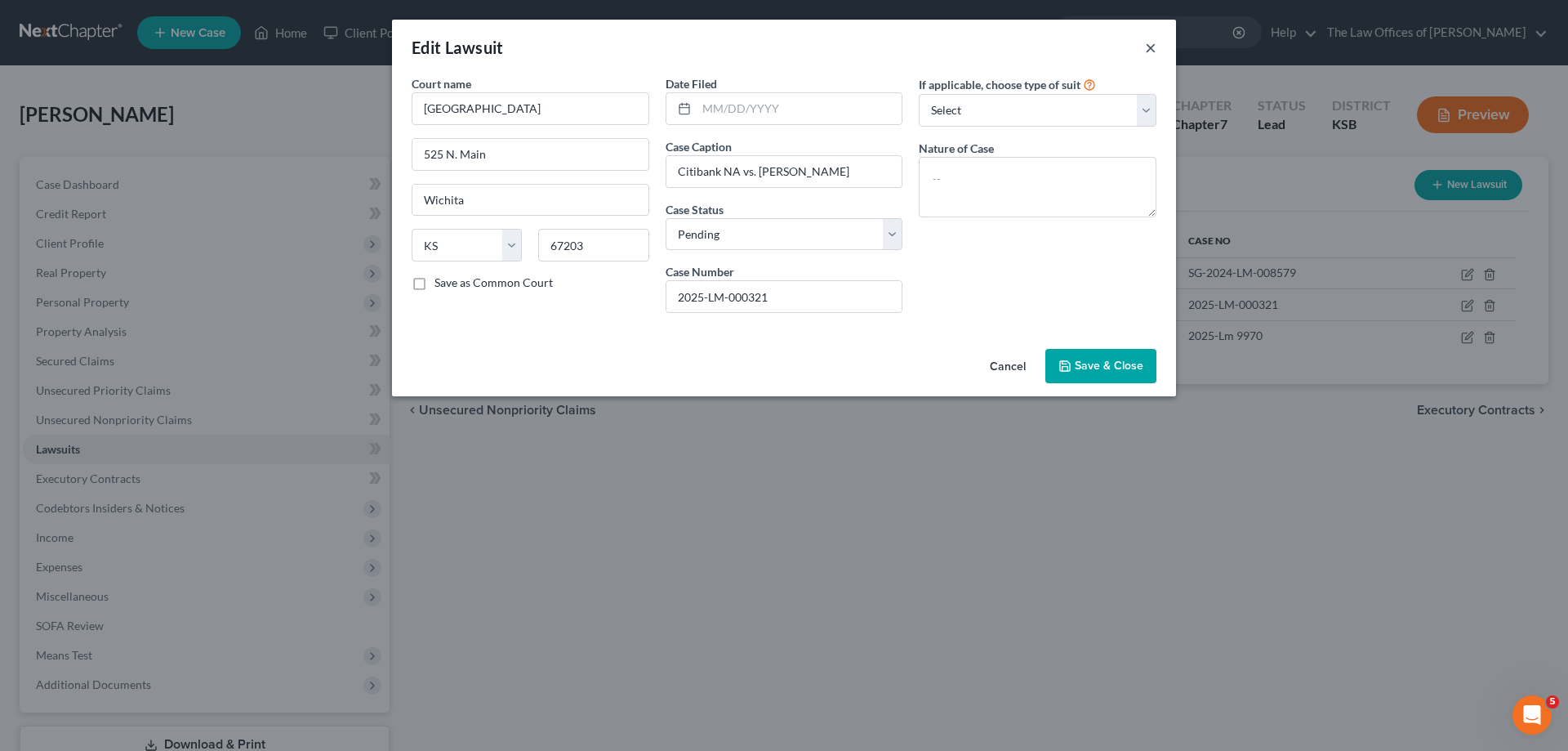
click at [1147, 47] on button "×" at bounding box center [1150, 47] width 11 height 20
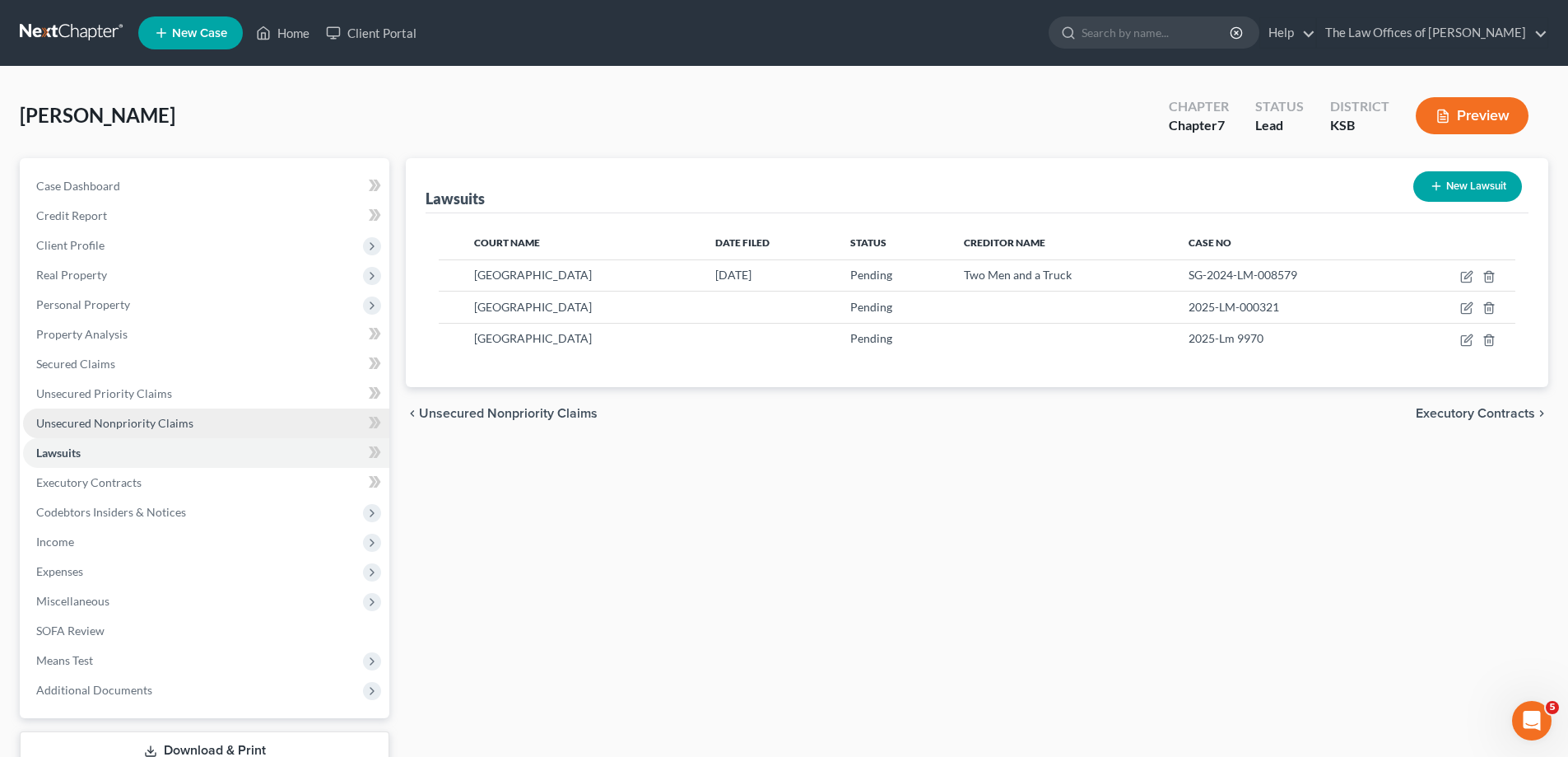
click at [109, 416] on span "Unsecured Nonpriority Claims" at bounding box center [114, 423] width 157 height 14
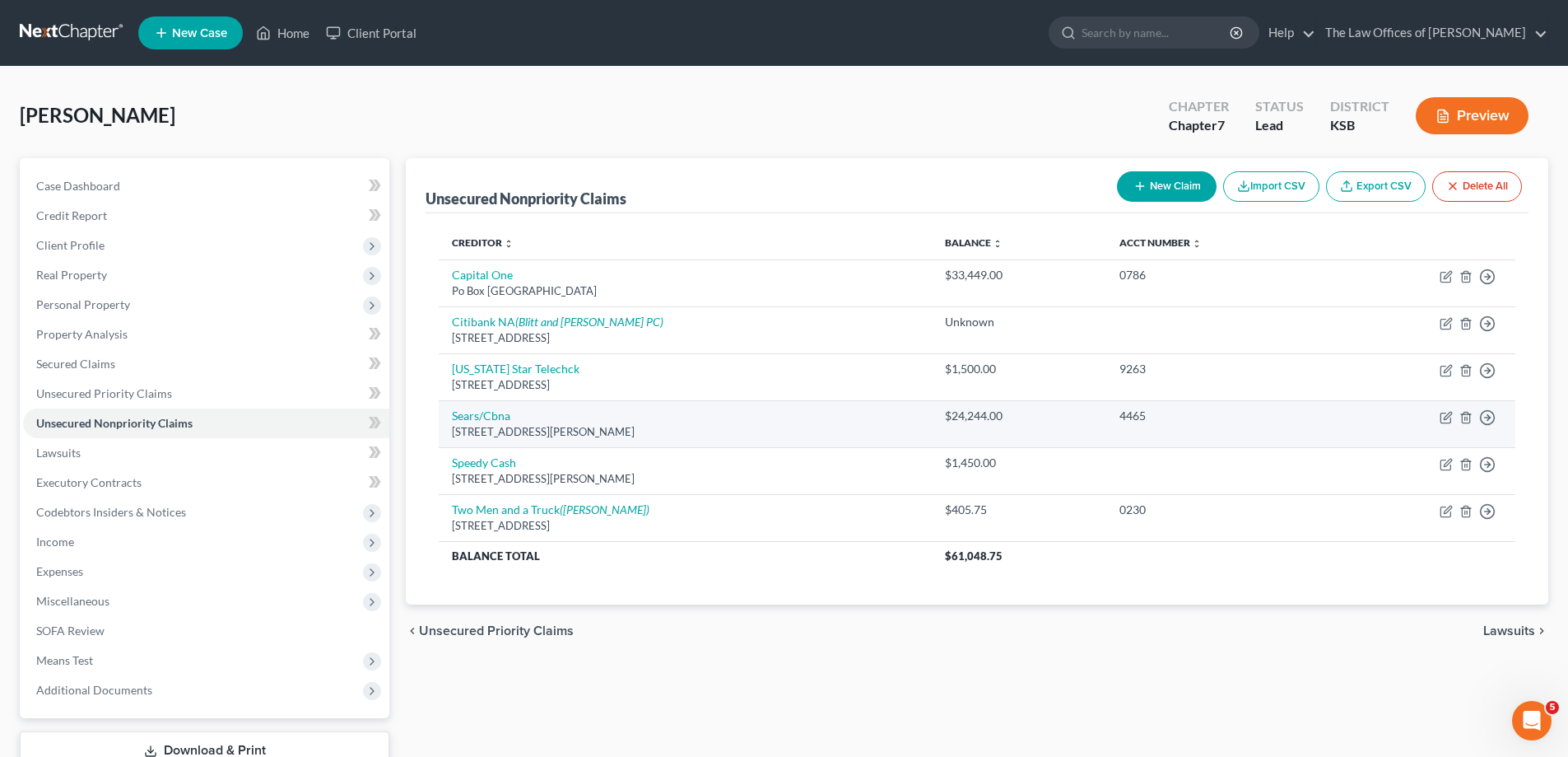
click at [576, 427] on div "13200 Smith Rd, Cleveland, OH 44130" at bounding box center [685, 432] width 467 height 15
click at [1446, 422] on icon "button" at bounding box center [1445, 418] width 10 height 10
select select "36"
select select "2"
select select "0"
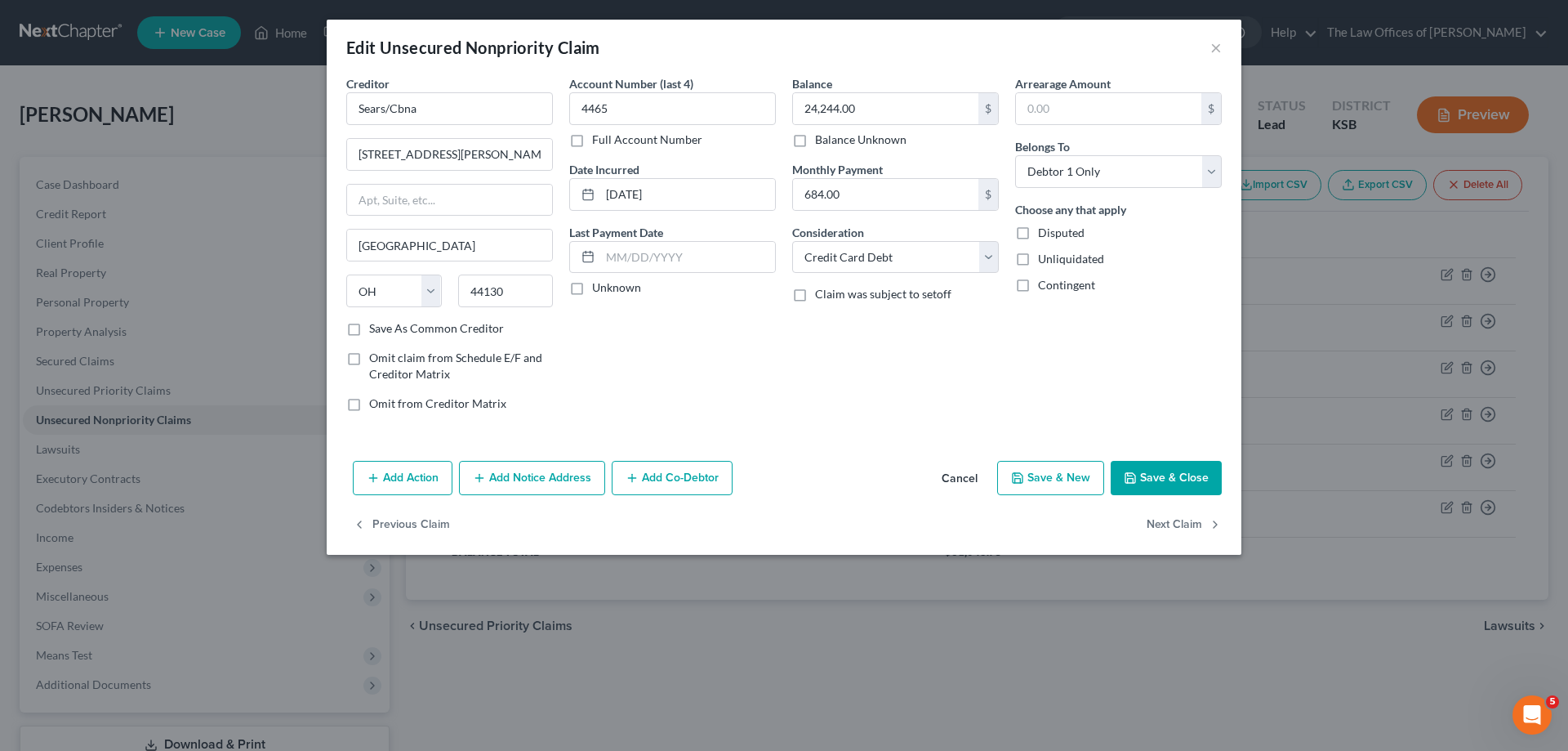
click at [395, 478] on button "Add Action" at bounding box center [403, 478] width 100 height 34
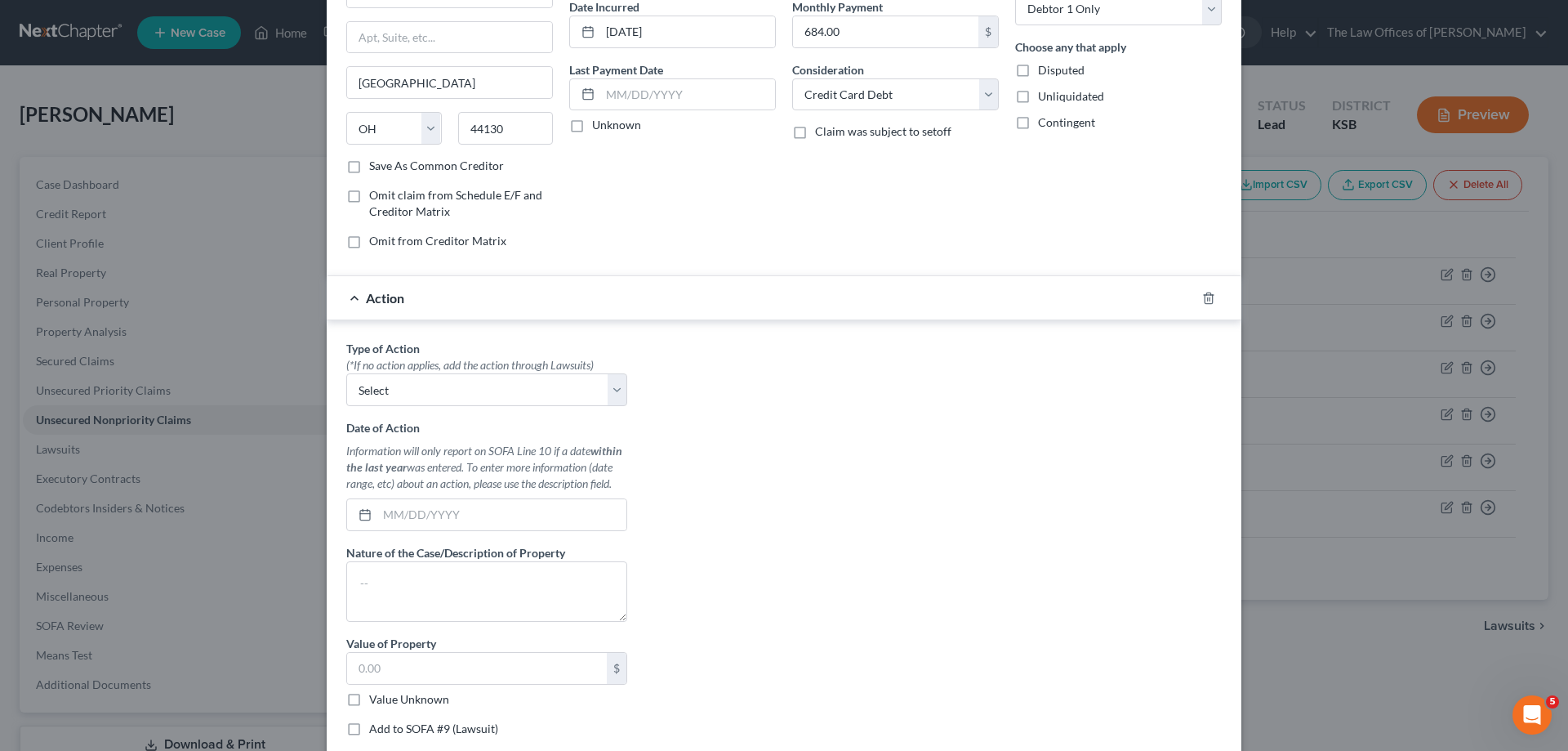
scroll to position [163, 0]
click at [620, 387] on select "Select Repossession Garnishment Foreclosure Personal Injury Attached, Seized, O…" at bounding box center [487, 389] width 281 height 32
click at [1210, 296] on div at bounding box center [1219, 297] width 46 height 26
click at [1202, 303] on icon "button" at bounding box center [1208, 297] width 13 height 13
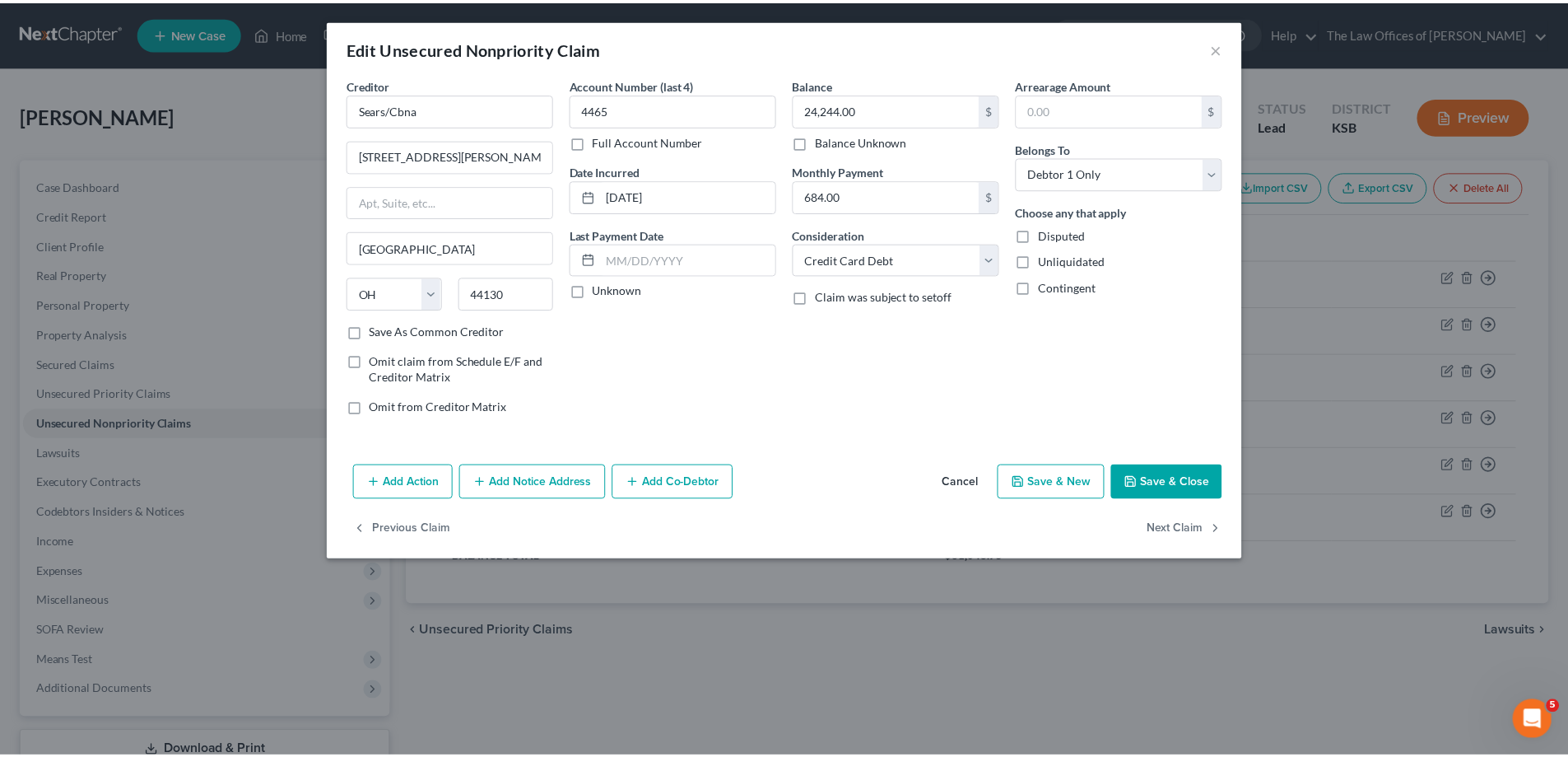
scroll to position [0, 0]
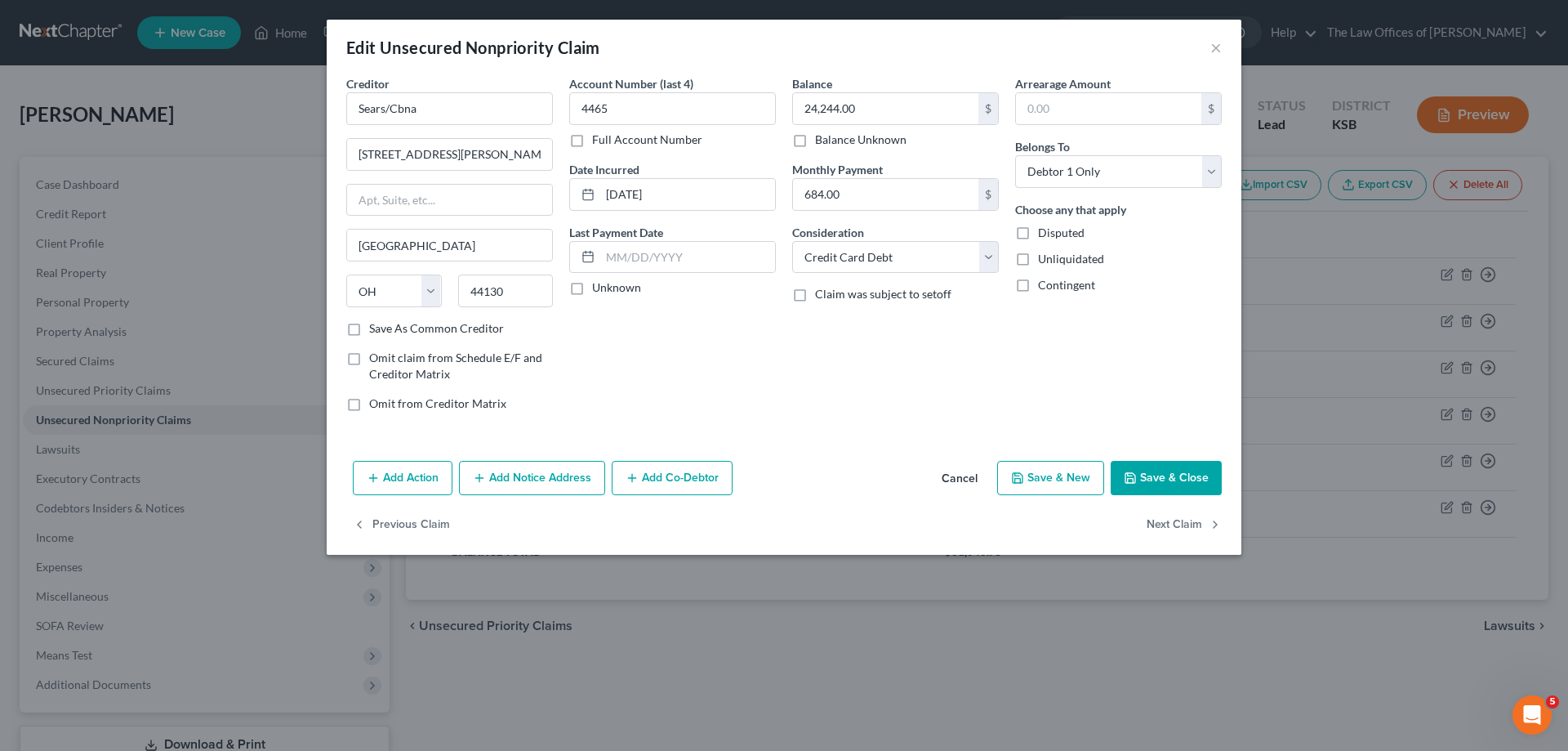
click at [1202, 475] on button "Save & Close" at bounding box center [1166, 478] width 111 height 34
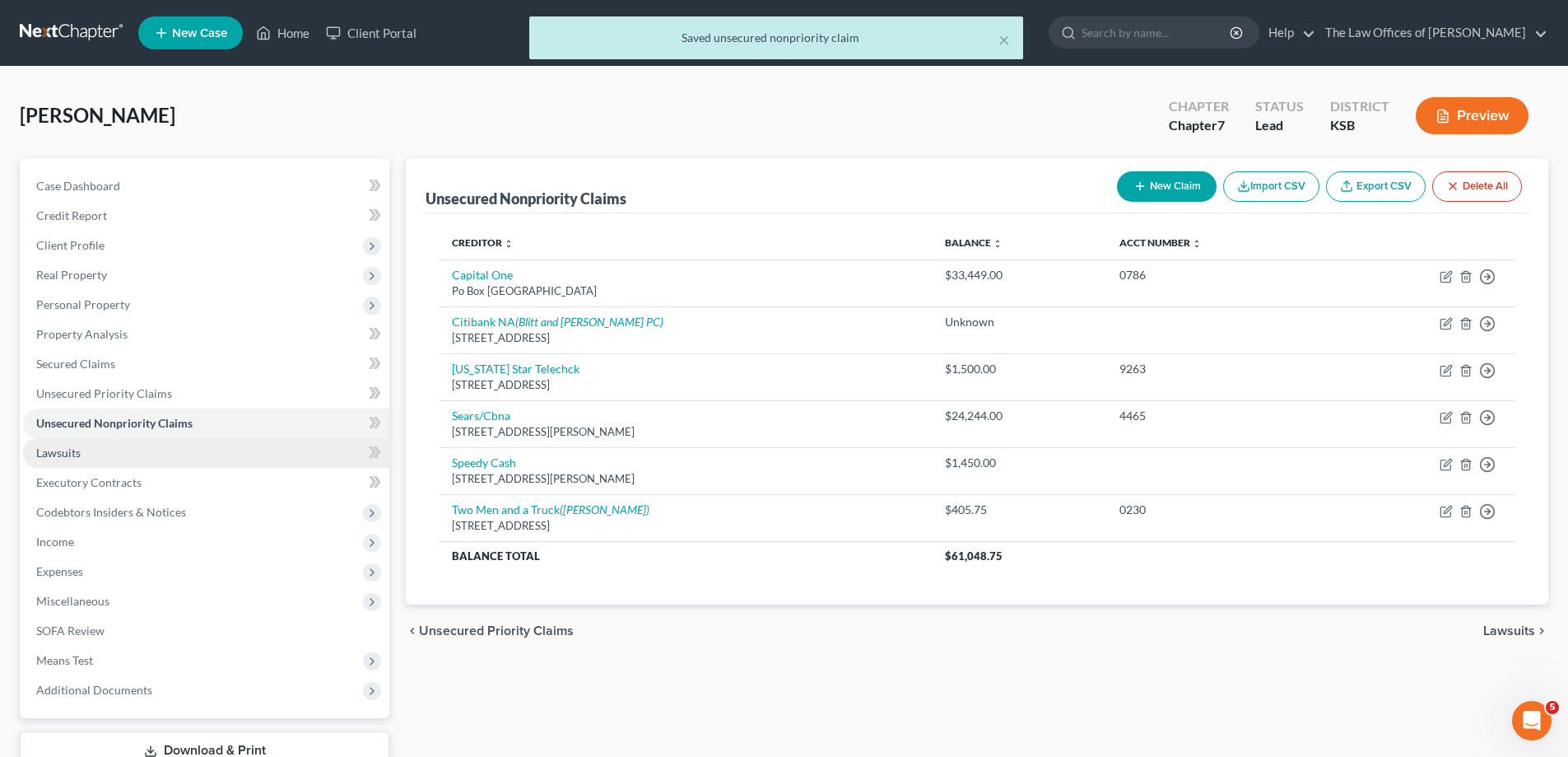
drag, startPoint x: 82, startPoint y: 448, endPoint x: 106, endPoint y: 449, distance: 24.0
click at [85, 448] on link "Lawsuits" at bounding box center [206, 452] width 366 height 30
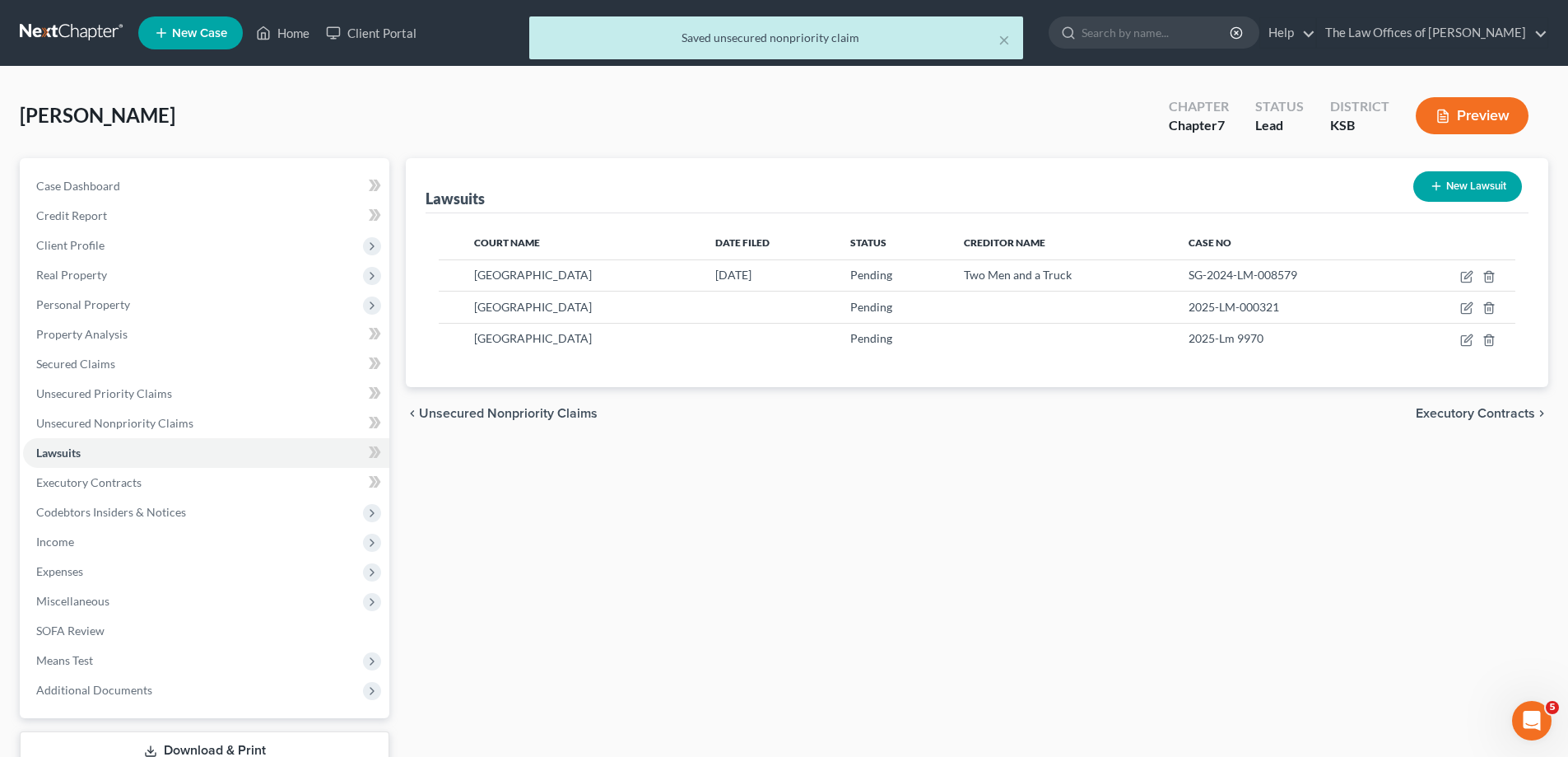
click at [1466, 184] on button "New Lawsuit" at bounding box center [1468, 187] width 109 height 31
select select "0"
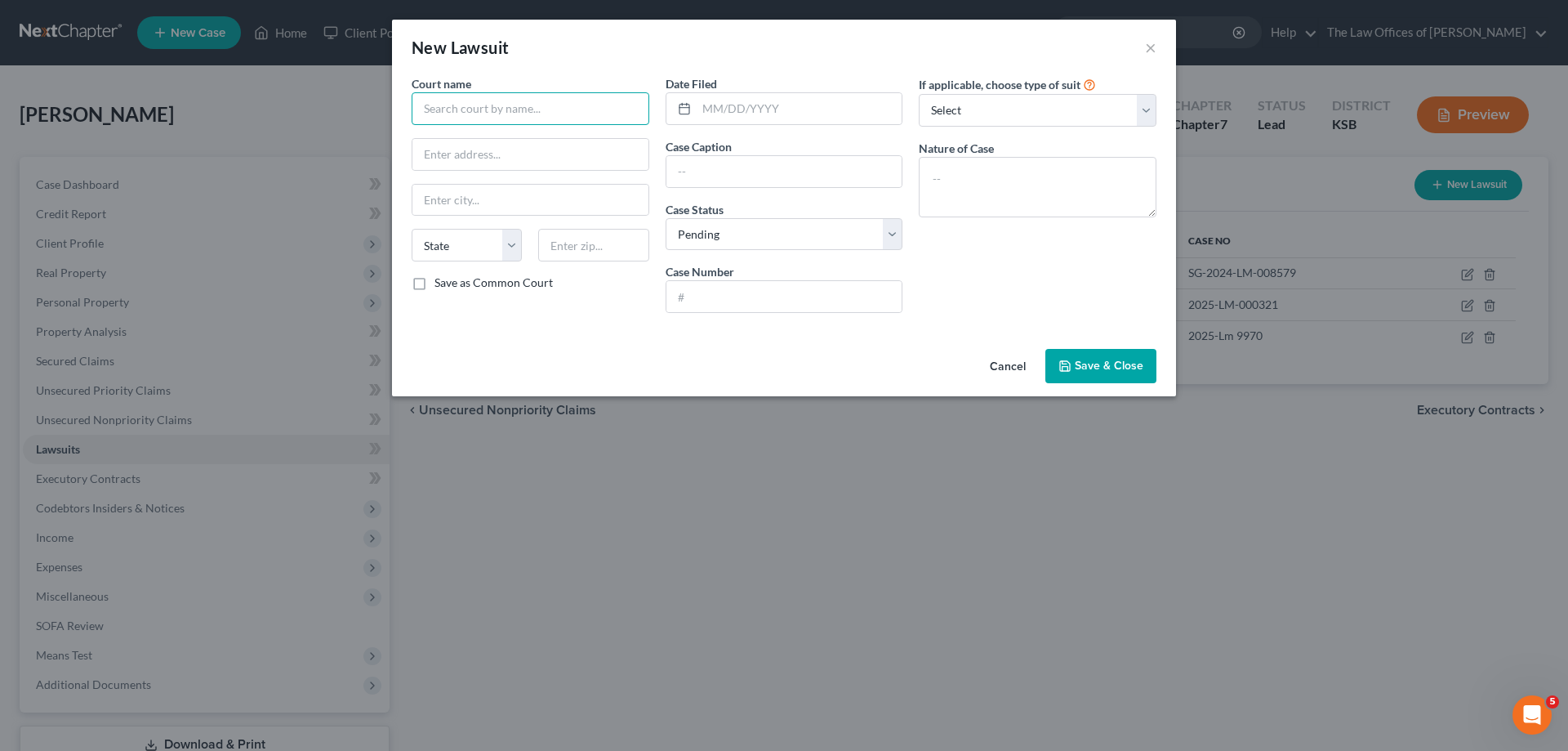
click at [489, 111] on input "text" at bounding box center [530, 108] width 237 height 32
type input "Sedgwick County District Court"
type input "525 N Main"
click at [521, 194] on input "text" at bounding box center [530, 200] width 236 height 31
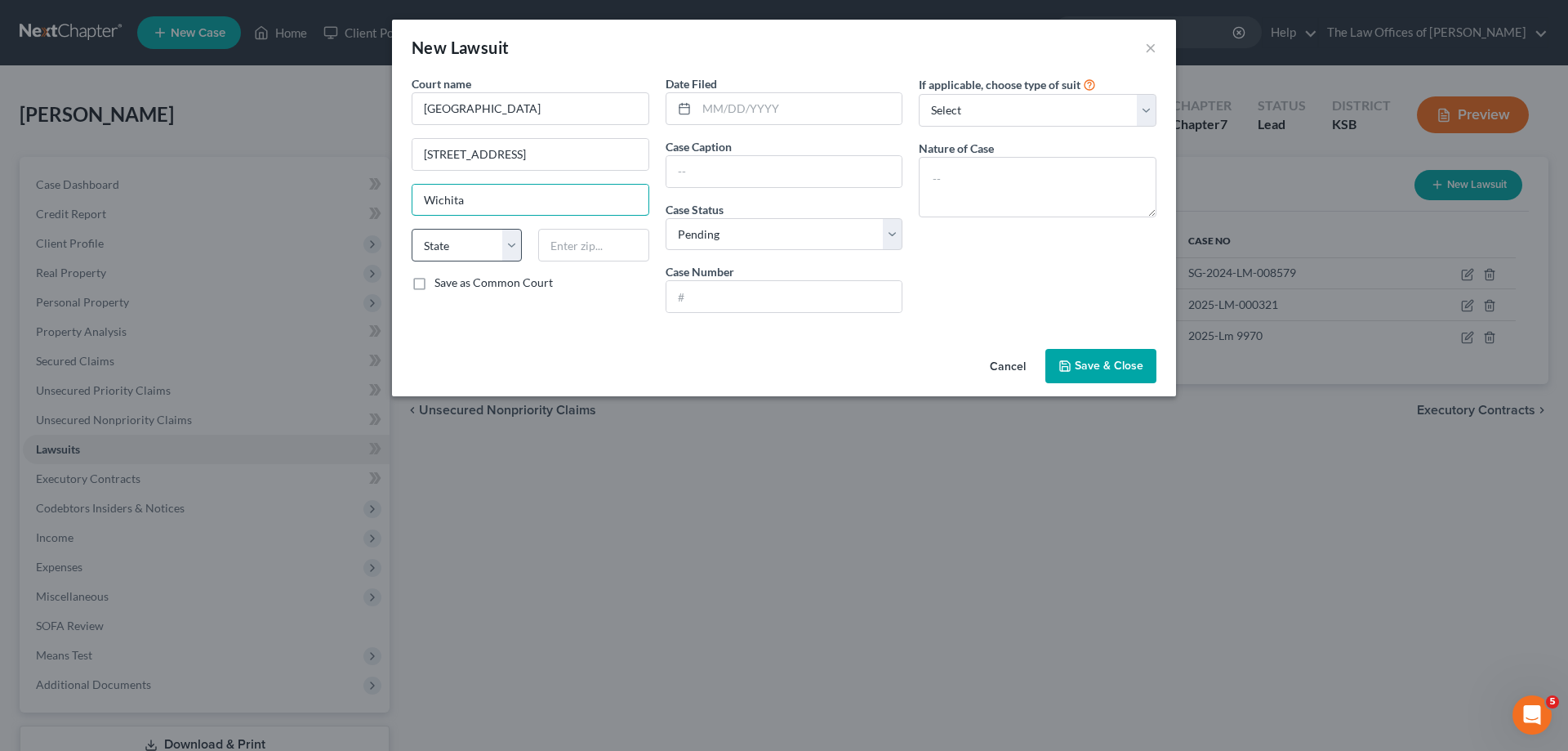
type input "Wichita"
click at [432, 251] on select "State AL AK AR AZ CA CO CT DE DC FL GA GU HI ID IL IN IA KS KY LA ME MD MA MI M…" at bounding box center [467, 245] width 111 height 32
select select "17"
click at [412, 229] on select "State AL AK AR AZ CA CO CT DE DC FL GA GU HI ID IL IN IA KS KY LA ME MD MA MI M…" at bounding box center [467, 245] width 111 height 32
click at [589, 253] on input "text" at bounding box center [593, 245] width 111 height 32
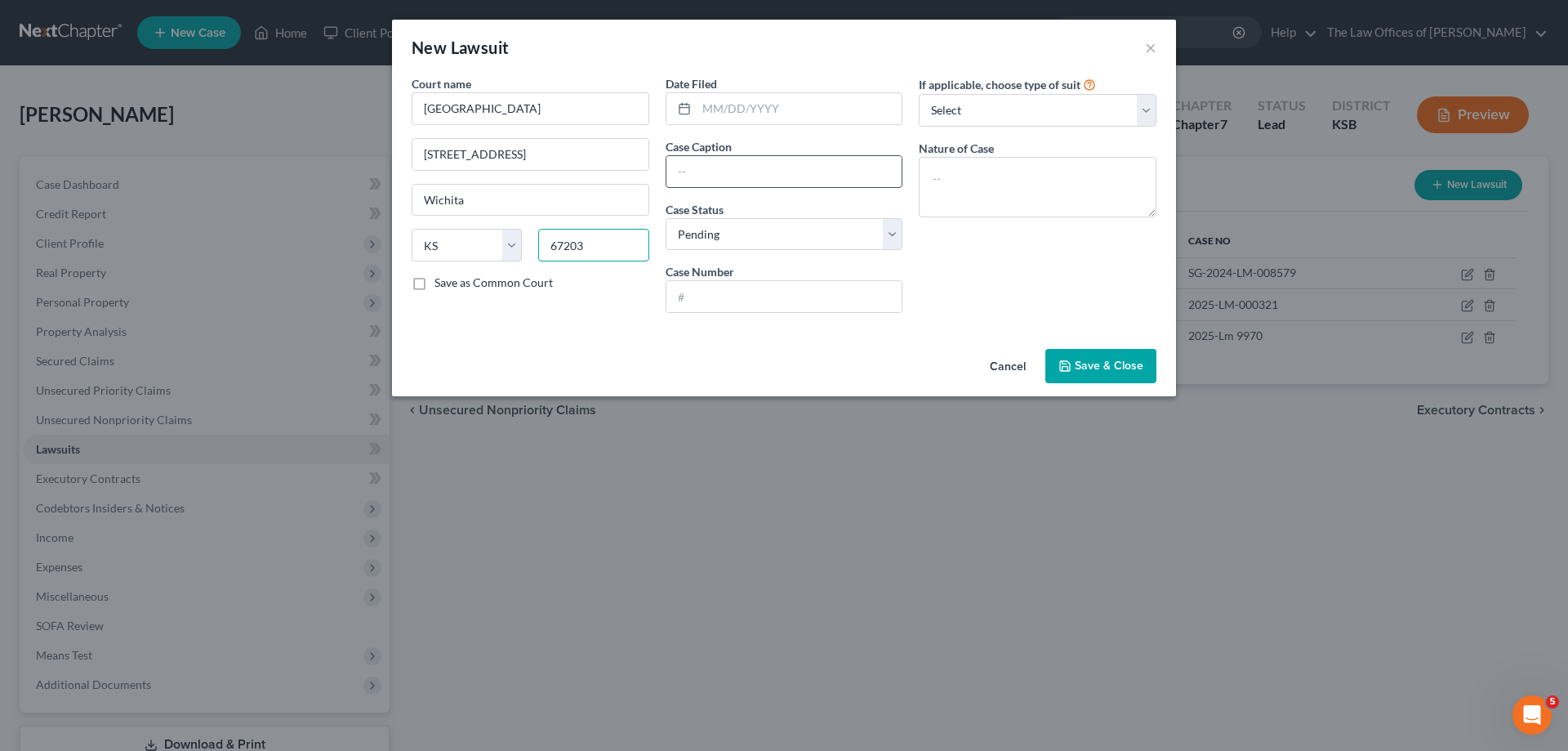
type input "67203"
click at [706, 181] on input "text" at bounding box center [784, 171] width 236 height 31
type input "Sears vs. Teresa Coleman"
click at [1122, 360] on span "Save & Close" at bounding box center [1109, 365] width 69 height 14
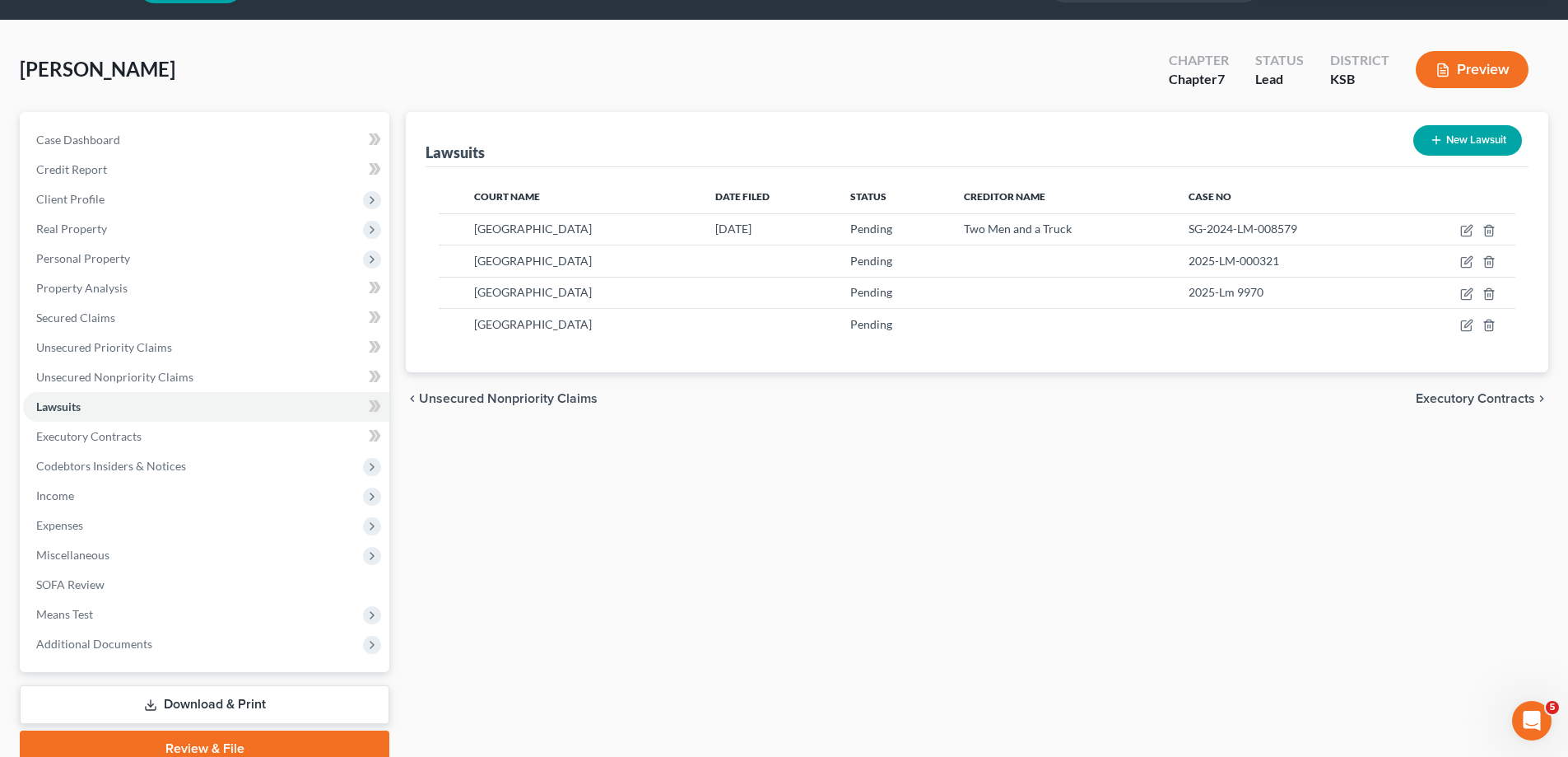
scroll to position [118, 0]
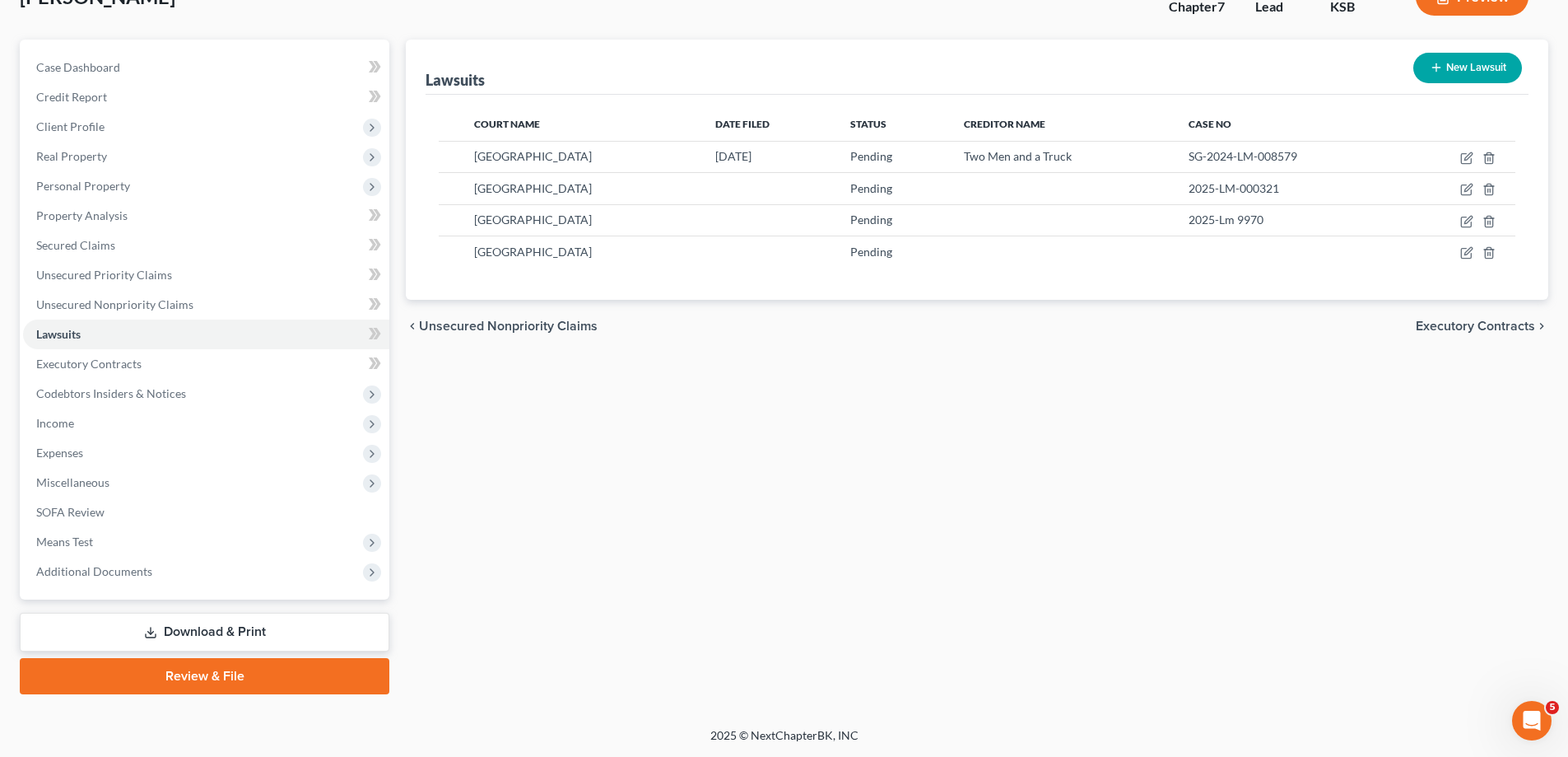
click at [297, 675] on link "Review & File" at bounding box center [204, 676] width 370 height 36
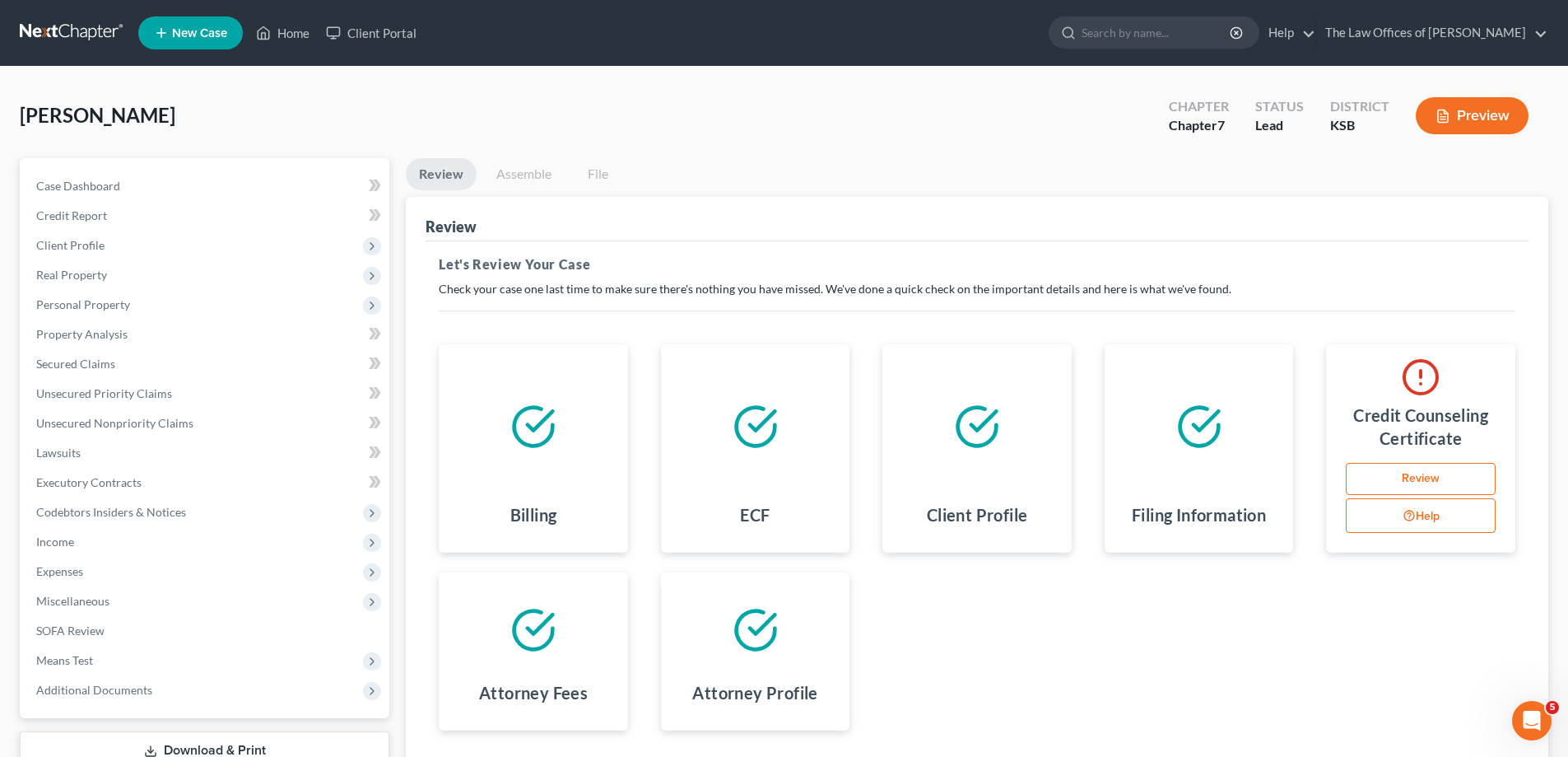
click at [1419, 488] on link "Review" at bounding box center [1420, 479] width 150 height 33
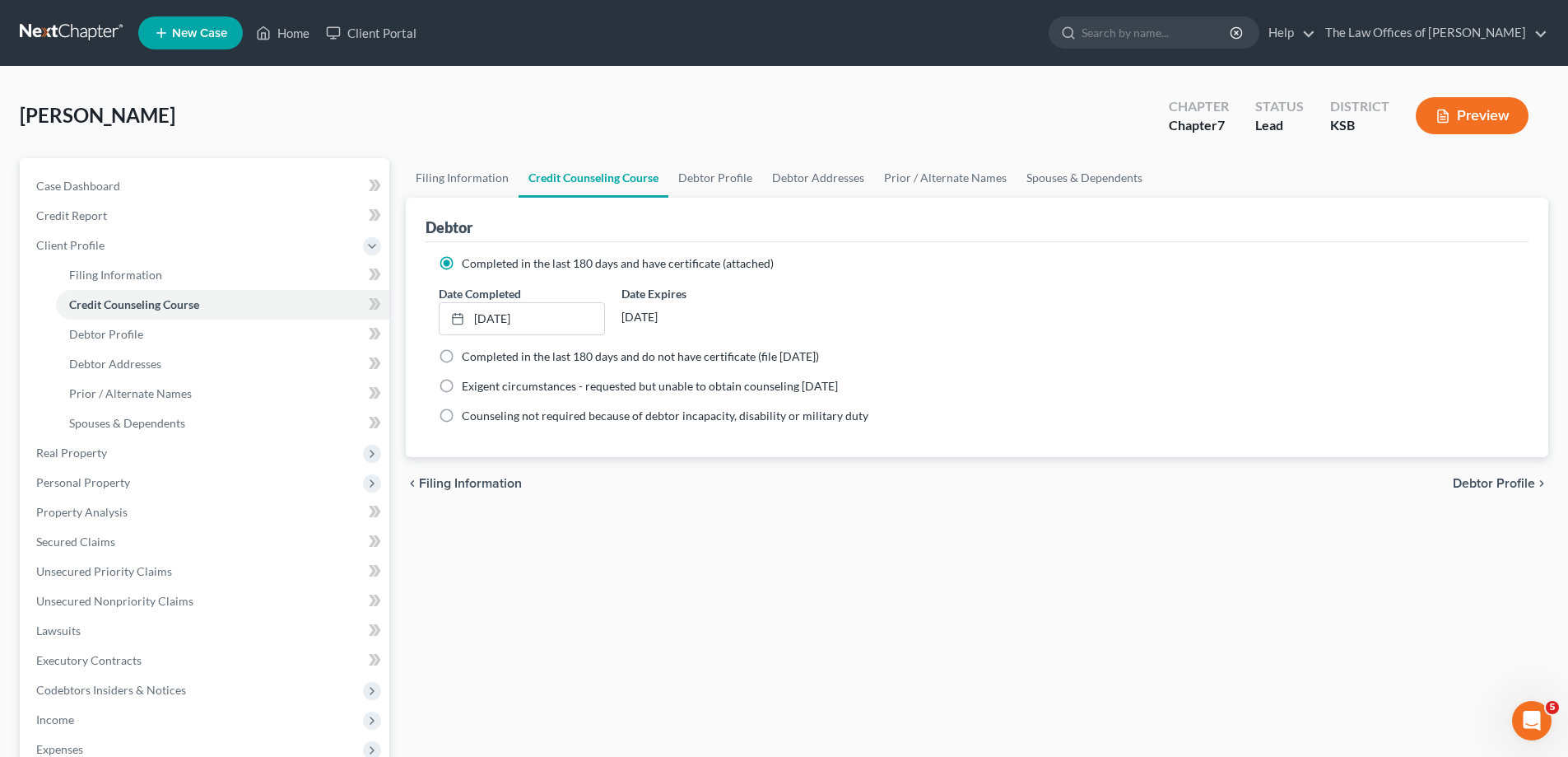
click at [461, 356] on label "Completed in the last 180 days and do not have certificate (file within 14 days)" at bounding box center [640, 356] width 357 height 16
click at [468, 356] on input "Completed in the last 180 days and do not have certificate (file within 14 days)" at bounding box center [473, 354] width 10 height 10
radio input "true"
radio input "false"
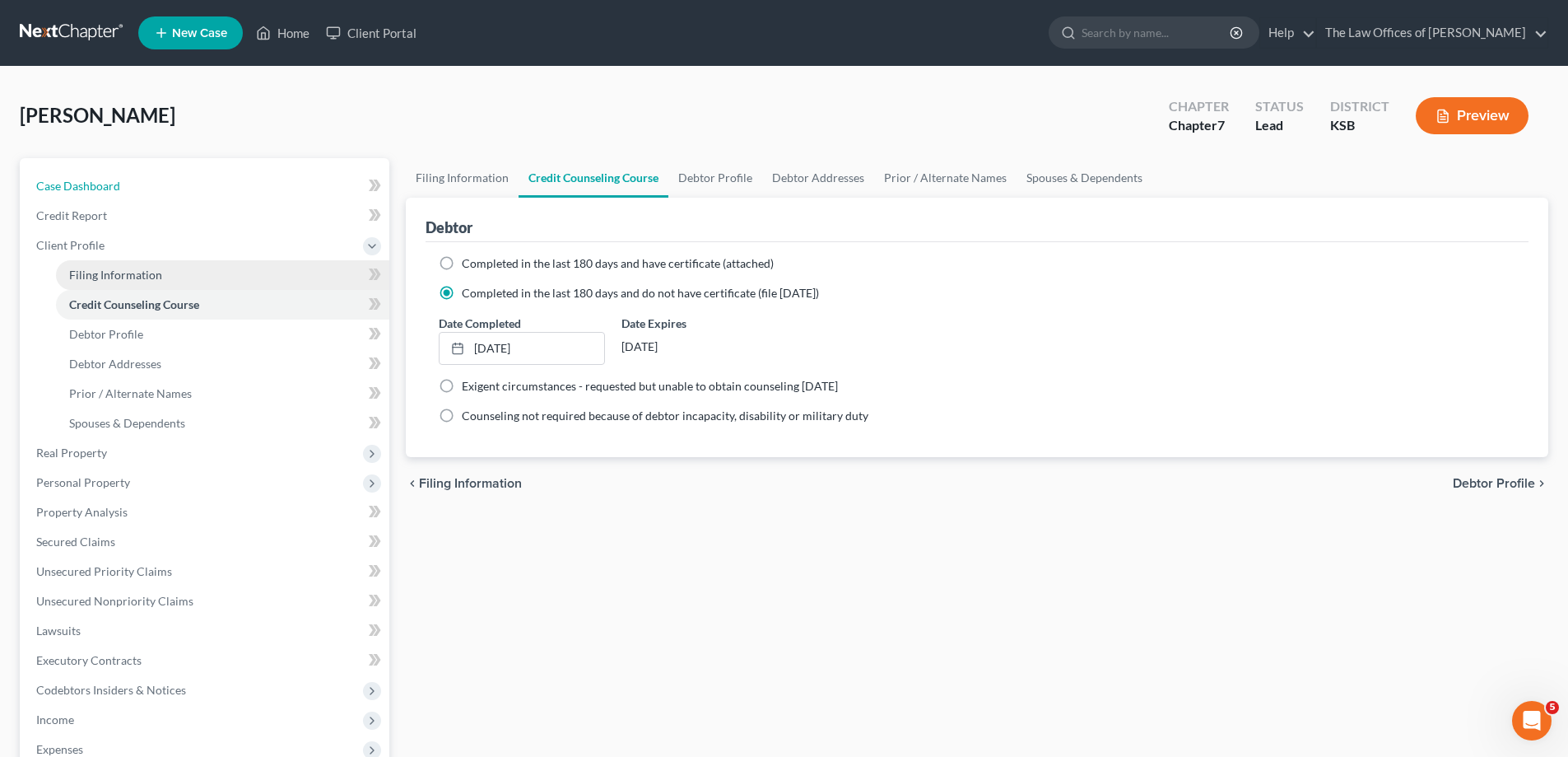
drag, startPoint x: 170, startPoint y: 196, endPoint x: 329, endPoint y: 274, distance: 177.1
click at [170, 196] on link "Case Dashboard" at bounding box center [206, 186] width 366 height 30
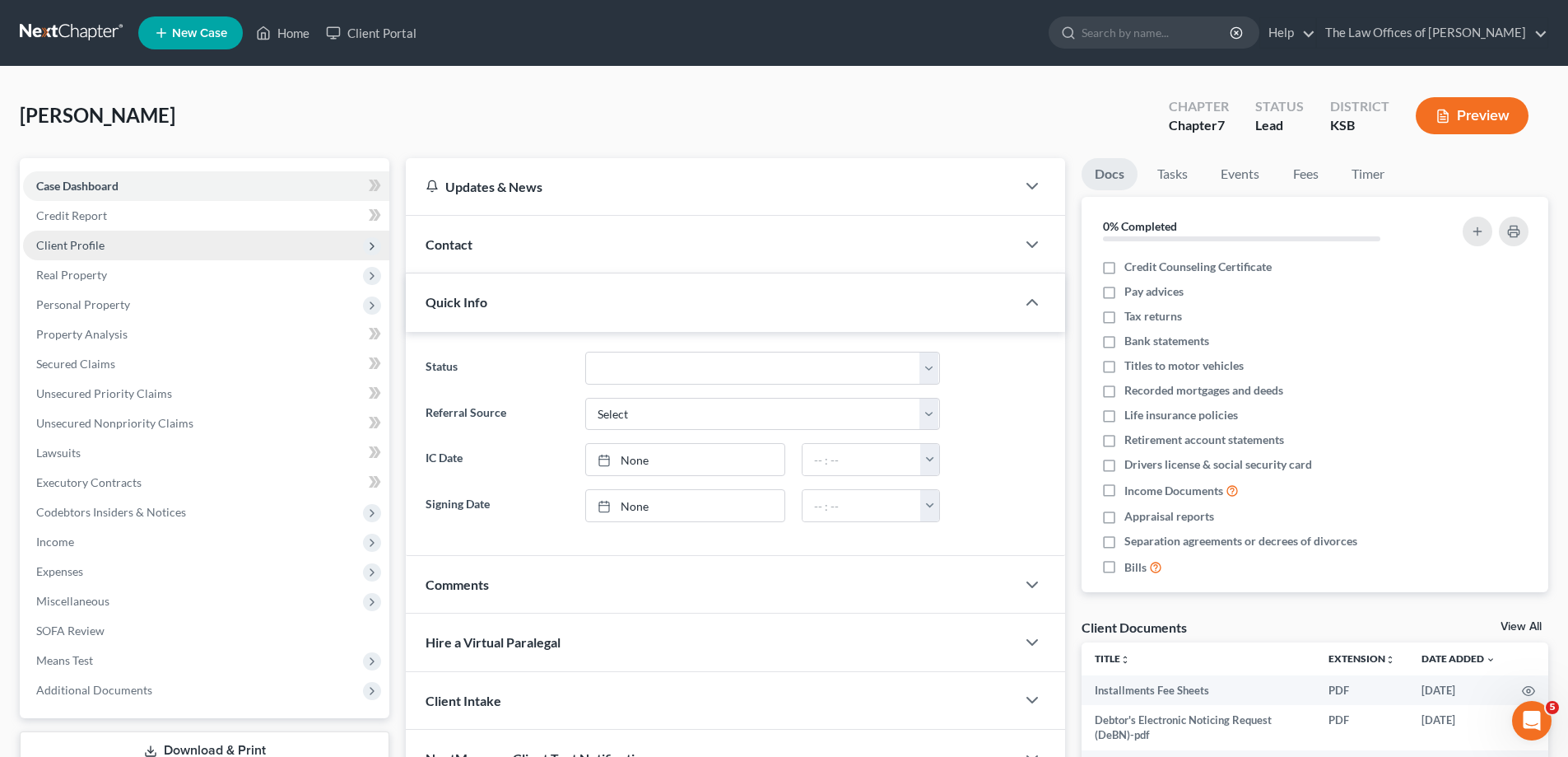
click at [102, 249] on span "Client Profile" at bounding box center [70, 245] width 69 height 14
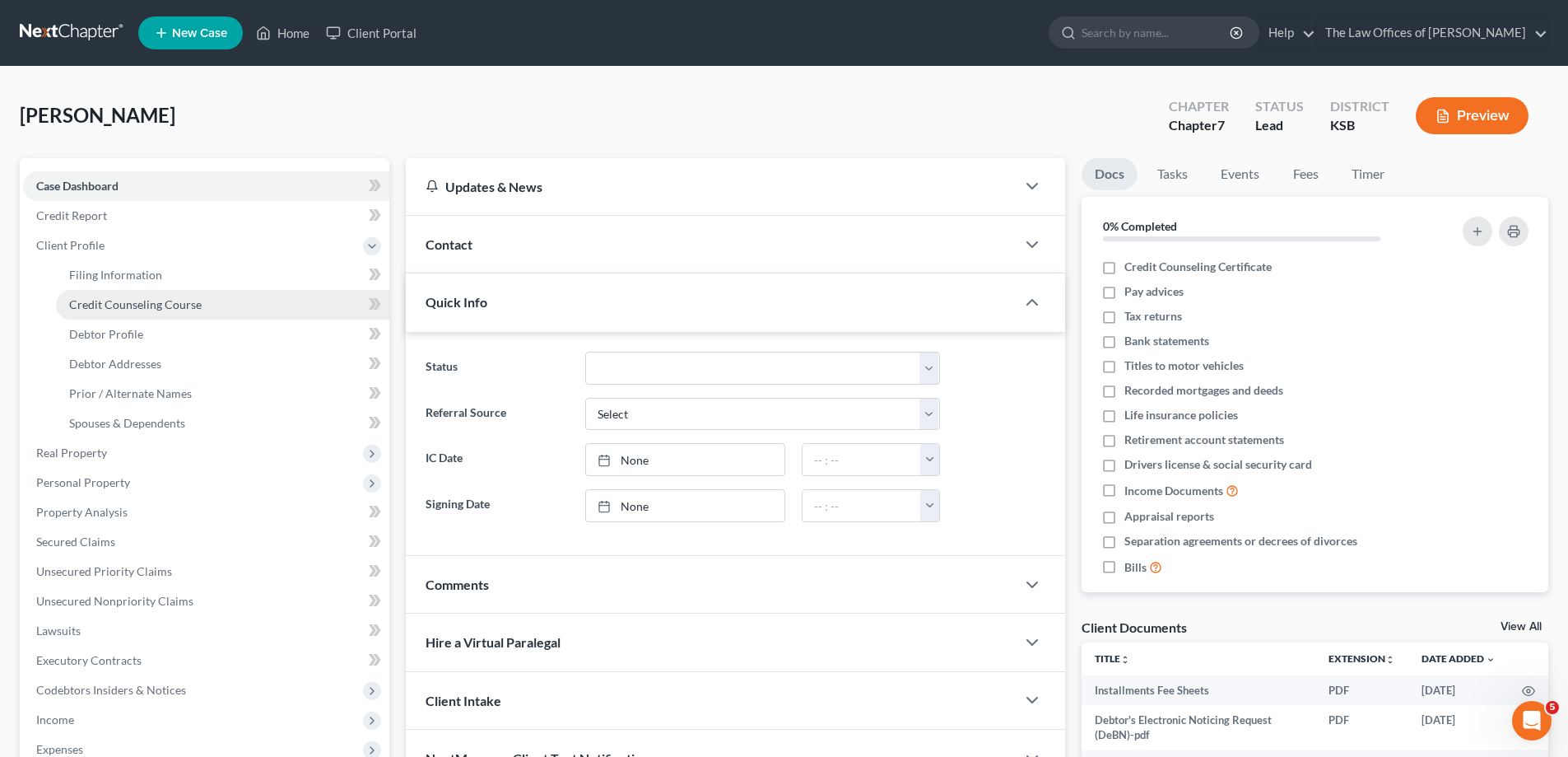
click at [186, 303] on span "Credit Counseling Course" at bounding box center [136, 304] width 132 height 14
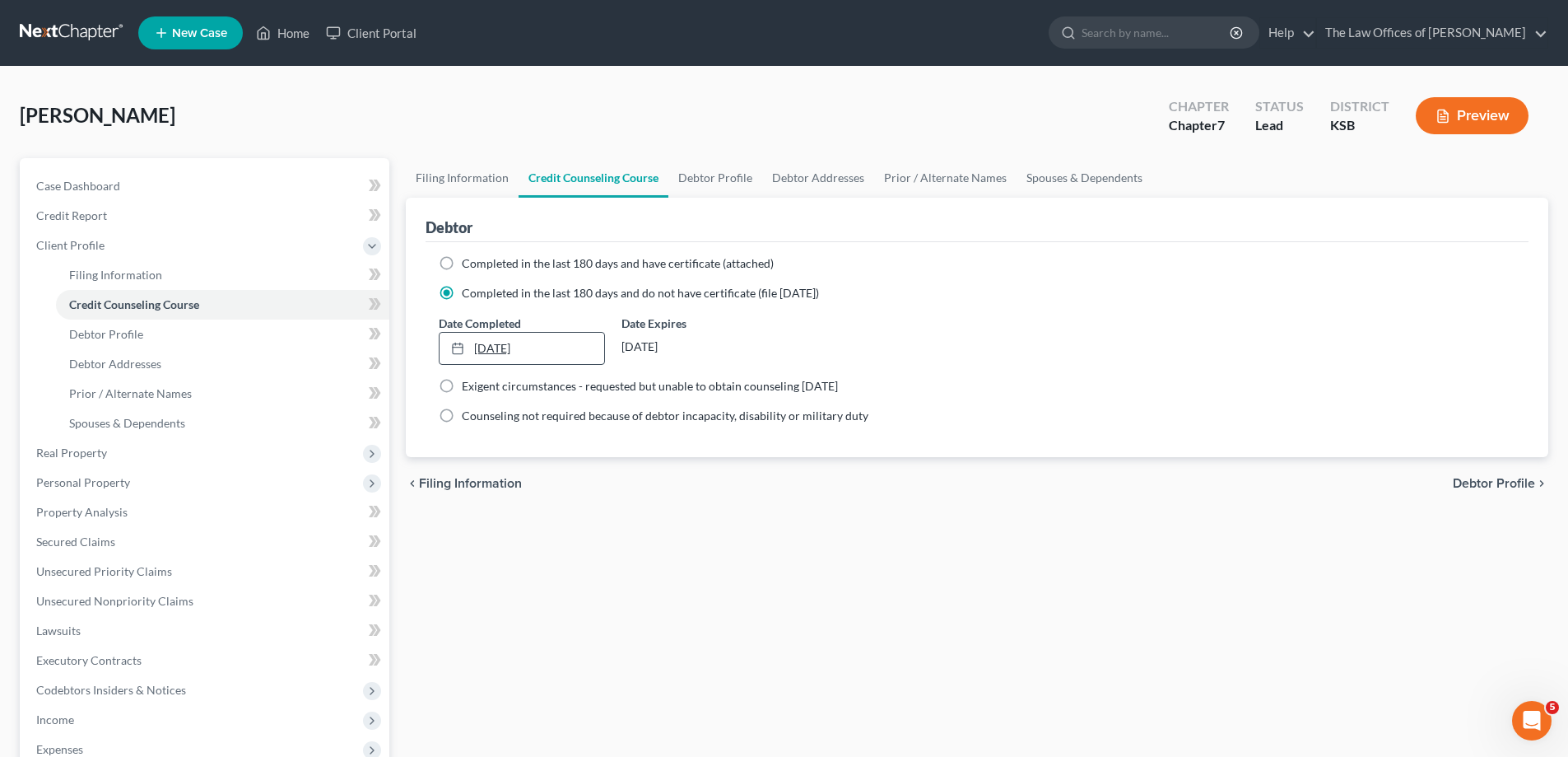
drag, startPoint x: 538, startPoint y: 350, endPoint x: 516, endPoint y: 350, distance: 22.0
click at [516, 350] on link "5/29/2024" at bounding box center [521, 348] width 164 height 31
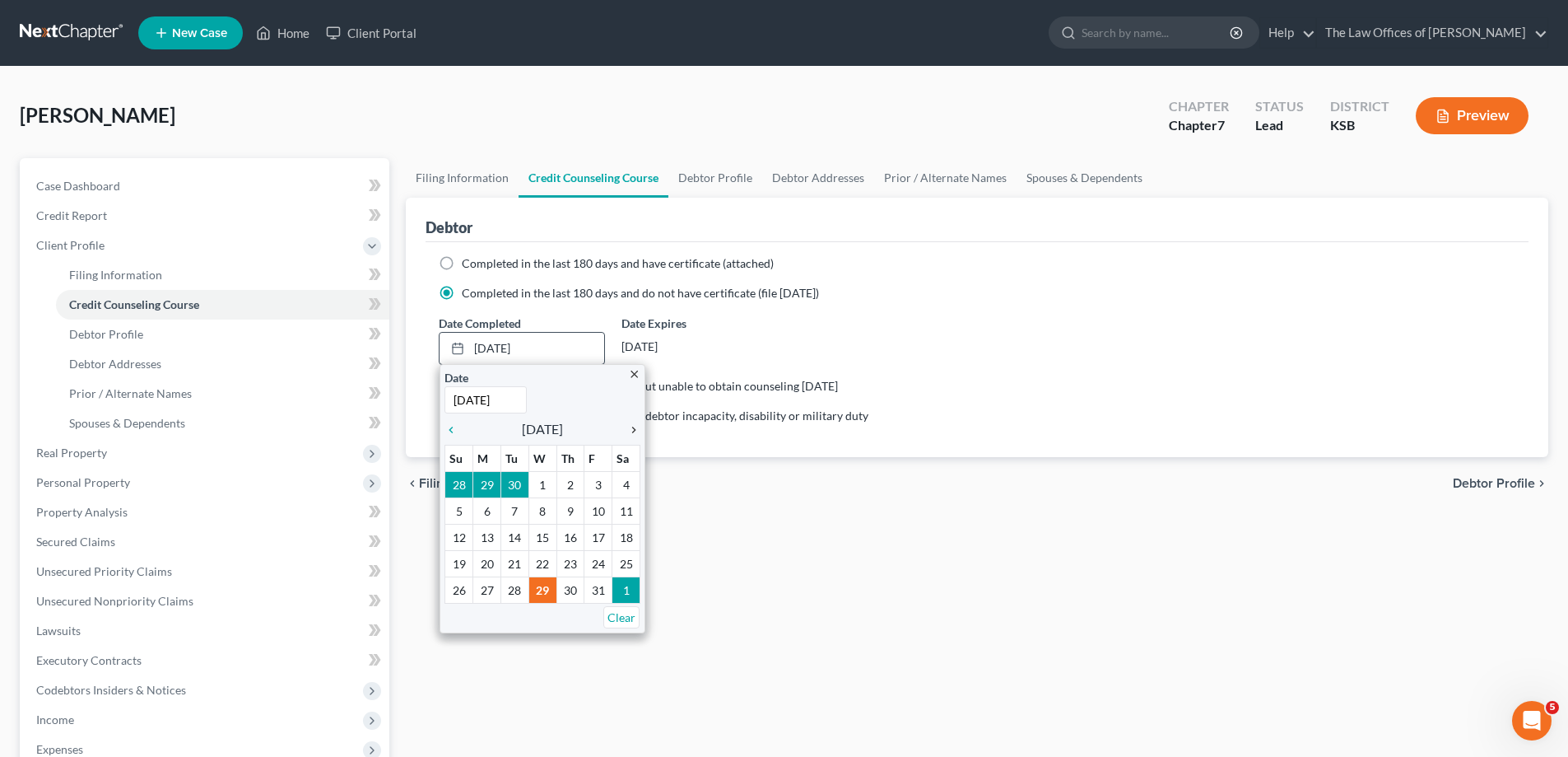
click at [632, 433] on icon "chevron_right" at bounding box center [630, 429] width 21 height 13
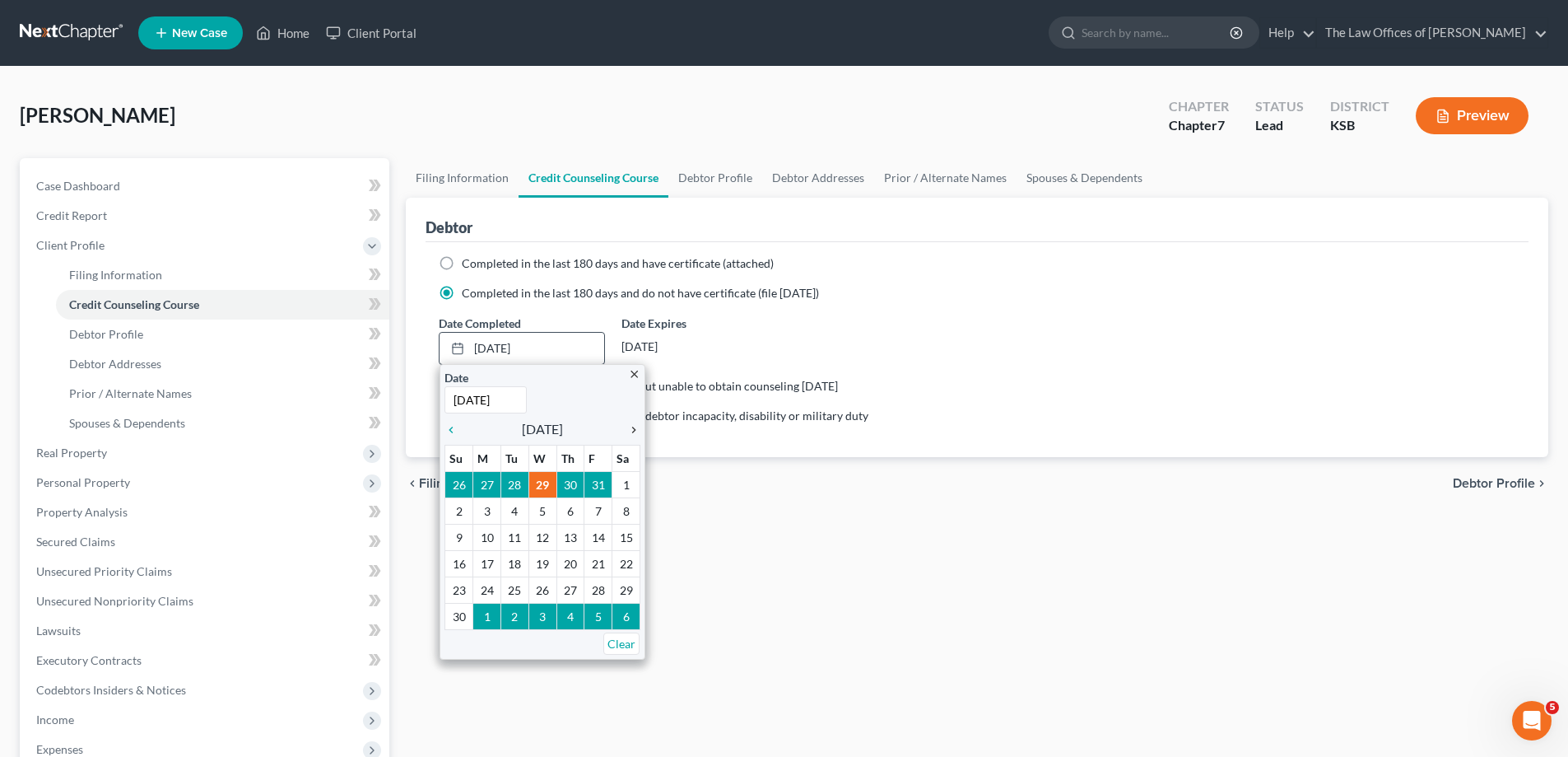
click at [631, 432] on icon "chevron_right" at bounding box center [630, 429] width 21 height 13
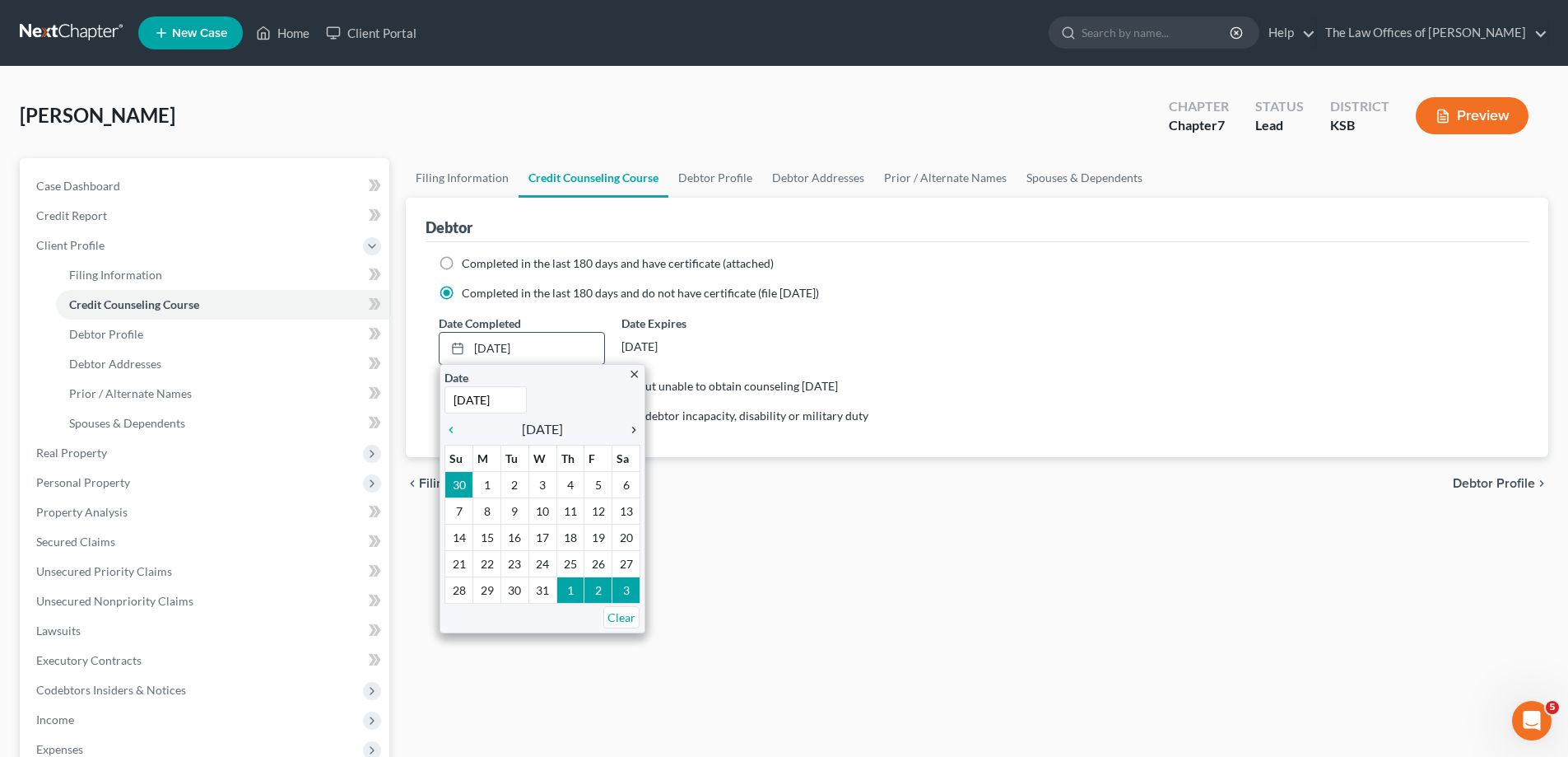
click at [631, 432] on icon "chevron_right" at bounding box center [630, 429] width 21 height 13
click at [445, 429] on icon "chevron_left" at bounding box center [455, 429] width 21 height 13
click at [441, 432] on div "close Date 5/29/2024 Time 12:00 AM chevron_left September 2024 chevron_right Su…" at bounding box center [542, 499] width 206 height 269
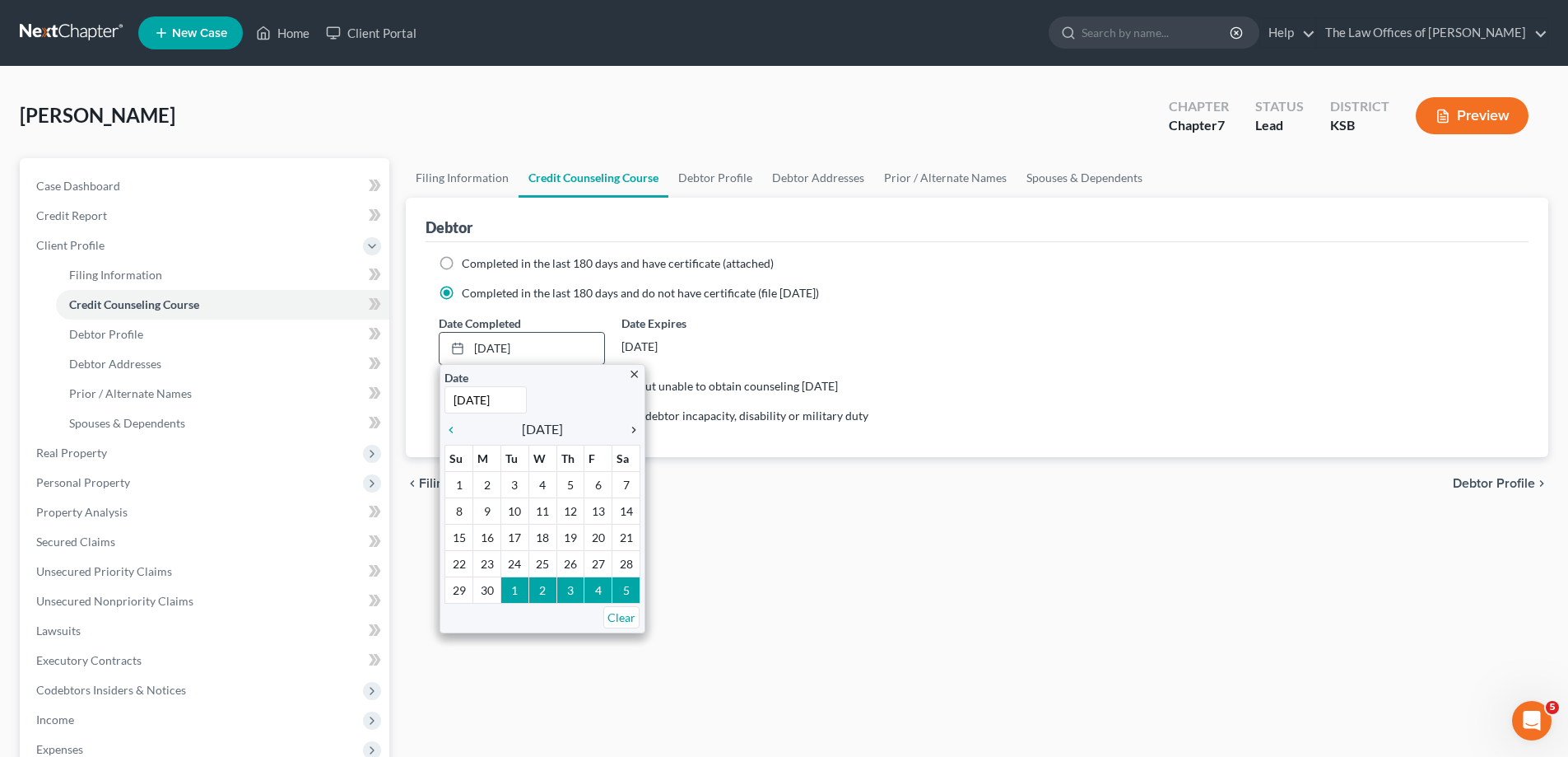
click at [632, 430] on icon "chevron_right" at bounding box center [630, 429] width 21 height 13
click at [633, 430] on icon "chevron_right" at bounding box center [630, 429] width 21 height 13
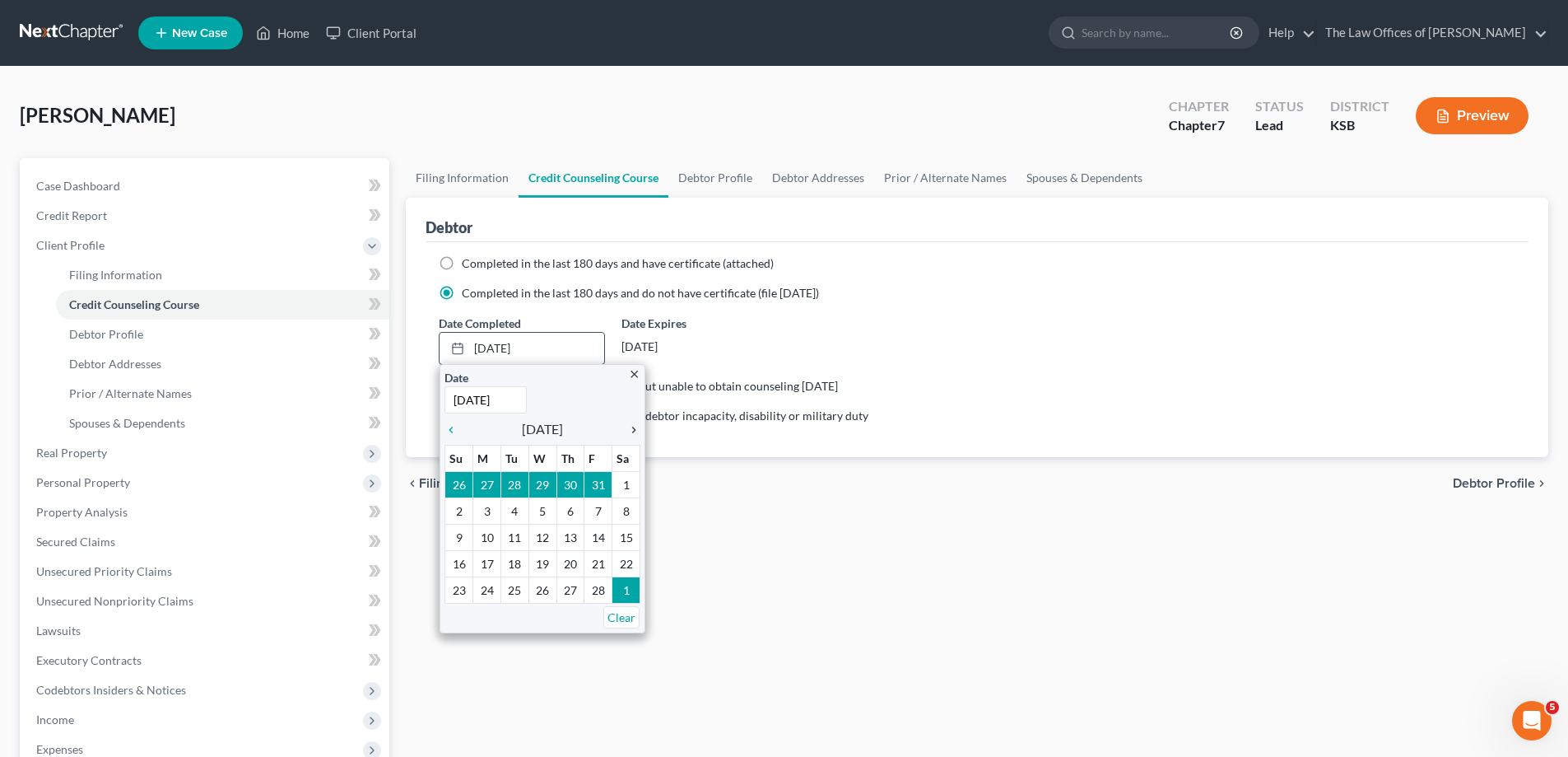
click at [633, 430] on icon "chevron_right" at bounding box center [630, 429] width 21 height 13
click at [632, 430] on icon "chevron_right" at bounding box center [630, 429] width 21 height 13
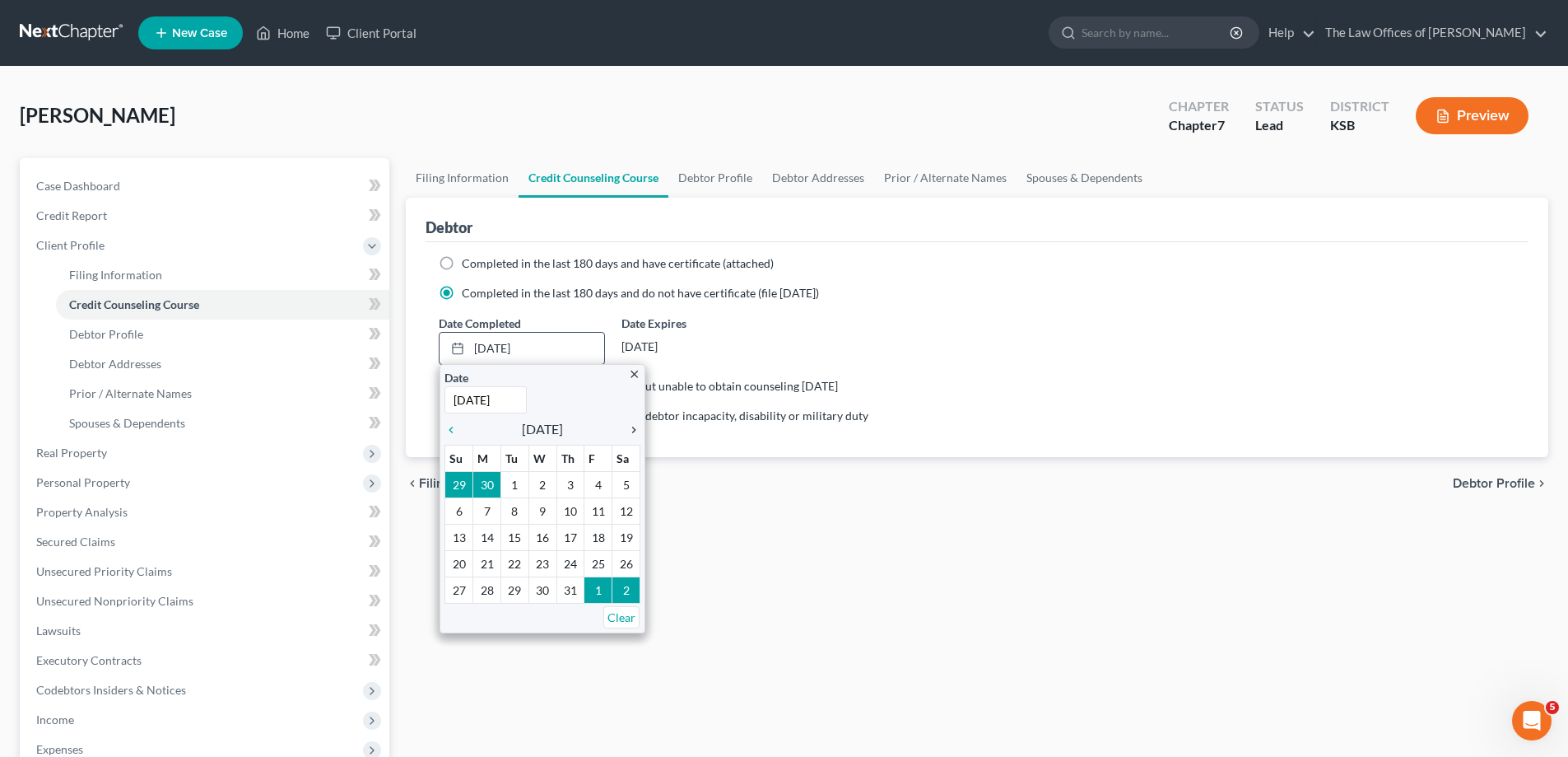
click at [632, 430] on icon "chevron_right" at bounding box center [630, 429] width 21 height 13
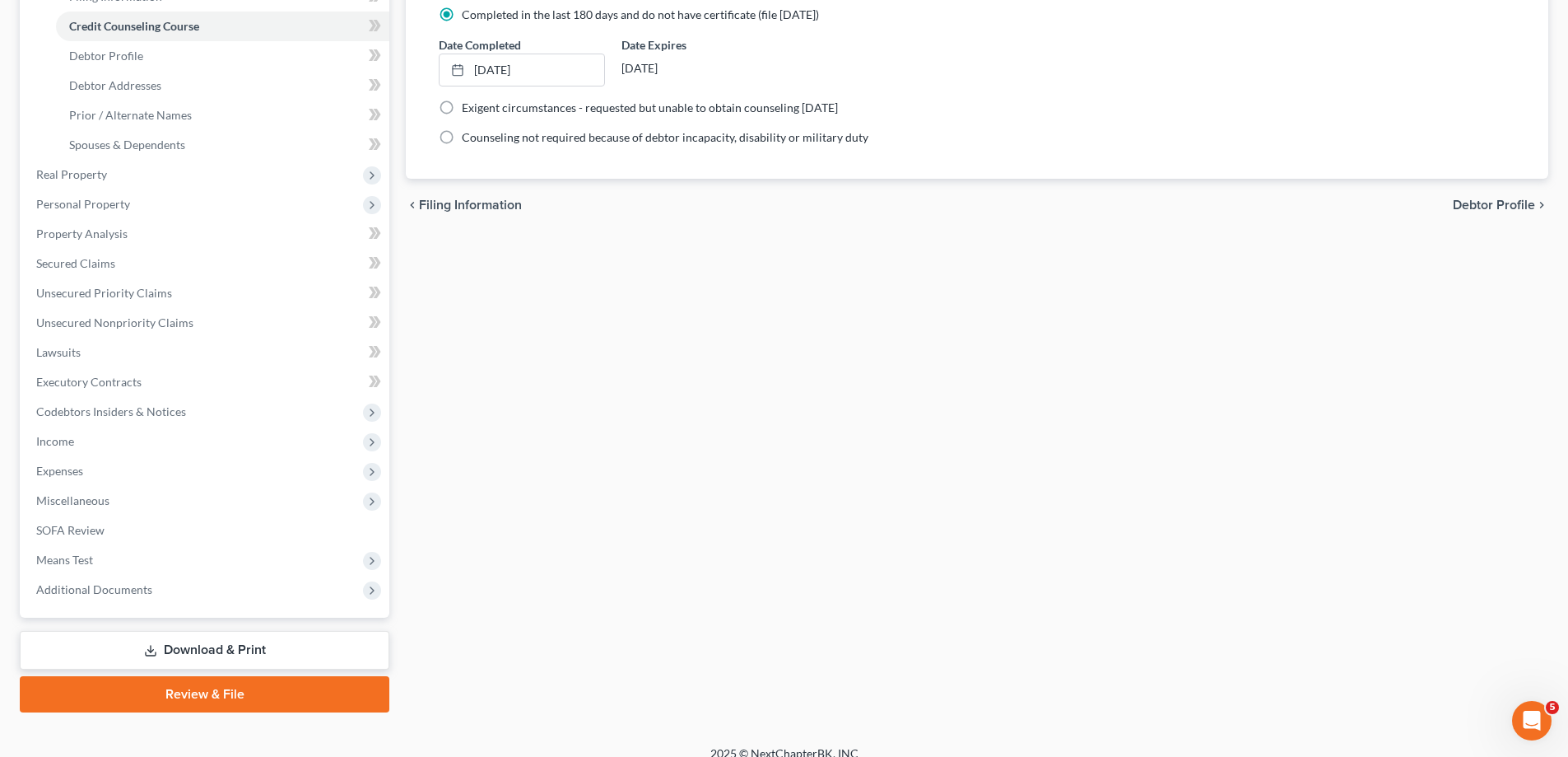
scroll to position [296, 0]
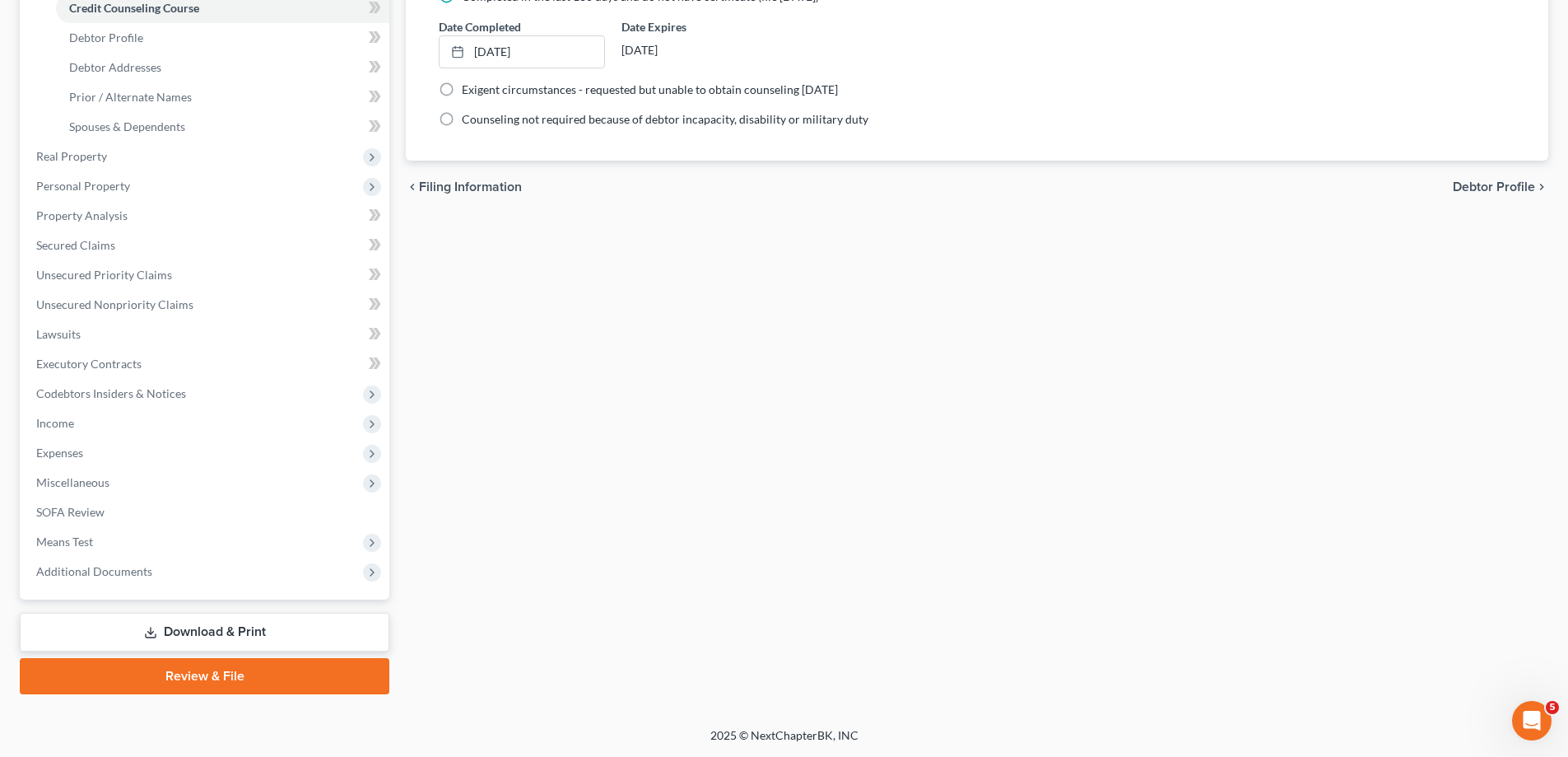
click at [237, 665] on link "Review & File" at bounding box center [204, 676] width 370 height 36
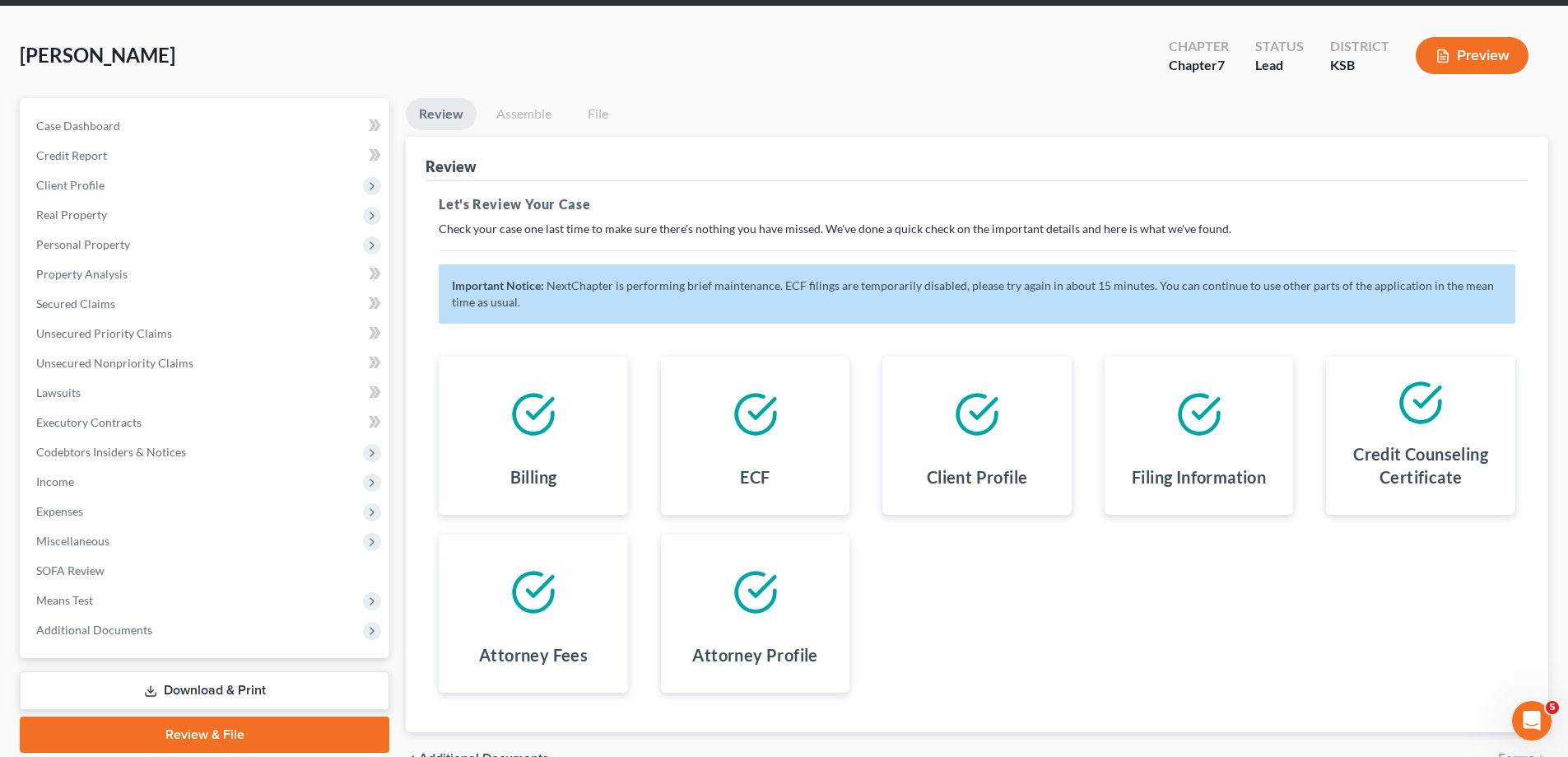
scroll to position [151, 0]
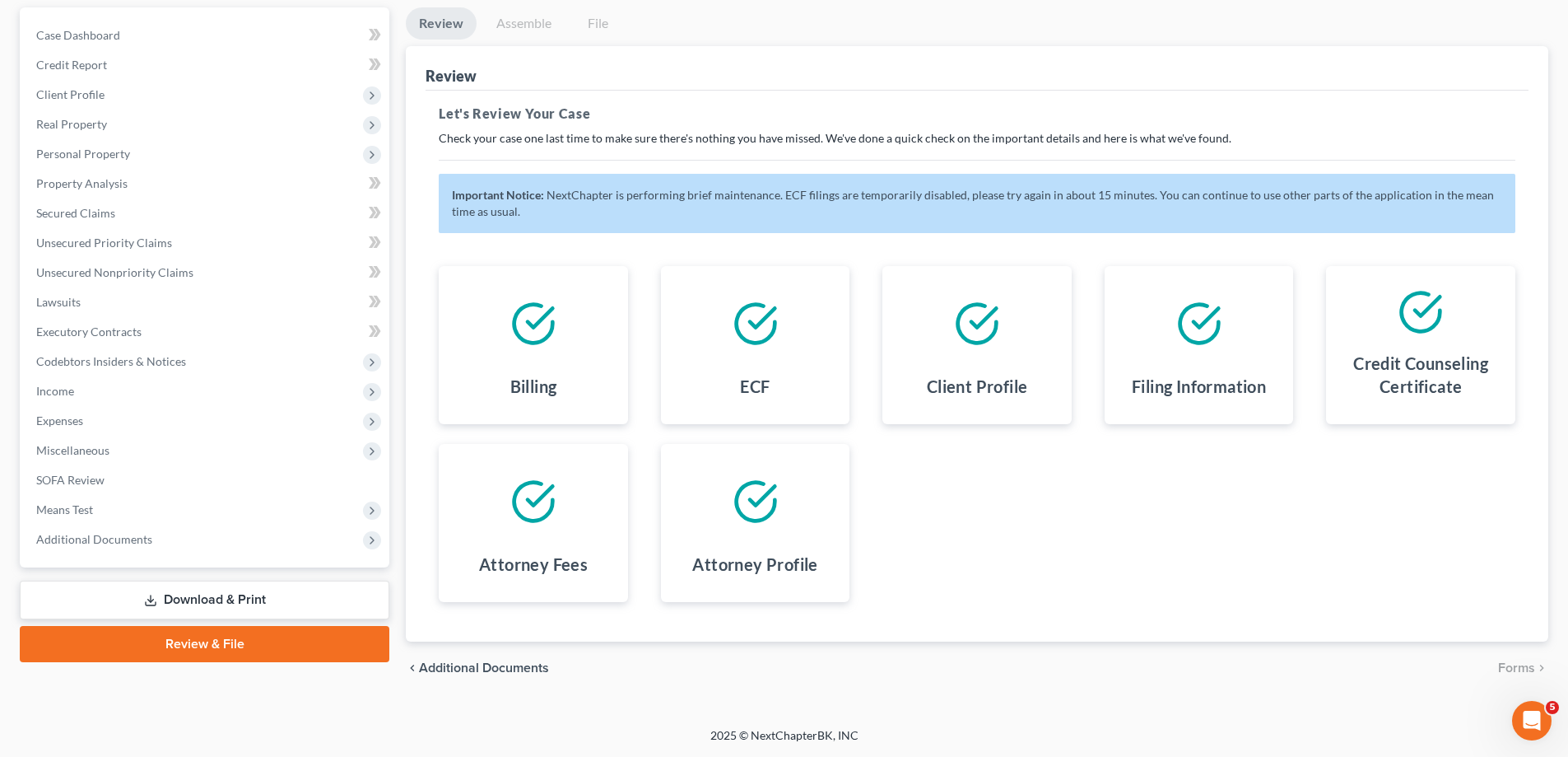
click at [322, 607] on link "Download & Print" at bounding box center [204, 599] width 370 height 39
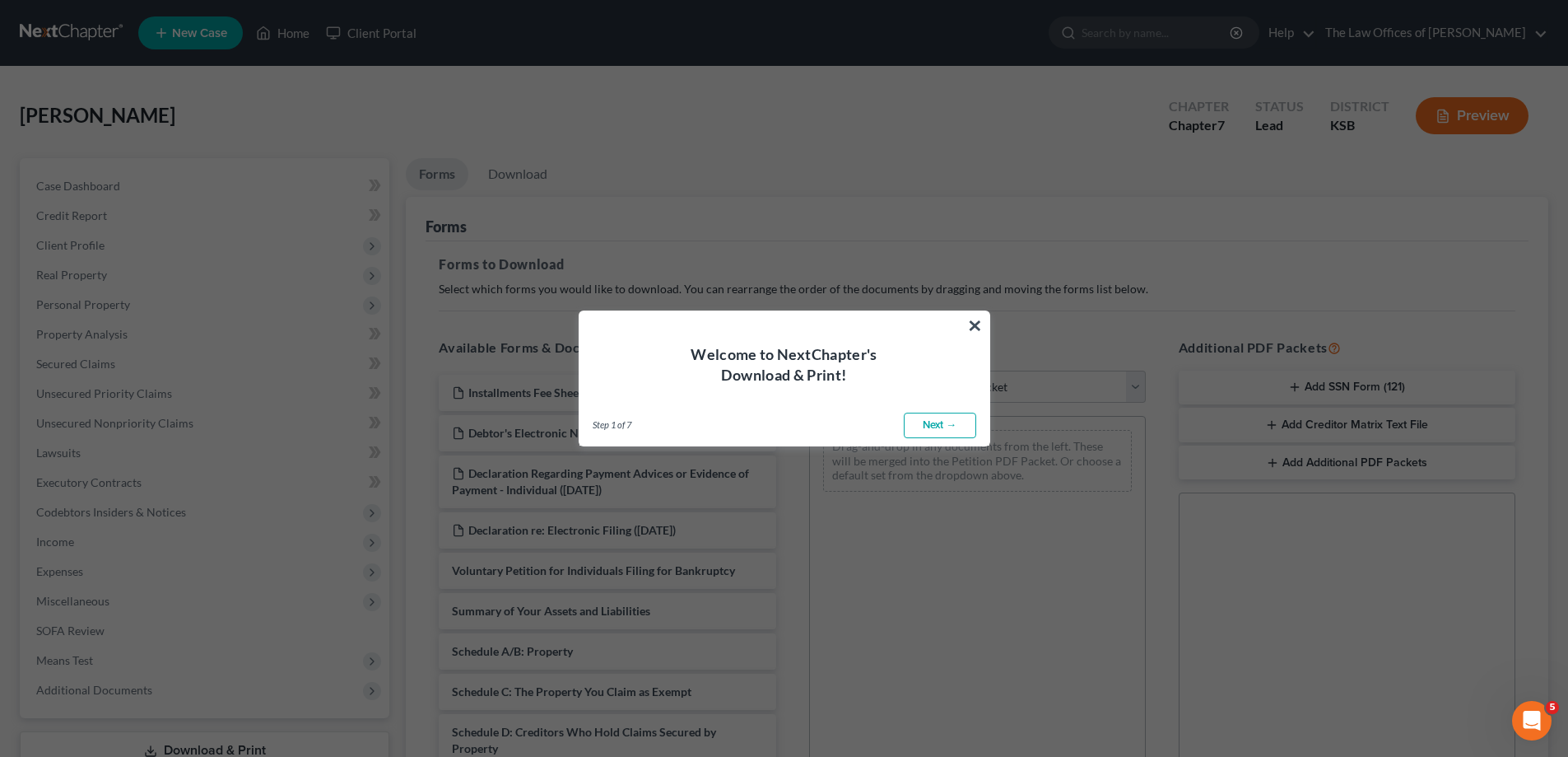
click at [958, 425] on link "Next →" at bounding box center [940, 426] width 72 height 27
select select "0"
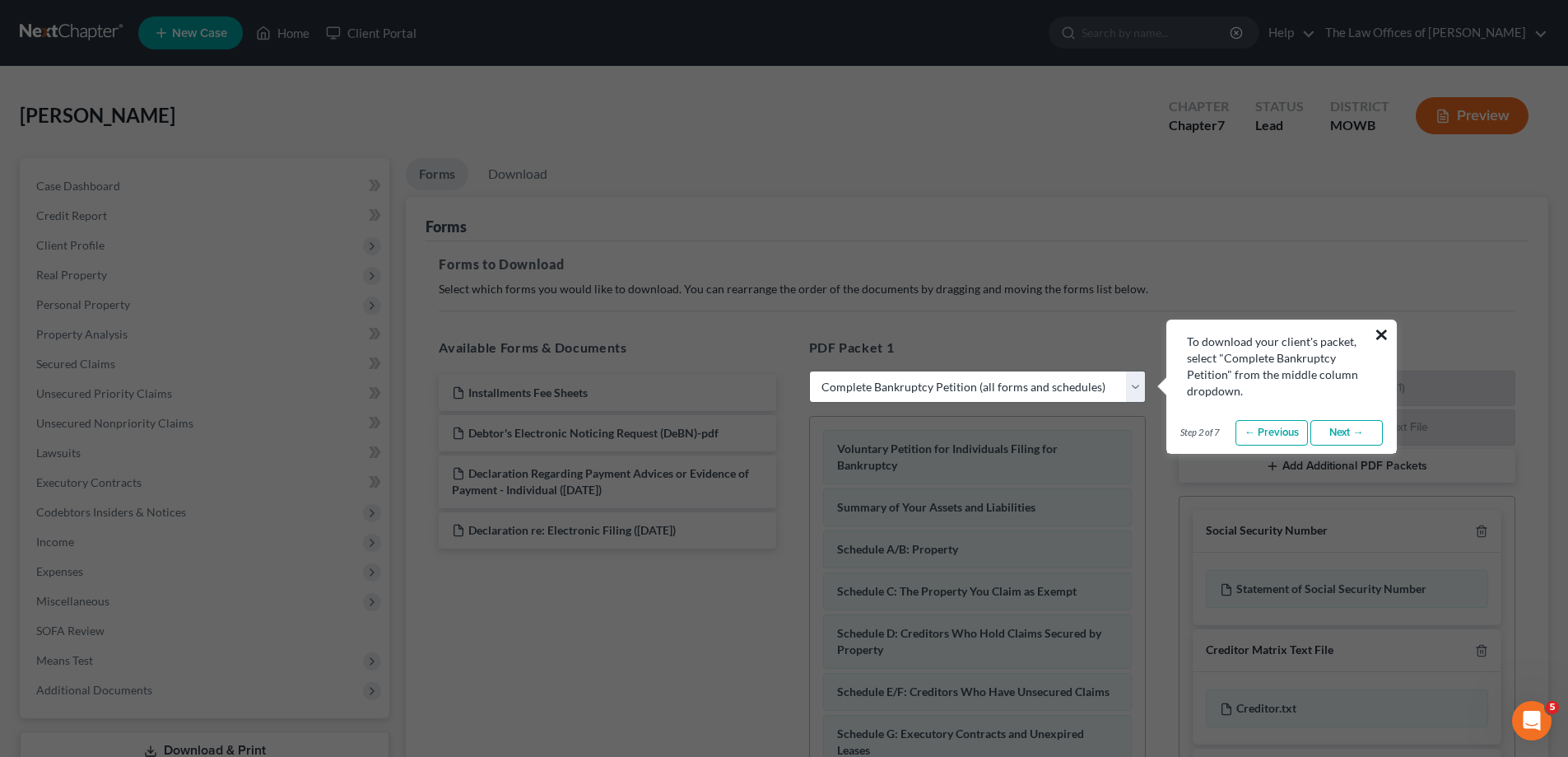
click at [1382, 342] on button "×" at bounding box center [1381, 334] width 15 height 27
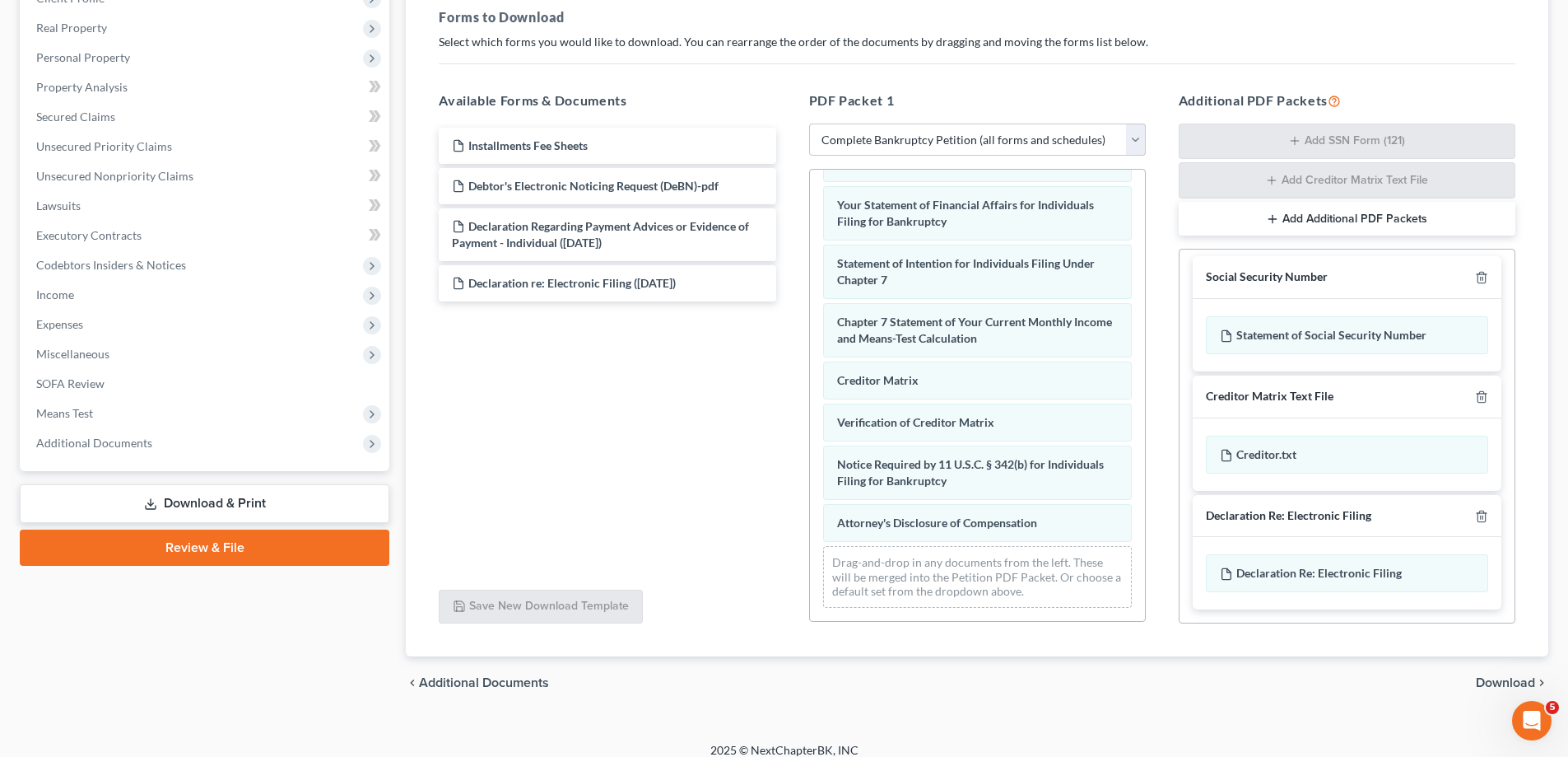
scroll to position [262, 0]
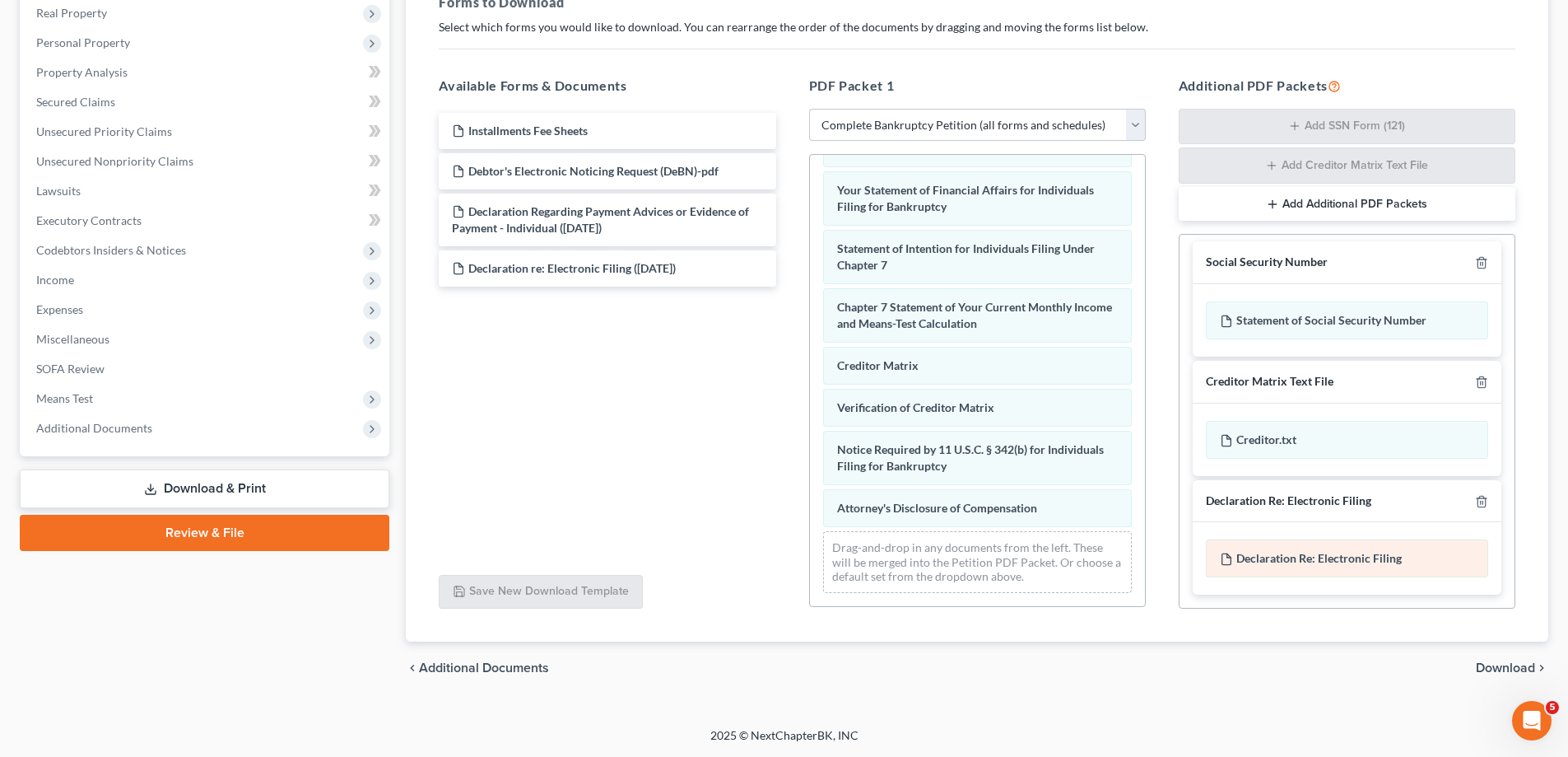
click at [1372, 542] on div "Declaration Re: Electronic Filing of Petition, Lists, Schedules and Statements …" at bounding box center [1347, 559] width 282 height 38
click at [1220, 561] on div "Declaration Re: Electronic Filing of Petition, Lists, Schedules and Statements …" at bounding box center [1347, 559] width 282 height 38
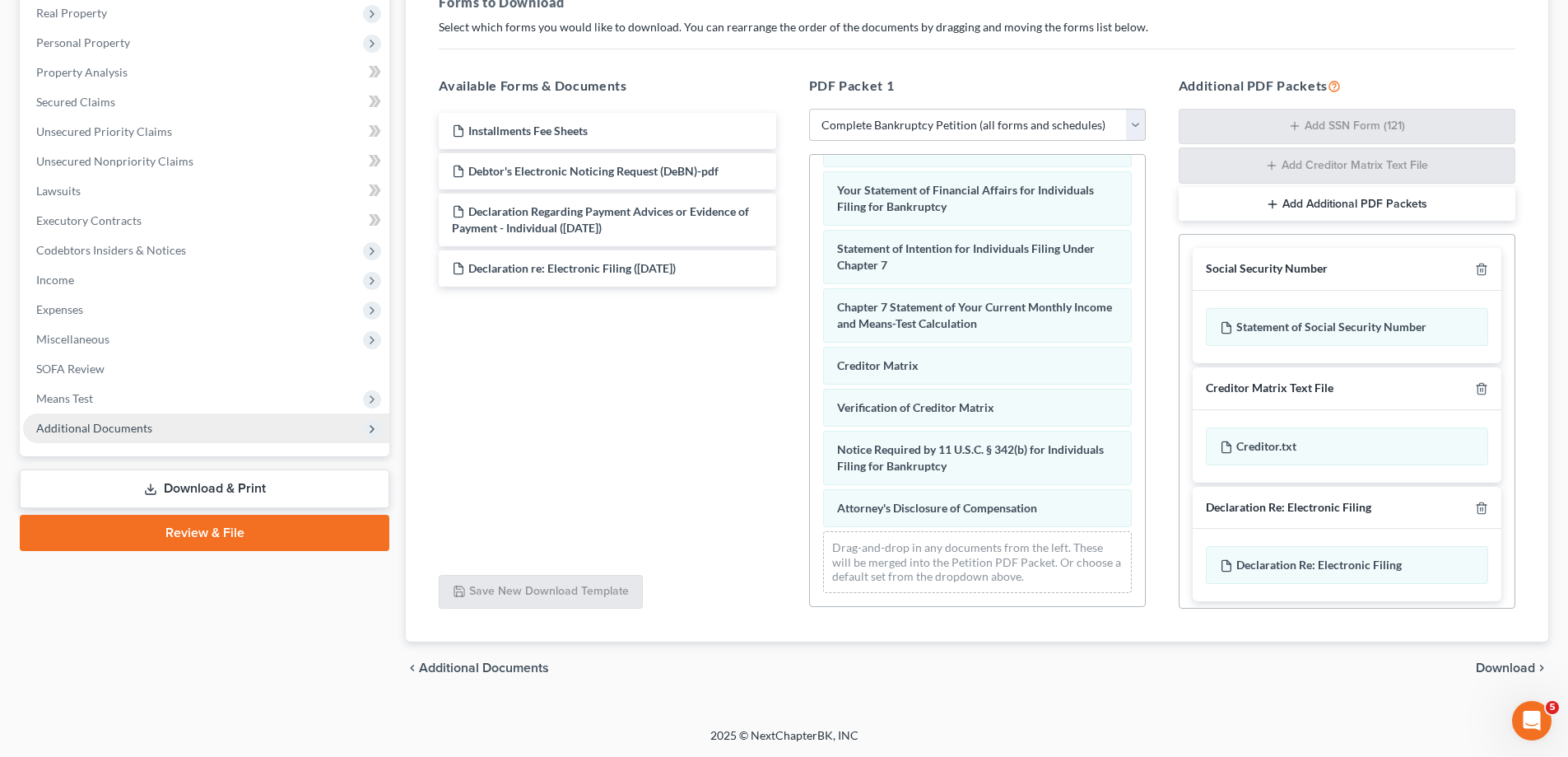
click at [64, 432] on span "Additional Documents" at bounding box center [93, 427] width 116 height 14
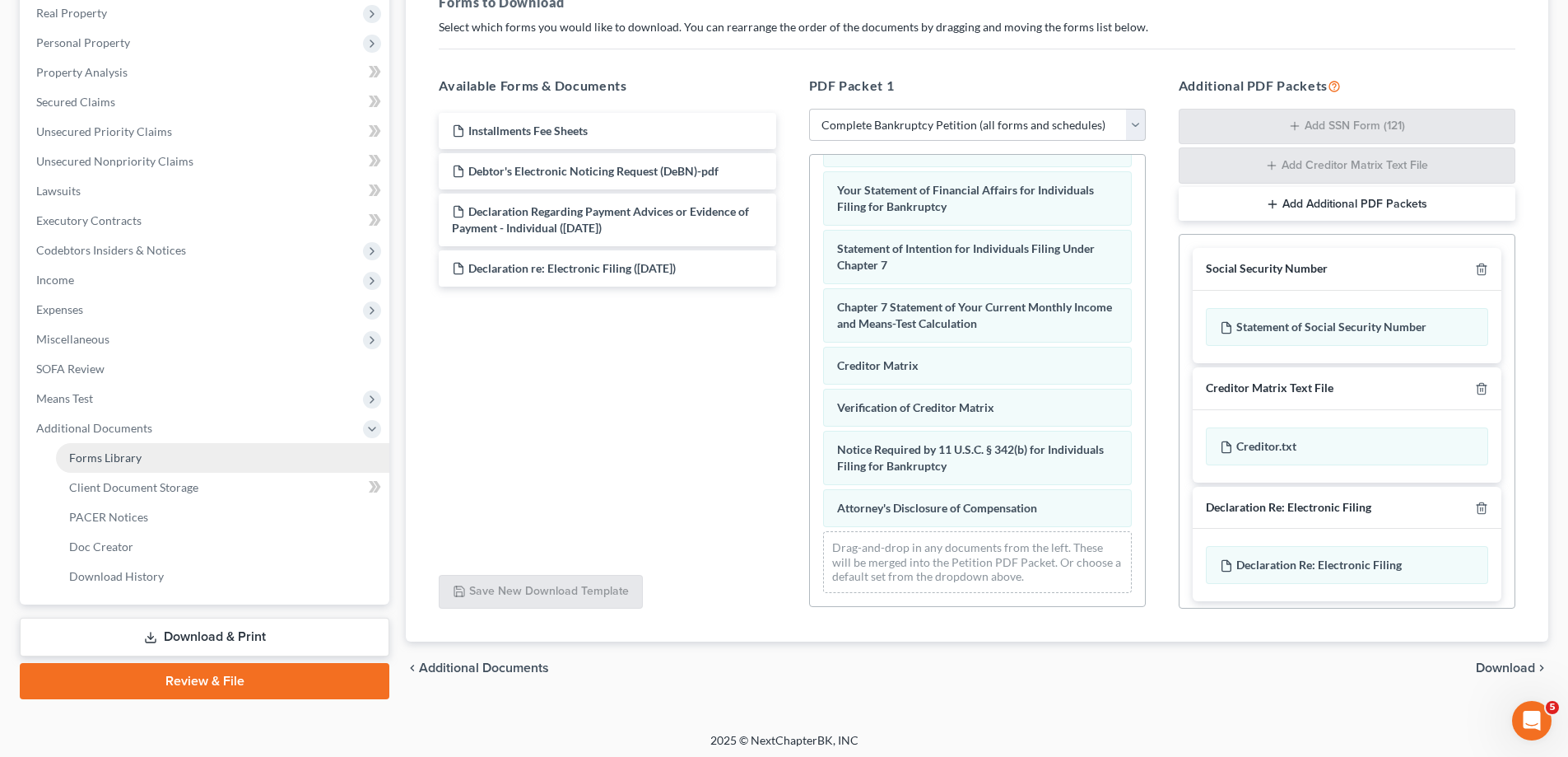
click at [86, 456] on span "Forms Library" at bounding box center [106, 457] width 72 height 14
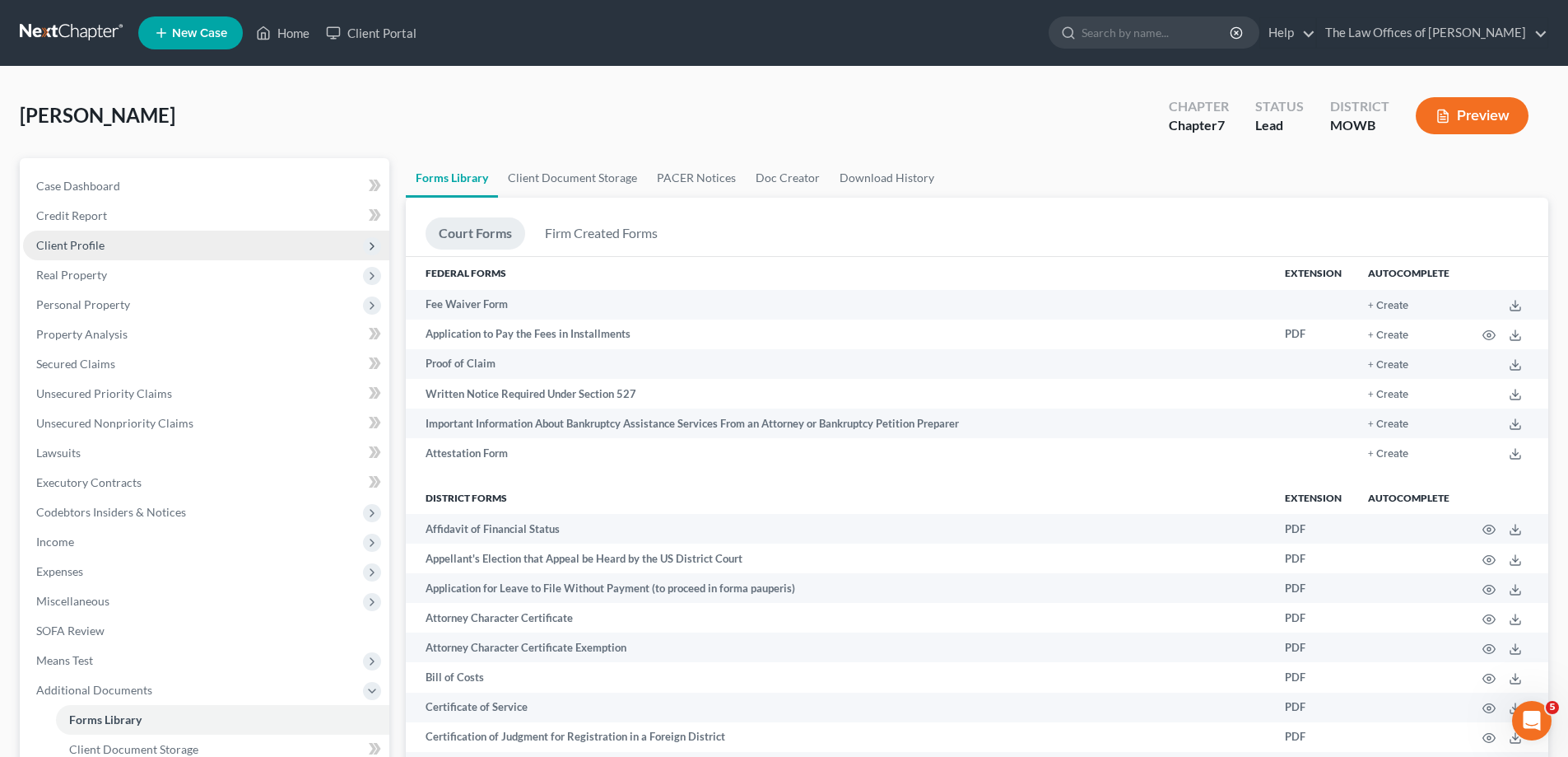
click at [85, 245] on span "Client Profile" at bounding box center [70, 245] width 69 height 14
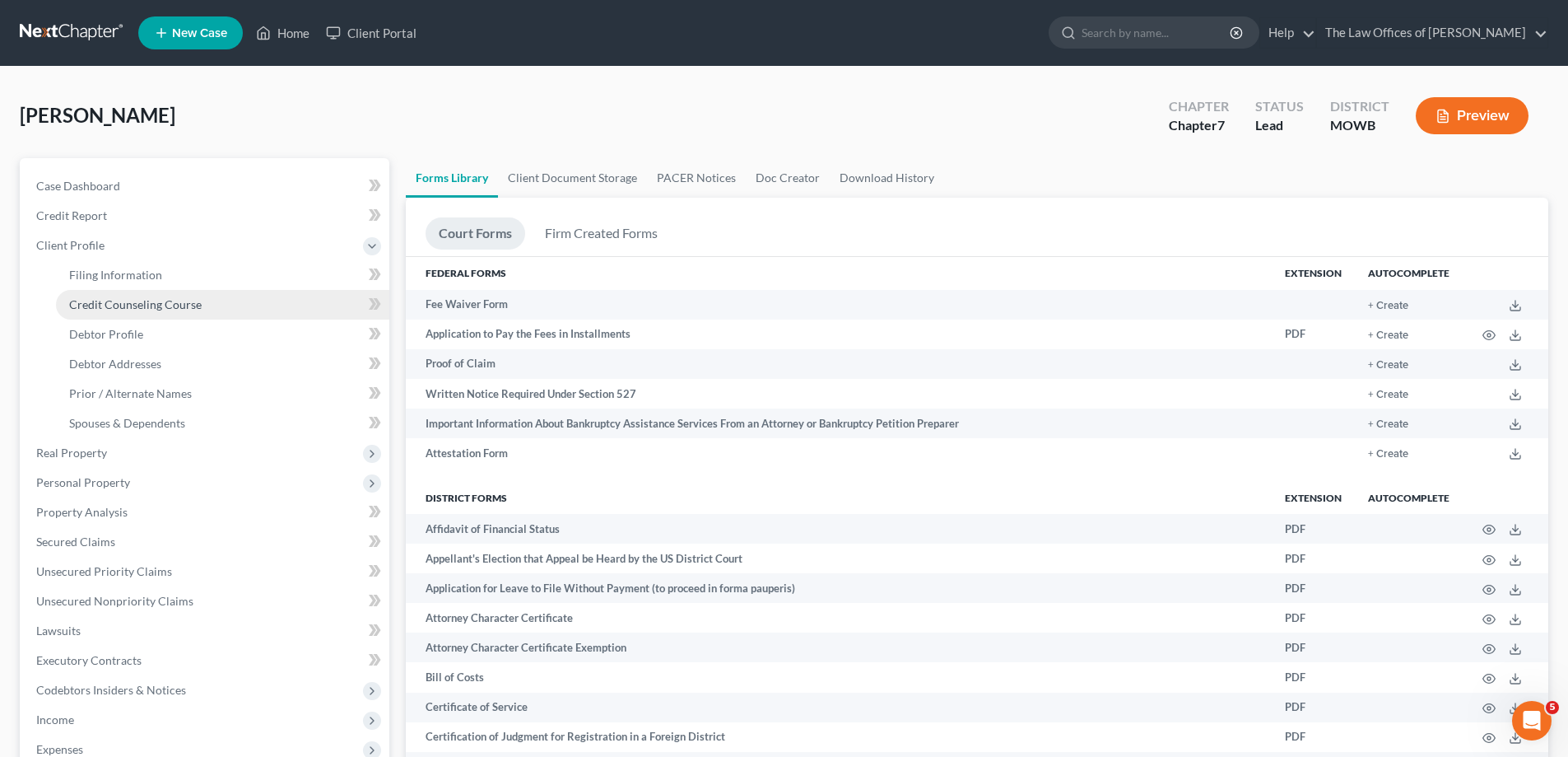
click at [142, 310] on span "Credit Counseling Course" at bounding box center [136, 304] width 132 height 14
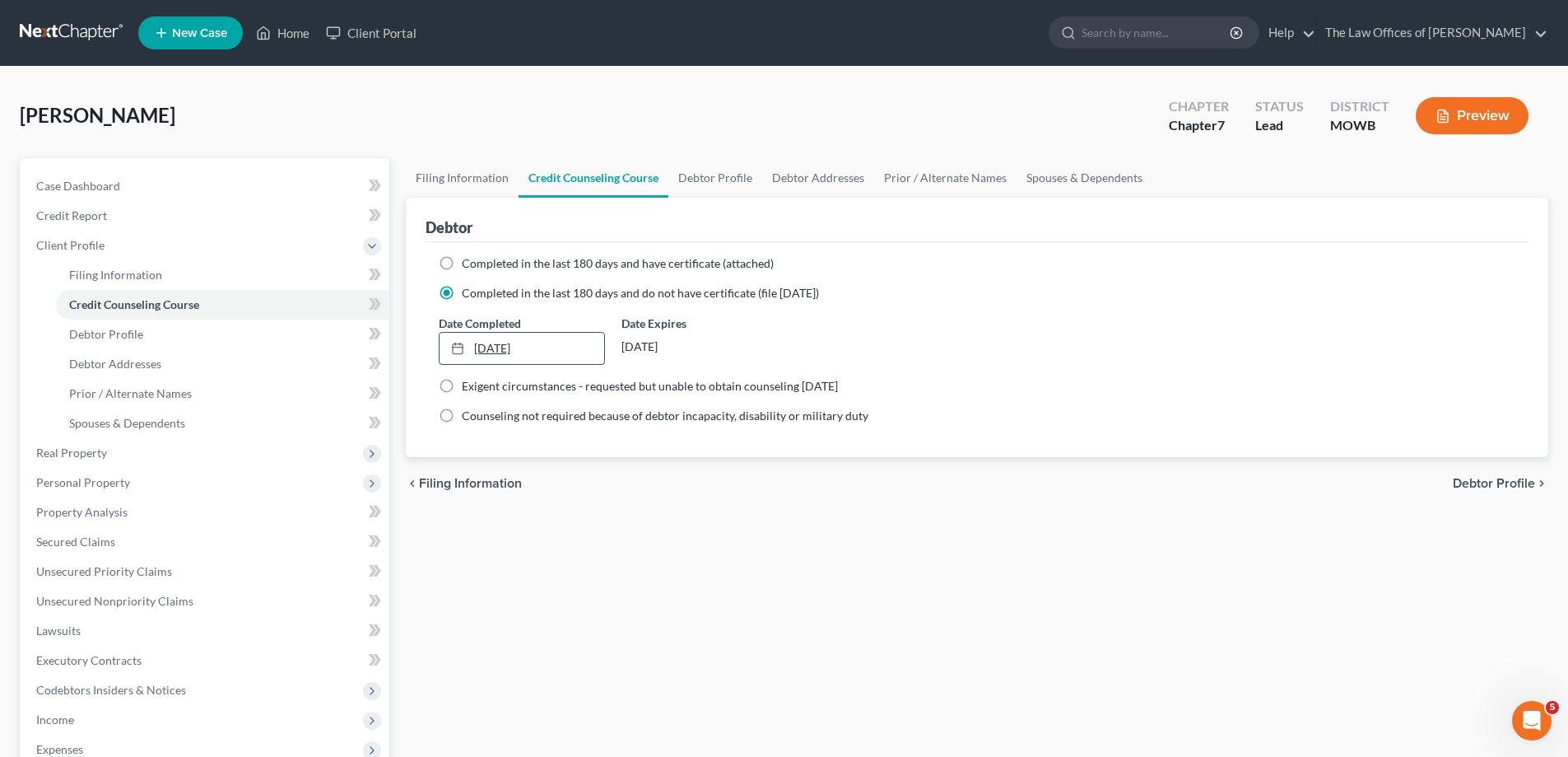
click at [492, 347] on link "8/3/2025" at bounding box center [521, 348] width 164 height 31
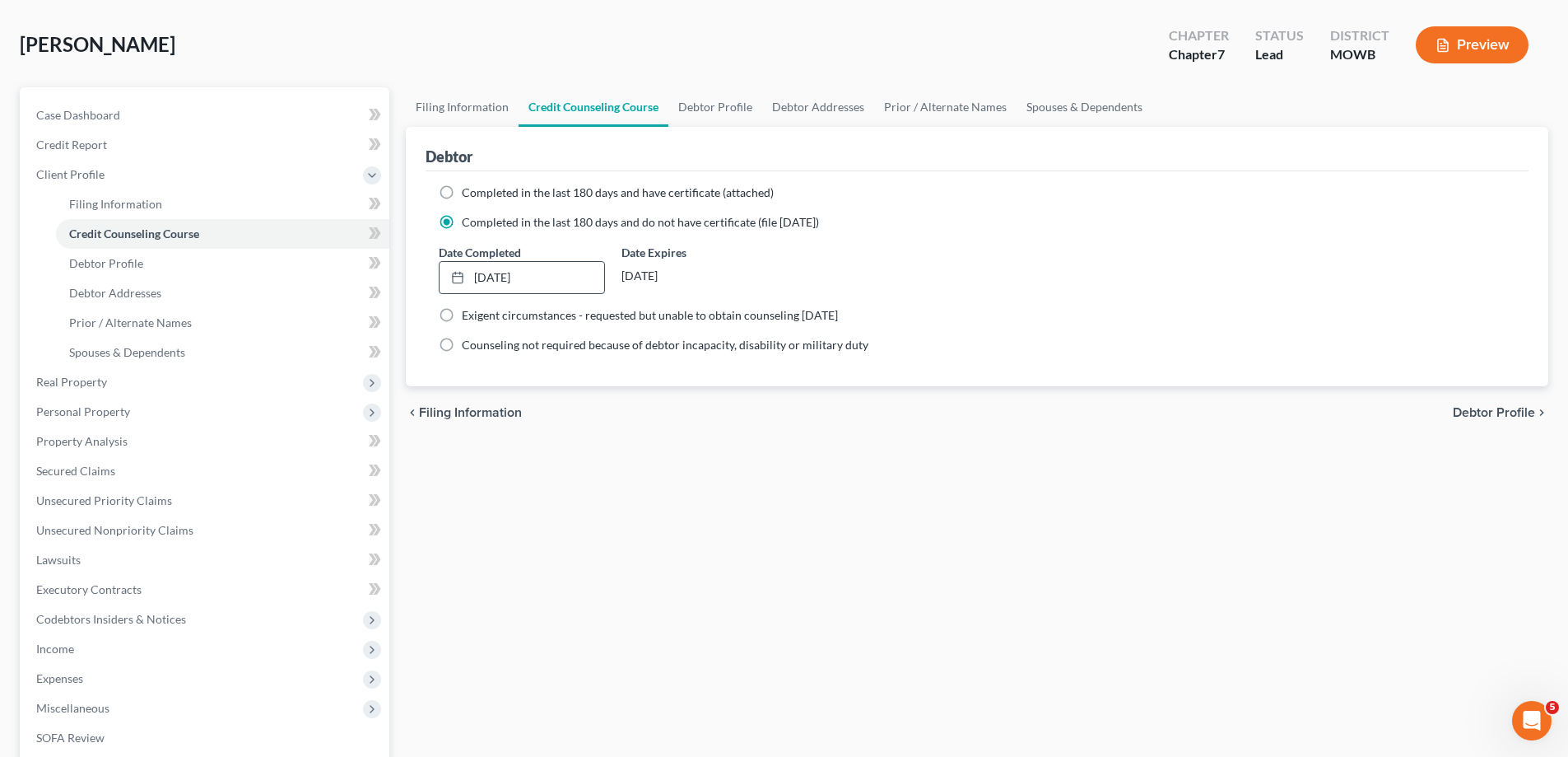
scroll to position [247, 0]
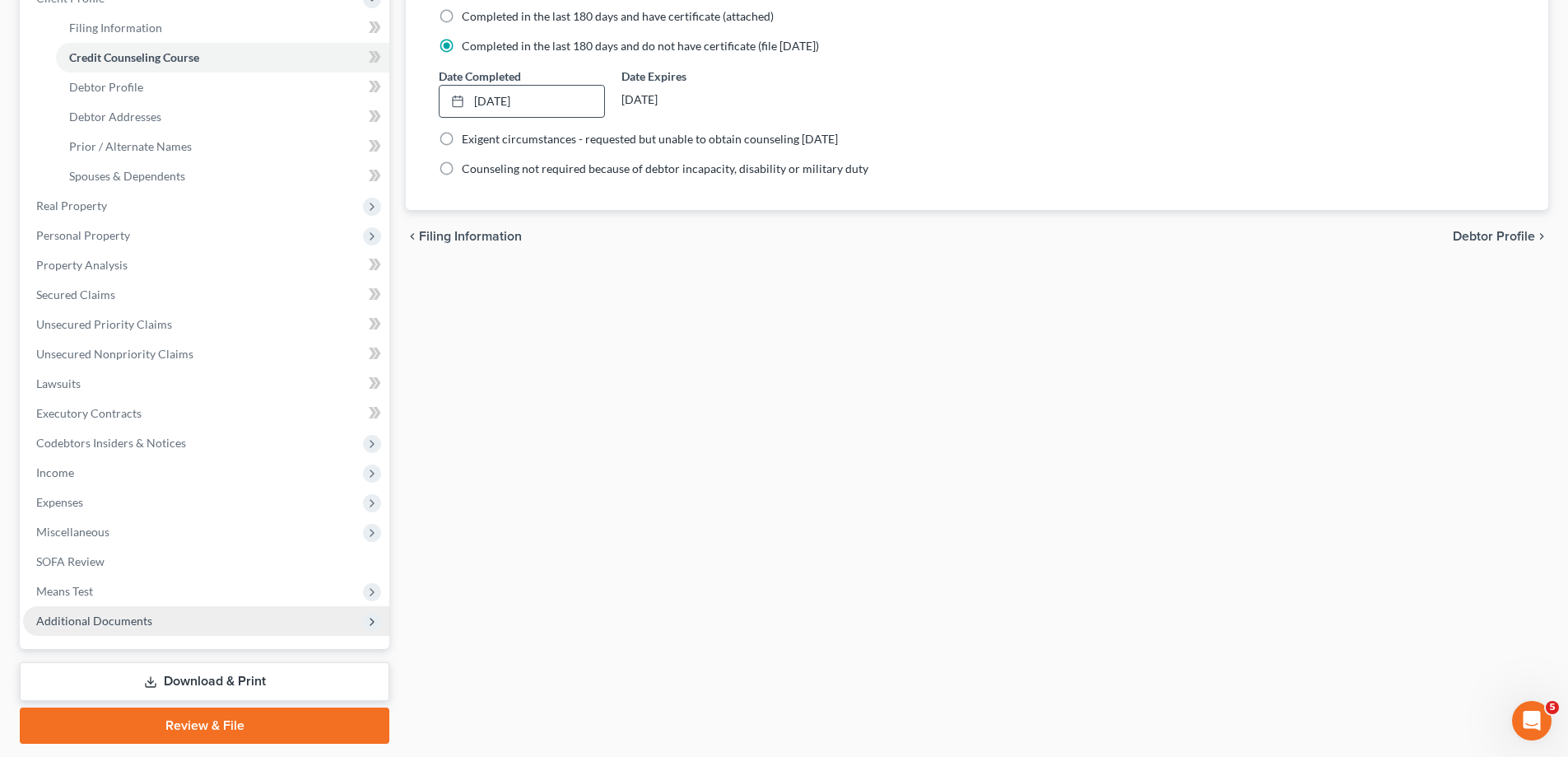
click at [97, 620] on span "Additional Documents" at bounding box center [93, 621] width 116 height 14
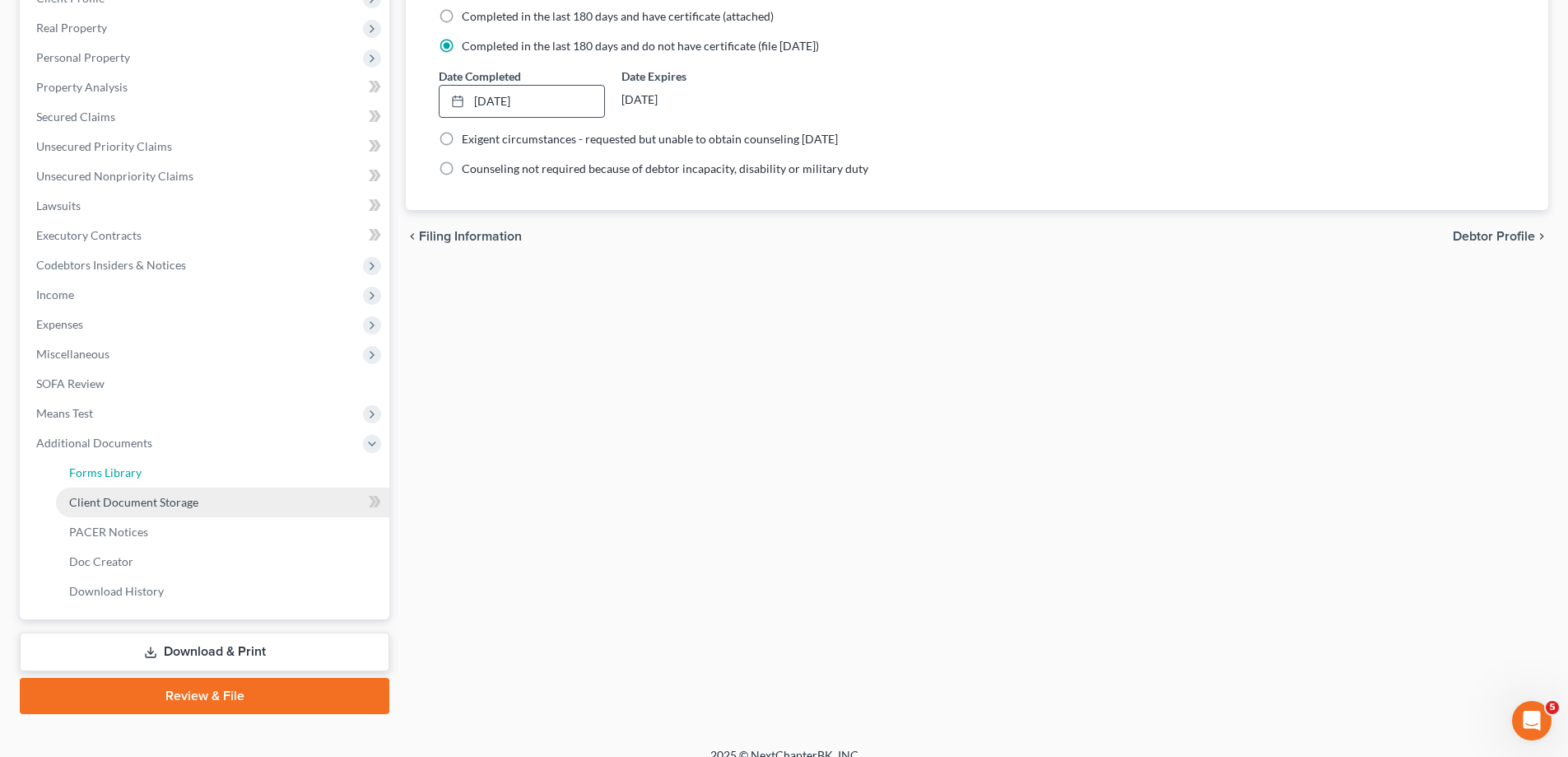
click at [173, 478] on link "Forms Library" at bounding box center [222, 473] width 334 height 30
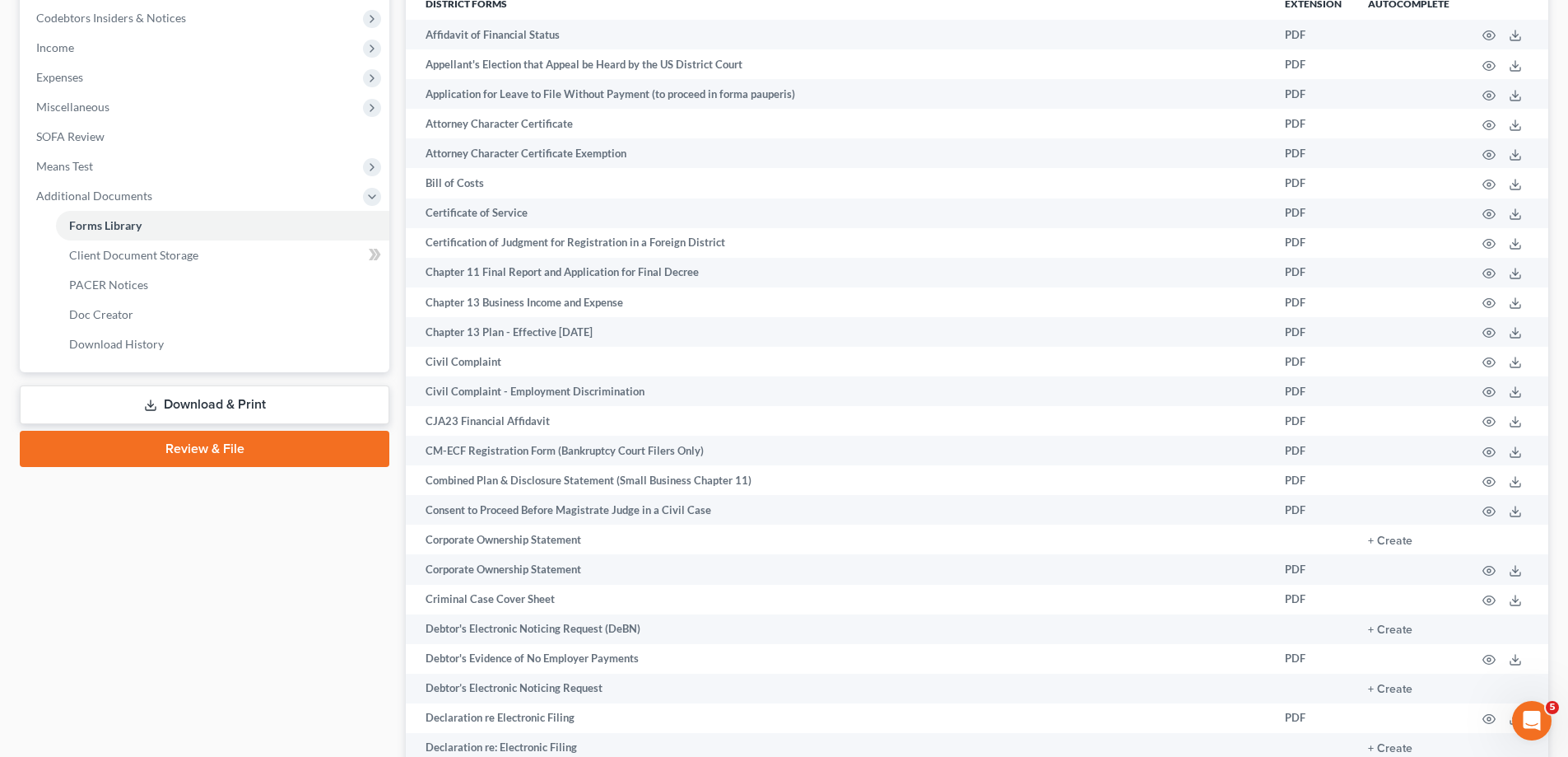
click at [264, 457] on link "Review & File" at bounding box center [204, 449] width 370 height 36
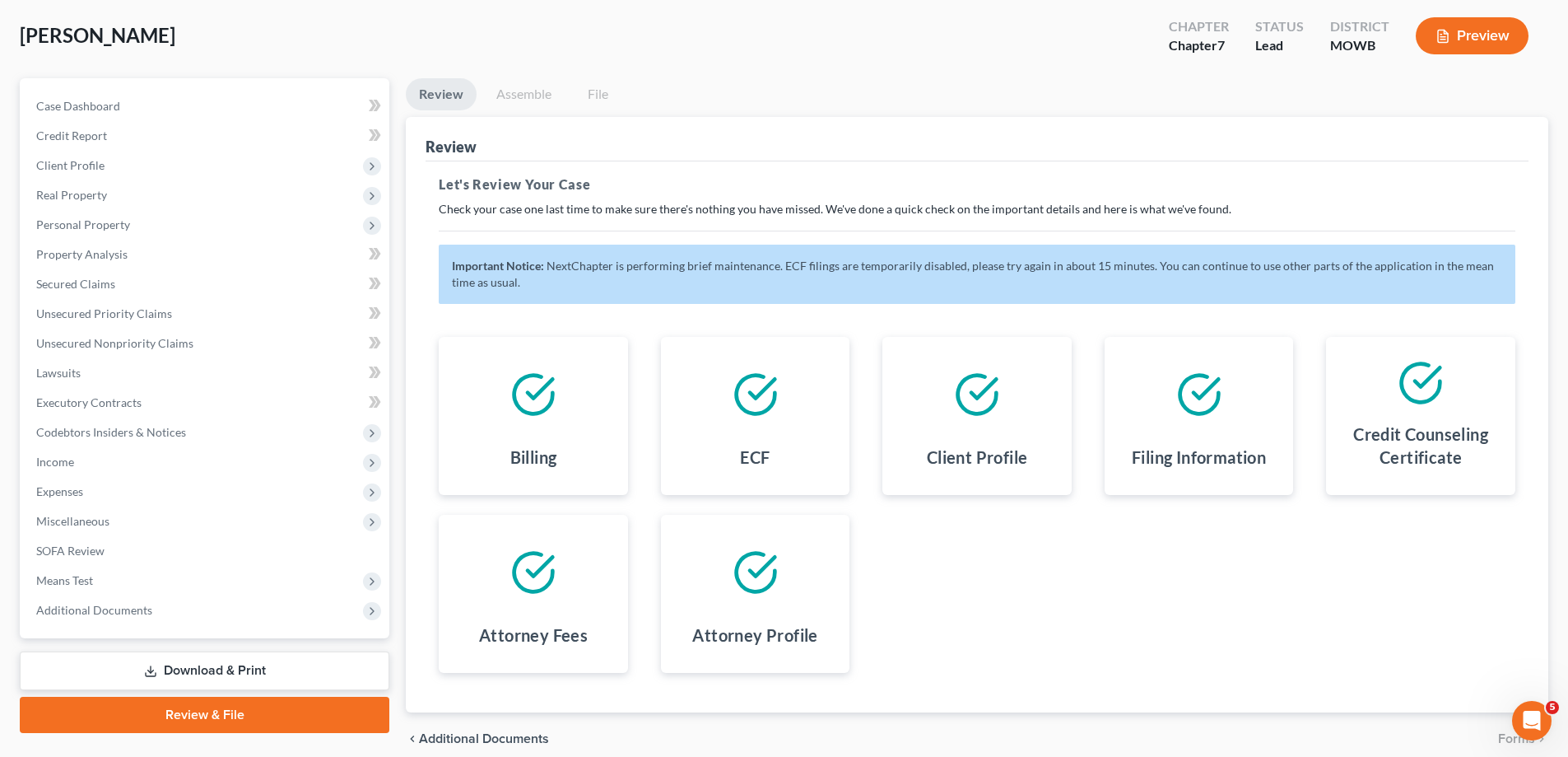
scroll to position [151, 0]
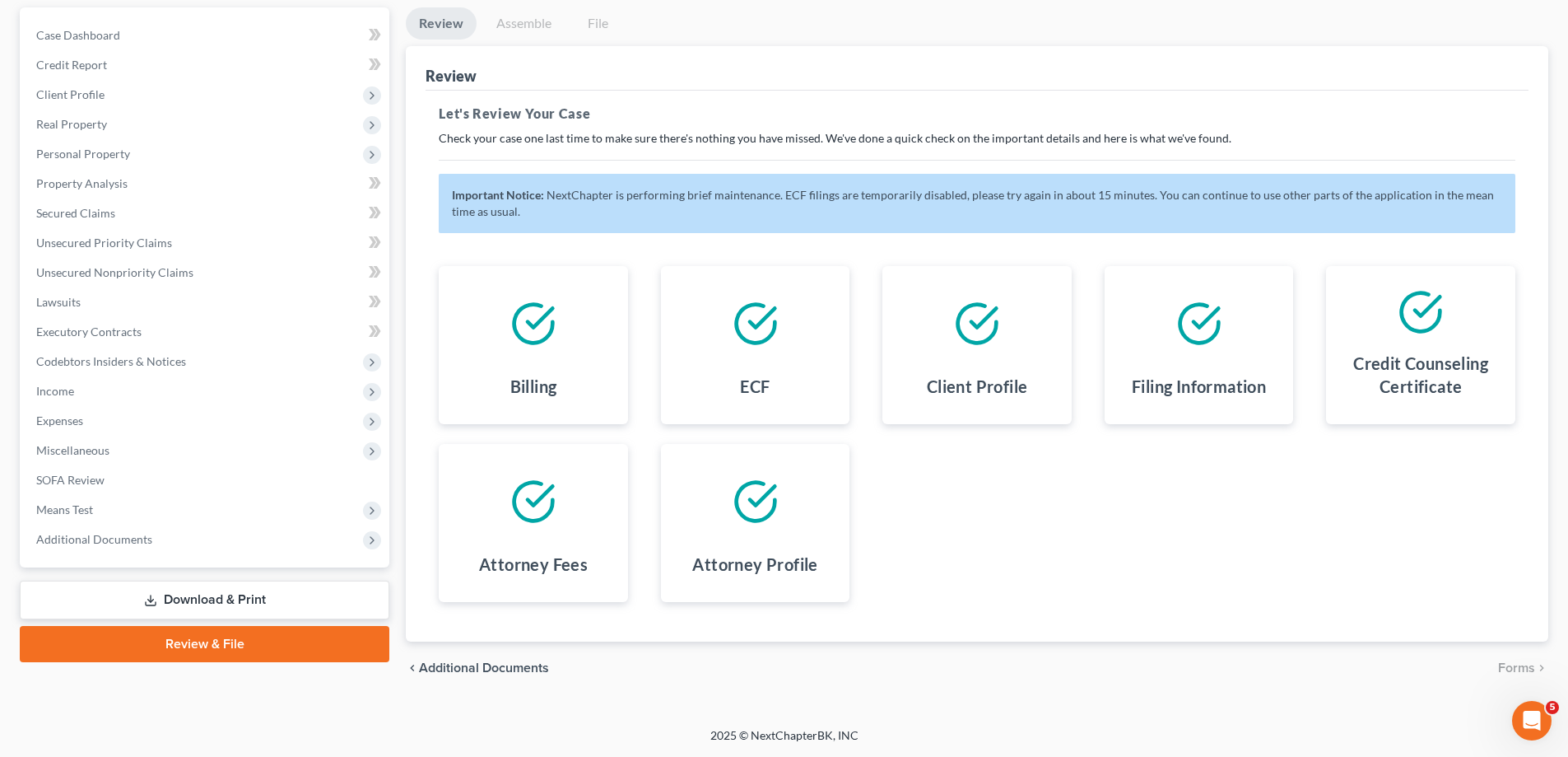
click at [243, 596] on link "Download & Print" at bounding box center [204, 599] width 370 height 39
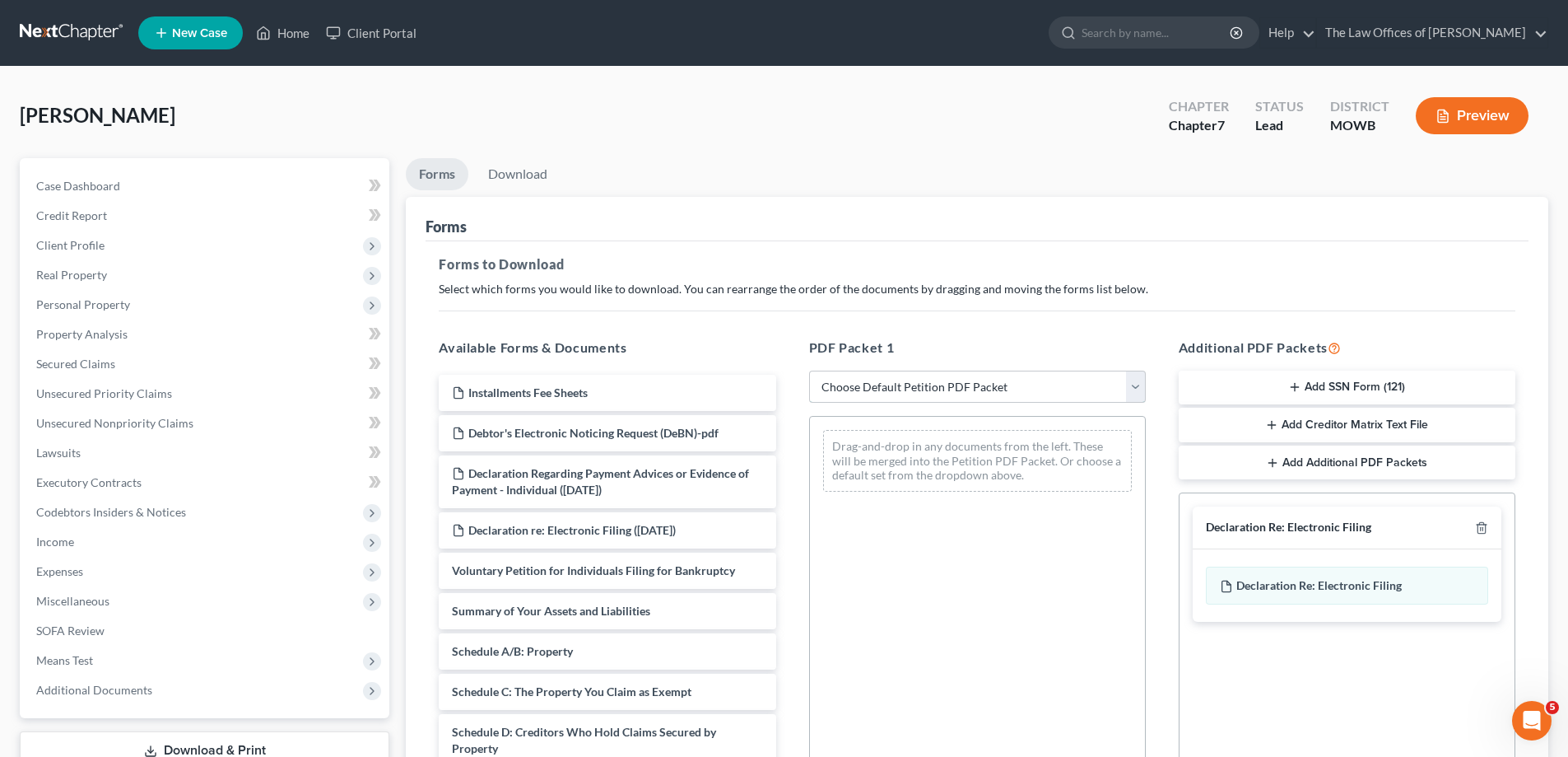
drag, startPoint x: 1138, startPoint y: 385, endPoint x: 1128, endPoint y: 387, distance: 10.2
click at [1137, 385] on select "Choose Default Petition PDF Packet Complete Bankruptcy Petition (all forms and …" at bounding box center [977, 387] width 336 height 33
select select "0"
click at [809, 371] on select "Choose Default Petition PDF Packet Complete Bankruptcy Petition (all forms and …" at bounding box center [977, 387] width 336 height 33
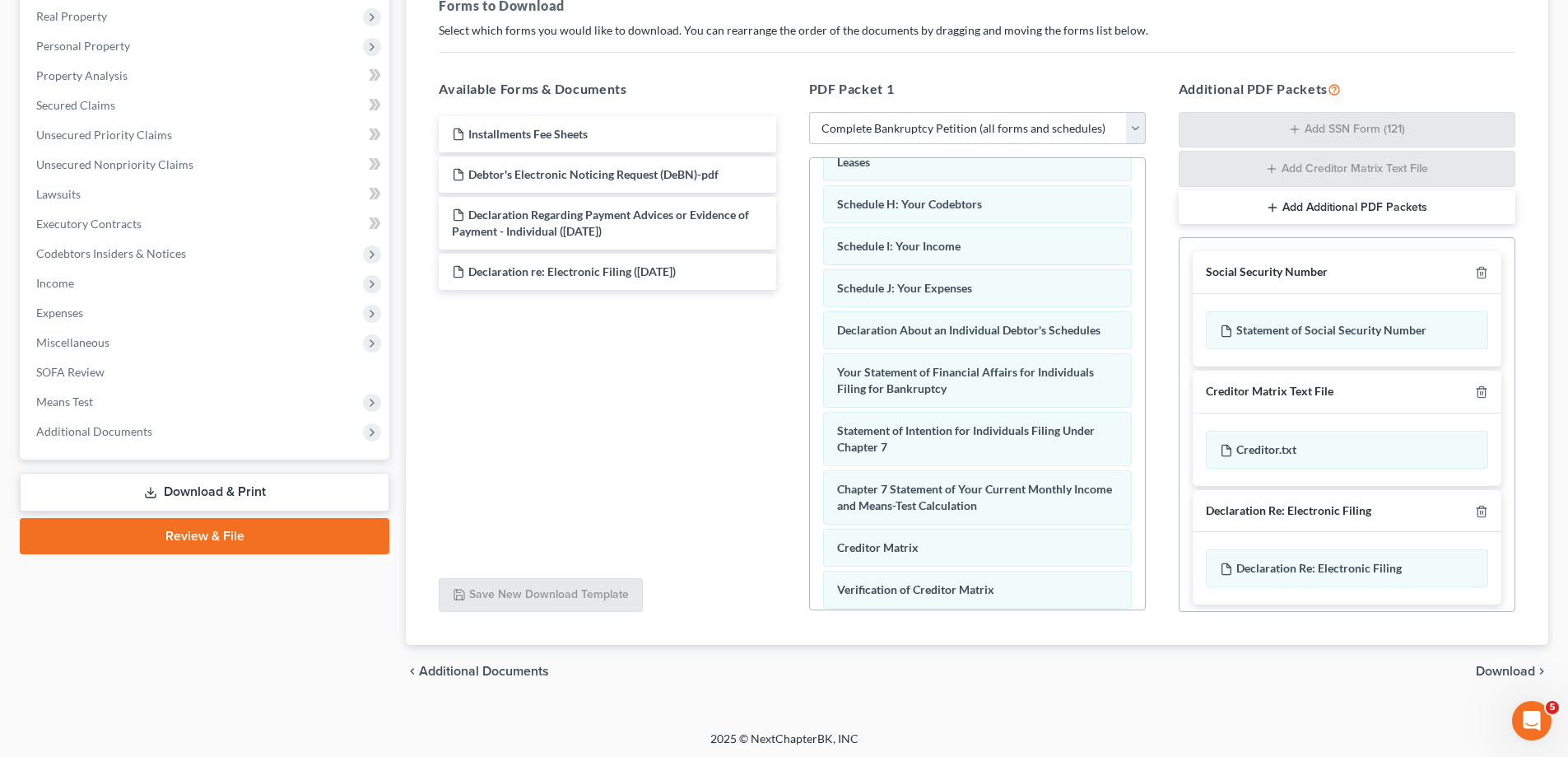
scroll to position [262, 0]
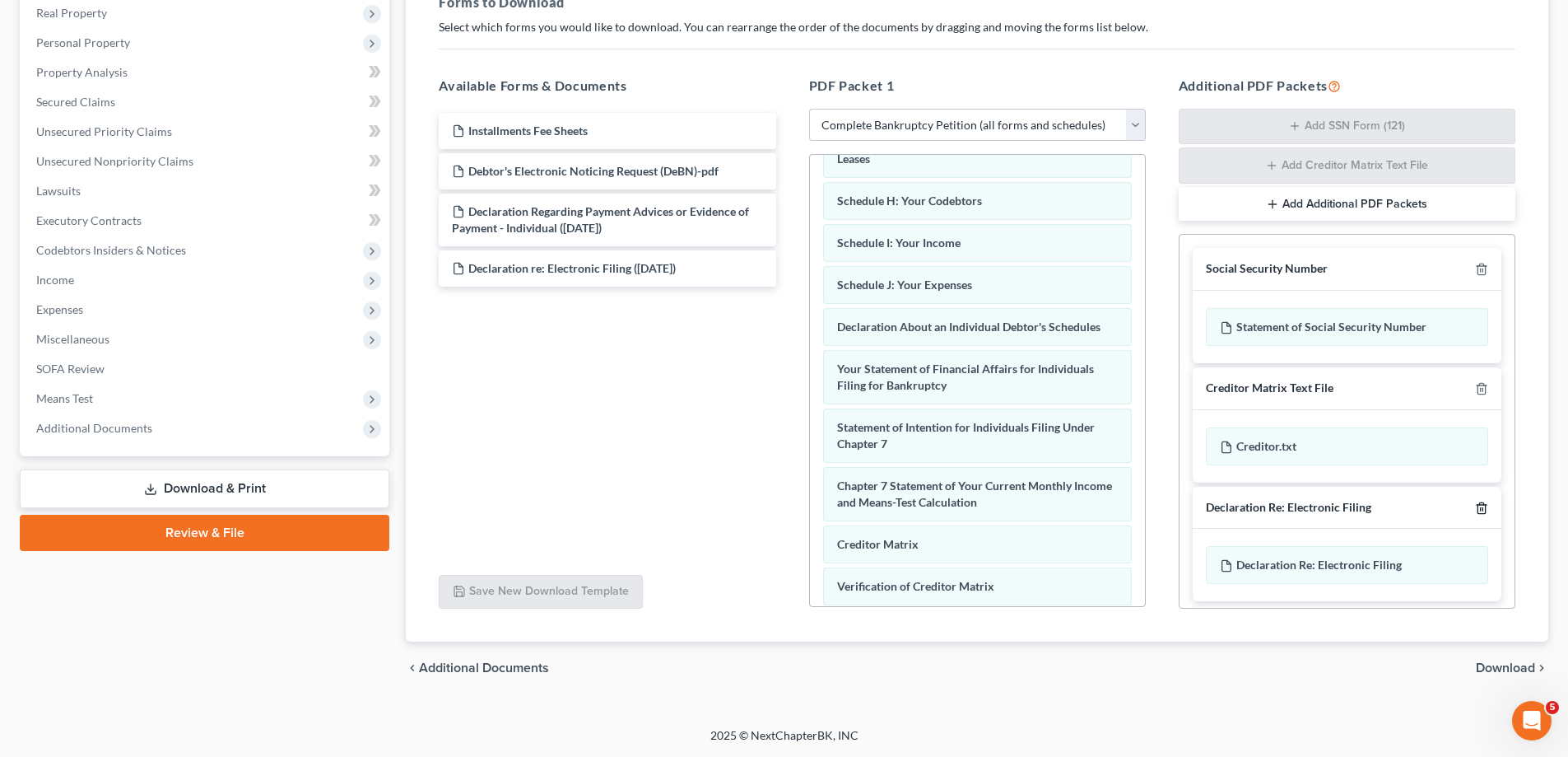
click at [1475, 506] on icon "button" at bounding box center [1481, 507] width 13 height 13
click at [1507, 670] on span "Download" at bounding box center [1505, 668] width 59 height 13
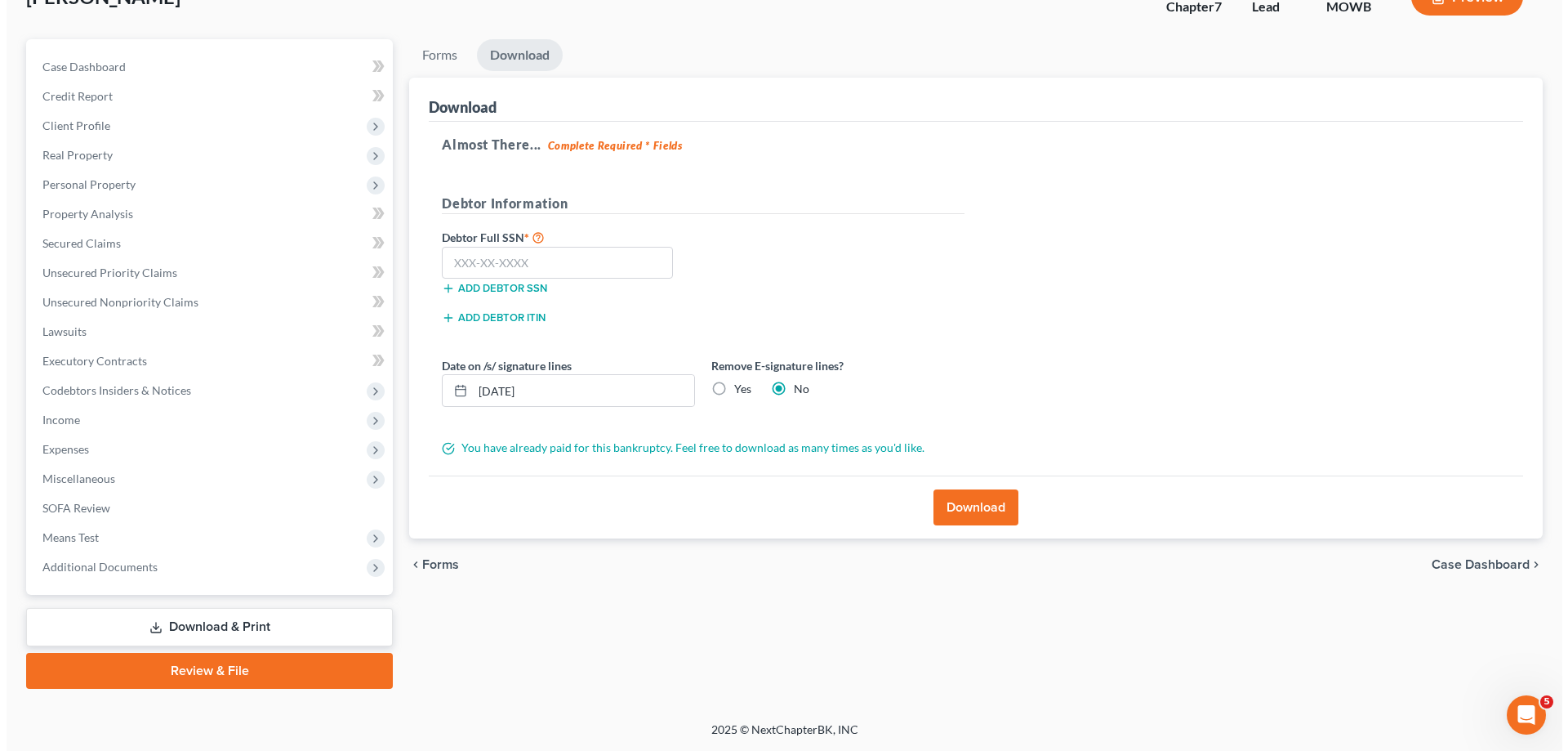
scroll to position [118, 0]
click at [446, 252] on input "text" at bounding box center [551, 263] width 232 height 32
type input "512-56-2262"
click at [1001, 494] on button "Download" at bounding box center [970, 507] width 85 height 36
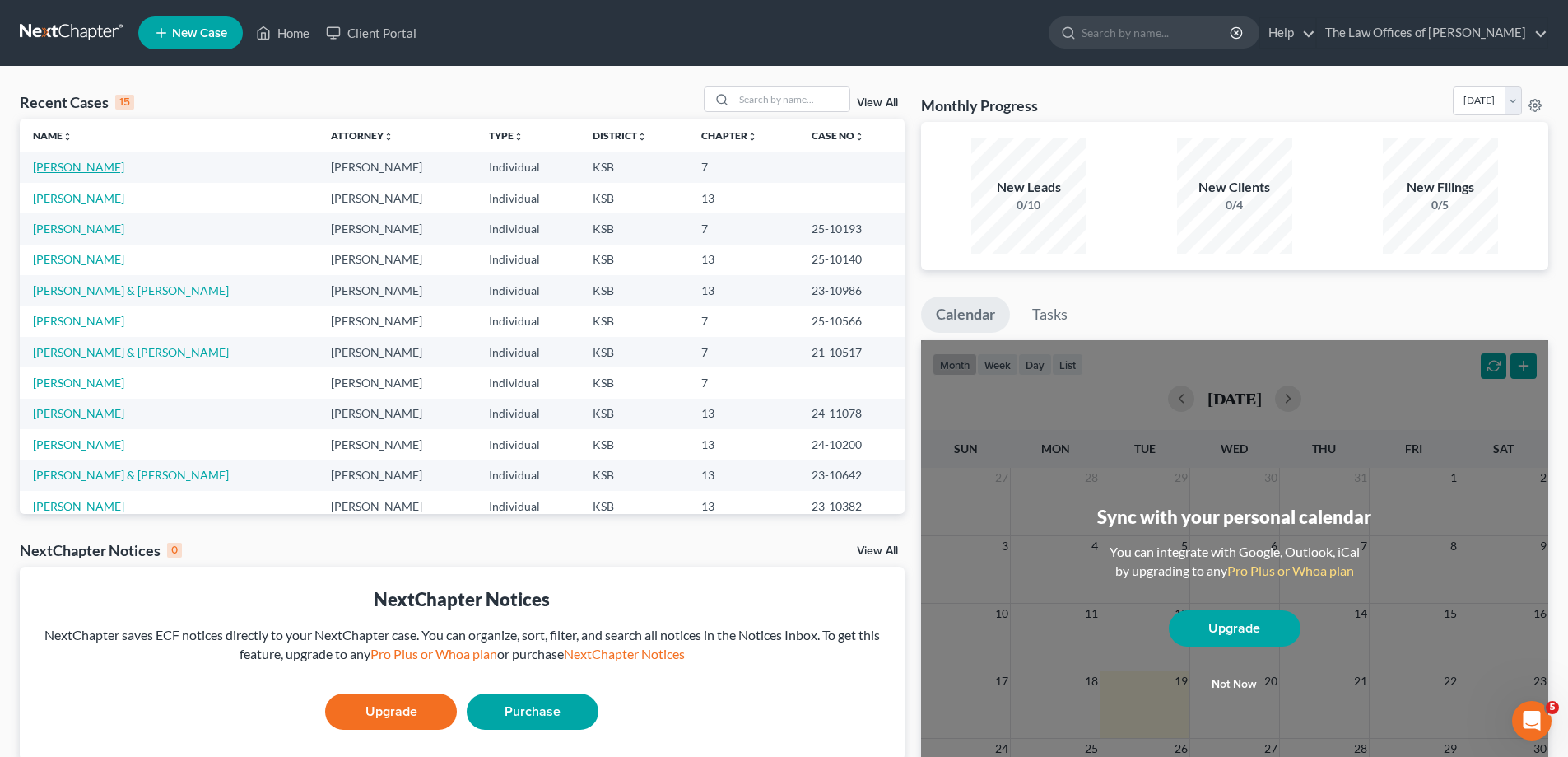
click at [68, 166] on link "[PERSON_NAME]" at bounding box center [78, 167] width 92 height 14
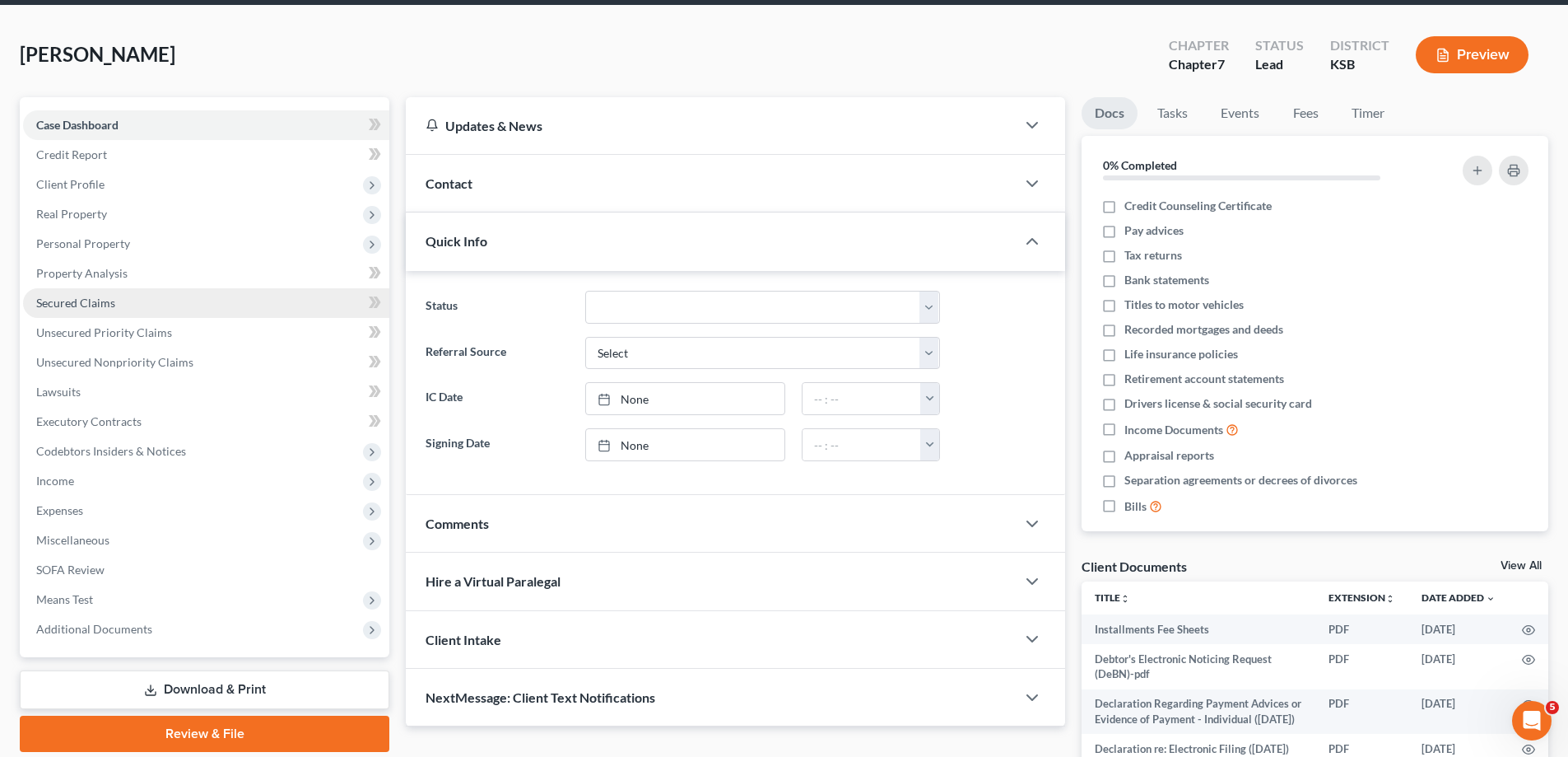
scroll to position [200, 0]
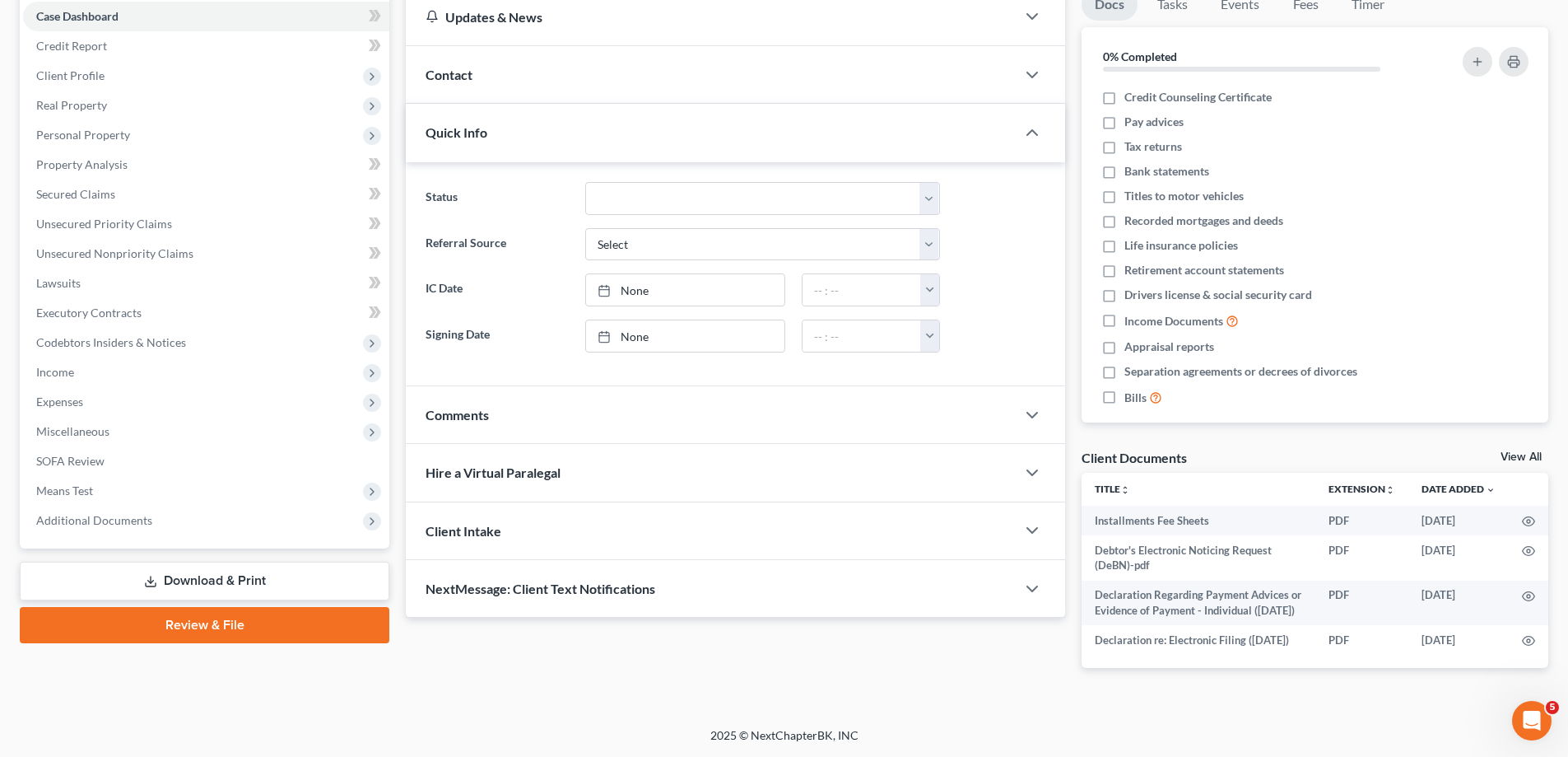
click at [225, 561] on link "Download & Print" at bounding box center [204, 580] width 370 height 39
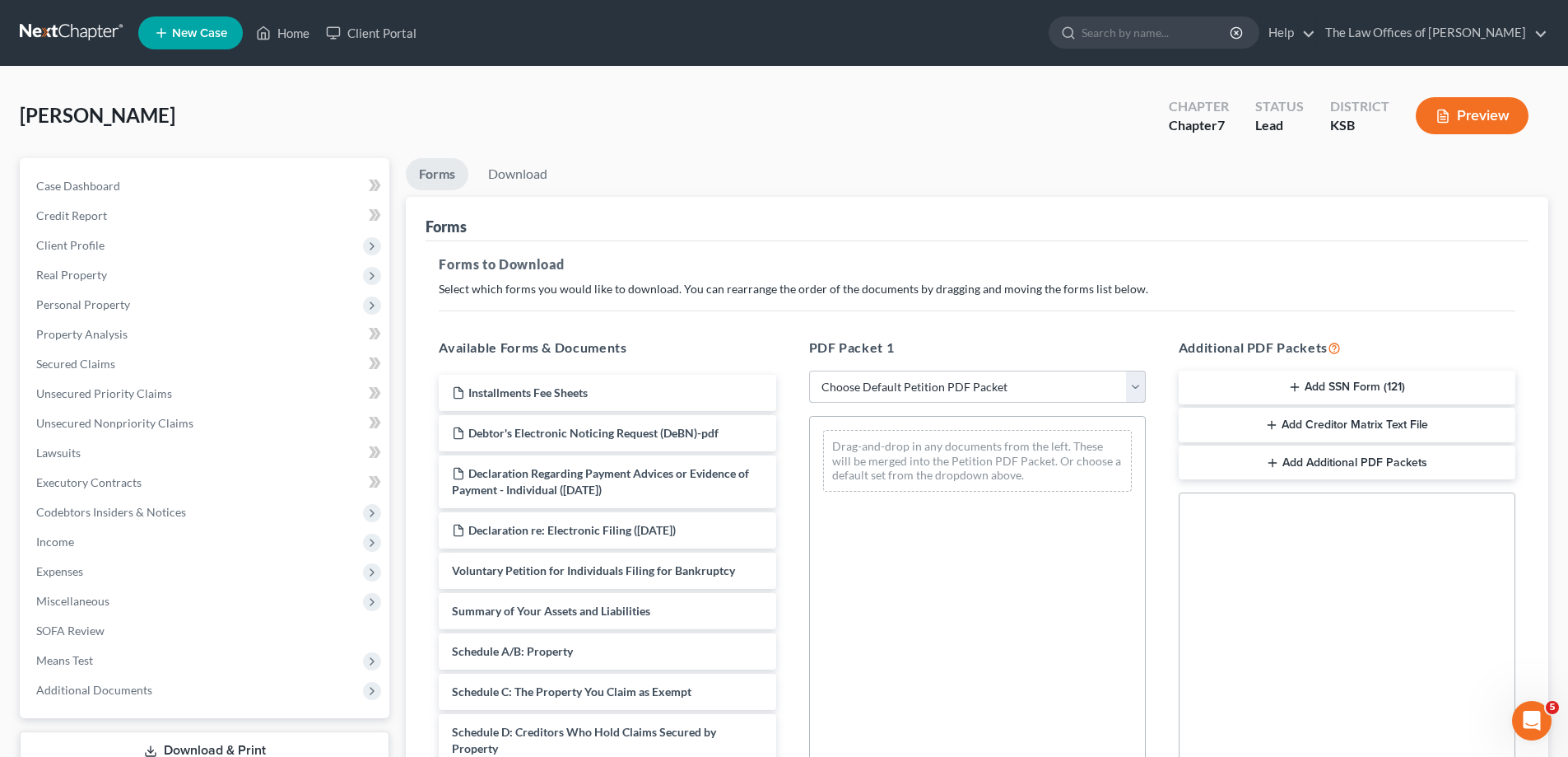
click at [1130, 378] on select "Choose Default Petition PDF Packet Complete Bankruptcy Petition (all forms and …" at bounding box center [977, 387] width 336 height 33
select select "0"
click at [809, 371] on select "Choose Default Petition PDF Packet Complete Bankruptcy Petition (all forms and …" at bounding box center [977, 387] width 336 height 33
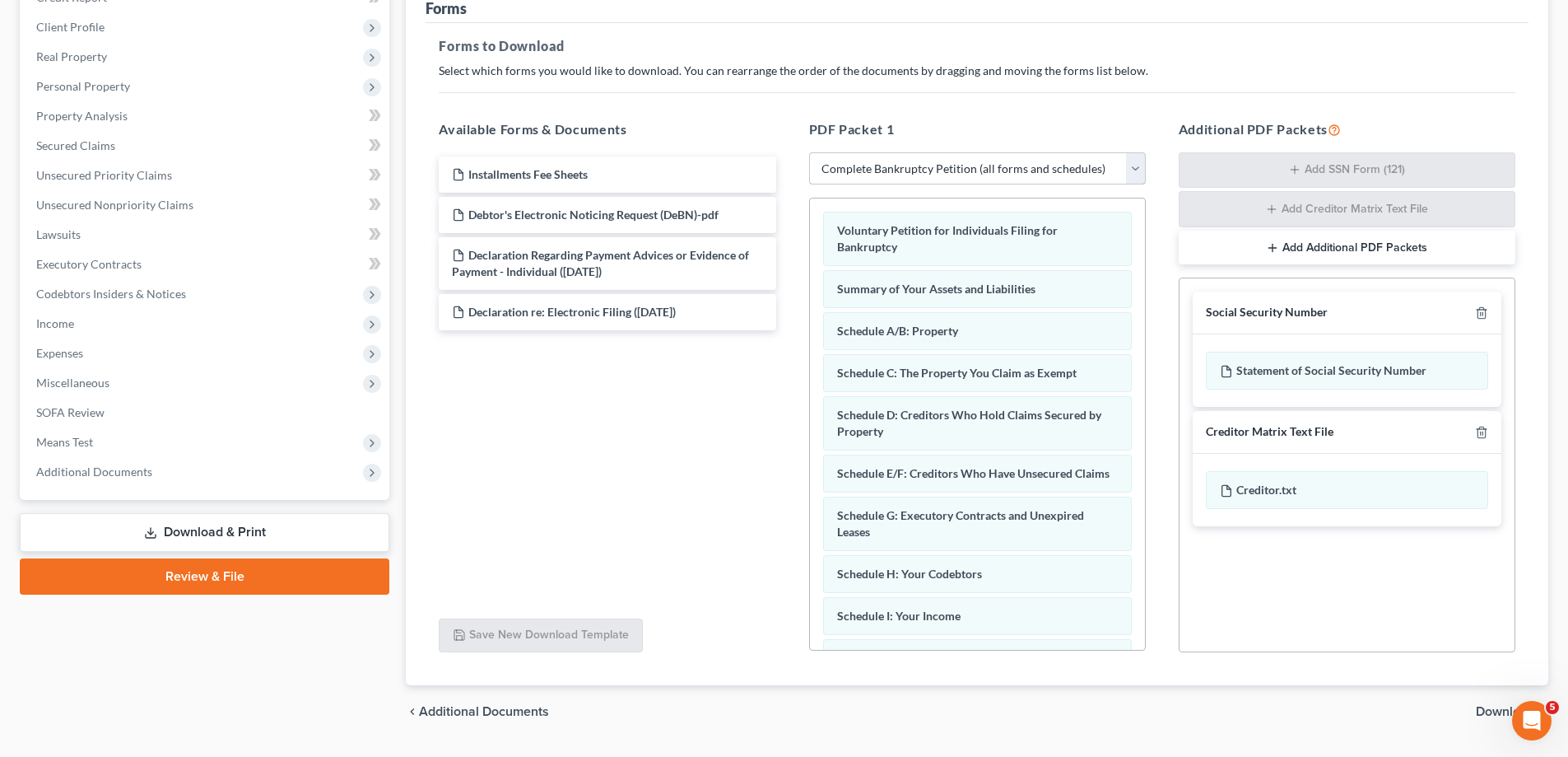
scroll to position [262, 0]
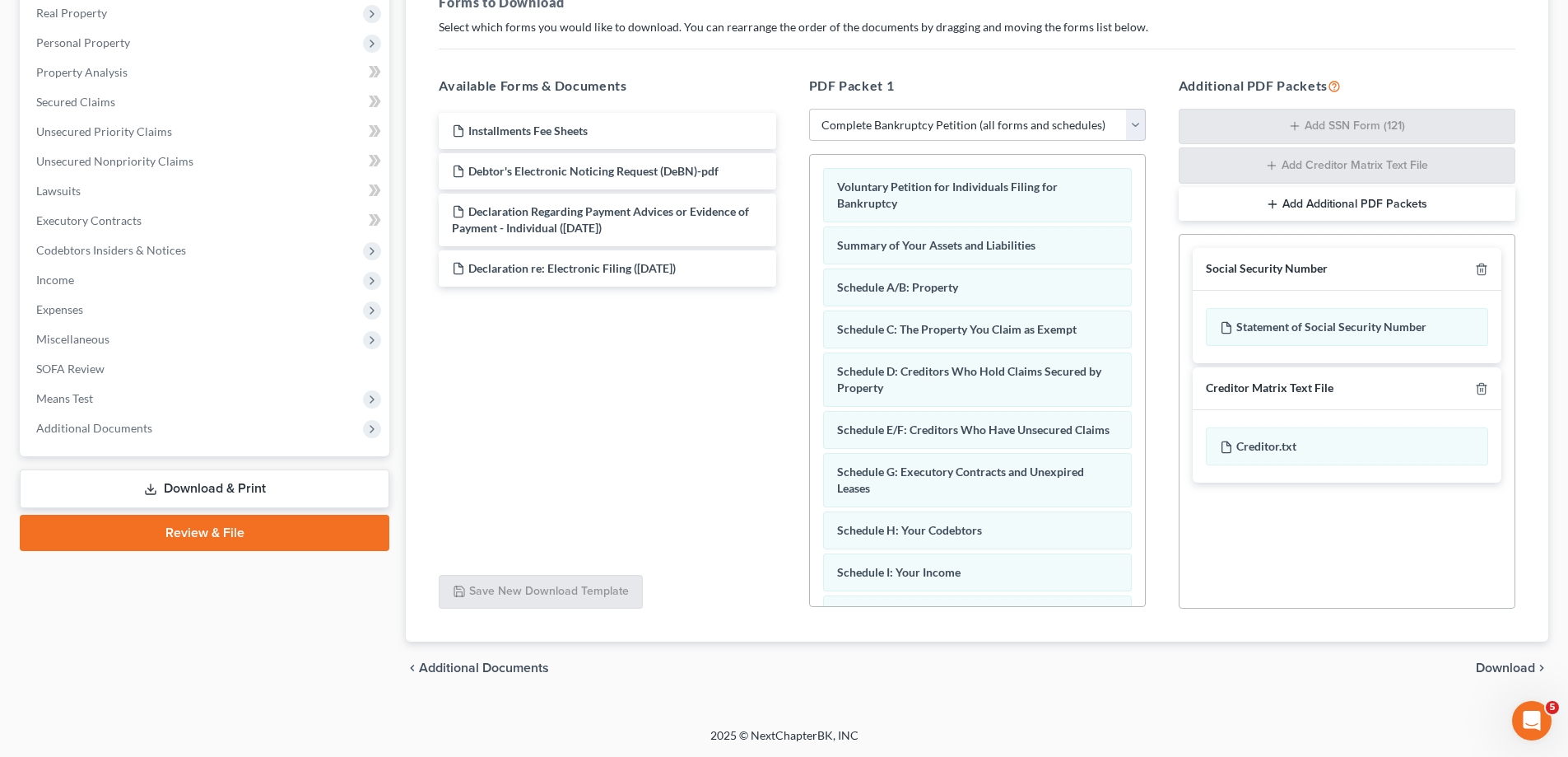
click at [1499, 663] on span "Download" at bounding box center [1505, 668] width 59 height 13
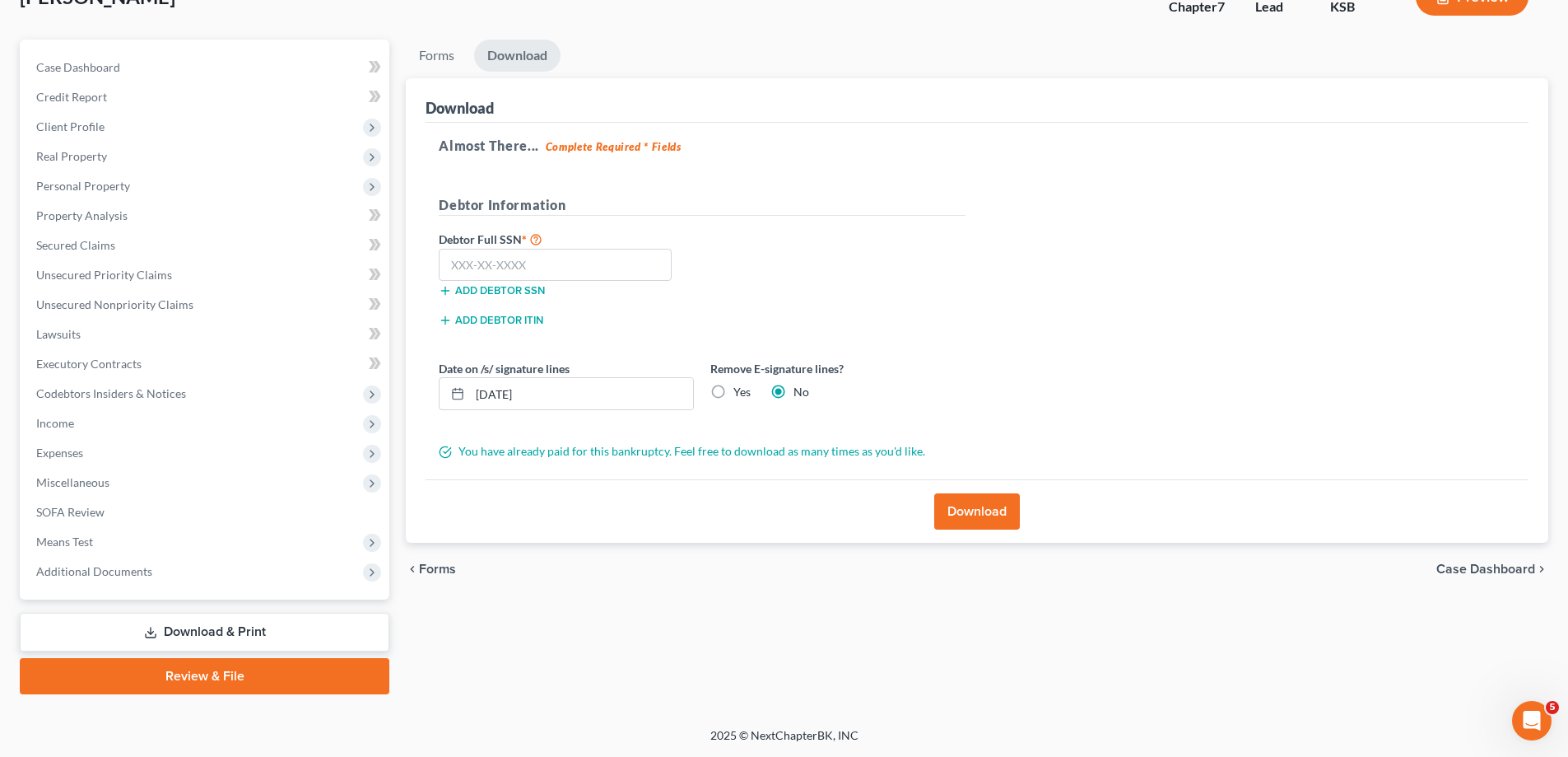
scroll to position [118, 0]
click at [456, 269] on input "text" at bounding box center [555, 265] width 233 height 33
type input "512-56-2262"
click at [990, 515] on button "Download" at bounding box center [977, 512] width 86 height 36
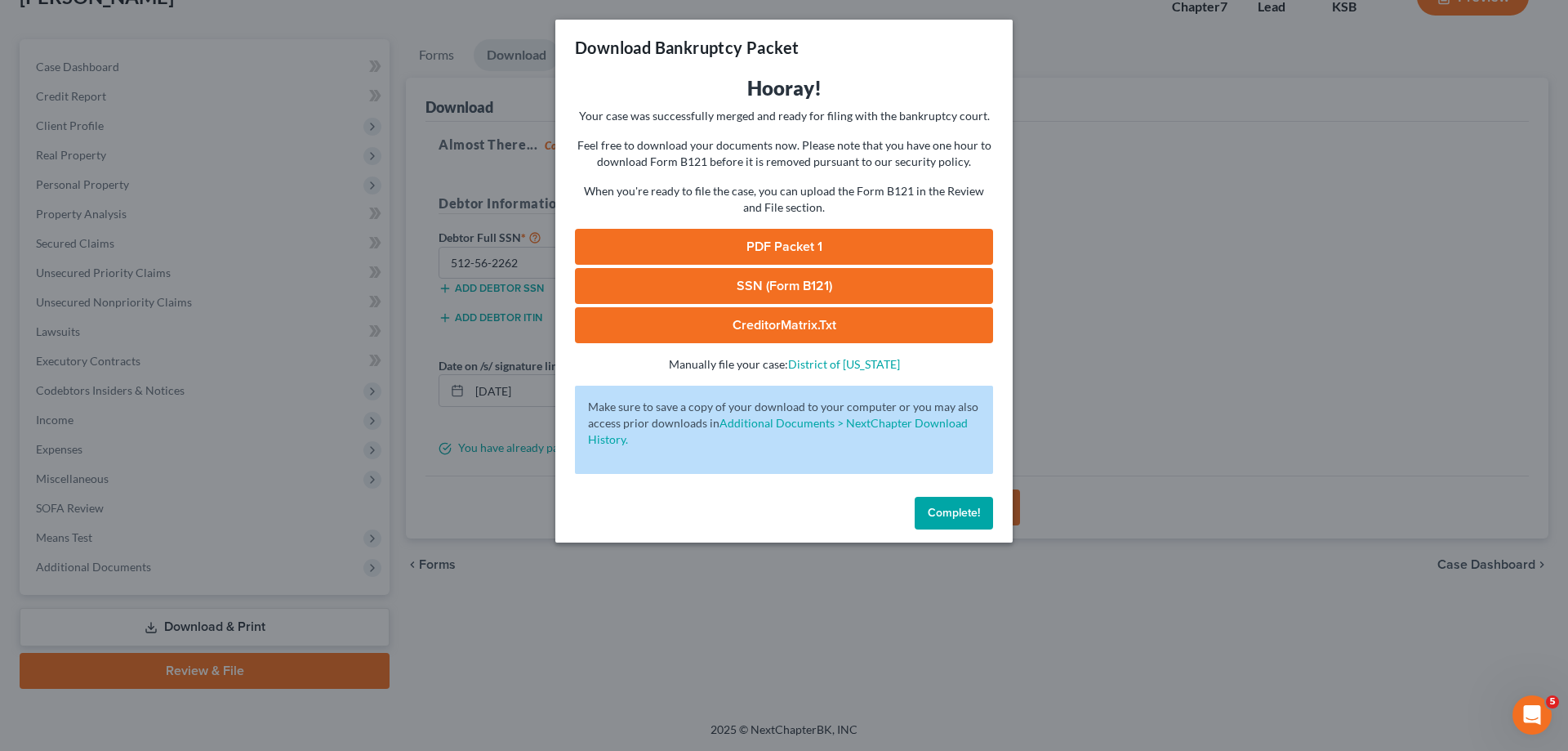
click at [797, 250] on link "PDF Packet 1" at bounding box center [784, 247] width 418 height 36
click at [834, 280] on link "SSN (Form B121)" at bounding box center [784, 286] width 418 height 36
click at [772, 324] on link "CreditorMatrix.txt" at bounding box center [784, 325] width 418 height 36
click at [818, 332] on link "CreditorMatrix.txt" at bounding box center [784, 325] width 418 height 36
click at [939, 506] on span "Complete!" at bounding box center [953, 513] width 52 height 14
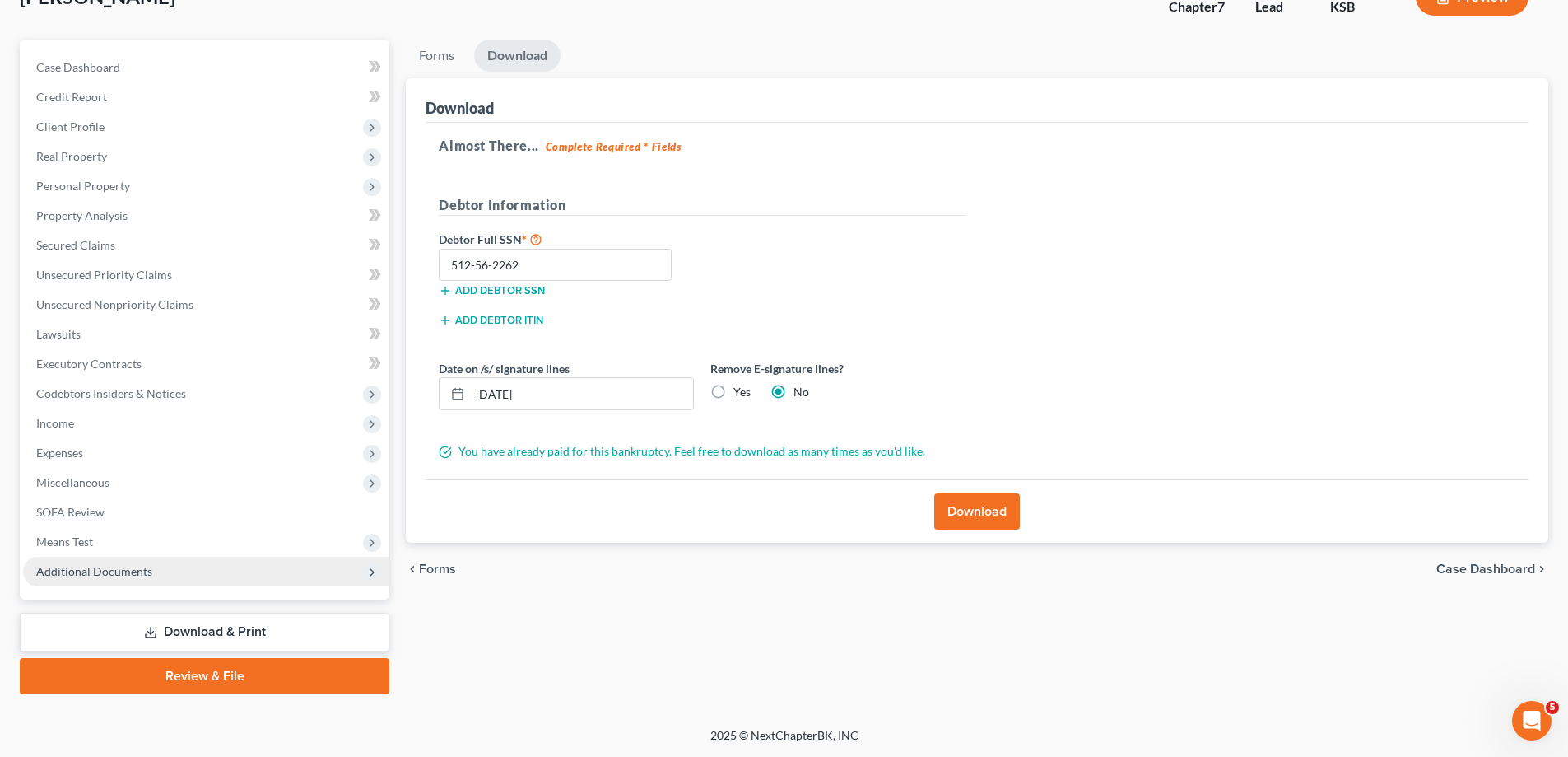
click at [136, 576] on span "Additional Documents" at bounding box center [93, 571] width 116 height 14
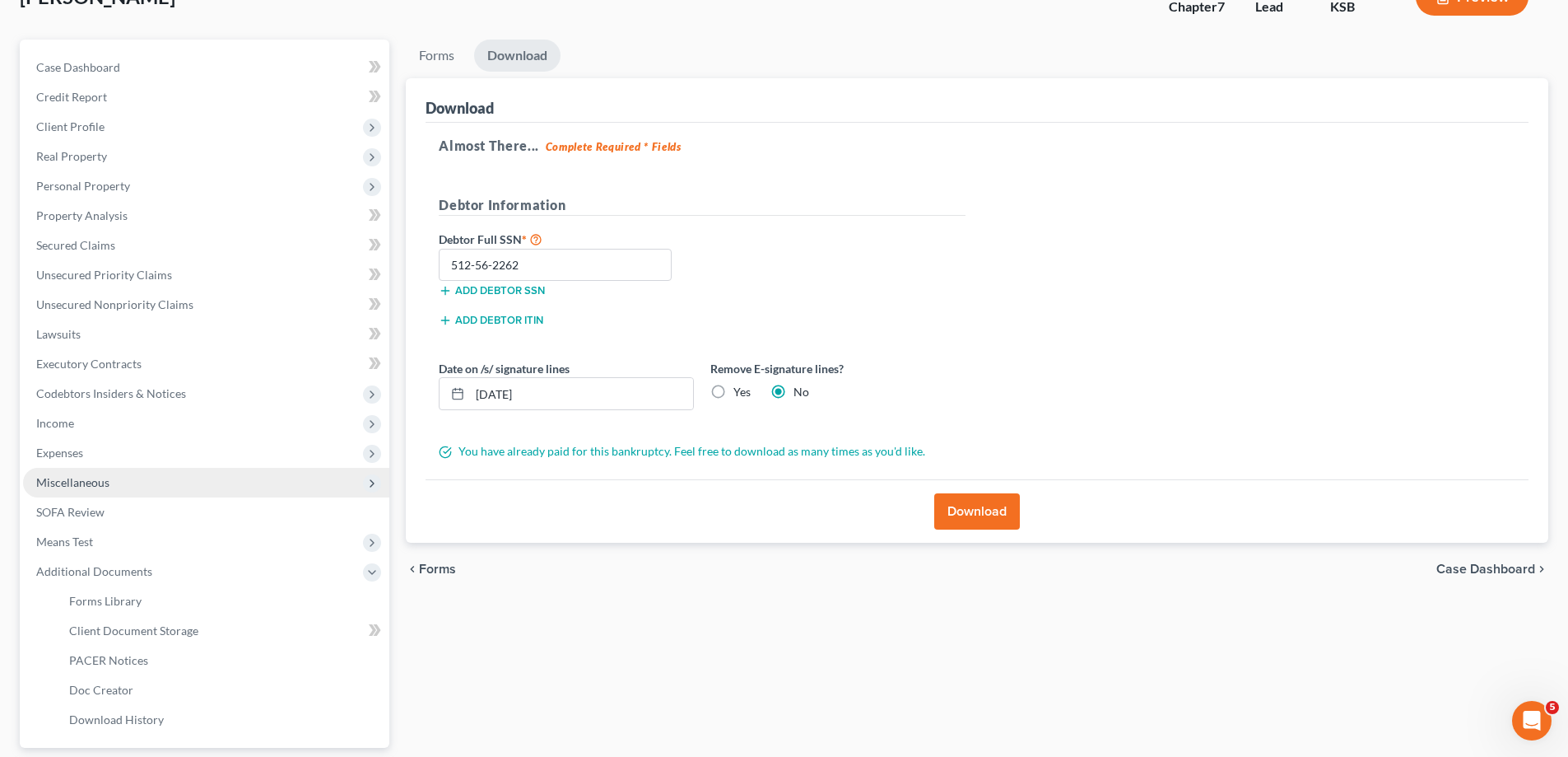
click at [94, 483] on span "Miscellaneous" at bounding box center [72, 482] width 73 height 14
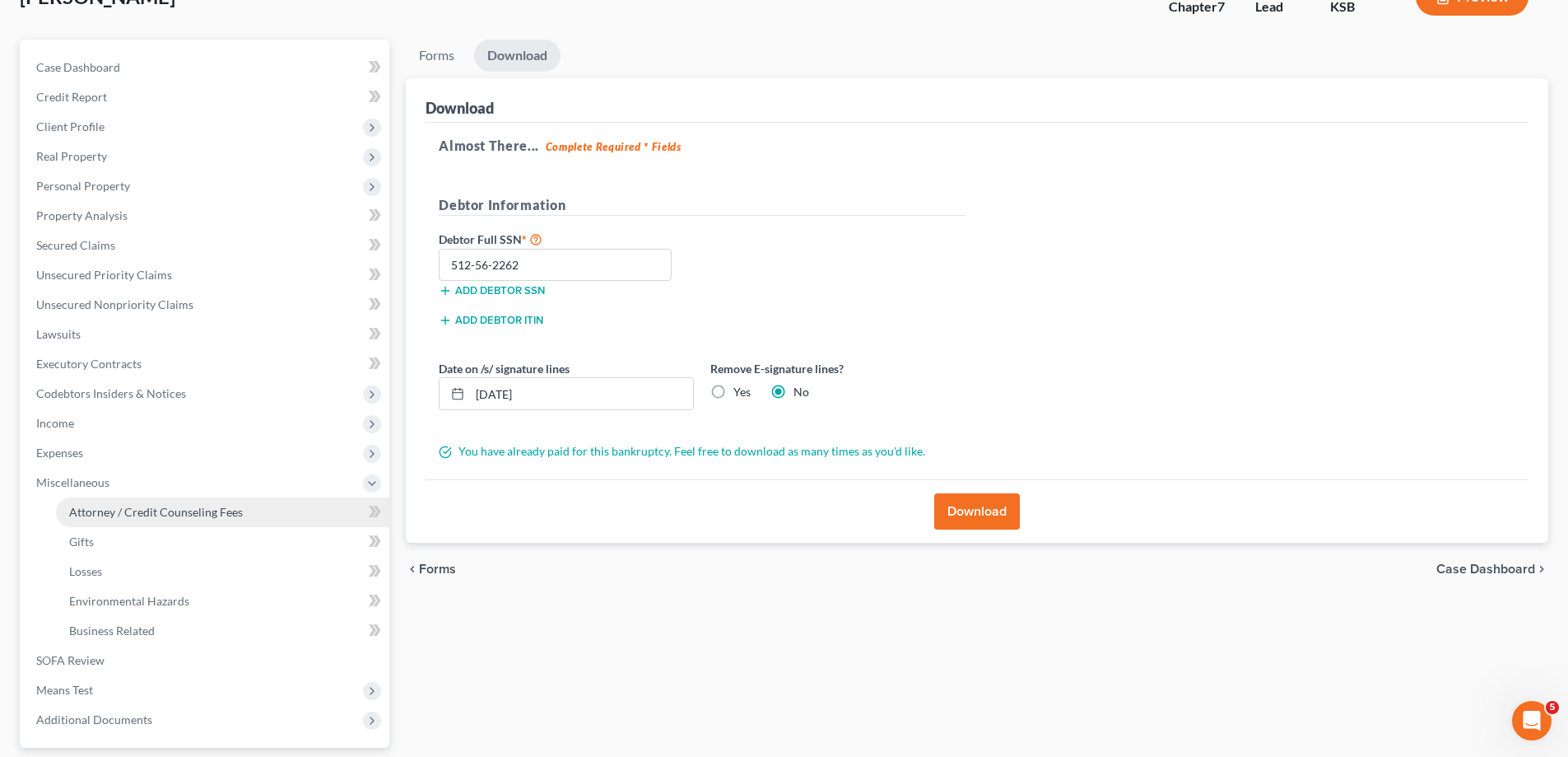
click at [200, 516] on span "Attorney / Credit Counseling Fees" at bounding box center [156, 512] width 173 height 14
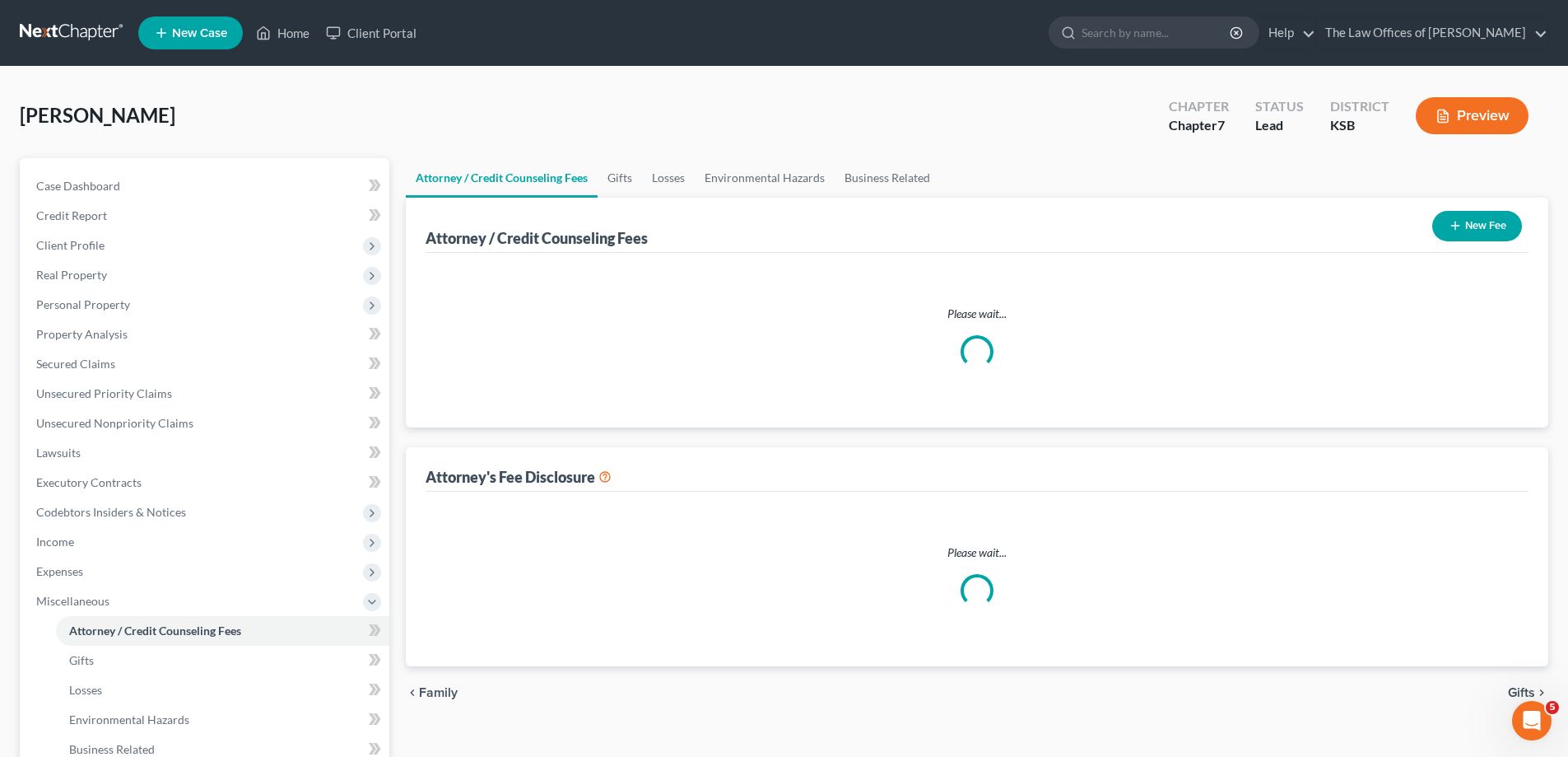
select select "0"
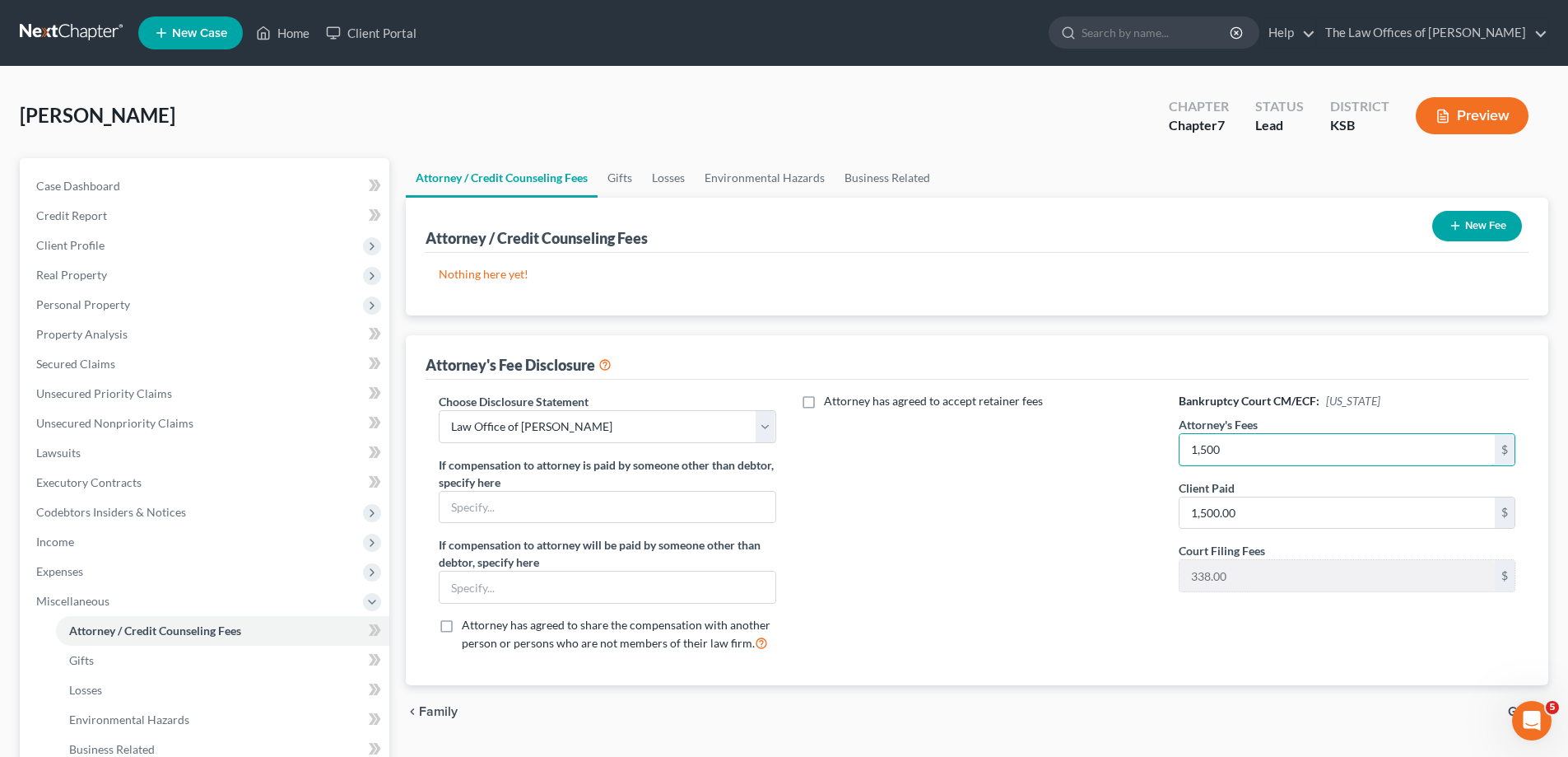
type input "1,500"
click at [1042, 529] on div "Attorney has agreed to accept retainer fees" at bounding box center [977, 530] width 370 height 273
click at [756, 431] on select "Select Law Office of [PERSON_NAME]" at bounding box center [606, 427] width 336 height 33
click at [836, 469] on div "Attorney has agreed to accept retainer fees" at bounding box center [977, 530] width 370 height 273
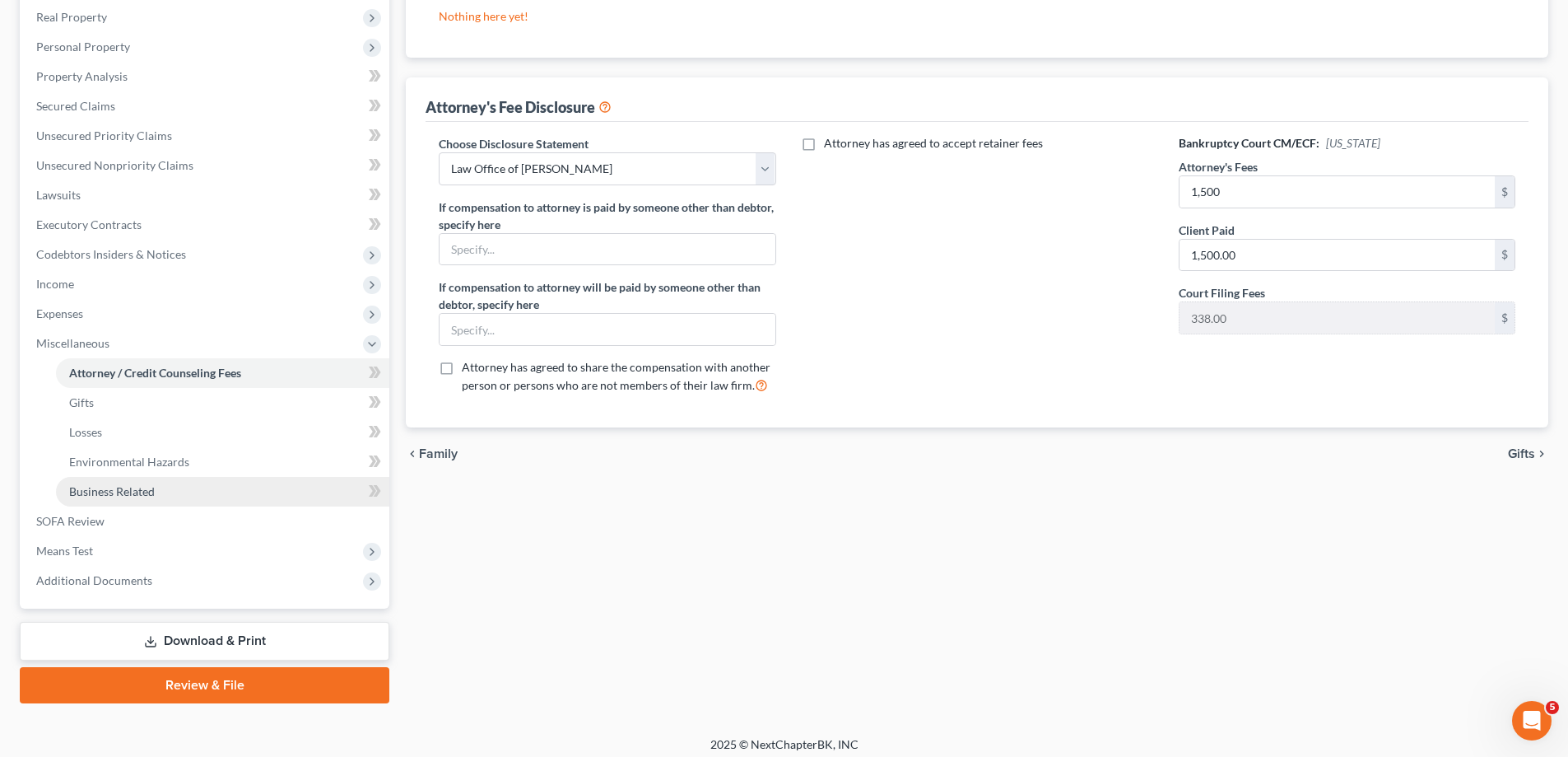
scroll to position [267, 0]
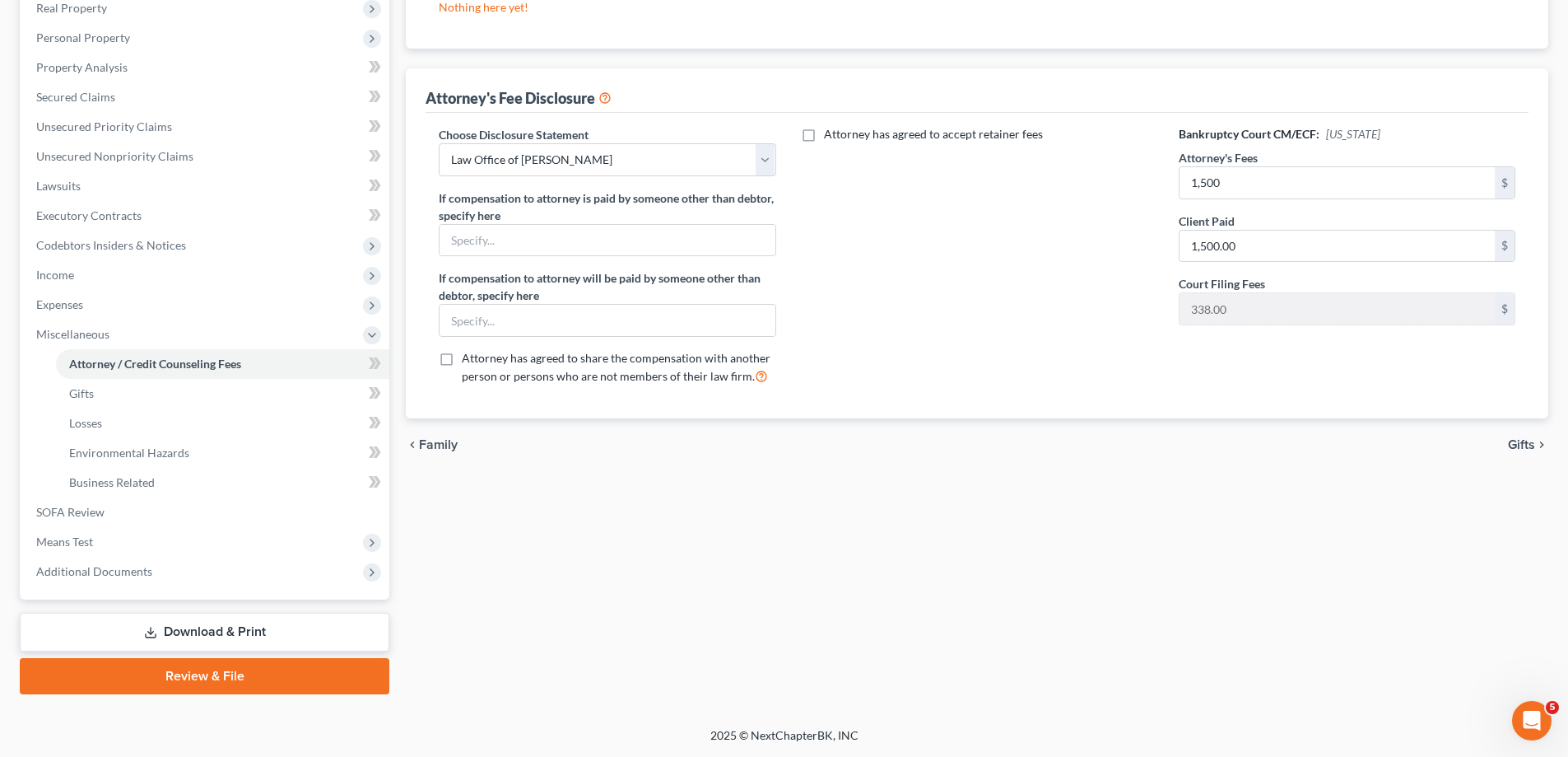
click at [226, 644] on link "Download & Print" at bounding box center [204, 632] width 370 height 39
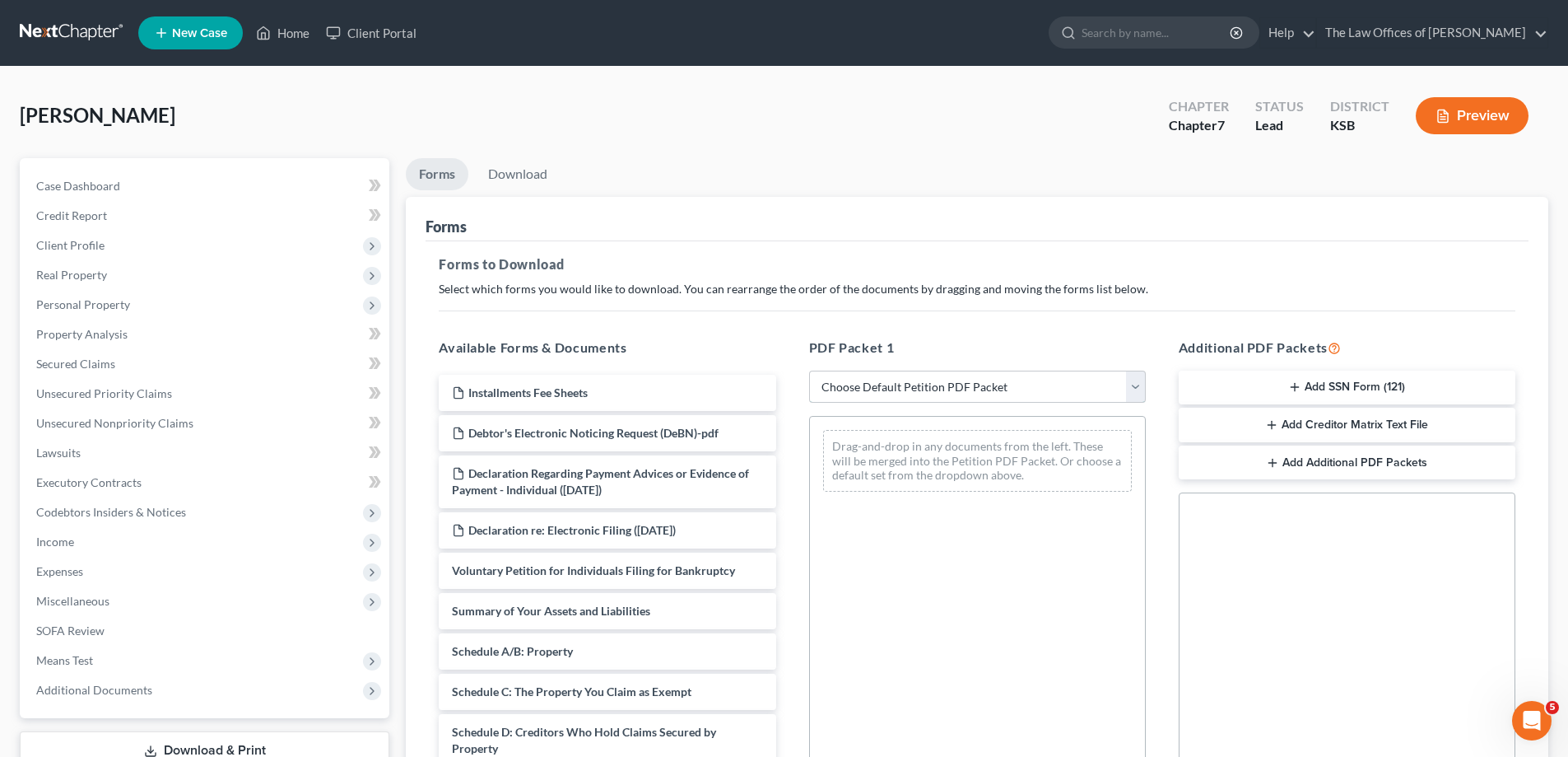
click at [1135, 395] on select "Choose Default Petition PDF Packet Complete Bankruptcy Petition (all forms and …" at bounding box center [977, 387] width 336 height 33
select select "0"
click at [809, 371] on select "Choose Default Petition PDF Packet Complete Bankruptcy Petition (all forms and …" at bounding box center [977, 387] width 336 height 33
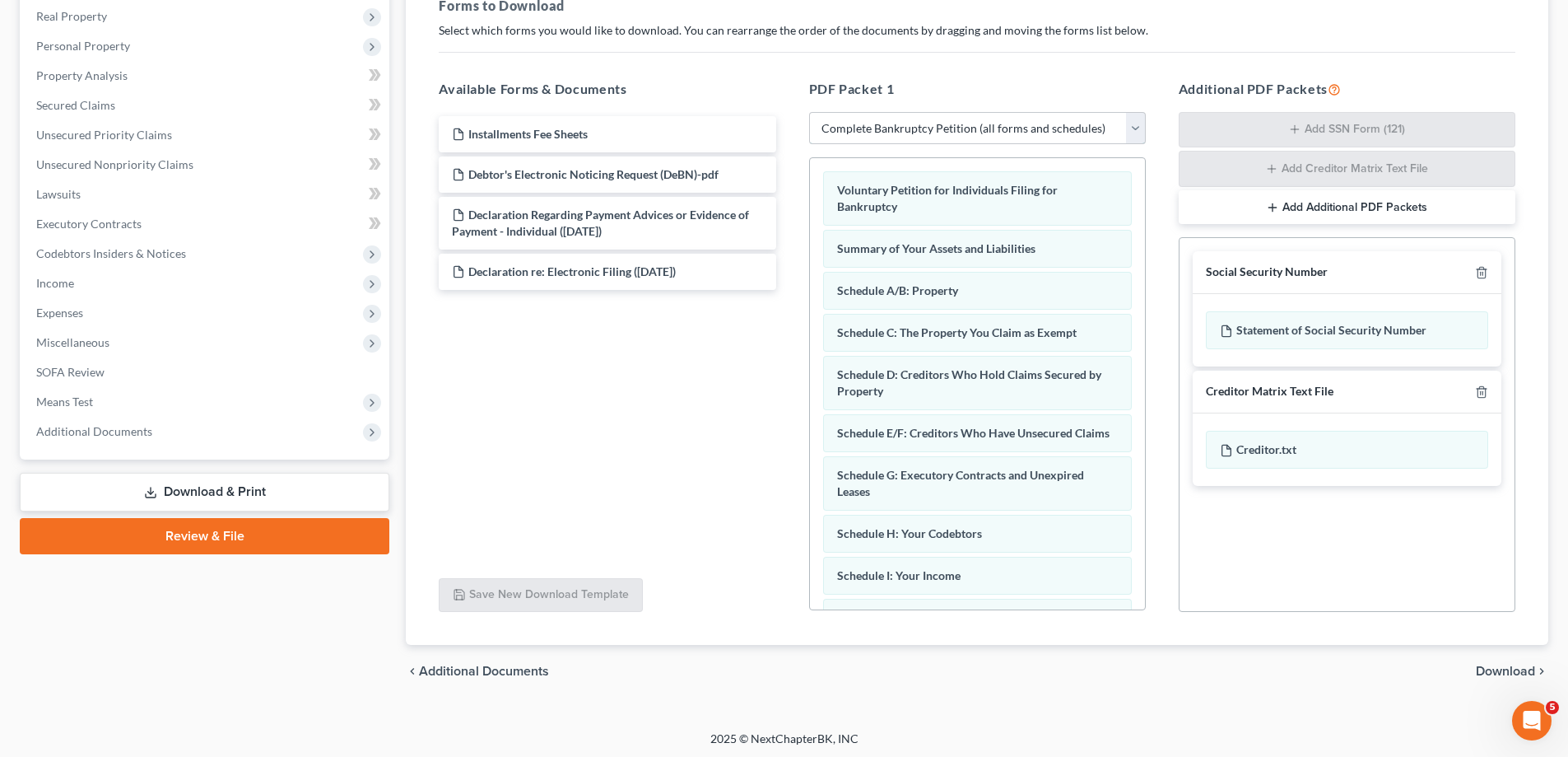
scroll to position [262, 0]
click at [1510, 665] on span "Download" at bounding box center [1505, 668] width 59 height 13
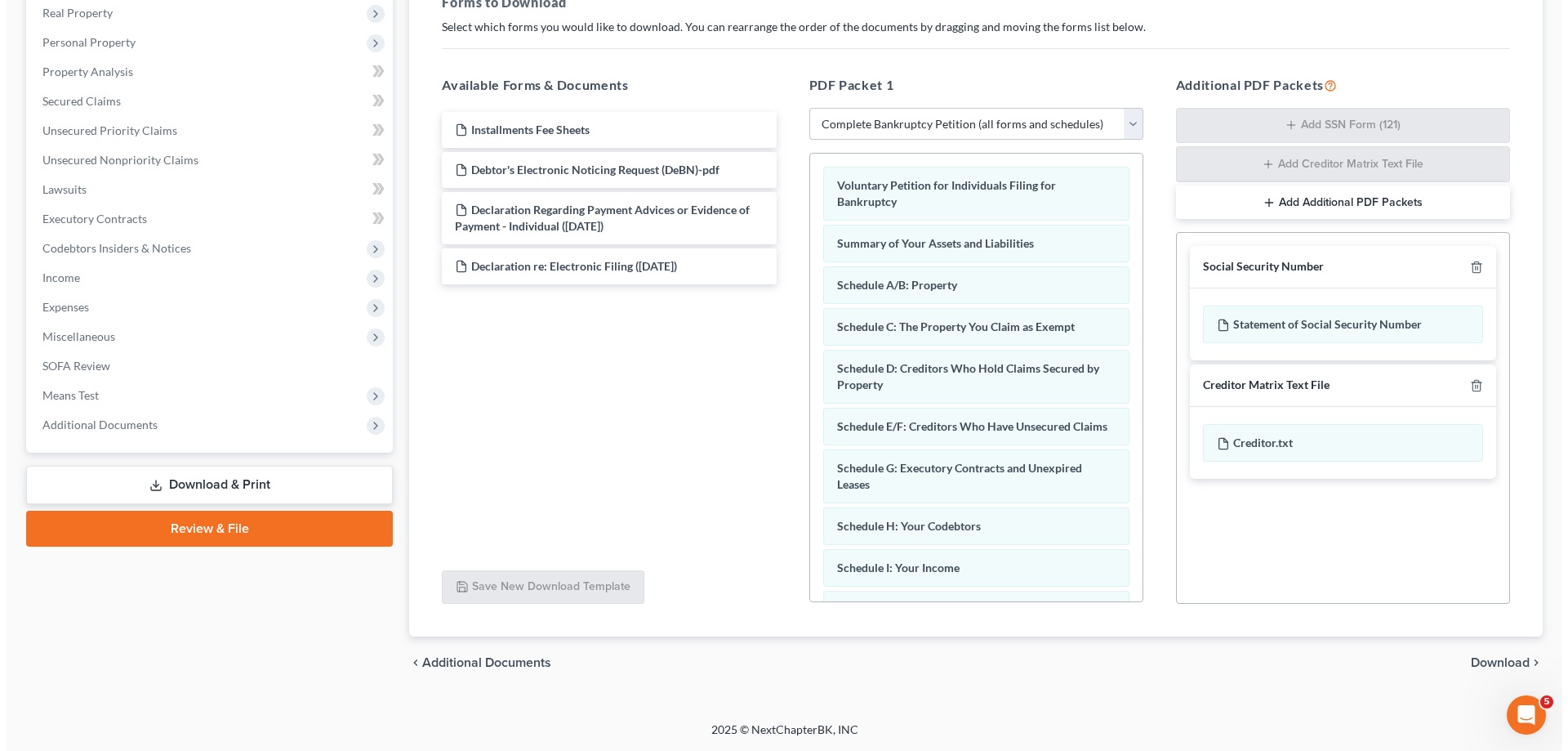
scroll to position [118, 0]
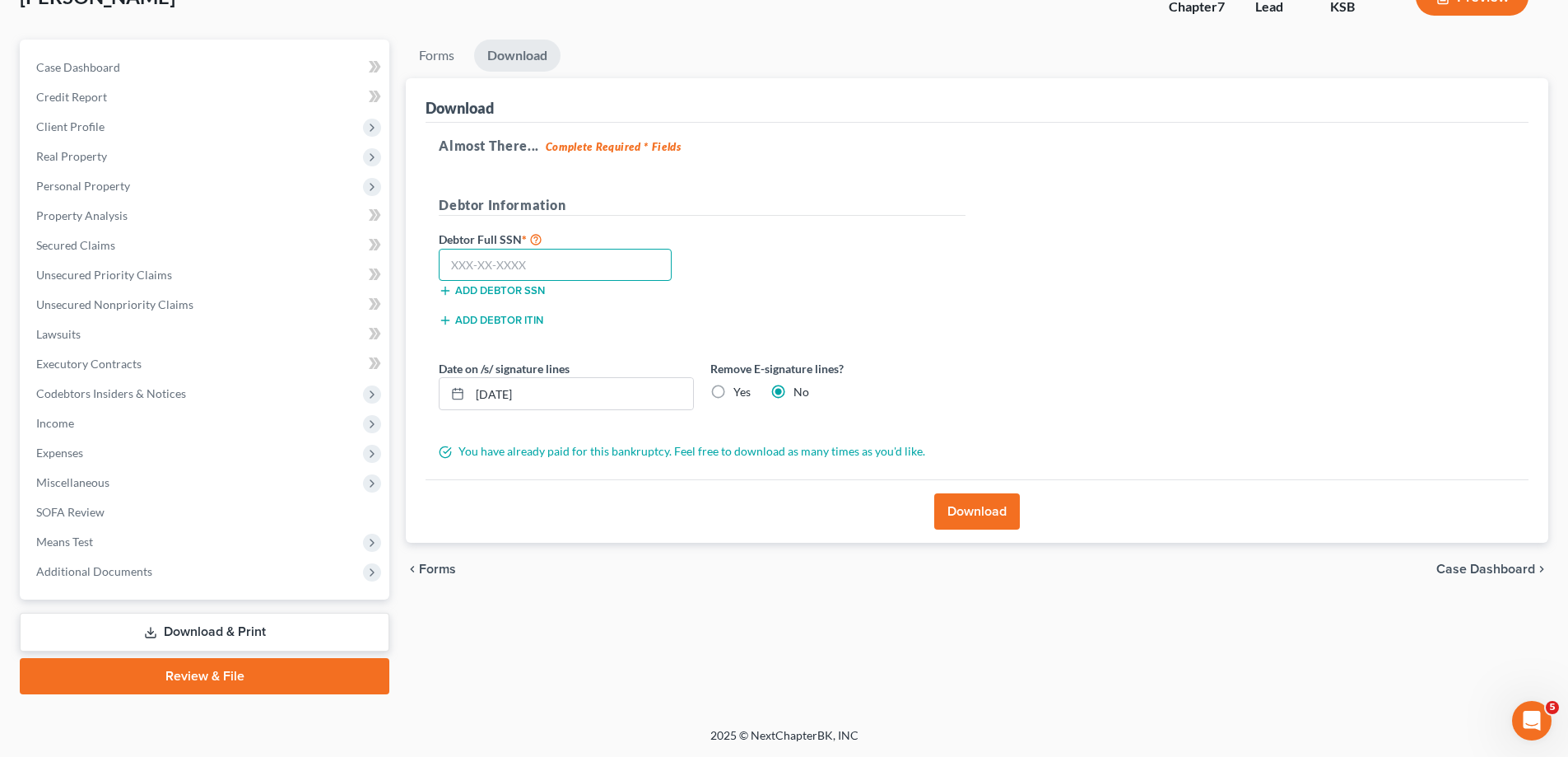
drag, startPoint x: 506, startPoint y: 257, endPoint x: 532, endPoint y: 275, distance: 31.6
click at [506, 258] on input "text" at bounding box center [555, 265] width 233 height 33
type input "512-56-2262"
click at [961, 494] on button "Download" at bounding box center [977, 512] width 86 height 36
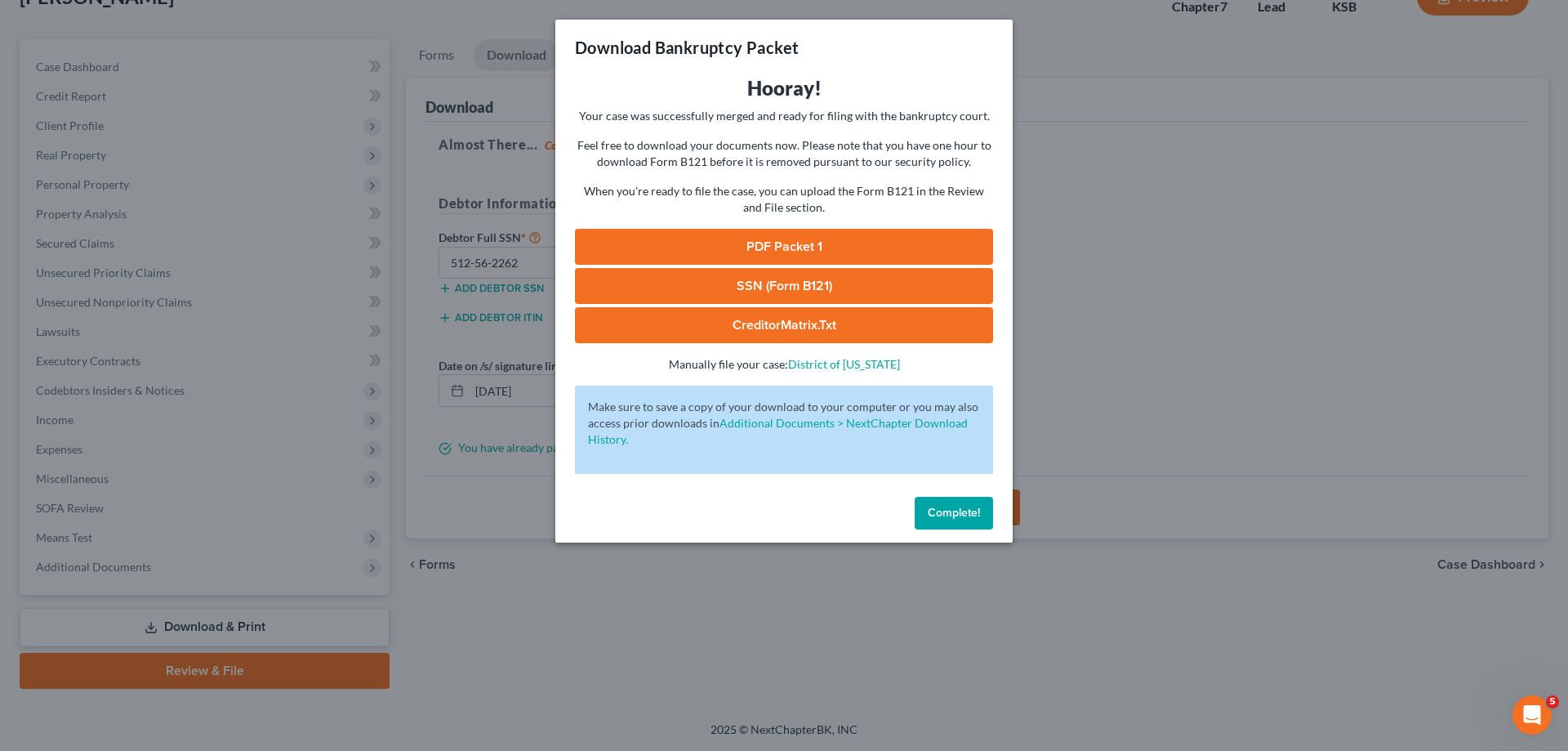
click at [794, 248] on link "PDF Packet 1" at bounding box center [784, 247] width 418 height 36
